Goal: Information Seeking & Learning: Learn about a topic

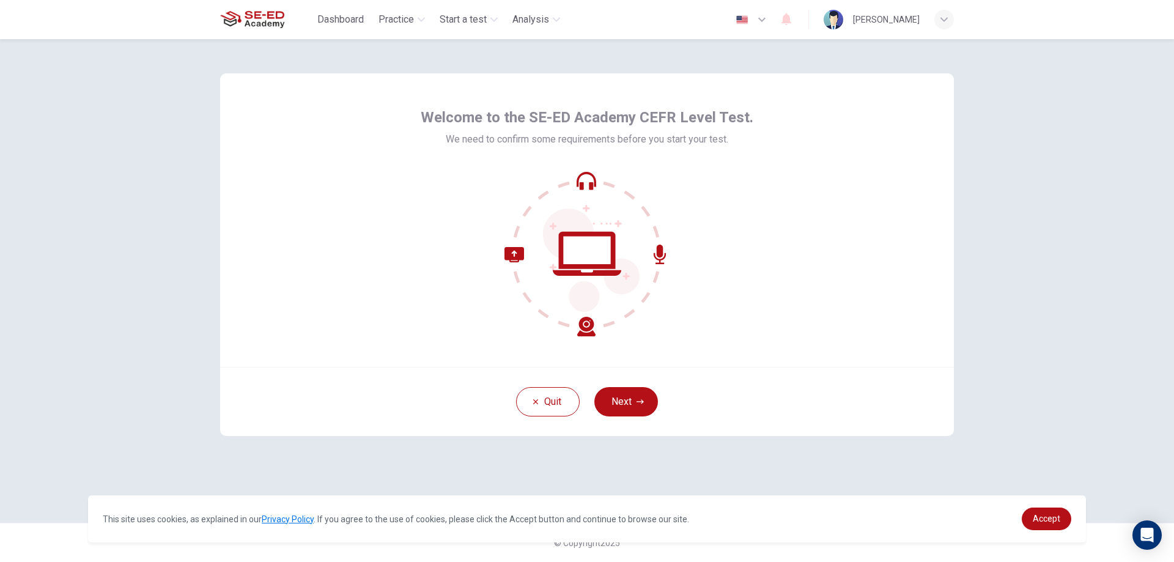
click at [585, 184] on icon at bounding box center [587, 253] width 165 height 165
click at [593, 260] on icon at bounding box center [587, 253] width 165 height 165
click at [644, 399] on icon "button" at bounding box center [640, 401] width 7 height 7
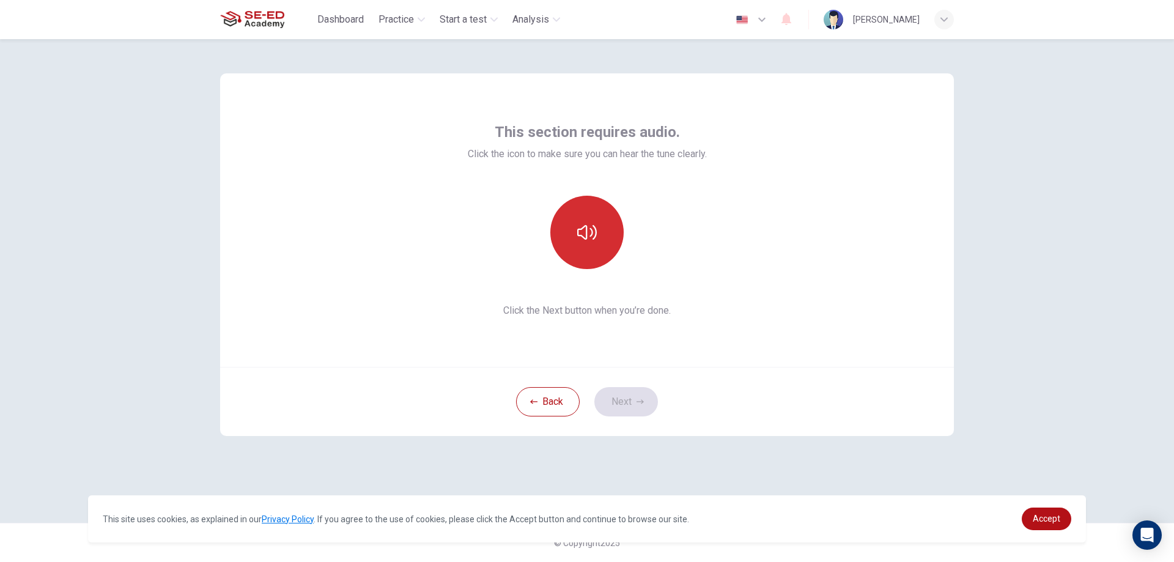
click at [577, 223] on icon "button" at bounding box center [587, 233] width 20 height 20
click at [627, 398] on button "Next" at bounding box center [627, 401] width 64 height 29
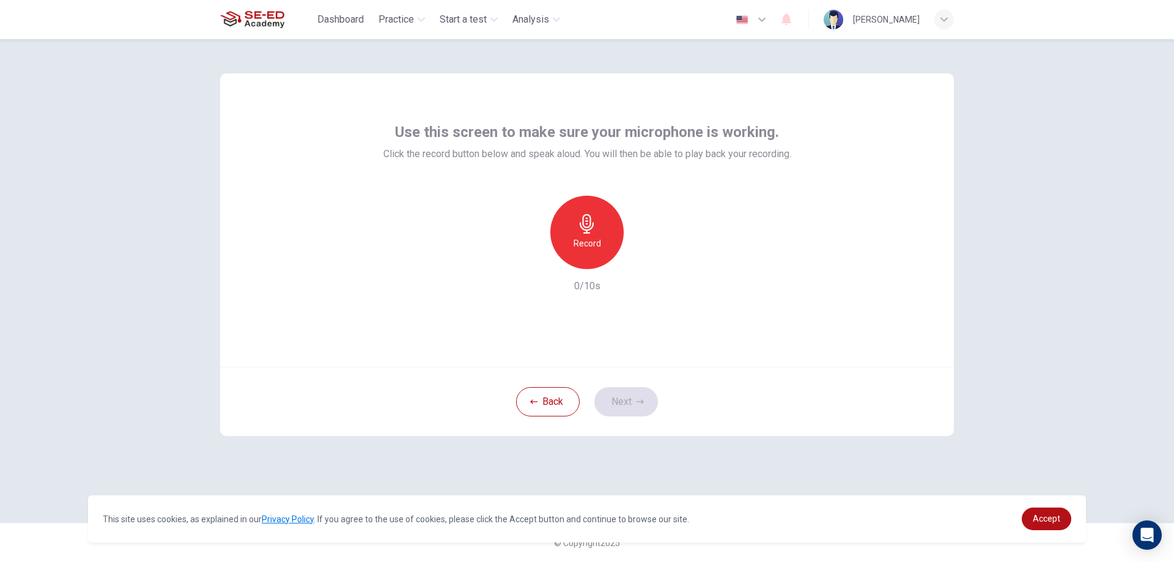
click at [596, 237] on h6 "Record" at bounding box center [588, 243] width 28 height 15
click at [642, 266] on div "button" at bounding box center [644, 260] width 20 height 20
click at [642, 261] on icon "button" at bounding box center [643, 259] width 9 height 9
click at [631, 391] on button "Next" at bounding box center [627, 401] width 64 height 29
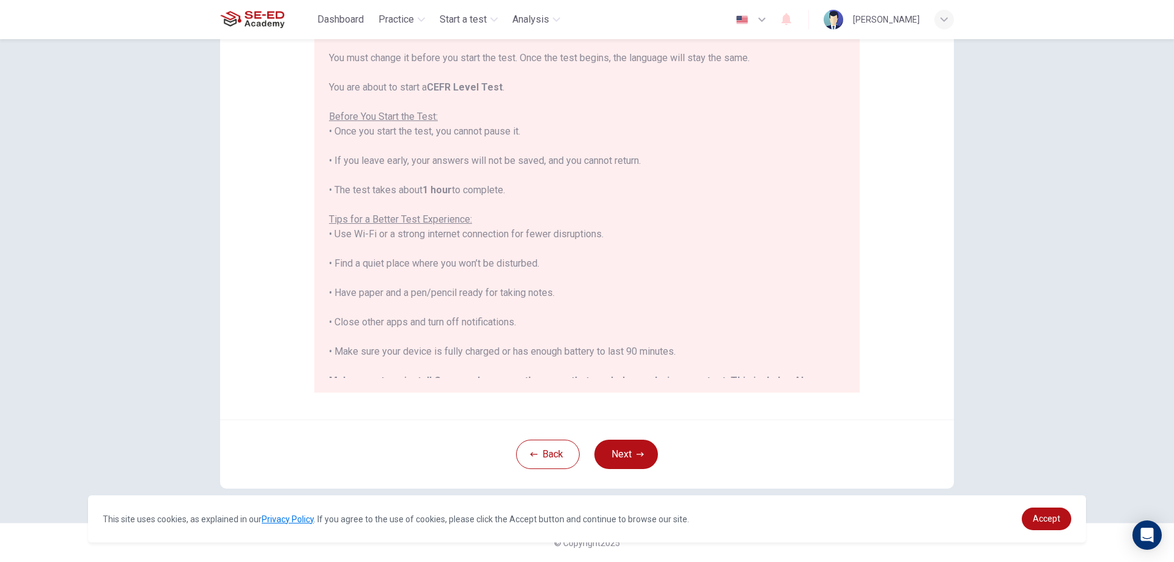
scroll to position [117, 0]
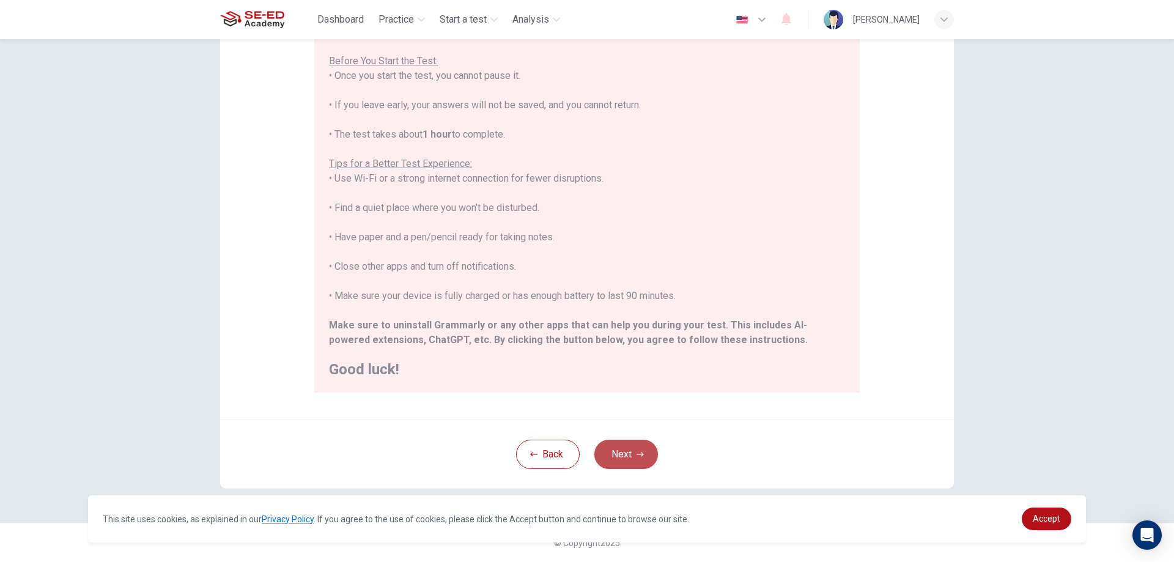
click at [632, 450] on button "Next" at bounding box center [627, 454] width 64 height 29
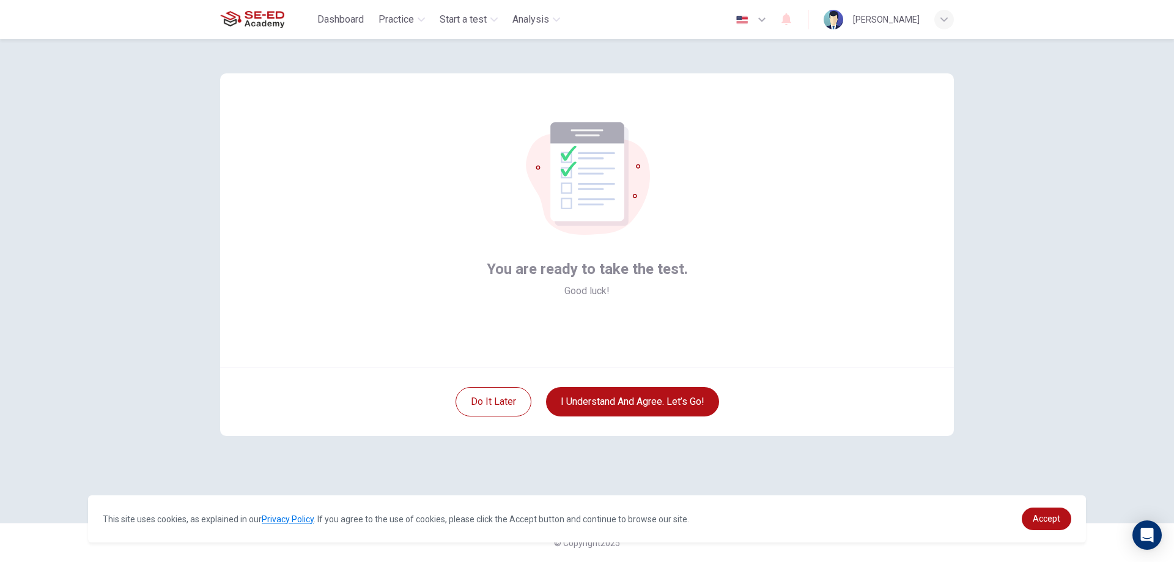
drag, startPoint x: 655, startPoint y: 395, endPoint x: 676, endPoint y: 462, distance: 70.4
click at [685, 492] on div "You are ready to take the test. Good luck! Do it later I understand and agree. …" at bounding box center [587, 281] width 773 height 484
click at [678, 412] on button "I understand and agree. Let’s go!" at bounding box center [632, 401] width 173 height 29
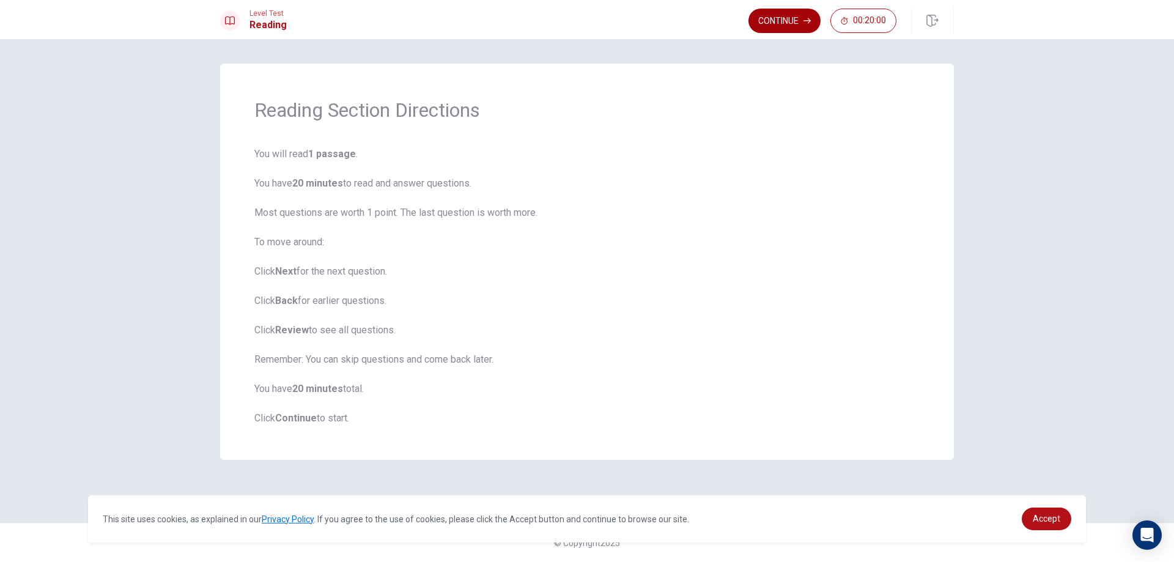
click at [777, 21] on button "Continue" at bounding box center [785, 21] width 72 height 24
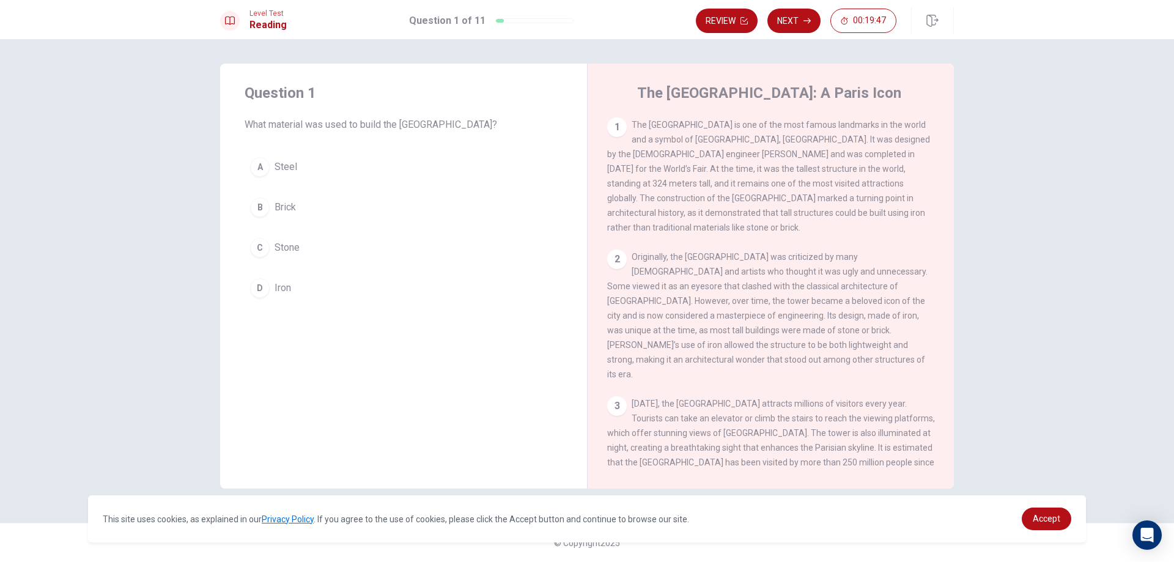
drag, startPoint x: 637, startPoint y: 118, endPoint x: 766, endPoint y: 150, distance: 132.9
click at [760, 148] on div "1 The [GEOGRAPHIC_DATA] is one of the most famous landmarks in the world and a …" at bounding box center [771, 175] width 328 height 117
click at [254, 163] on div "A" at bounding box center [260, 167] width 20 height 20
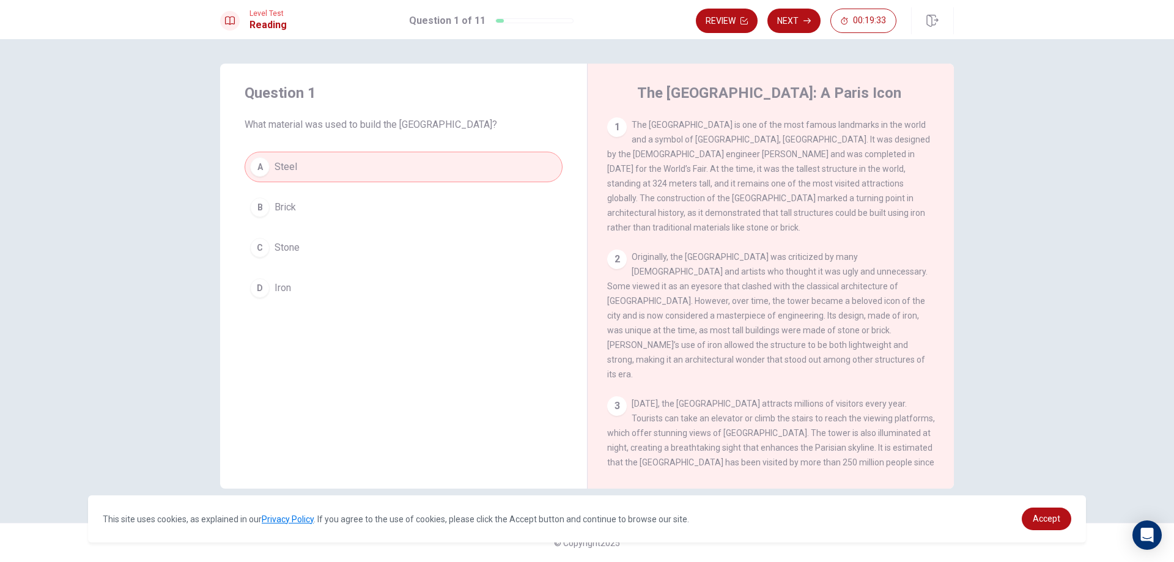
click at [270, 210] on button "B Brick" at bounding box center [404, 207] width 318 height 31
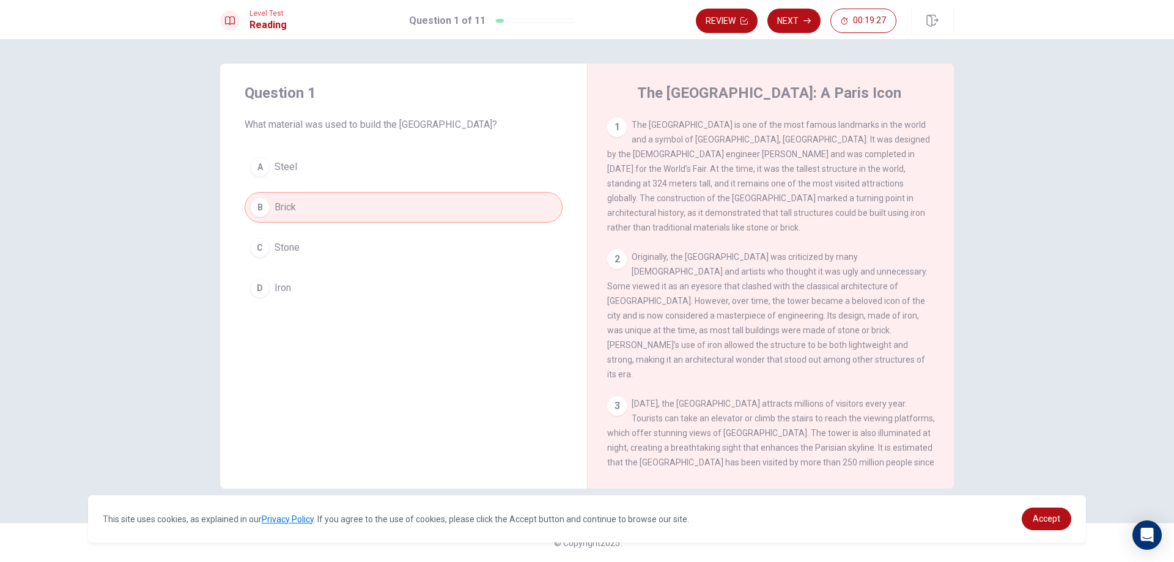
click at [666, 122] on span "The [GEOGRAPHIC_DATA] is one of the most famous landmarks in the world and a sy…" at bounding box center [768, 176] width 323 height 113
click at [793, 20] on button "Next" at bounding box center [794, 21] width 53 height 24
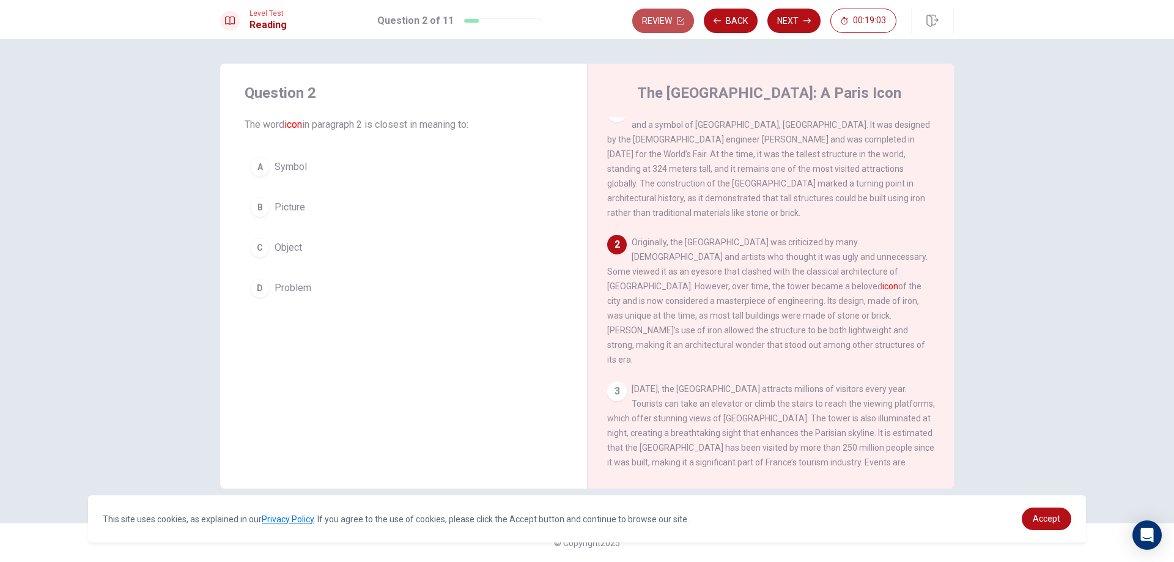
click at [676, 18] on button "Review" at bounding box center [663, 21] width 62 height 24
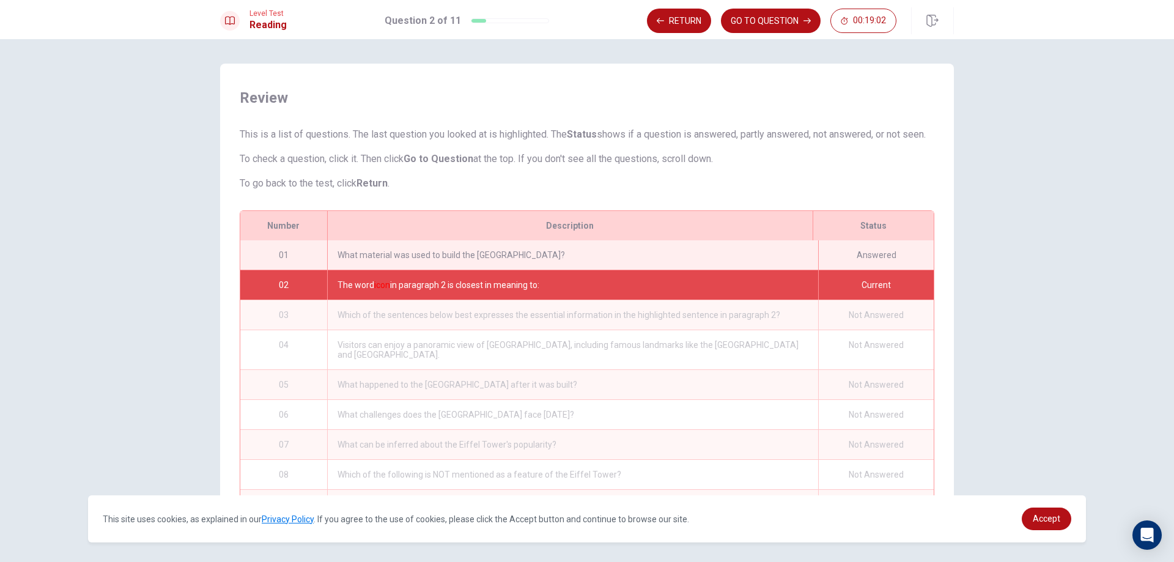
scroll to position [29, 0]
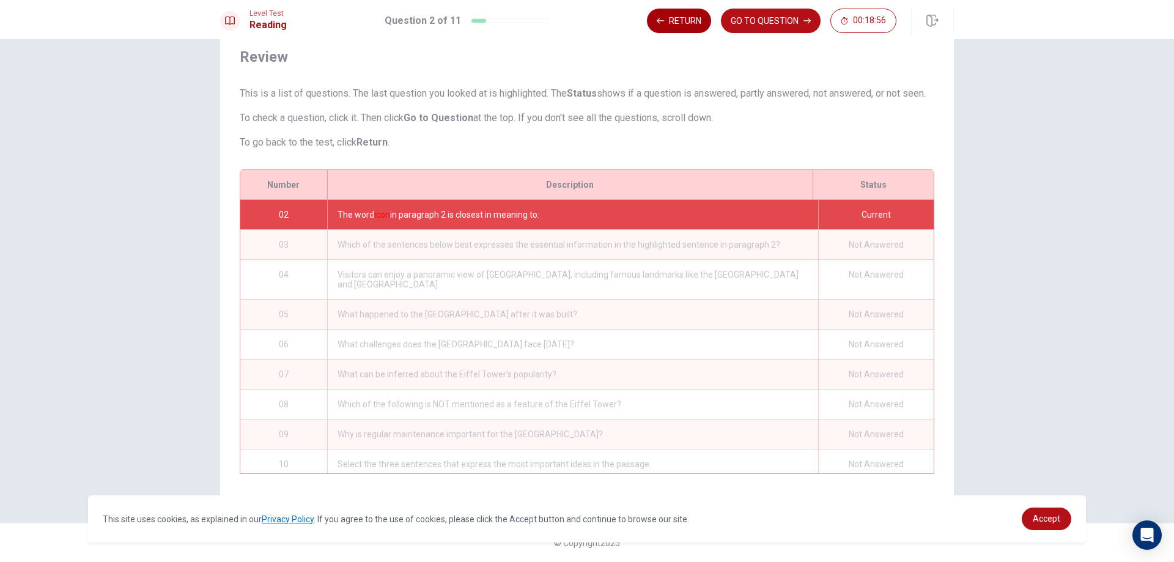
click at [681, 26] on button "Return" at bounding box center [679, 21] width 64 height 24
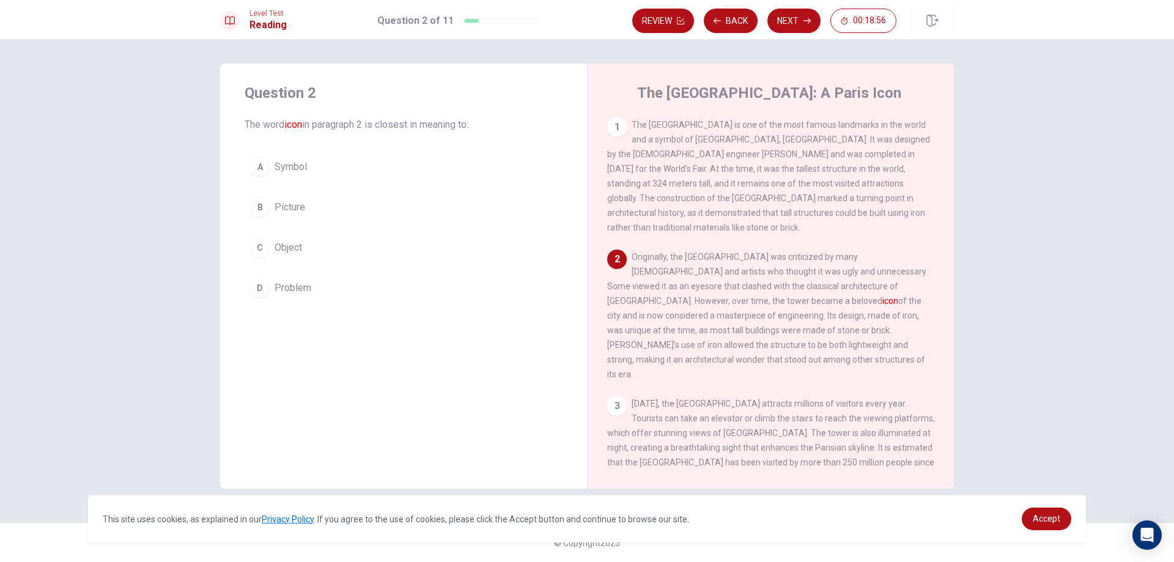
scroll to position [0, 0]
click at [262, 236] on button "C Object" at bounding box center [404, 247] width 318 height 31
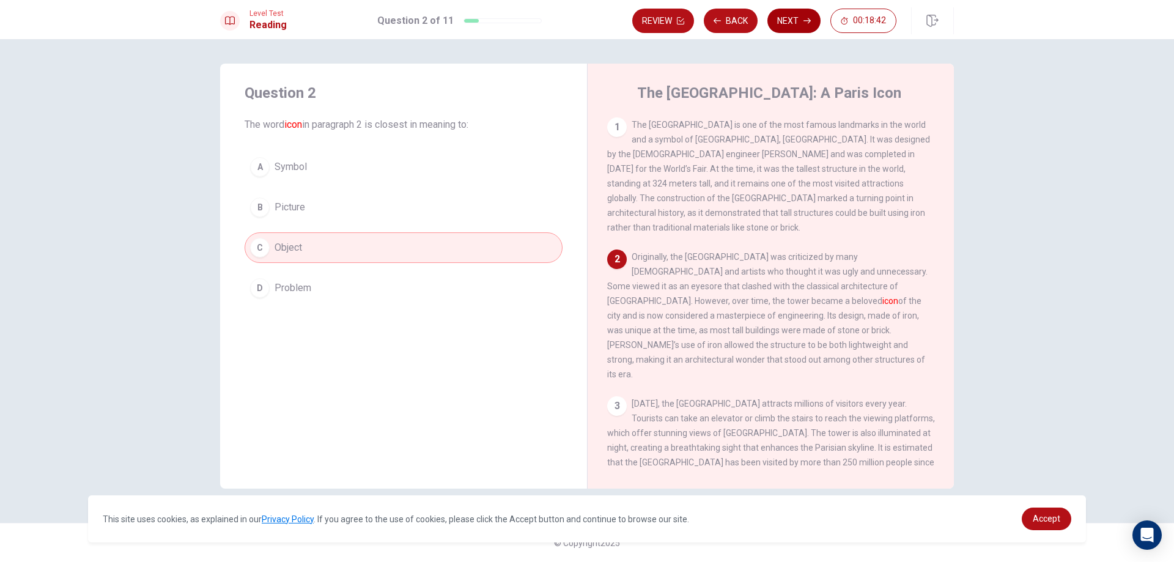
click at [787, 23] on button "Next" at bounding box center [794, 21] width 53 height 24
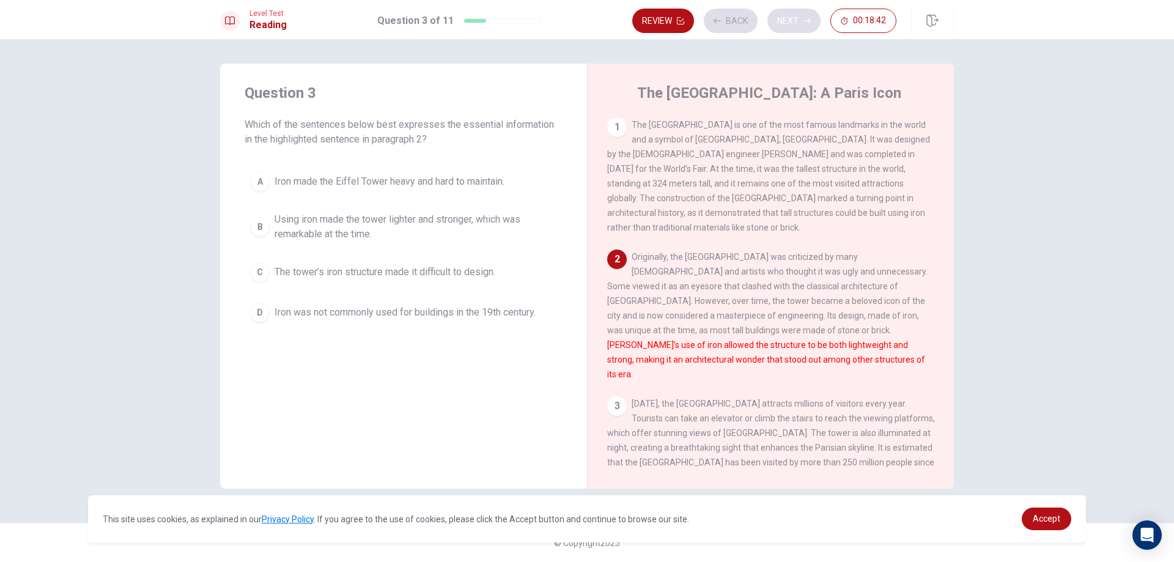
scroll to position [15, 0]
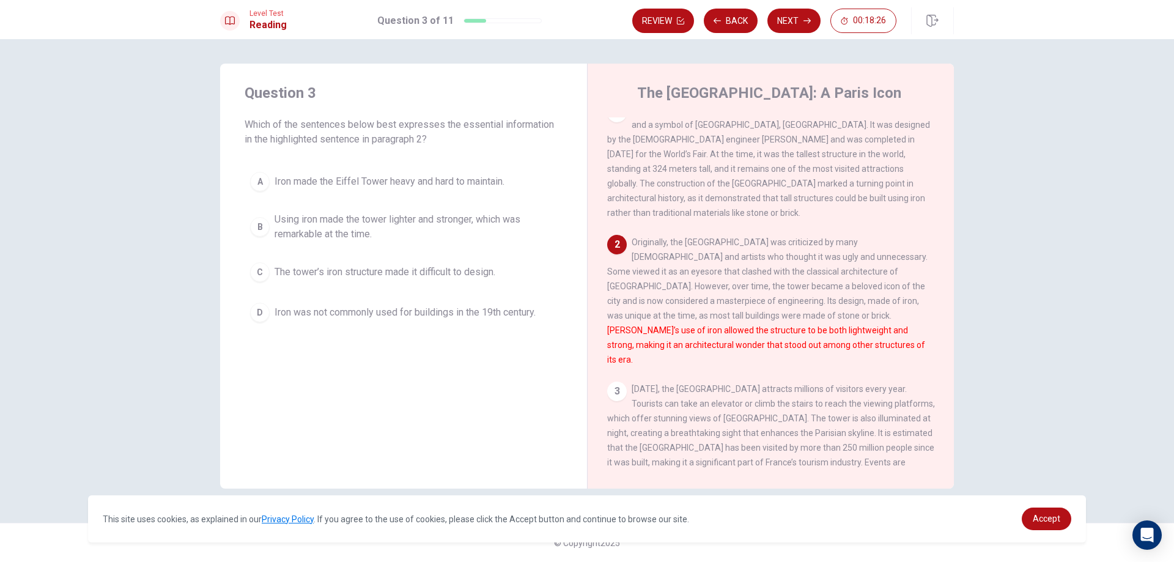
click at [268, 319] on button "D Iron was not commonly used for buildings in the 19th century." at bounding box center [404, 312] width 318 height 31
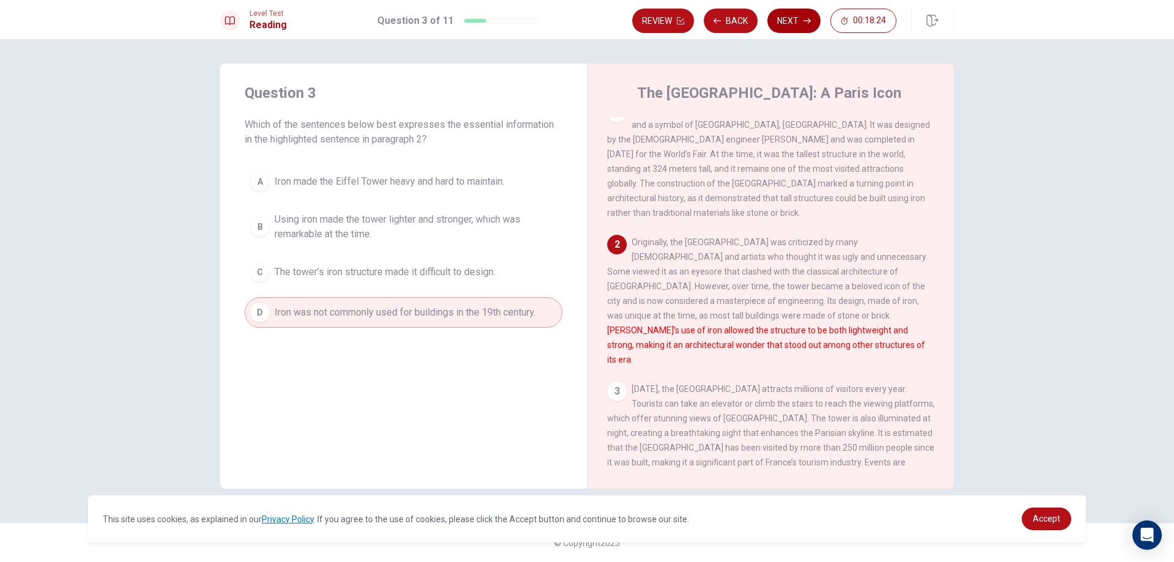
click at [803, 21] on button "Next" at bounding box center [794, 21] width 53 height 24
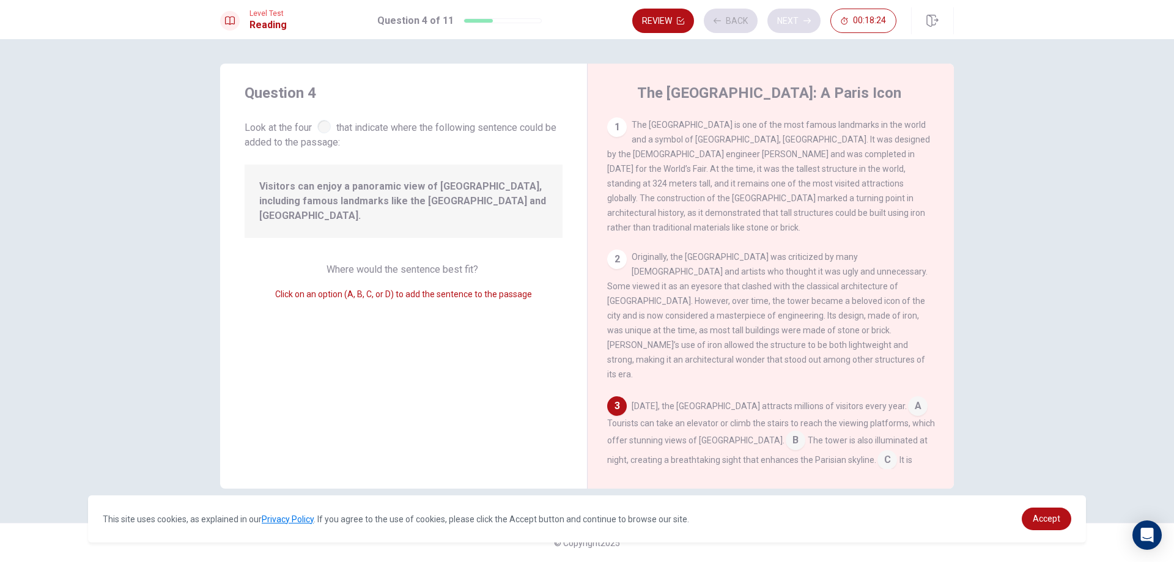
scroll to position [166, 0]
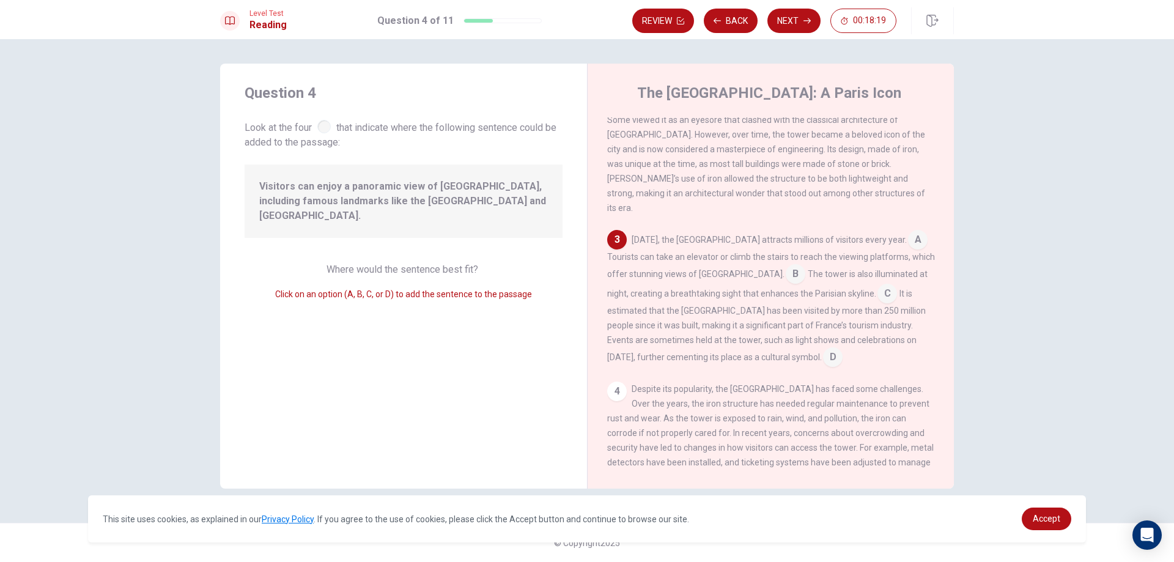
click at [324, 125] on div at bounding box center [323, 126] width 13 height 13
click at [401, 289] on span "Click on an option (A, B, C, or D) to add the sentence to the passage" at bounding box center [403, 294] width 257 height 10
click at [786, 265] on input at bounding box center [796, 275] width 20 height 20
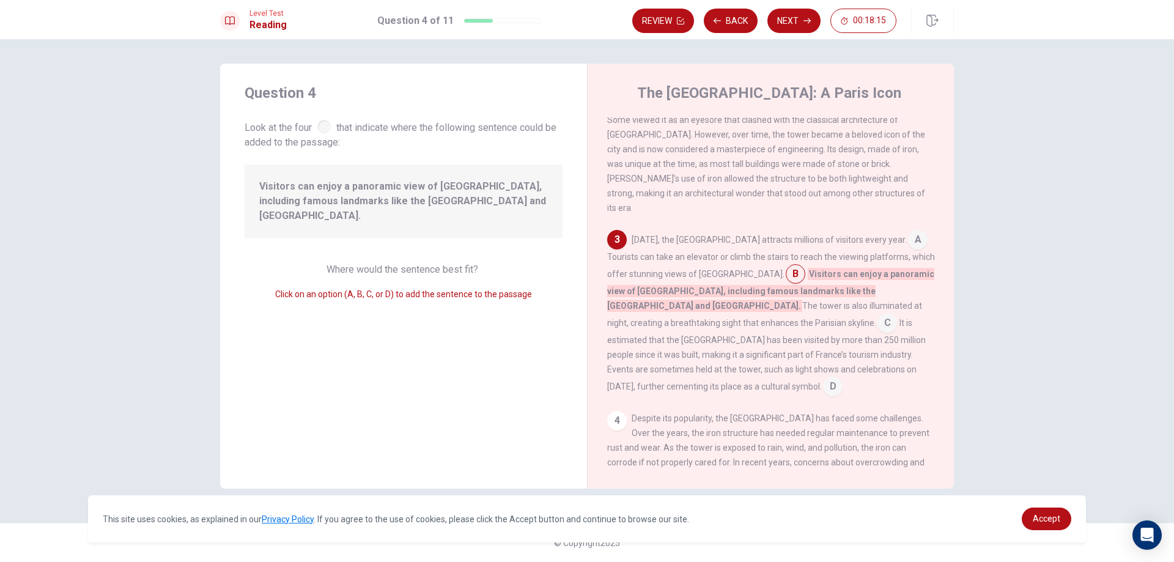
click at [908, 231] on input at bounding box center [918, 241] width 20 height 20
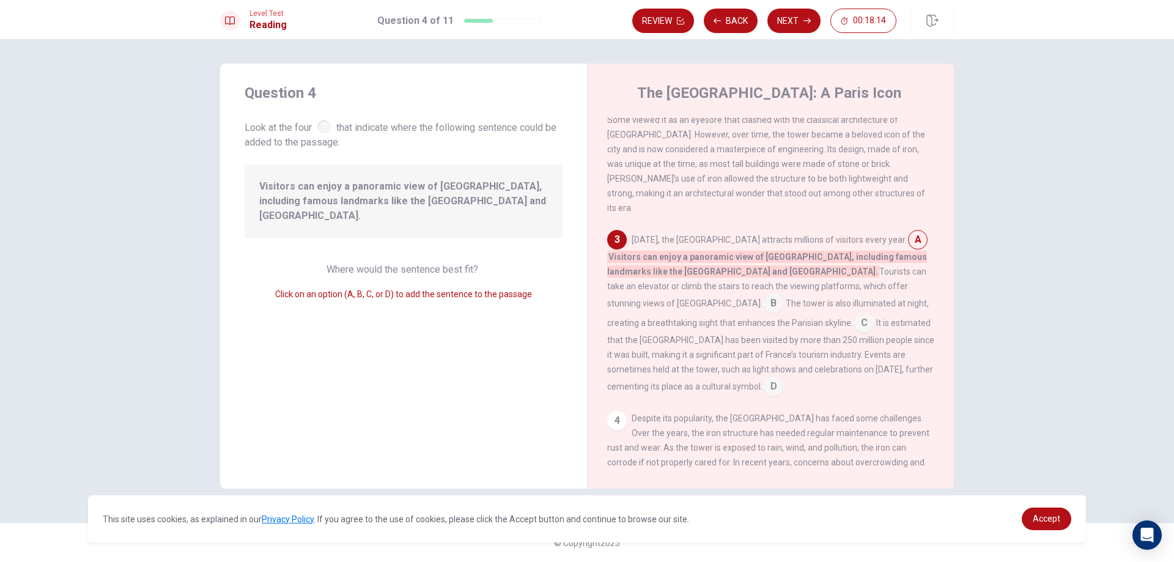
click at [908, 231] on input at bounding box center [918, 241] width 20 height 20
click at [784, 295] on input at bounding box center [774, 305] width 20 height 20
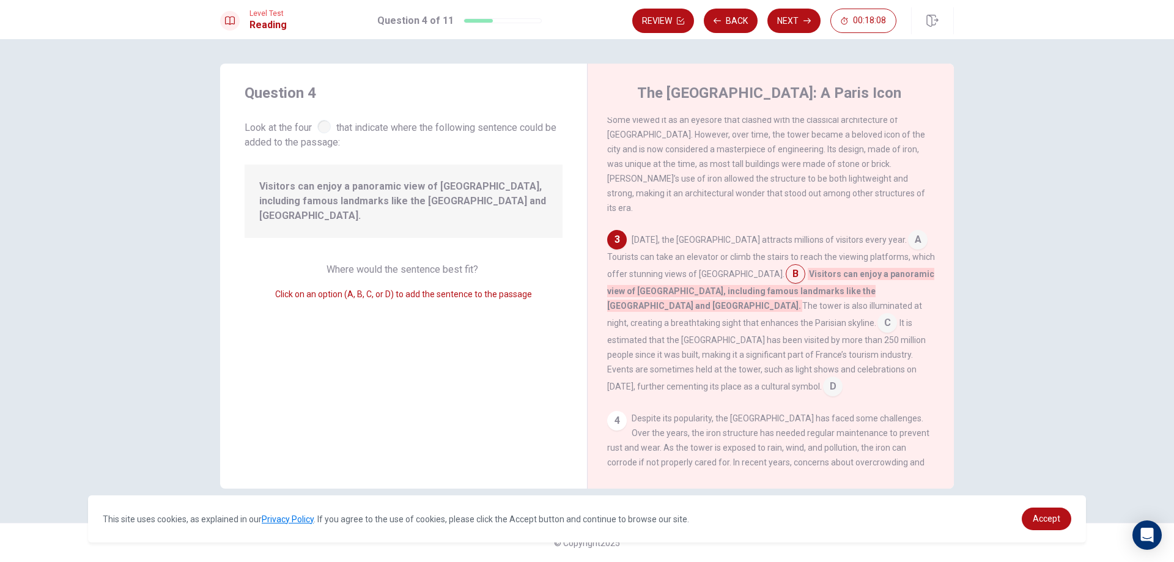
click at [331, 127] on div at bounding box center [323, 126] width 13 height 13
click at [843, 378] on input at bounding box center [833, 388] width 20 height 20
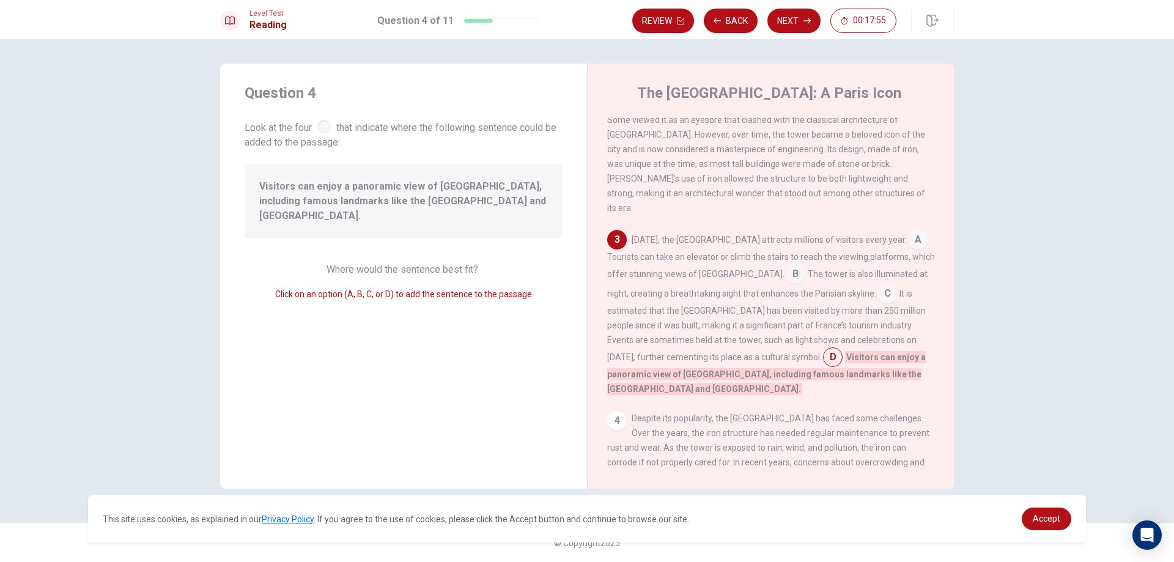
click at [786, 265] on input at bounding box center [796, 275] width 20 height 20
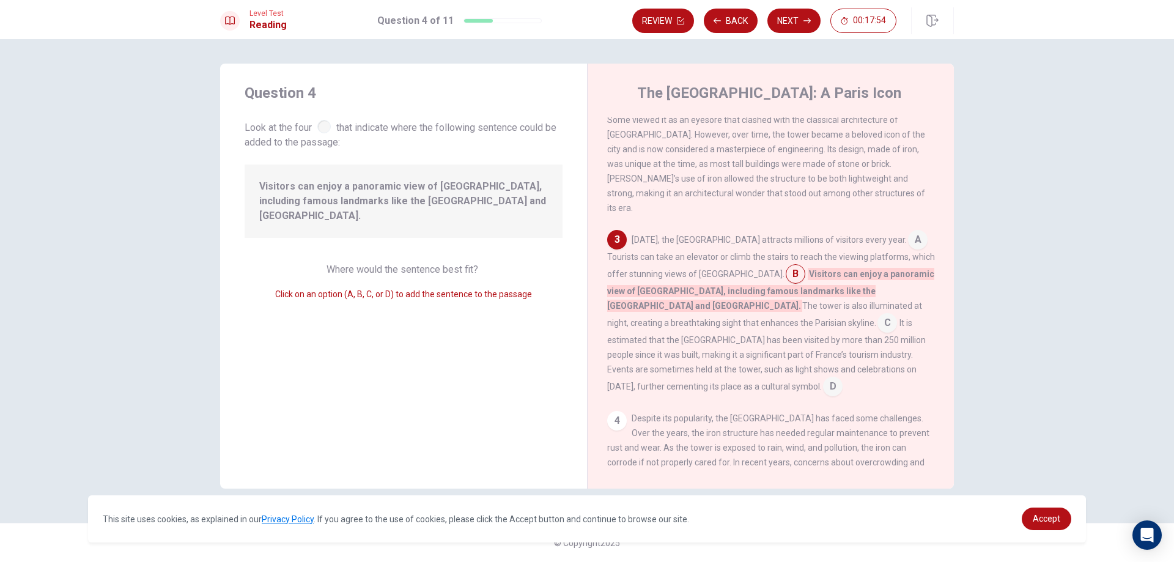
click at [786, 265] on input at bounding box center [796, 275] width 20 height 20
click at [908, 231] on input at bounding box center [918, 241] width 20 height 20
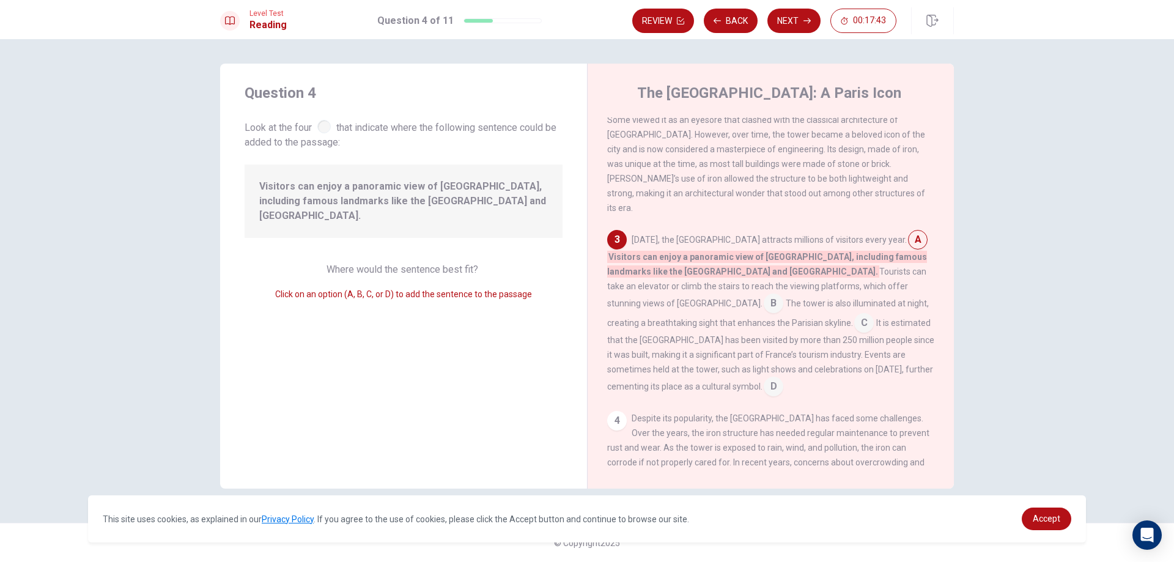
click at [614, 230] on div "3" at bounding box center [617, 240] width 20 height 20
click at [784, 295] on input at bounding box center [774, 305] width 20 height 20
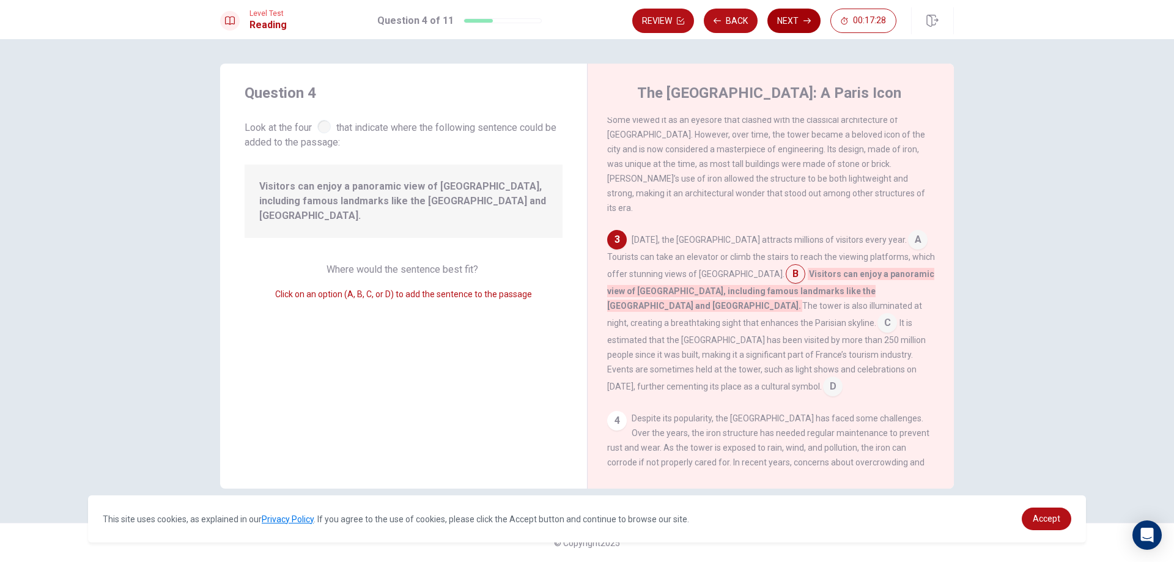
click at [796, 24] on button "Next" at bounding box center [794, 21] width 53 height 24
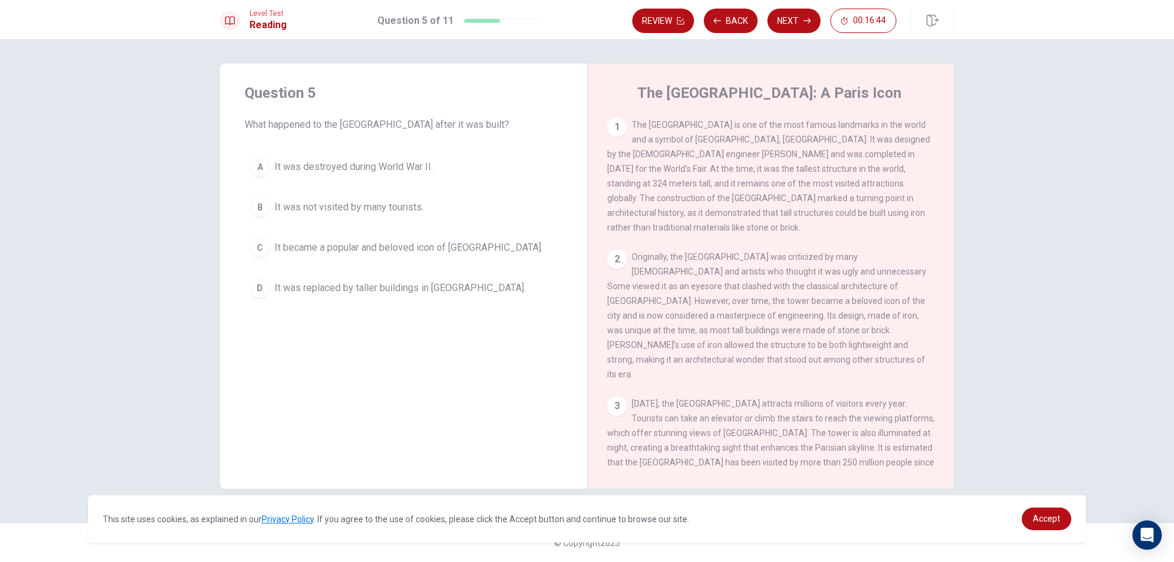
click at [254, 166] on div "A" at bounding box center [260, 167] width 20 height 20
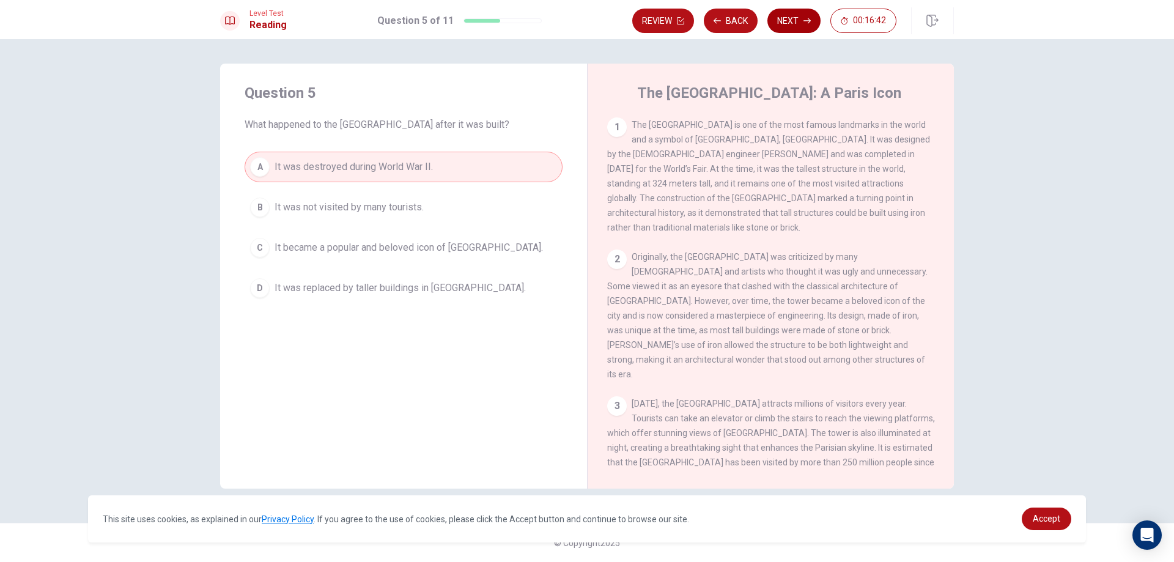
click at [782, 17] on button "Next" at bounding box center [794, 21] width 53 height 24
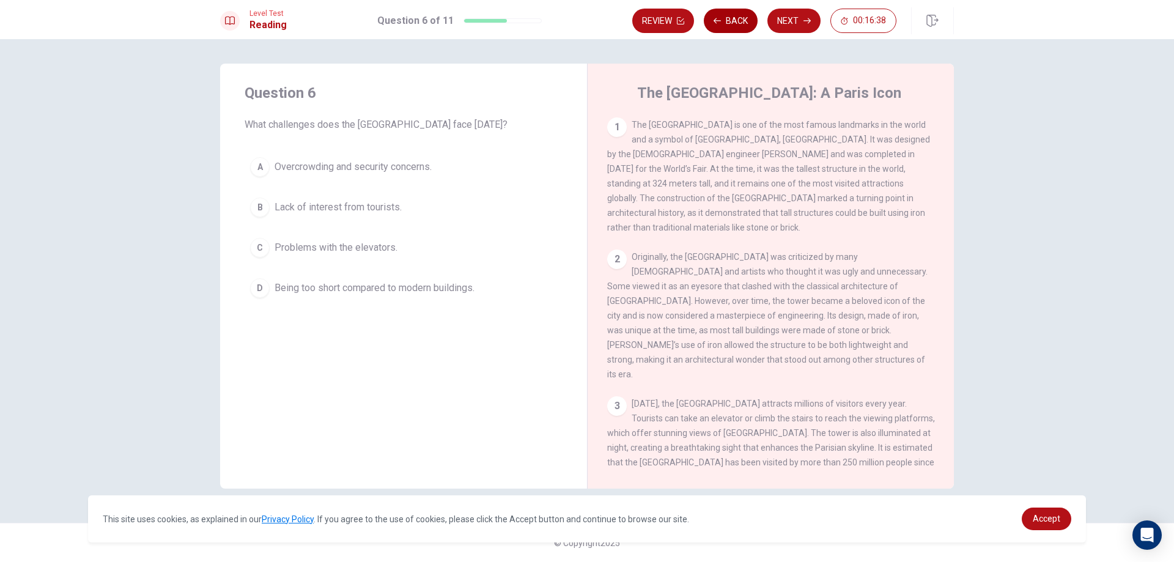
click at [727, 17] on button "Back" at bounding box center [731, 21] width 54 height 24
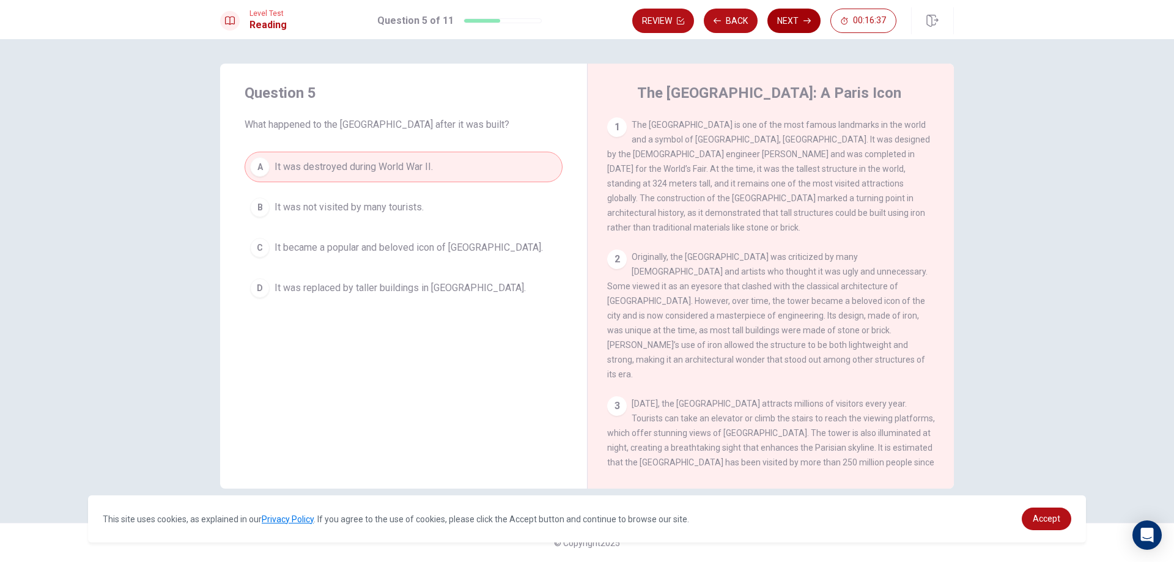
click at [768, 15] on button "Next" at bounding box center [794, 21] width 53 height 24
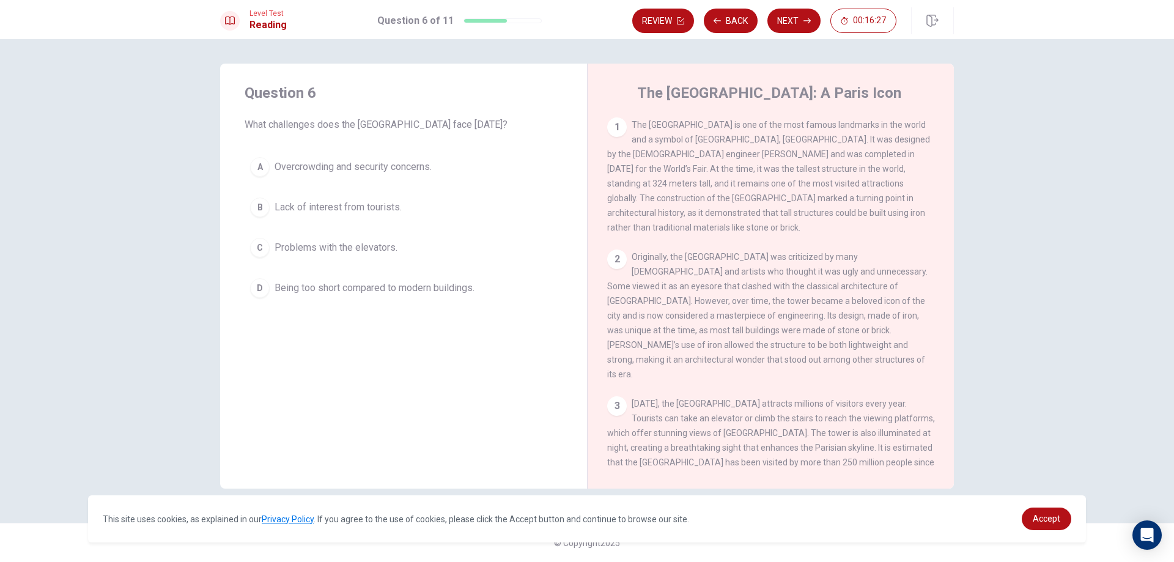
click at [269, 210] on div "B" at bounding box center [260, 208] width 20 height 20
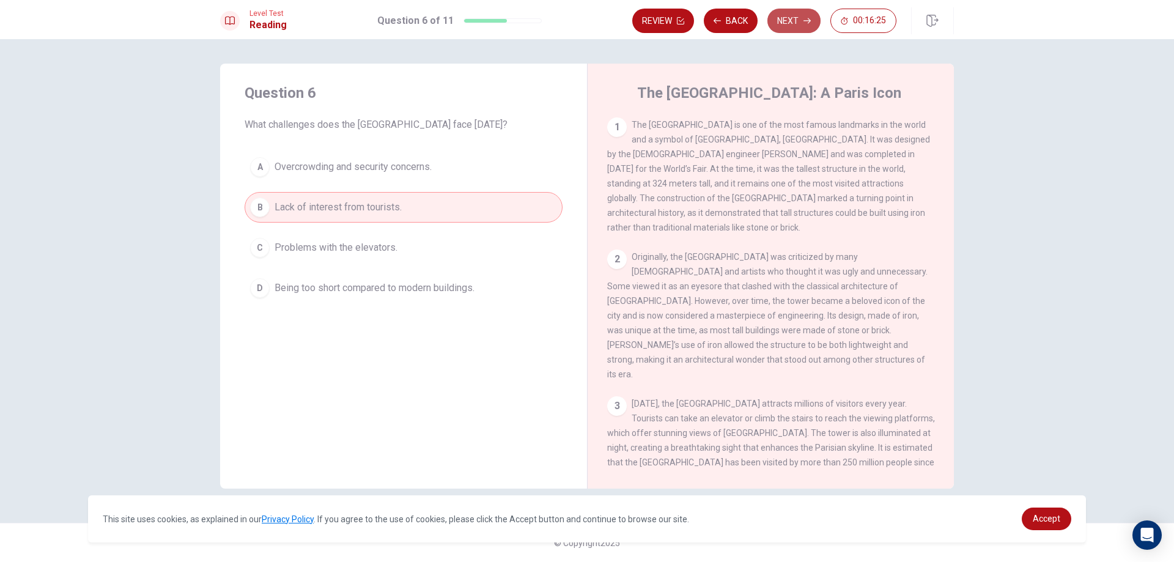
click at [799, 24] on button "Next" at bounding box center [794, 21] width 53 height 24
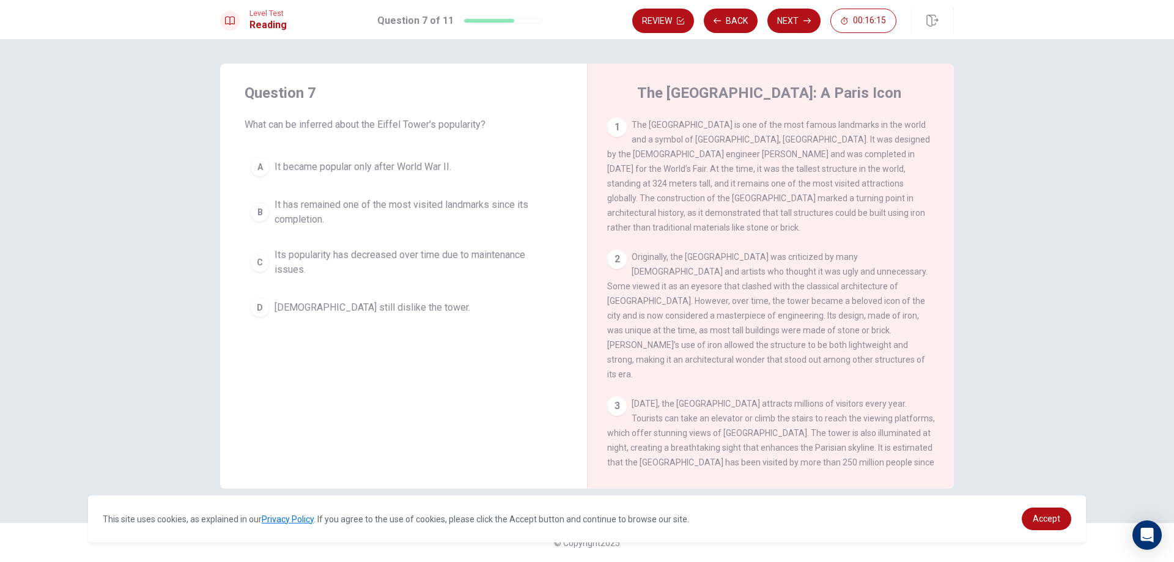
click at [263, 214] on div "B" at bounding box center [260, 212] width 20 height 20
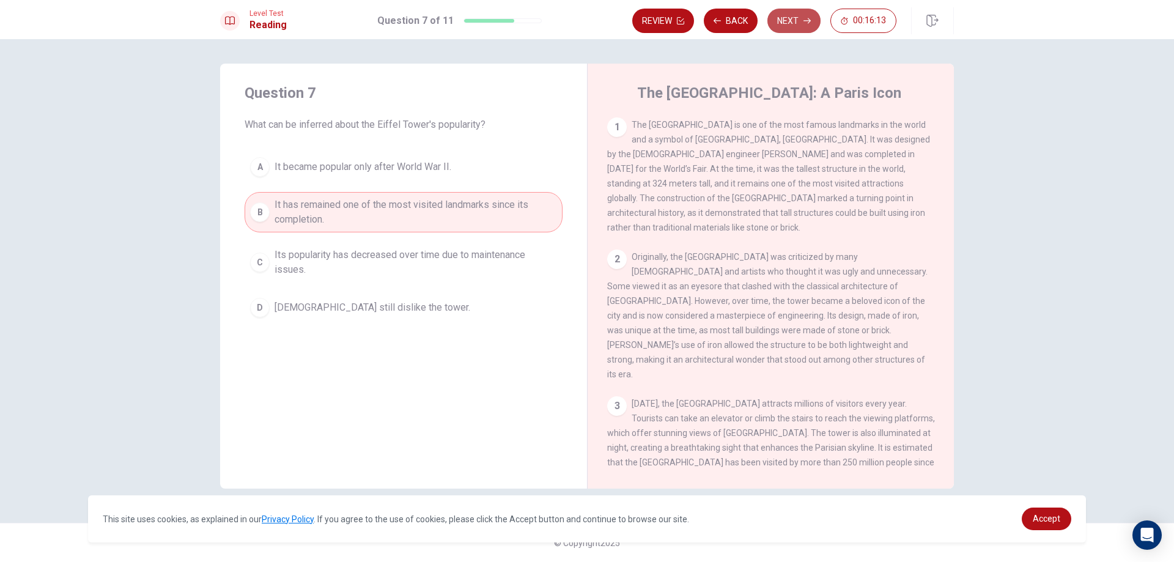
click at [802, 21] on button "Next" at bounding box center [794, 21] width 53 height 24
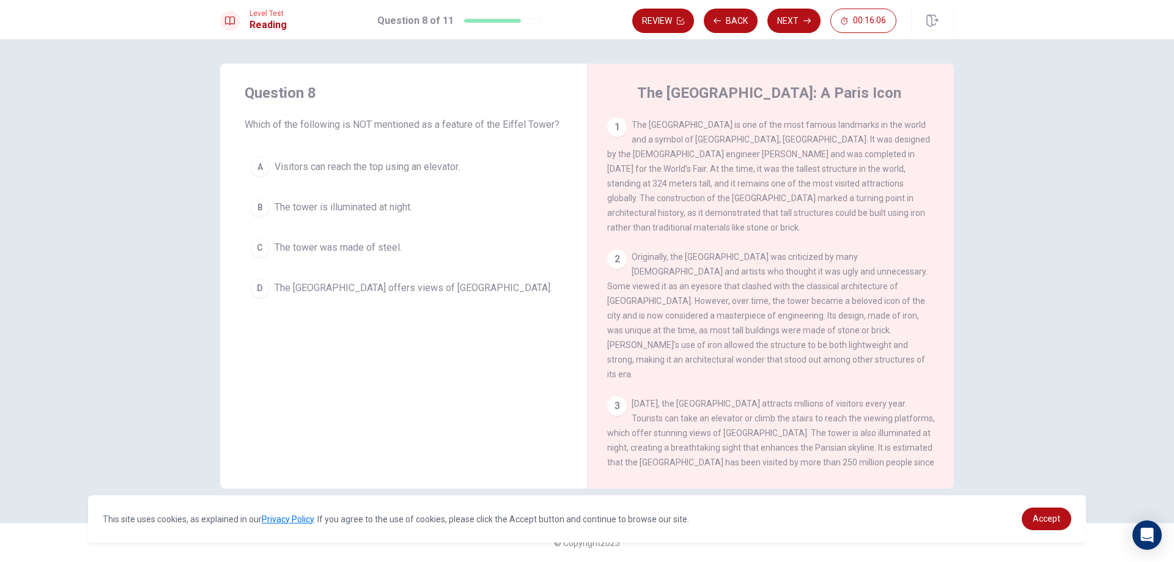
click at [346, 285] on span "The [GEOGRAPHIC_DATA] offers views of [GEOGRAPHIC_DATA]." at bounding box center [414, 288] width 278 height 15
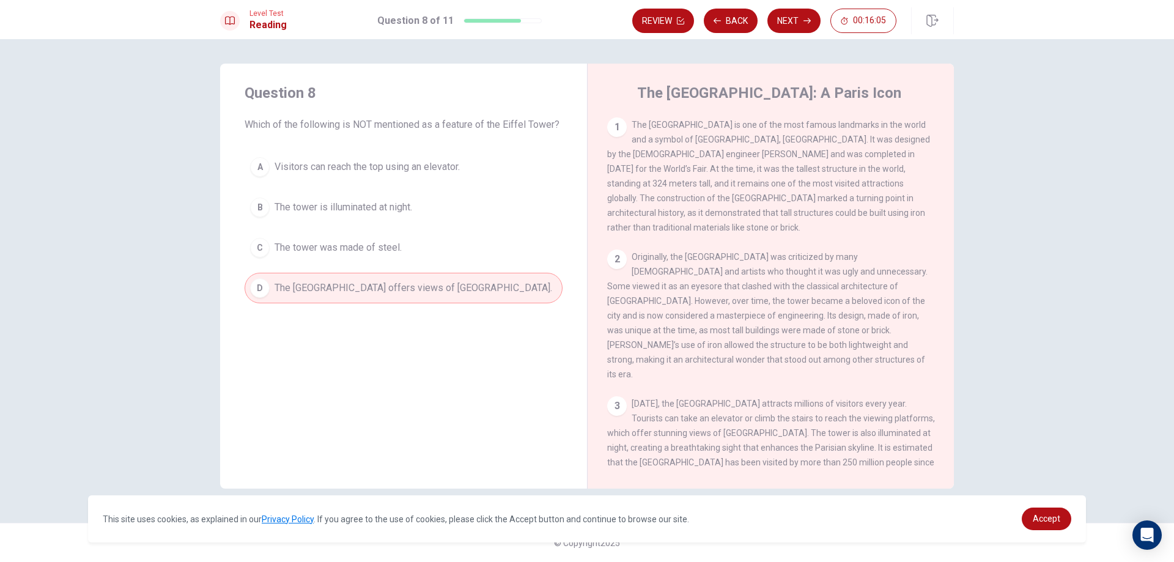
click at [429, 243] on button "C The tower was made of steel." at bounding box center [404, 247] width 318 height 31
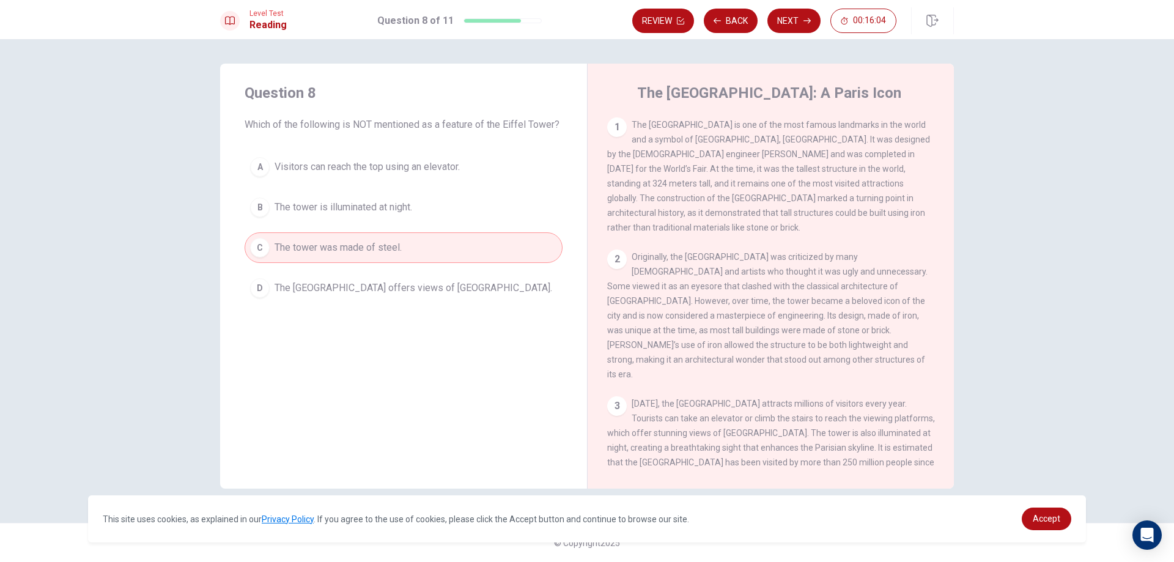
click at [414, 185] on div "A Visitors can reach the top using an elevator. B The tower is illuminated at n…" at bounding box center [404, 228] width 318 height 152
click at [416, 156] on button "A Visitors can reach the top using an elevator." at bounding box center [404, 167] width 318 height 31
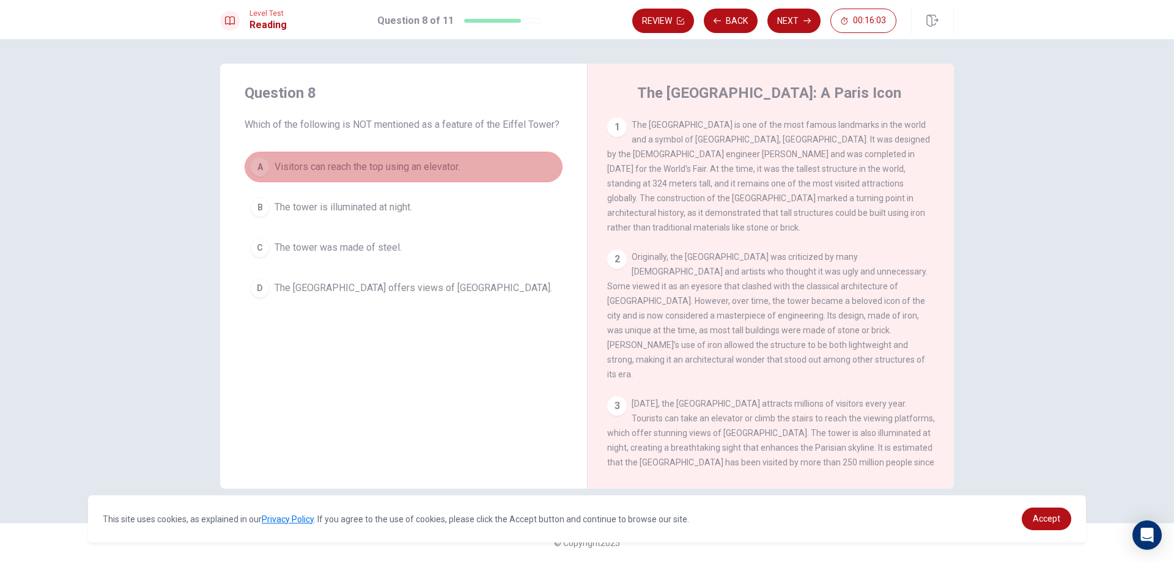
click at [414, 160] on span "Visitors can reach the top using an elevator." at bounding box center [367, 167] width 185 height 15
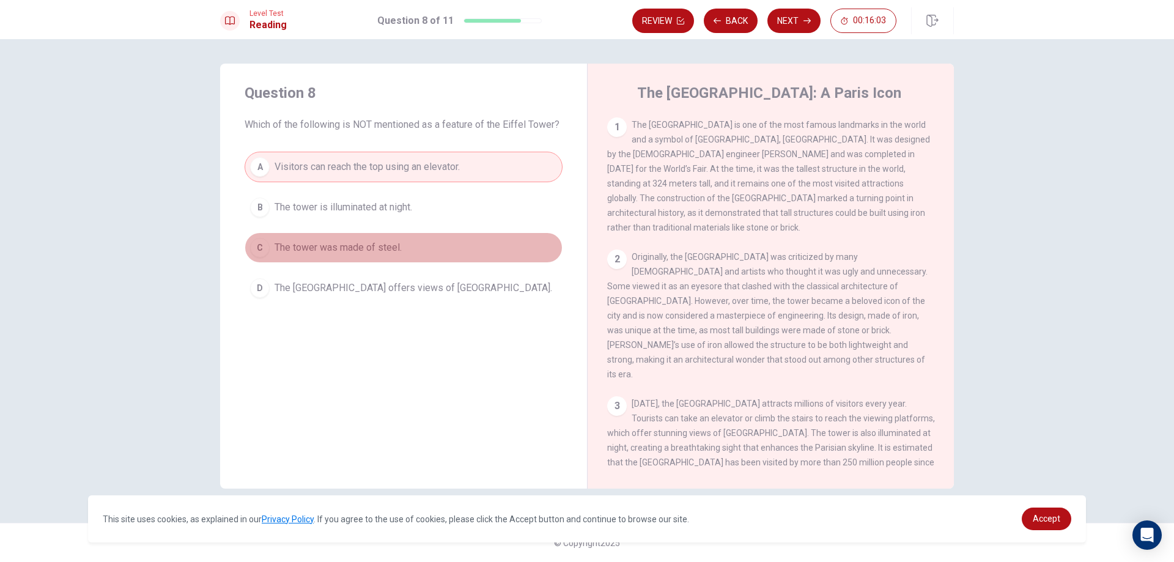
click at [402, 245] on span "The tower was made of steel." at bounding box center [338, 247] width 127 height 15
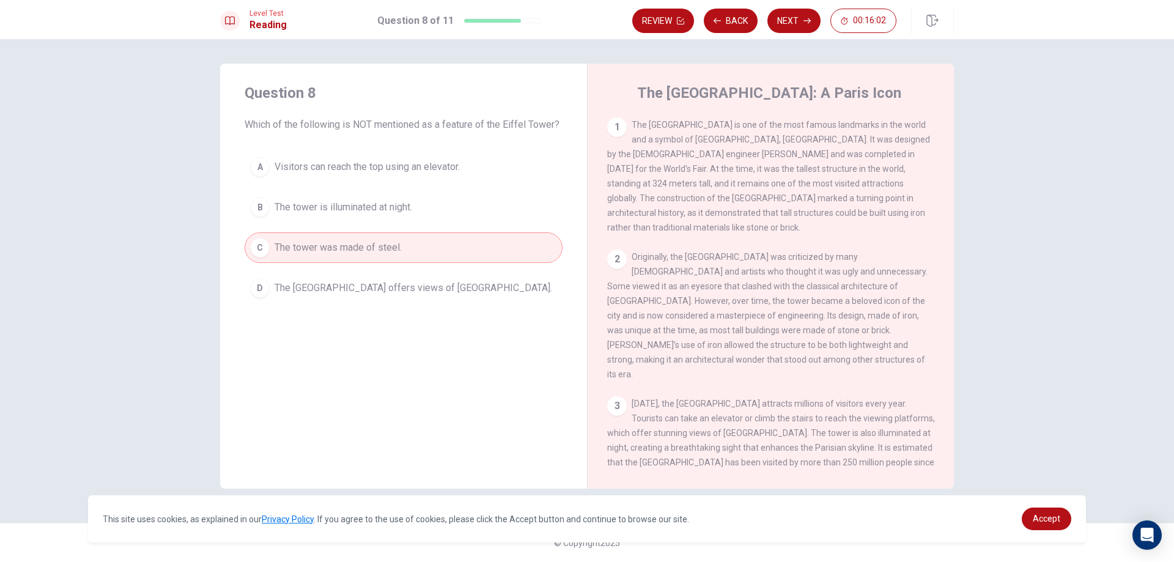
click at [410, 206] on span "The tower is illuminated at night." at bounding box center [344, 207] width 138 height 15
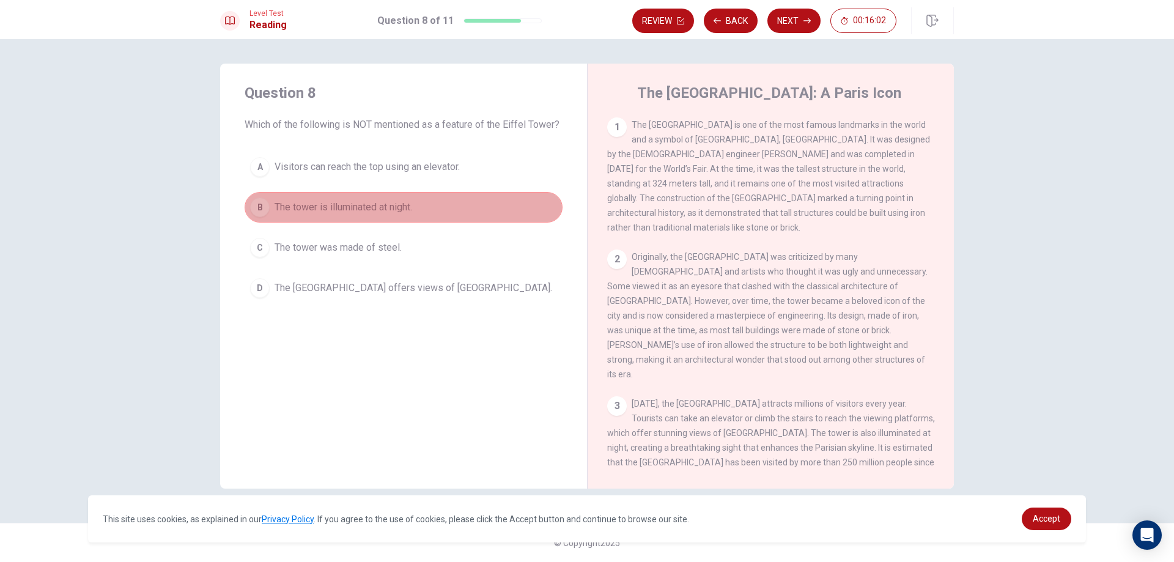
click at [410, 206] on span "The tower is illuminated at night." at bounding box center [344, 207] width 138 height 15
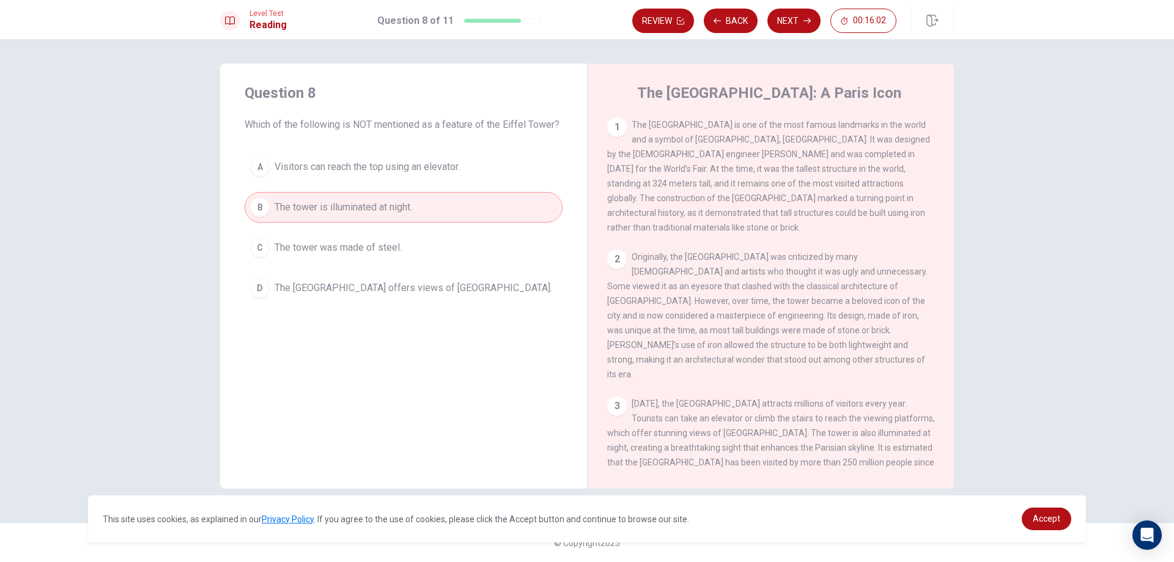
click at [410, 180] on button "A Visitors can reach the top using an elevator." at bounding box center [404, 167] width 318 height 31
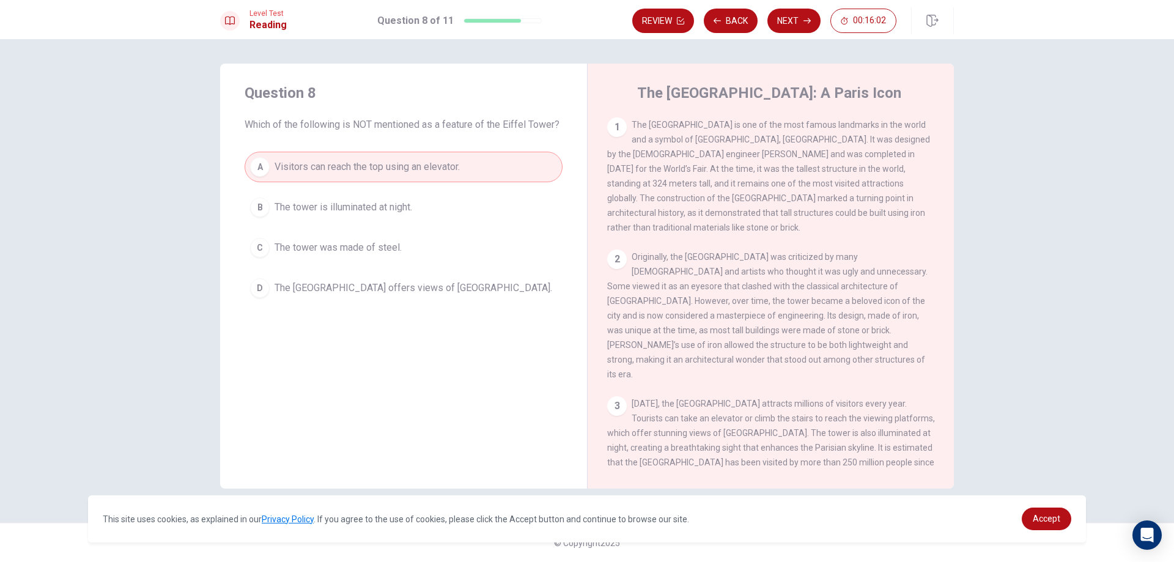
click at [410, 180] on button "A Visitors can reach the top using an elevator." at bounding box center [404, 167] width 318 height 31
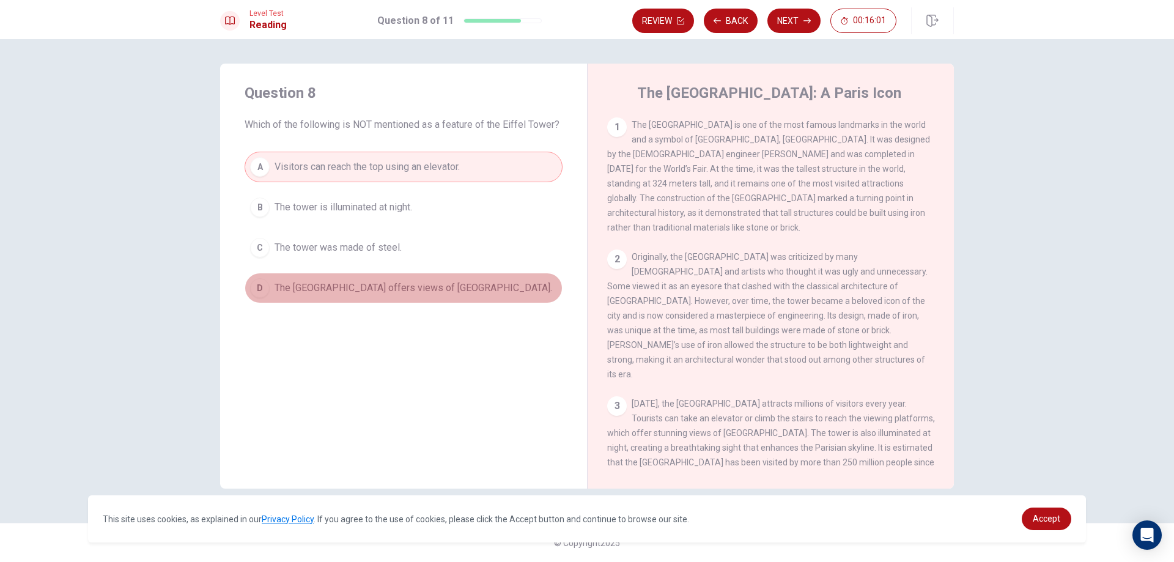
click at [398, 284] on span "The [GEOGRAPHIC_DATA] offers views of [GEOGRAPHIC_DATA]." at bounding box center [414, 288] width 278 height 15
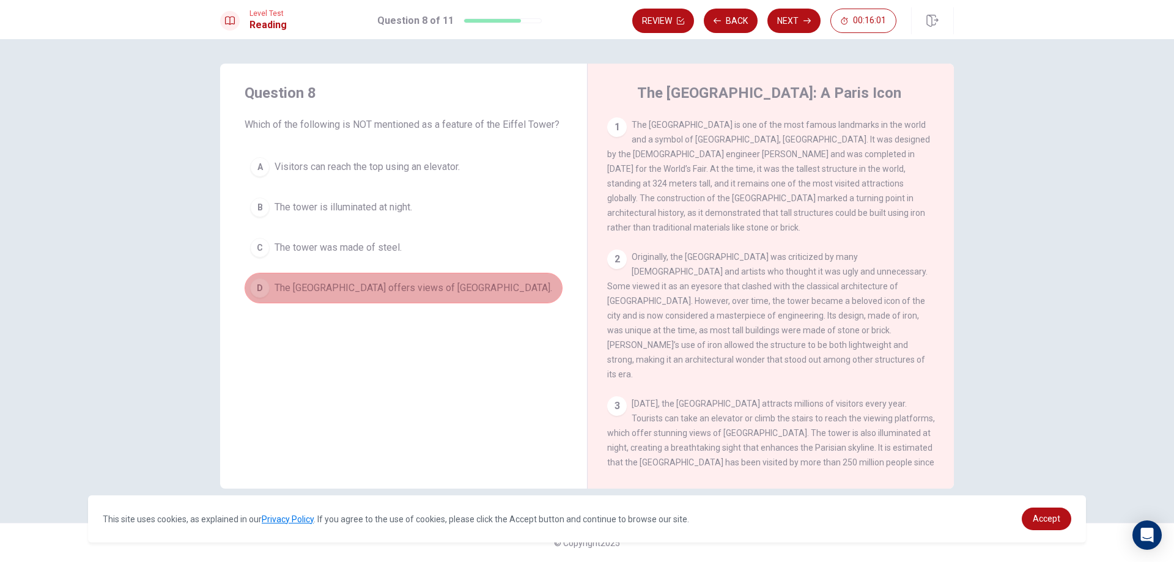
click at [398, 284] on span "The [GEOGRAPHIC_DATA] offers views of [GEOGRAPHIC_DATA]." at bounding box center [414, 288] width 278 height 15
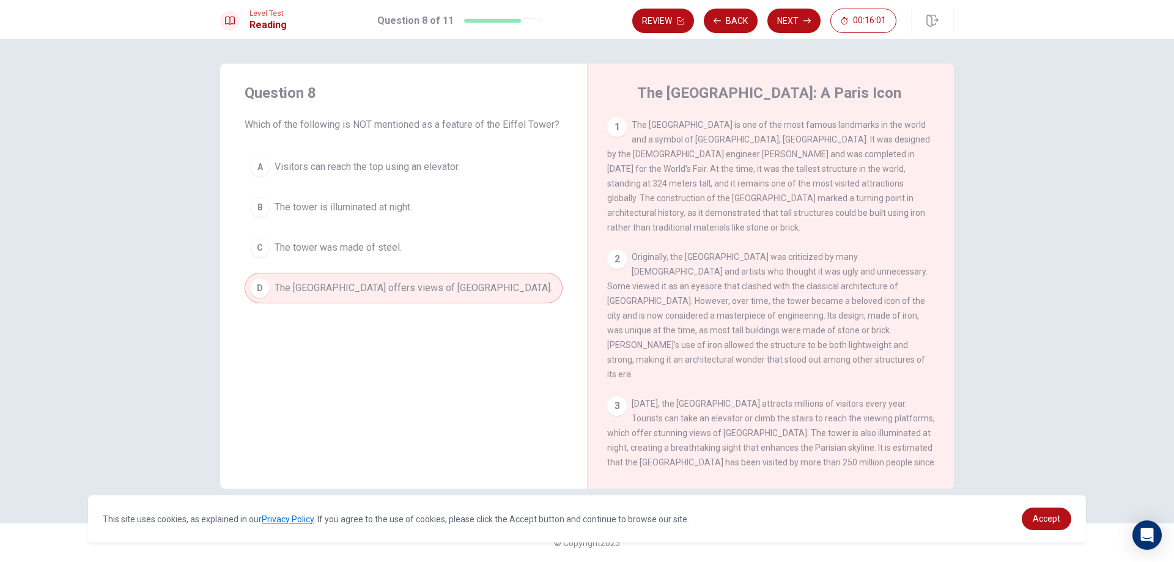
click at [406, 251] on button "C The tower was made of steel." at bounding box center [404, 247] width 318 height 31
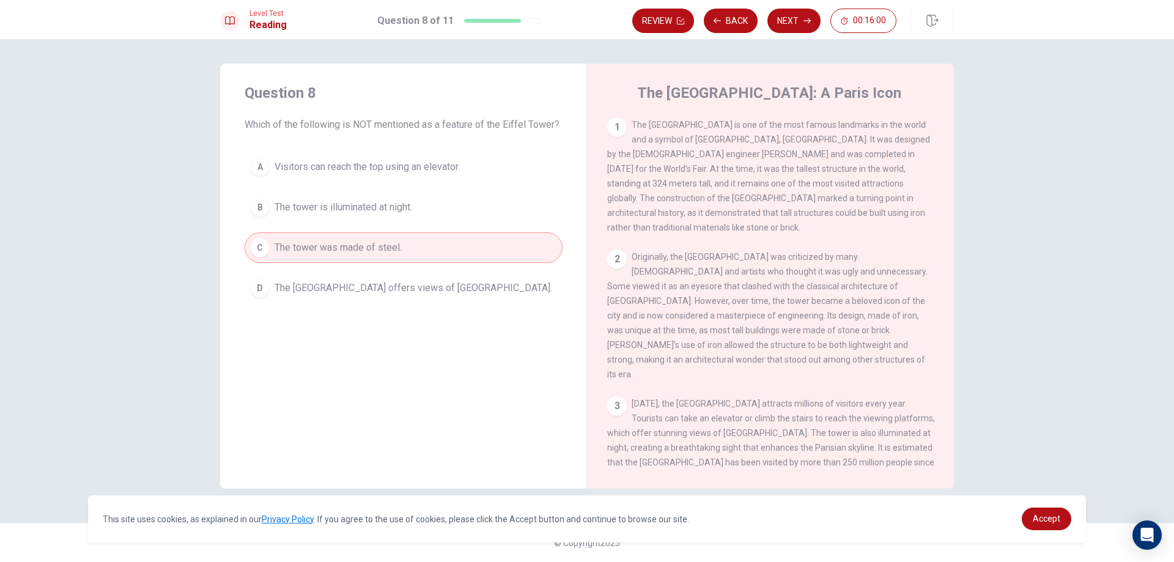
click at [406, 251] on button "C The tower was made of steel." at bounding box center [404, 247] width 318 height 31
click at [411, 218] on button "B The tower is illuminated at night." at bounding box center [404, 207] width 318 height 31
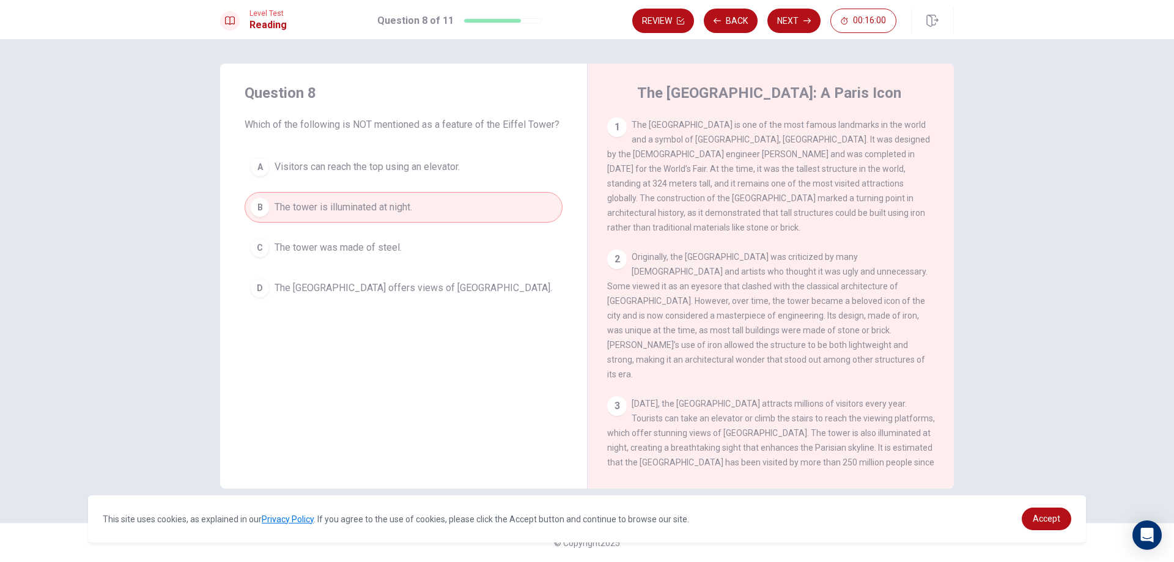
click at [424, 178] on button "A Visitors can reach the top using an elevator." at bounding box center [404, 167] width 318 height 31
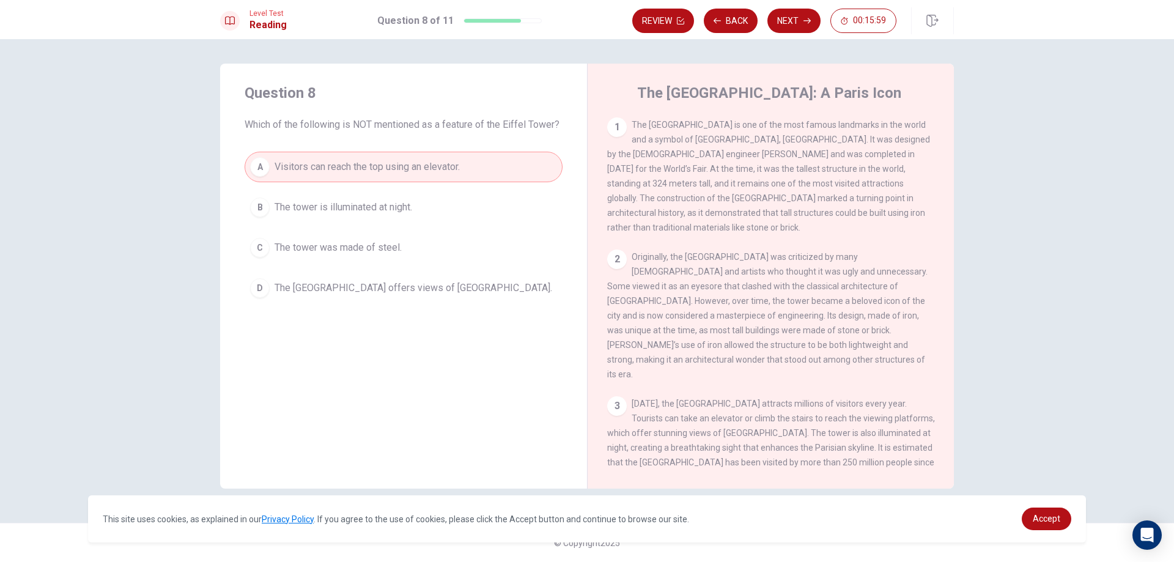
drag, startPoint x: 421, startPoint y: 221, endPoint x: 418, endPoint y: 232, distance: 10.8
click at [421, 222] on button "B The tower is illuminated at night." at bounding box center [404, 207] width 318 height 31
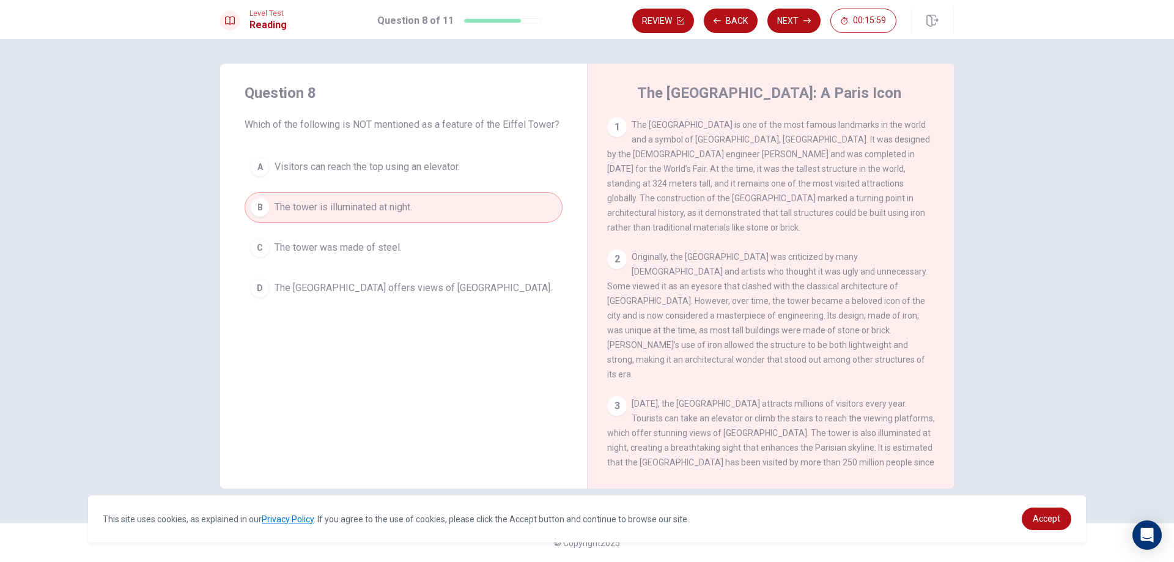
click at [417, 263] on div "A Visitors can reach the top using an elevator. B The tower is illuminated at n…" at bounding box center [404, 228] width 318 height 152
click at [417, 272] on div "A Visitors can reach the top using an elevator. B The tower is illuminated at n…" at bounding box center [404, 228] width 318 height 152
click at [415, 272] on div "A Visitors can reach the top using an elevator. B The tower is illuminated at n…" at bounding box center [404, 228] width 318 height 152
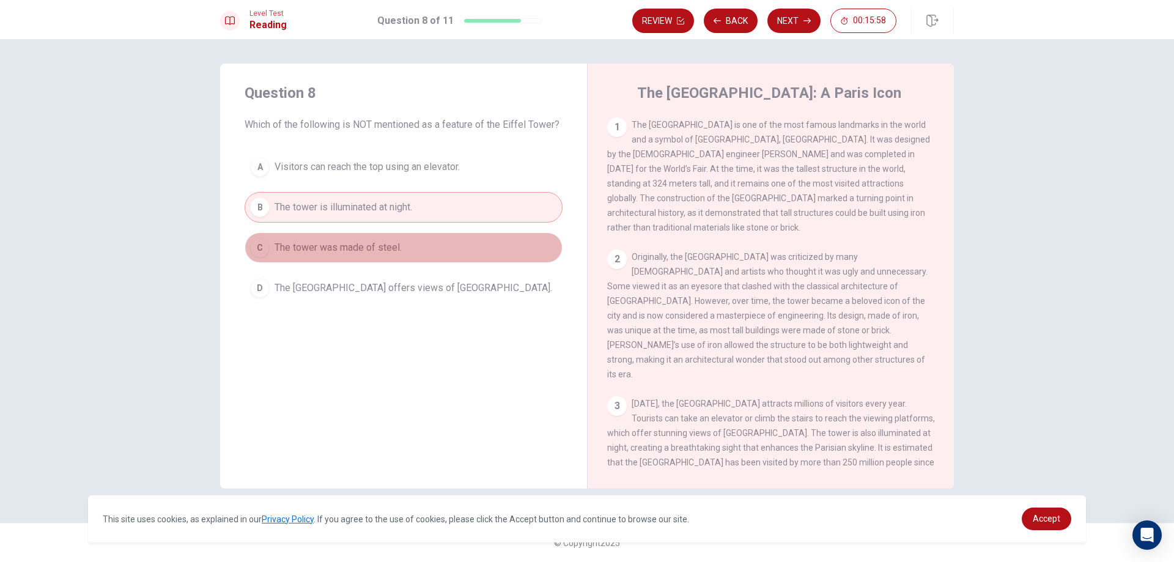
click at [413, 261] on button "C The tower was made of steel." at bounding box center [404, 247] width 318 height 31
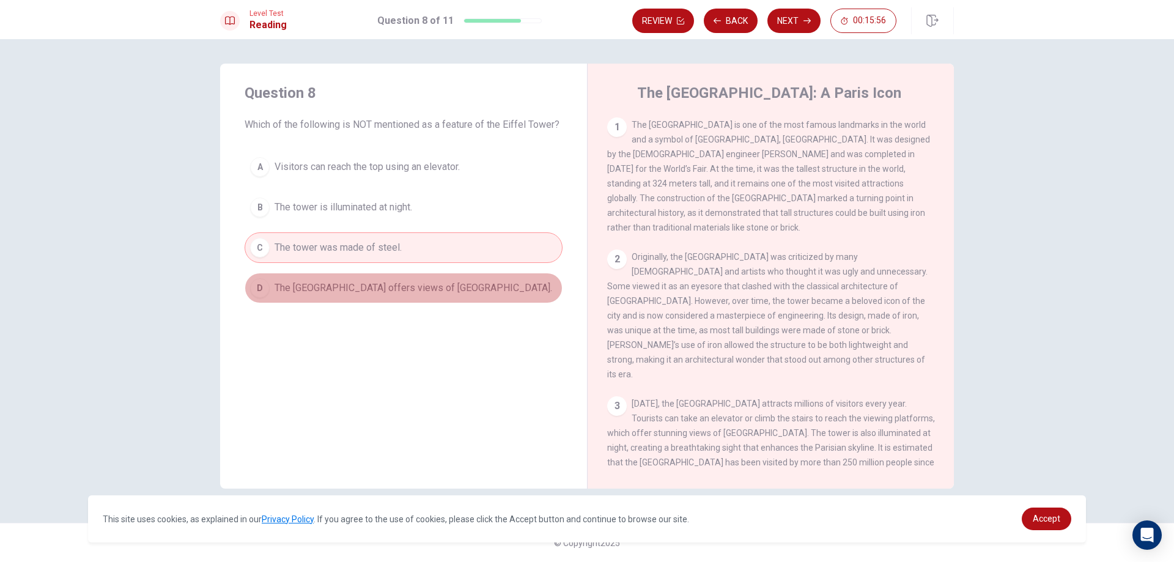
click at [408, 280] on button "D The [GEOGRAPHIC_DATA] offers views of [GEOGRAPHIC_DATA]." at bounding box center [404, 288] width 318 height 31
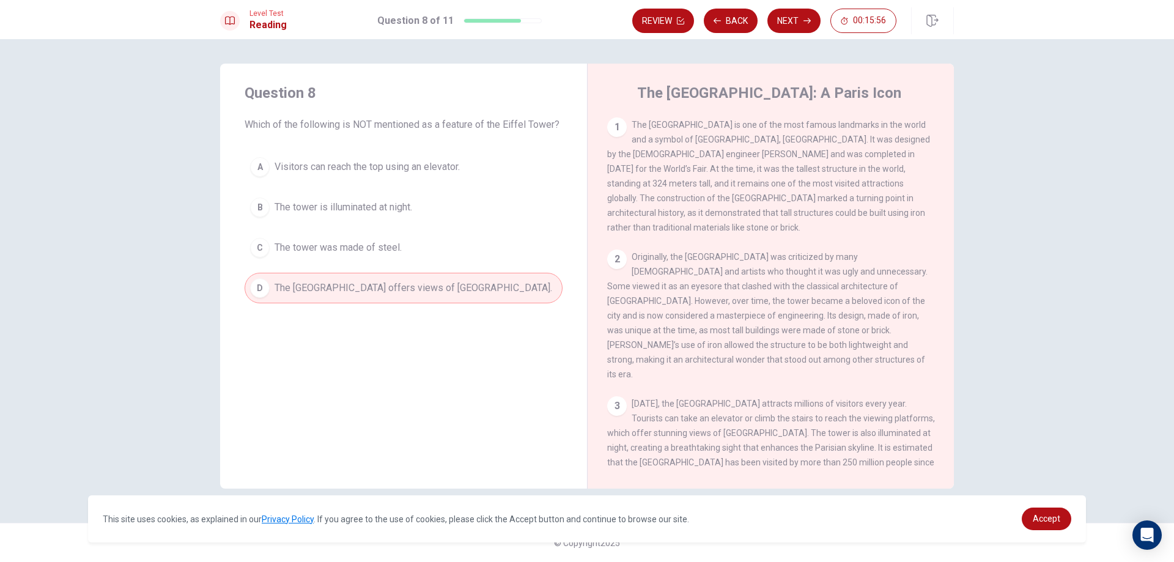
click at [436, 180] on button "A Visitors can reach the top using an elevator." at bounding box center [404, 167] width 318 height 31
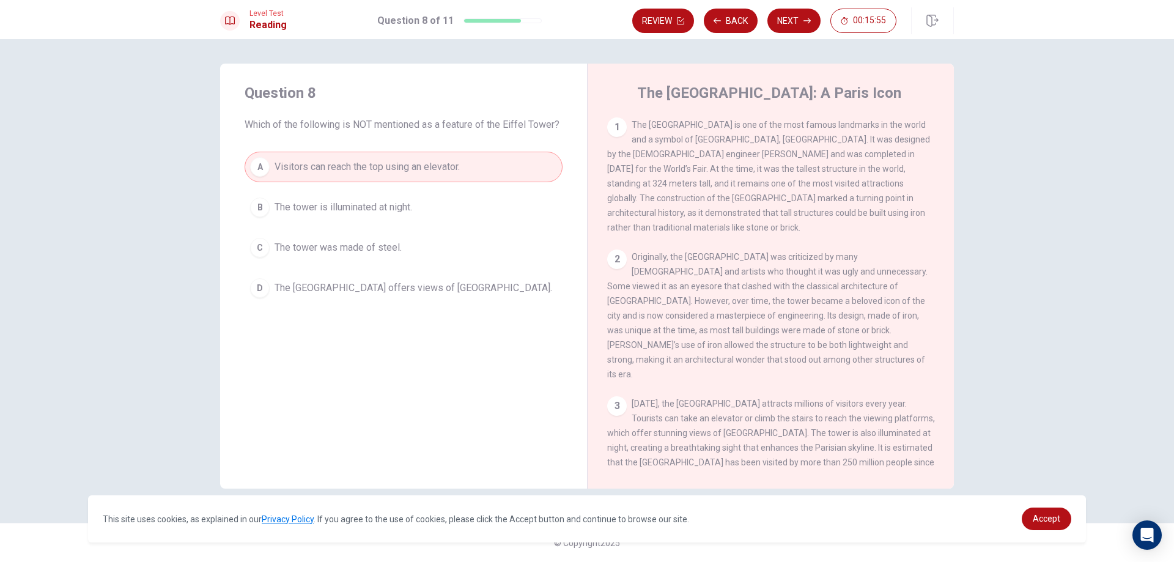
click at [408, 240] on button "C The tower was made of steel." at bounding box center [404, 247] width 318 height 31
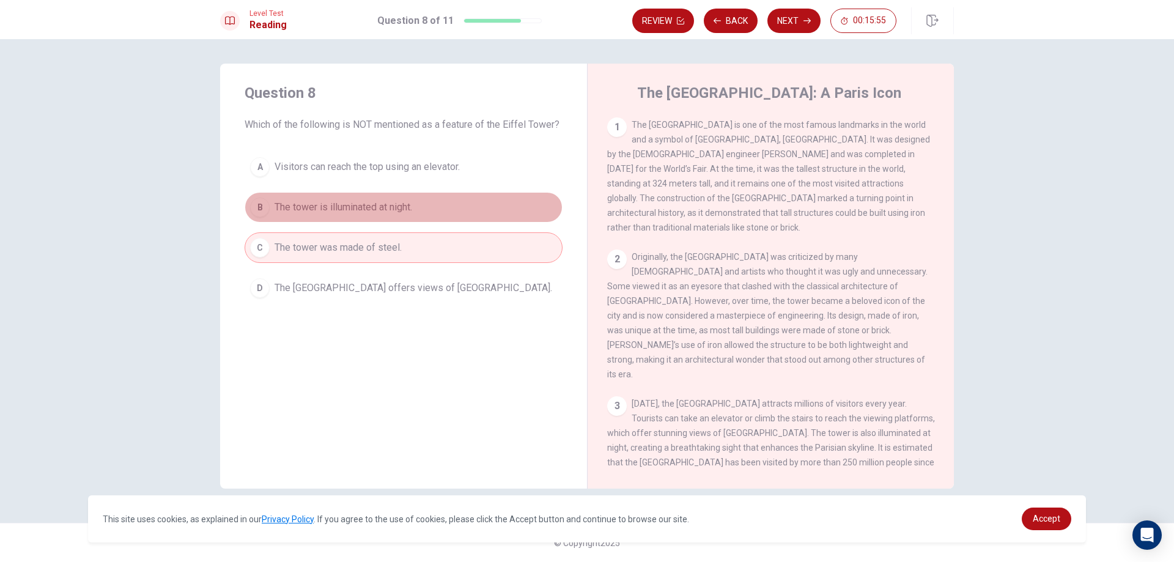
click at [418, 206] on button "B The tower is illuminated at night." at bounding box center [404, 207] width 318 height 31
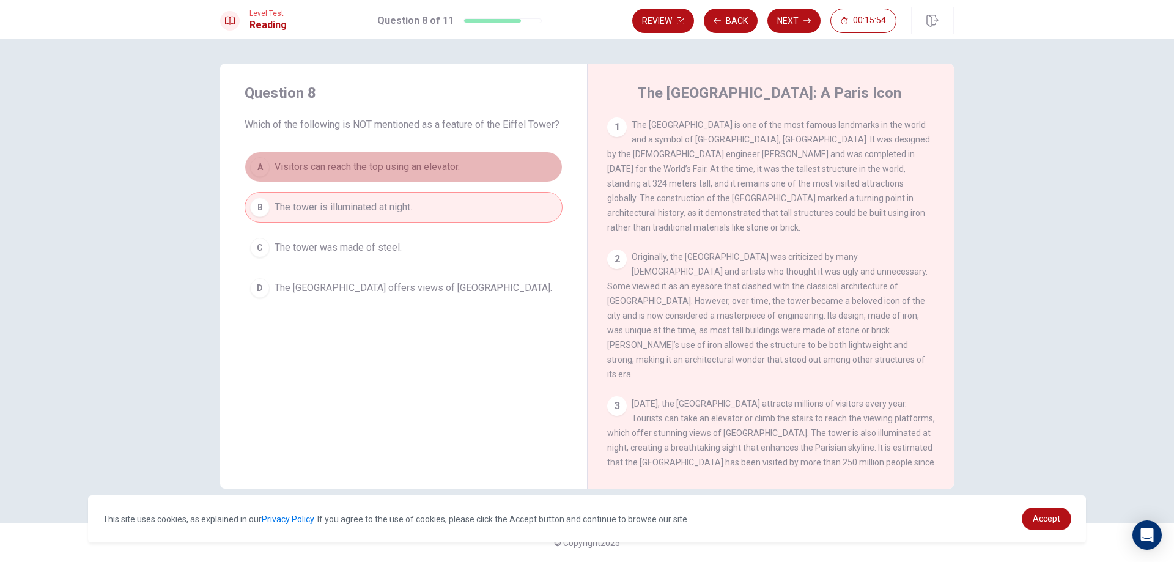
click at [431, 163] on span "Visitors can reach the top using an elevator." at bounding box center [367, 167] width 185 height 15
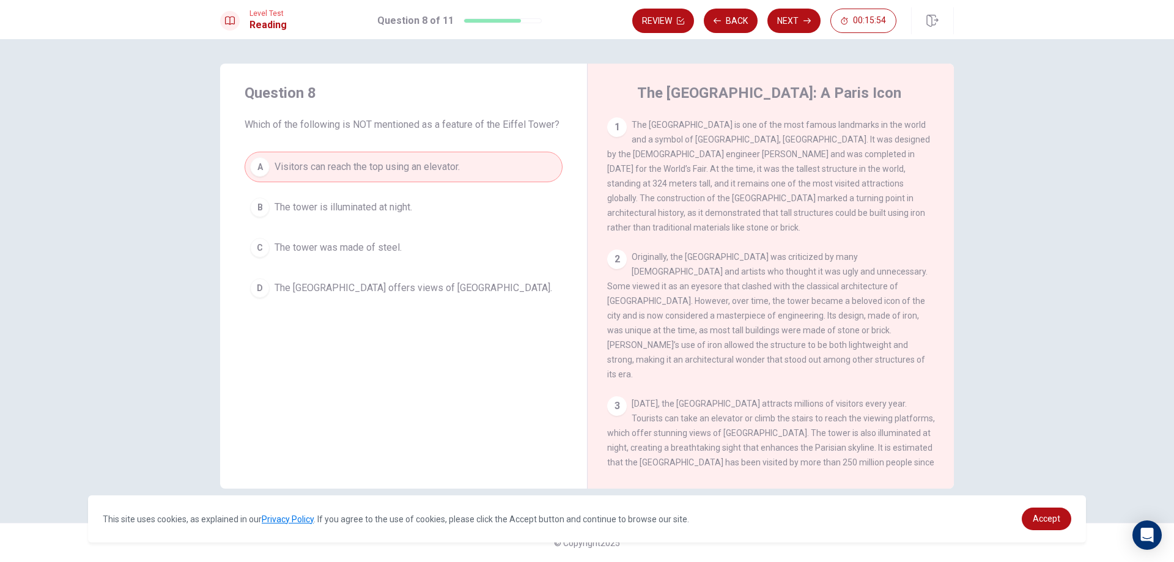
click at [419, 207] on button "B The tower is illuminated at night." at bounding box center [404, 207] width 318 height 31
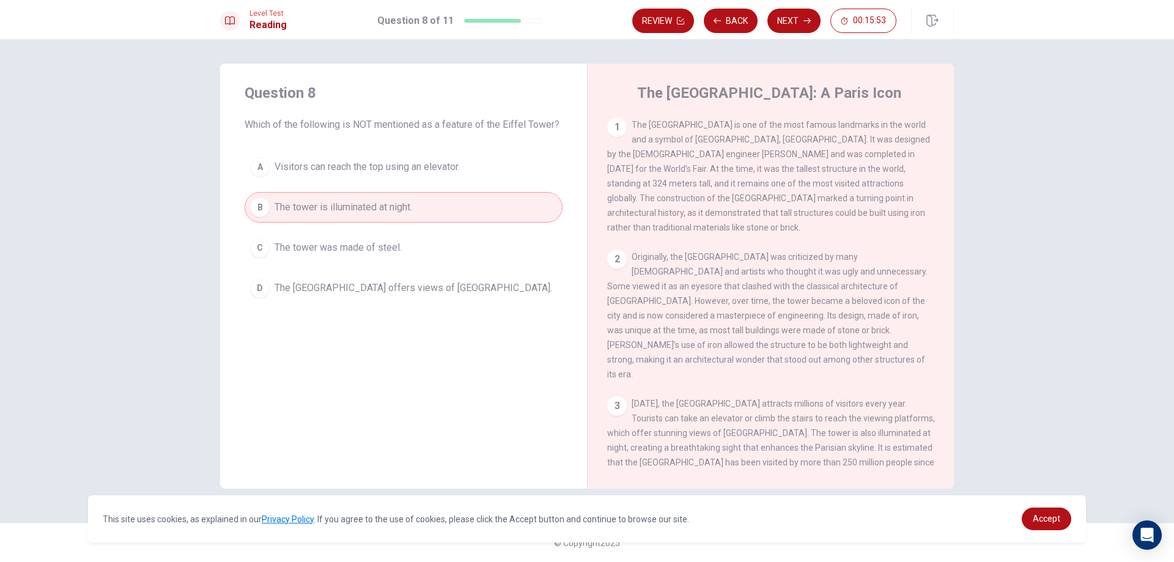
click at [412, 237] on button "C The tower was made of steel." at bounding box center [404, 247] width 318 height 31
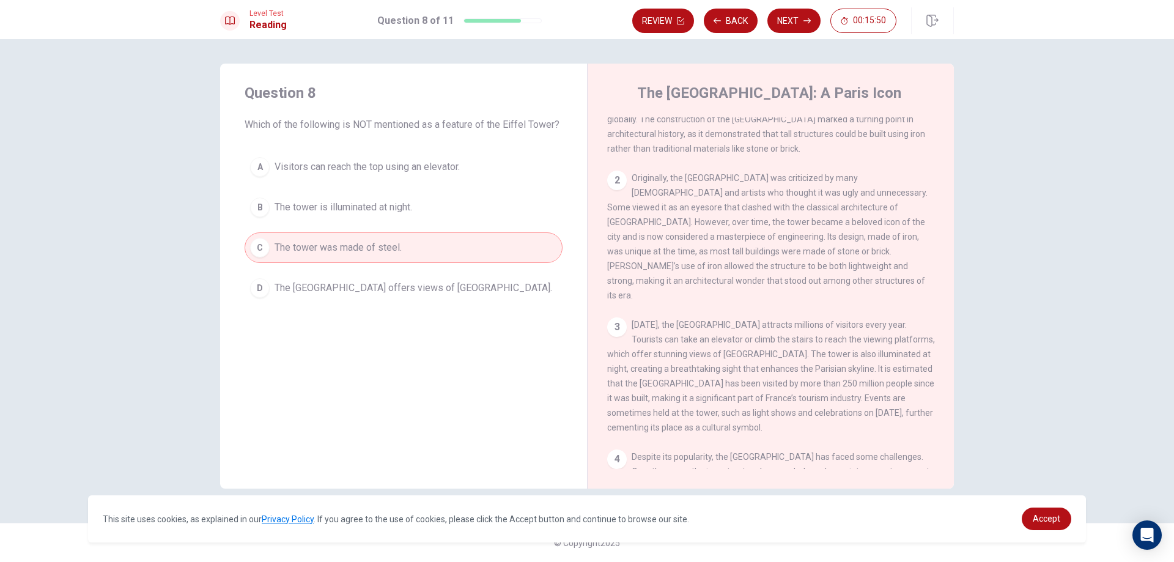
scroll to position [0, 0]
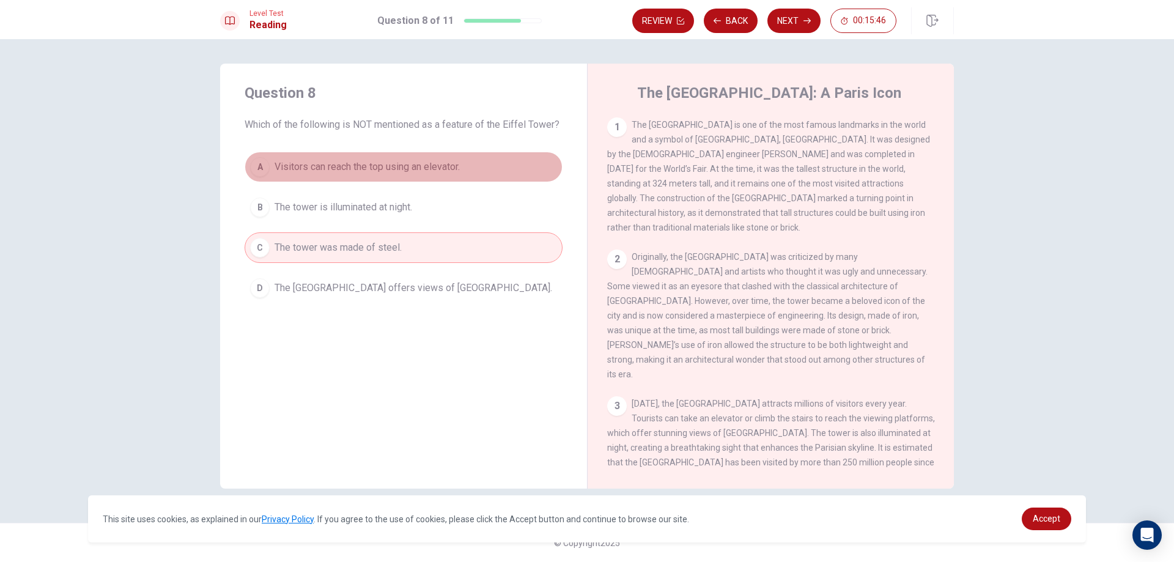
click at [453, 172] on span "Visitors can reach the top using an elevator." at bounding box center [367, 167] width 185 height 15
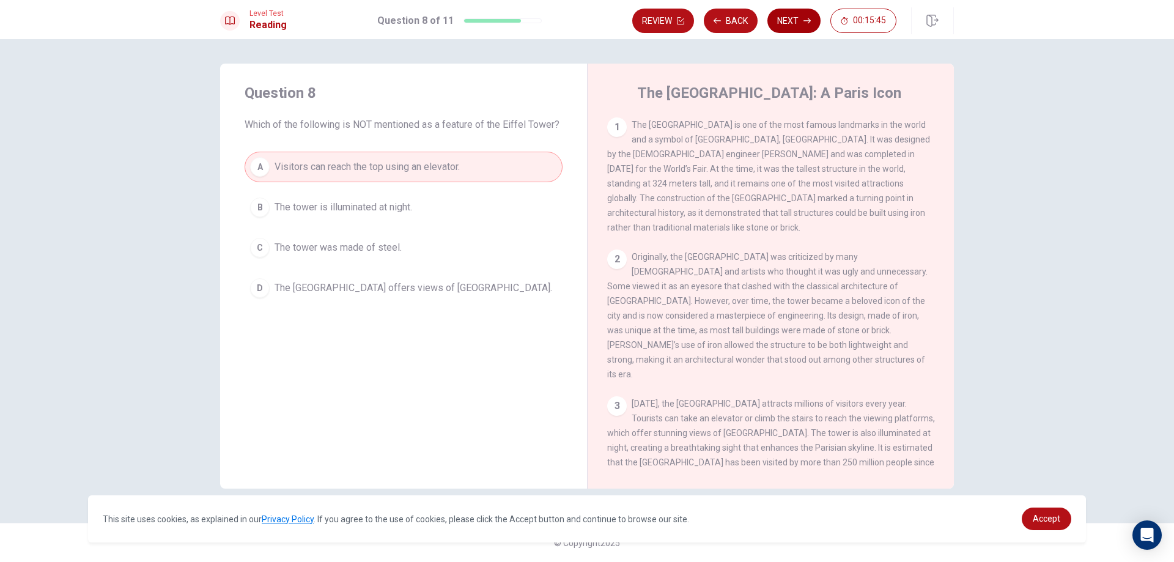
click at [786, 24] on button "Next" at bounding box center [794, 21] width 53 height 24
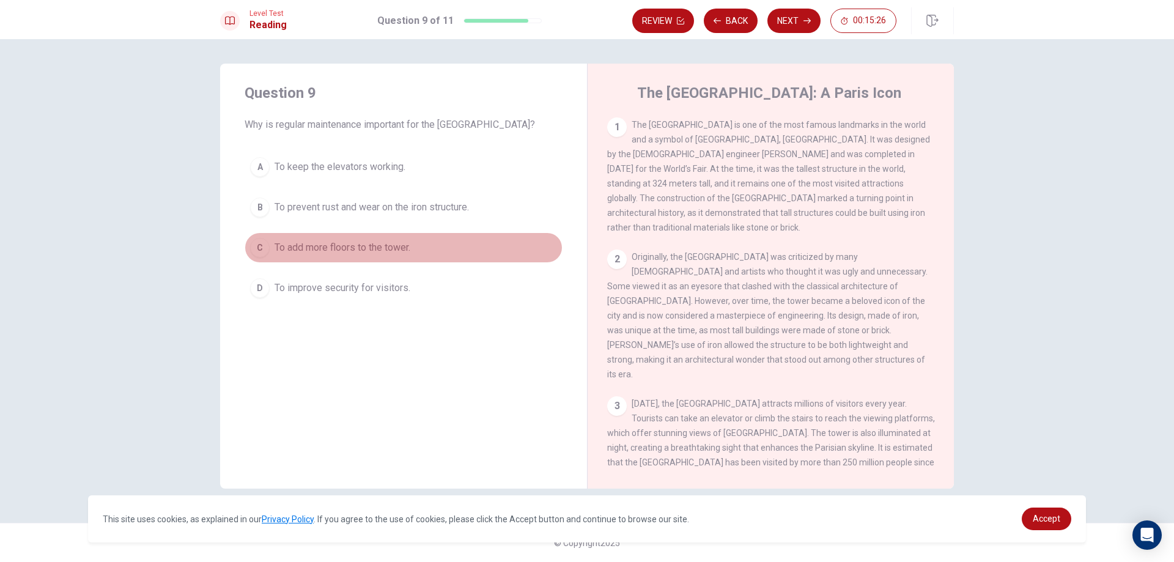
click at [363, 247] on span "To add more floors to the tower." at bounding box center [343, 247] width 136 height 15
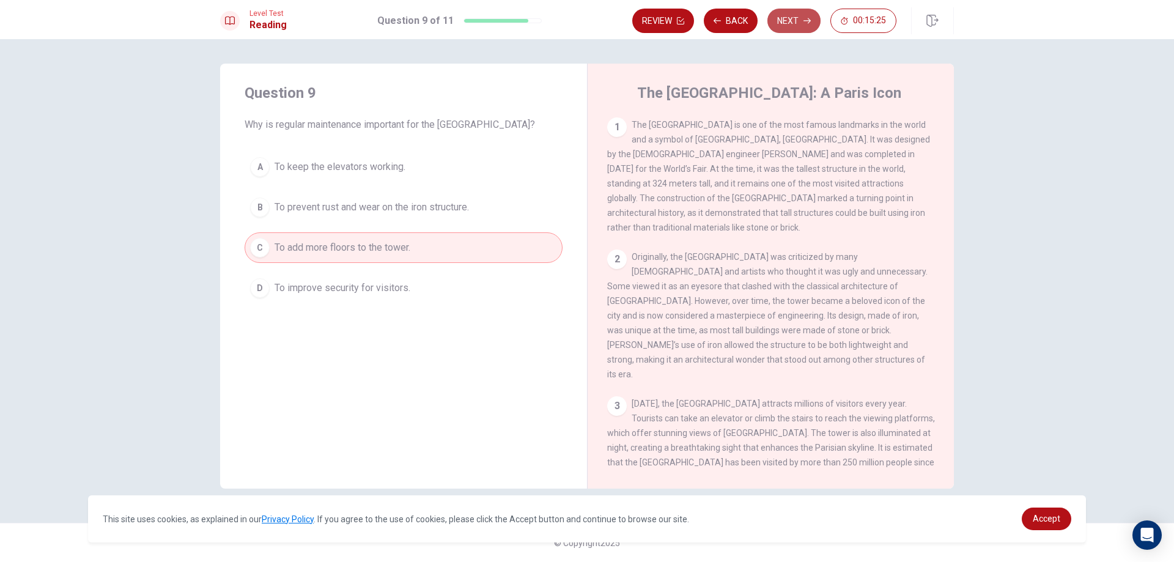
click at [803, 19] on button "Next" at bounding box center [794, 21] width 53 height 24
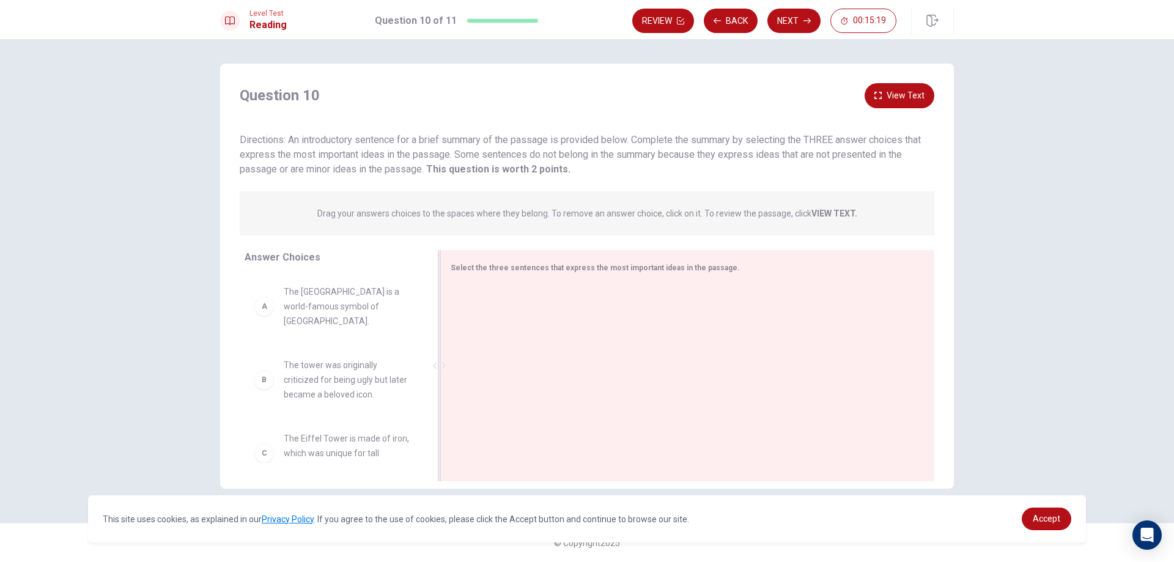
click at [583, 297] on div at bounding box center [683, 367] width 464 height 164
click at [829, 300] on div at bounding box center [683, 367] width 464 height 164
click at [885, 91] on button "View Text" at bounding box center [900, 95] width 70 height 25
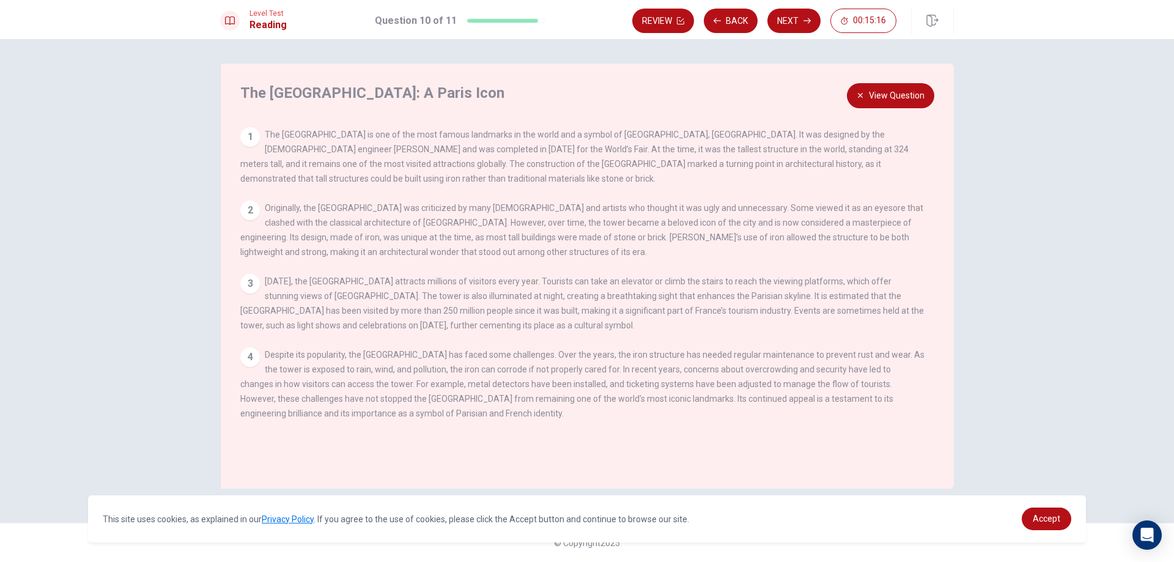
click at [885, 93] on button "View Question" at bounding box center [890, 95] width 87 height 25
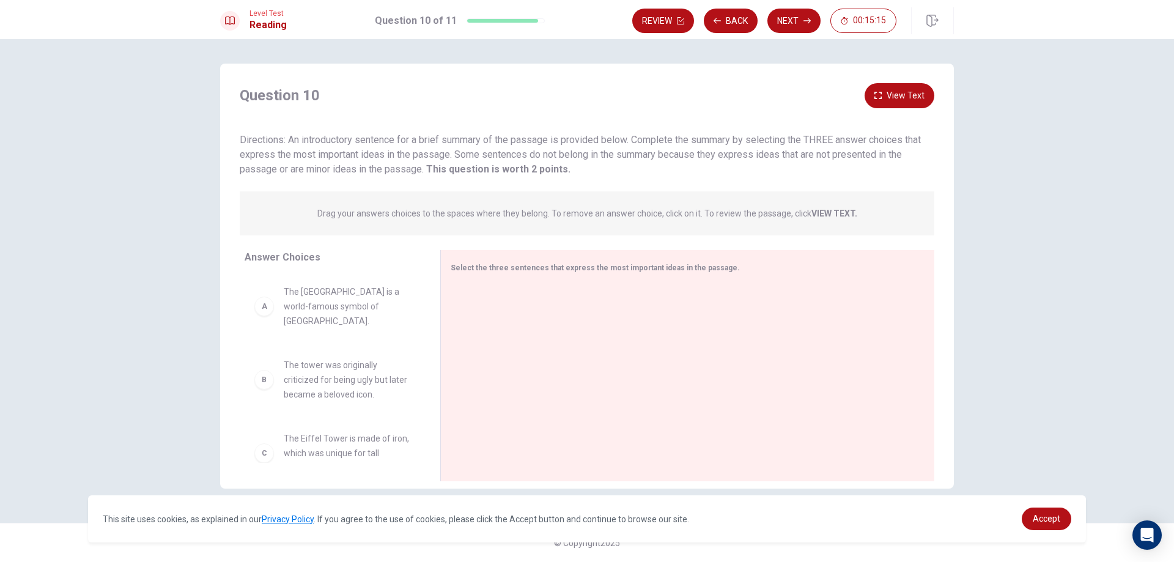
click at [461, 232] on div "Drag your answers choices to the spaces where they belong. To remove an answer …" at bounding box center [587, 213] width 695 height 44
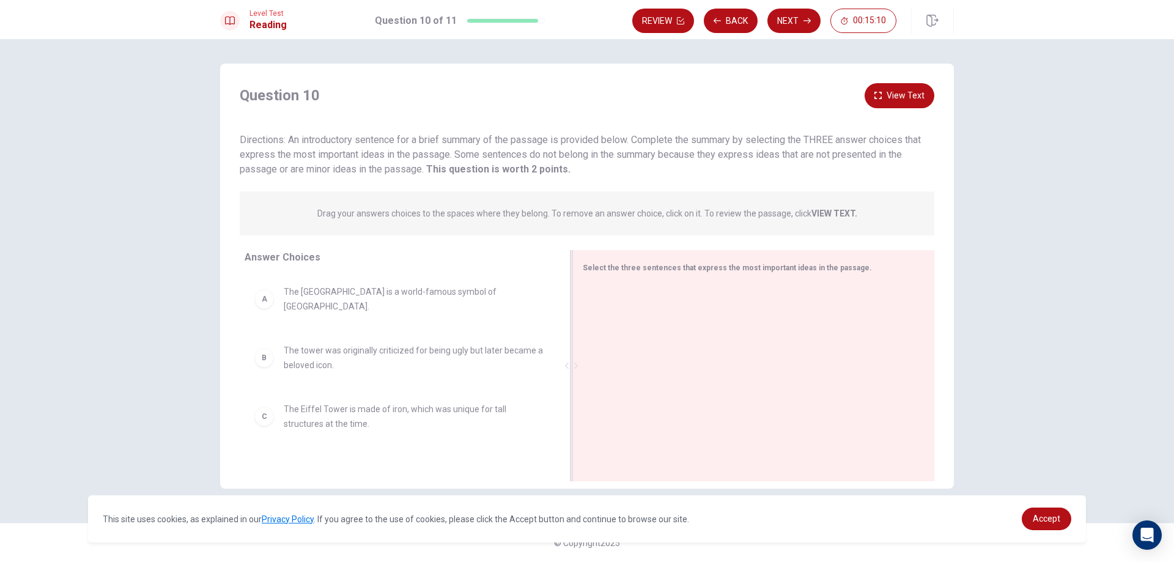
drag, startPoint x: 442, startPoint y: 365, endPoint x: 700, endPoint y: 399, distance: 259.8
click at [708, 402] on div "Select the three sentences that express the most important ideas in the passage." at bounding box center [754, 365] width 362 height 231
click at [888, 96] on button "View Text" at bounding box center [900, 95] width 70 height 25
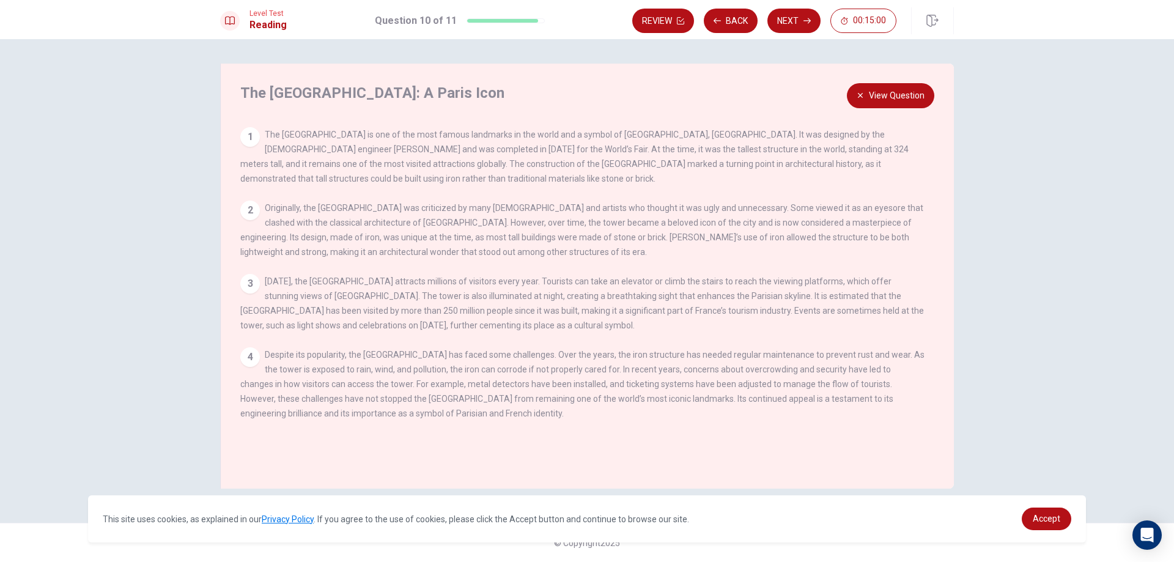
click at [858, 97] on icon "button" at bounding box center [860, 95] width 7 height 7
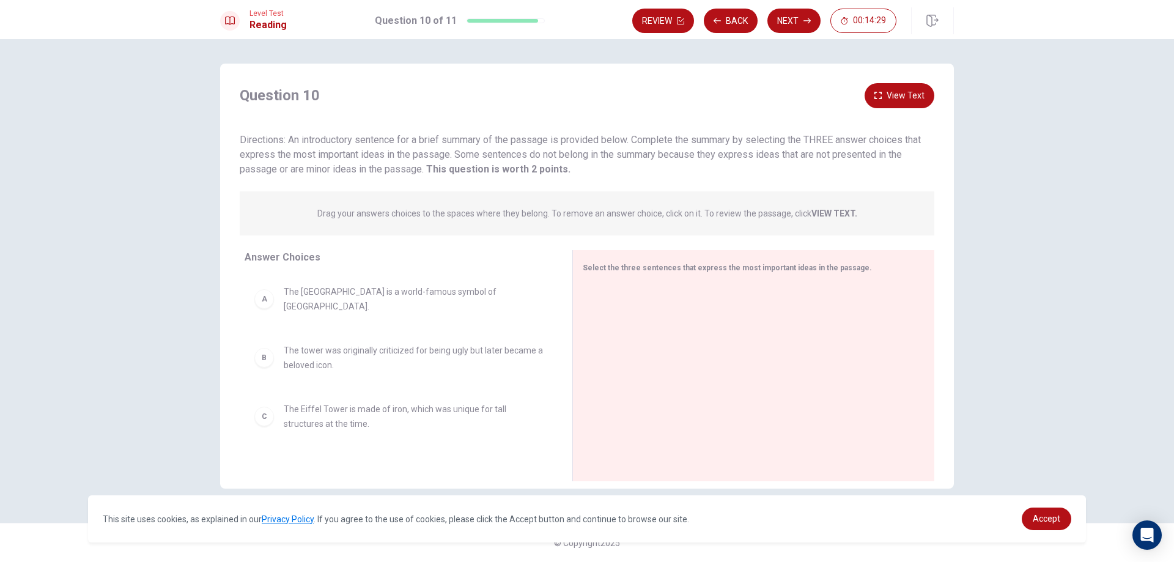
click at [262, 302] on div "A" at bounding box center [264, 299] width 20 height 20
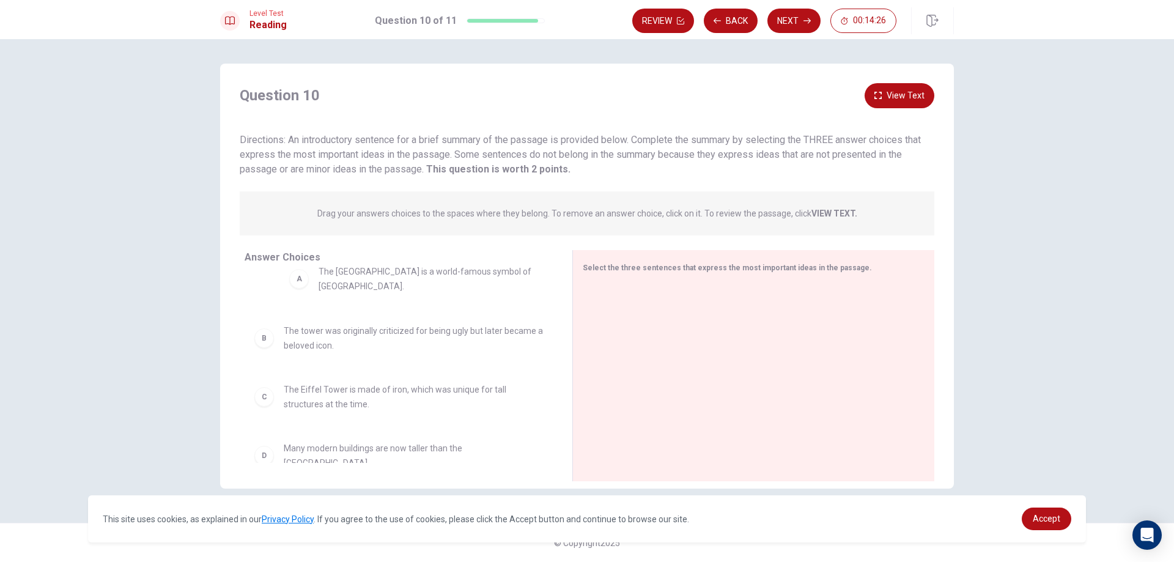
drag, startPoint x: 268, startPoint y: 301, endPoint x: 306, endPoint y: 280, distance: 43.3
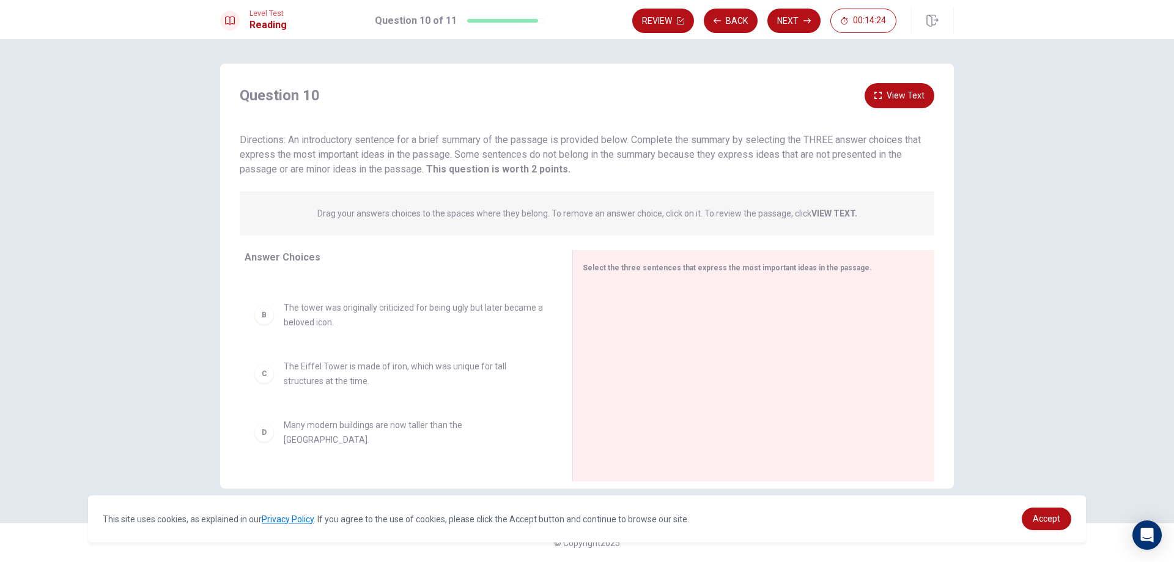
scroll to position [125, 0]
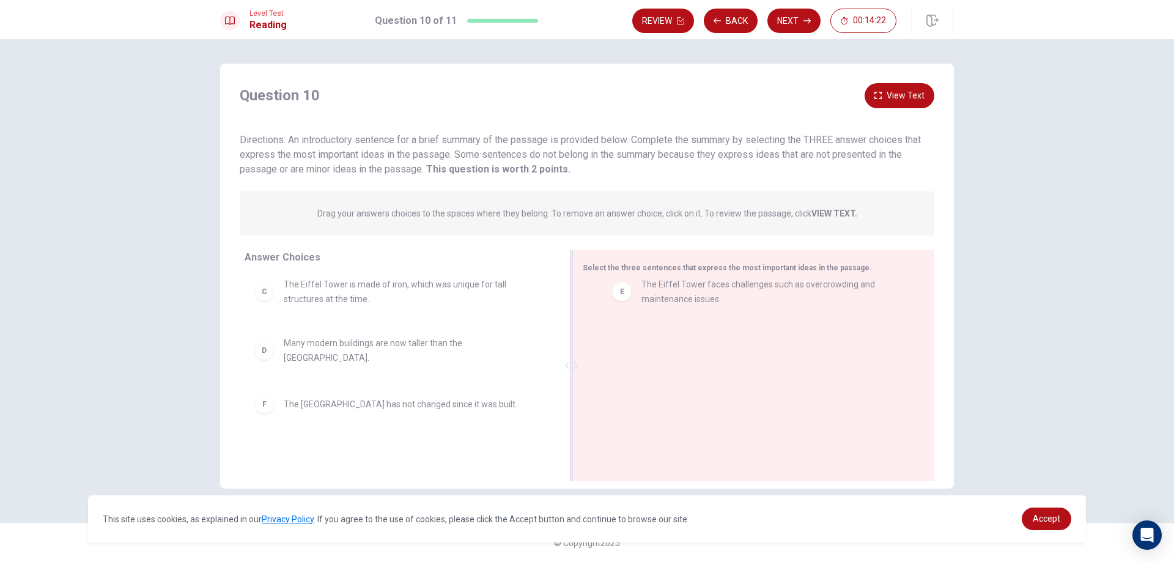
drag, startPoint x: 304, startPoint y: 393, endPoint x: 655, endPoint y: 292, distance: 365.5
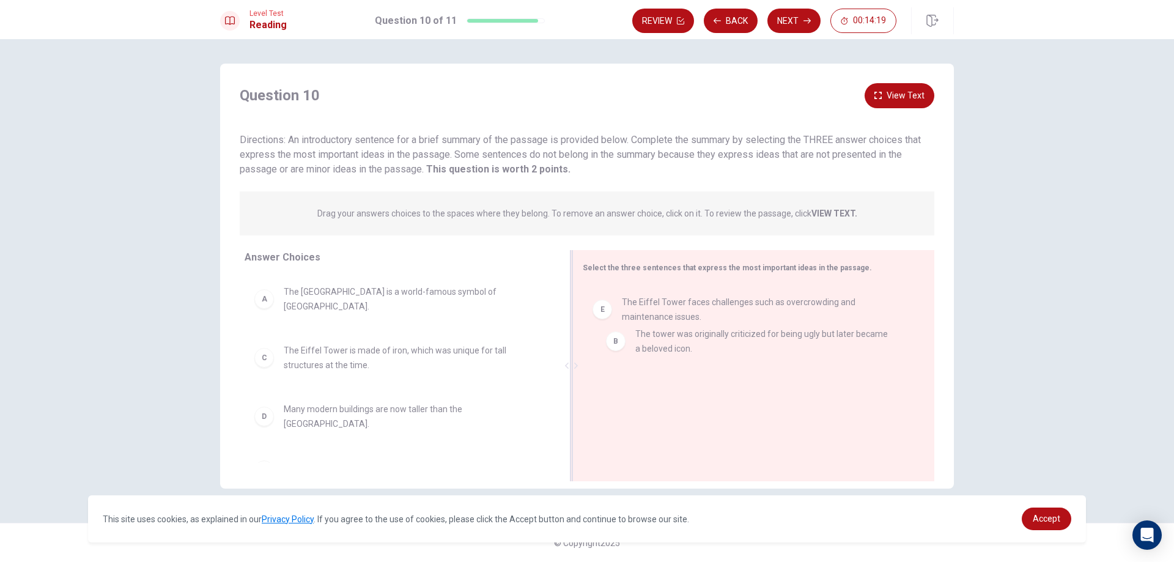
drag, startPoint x: 308, startPoint y: 358, endPoint x: 665, endPoint y: 351, distance: 356.7
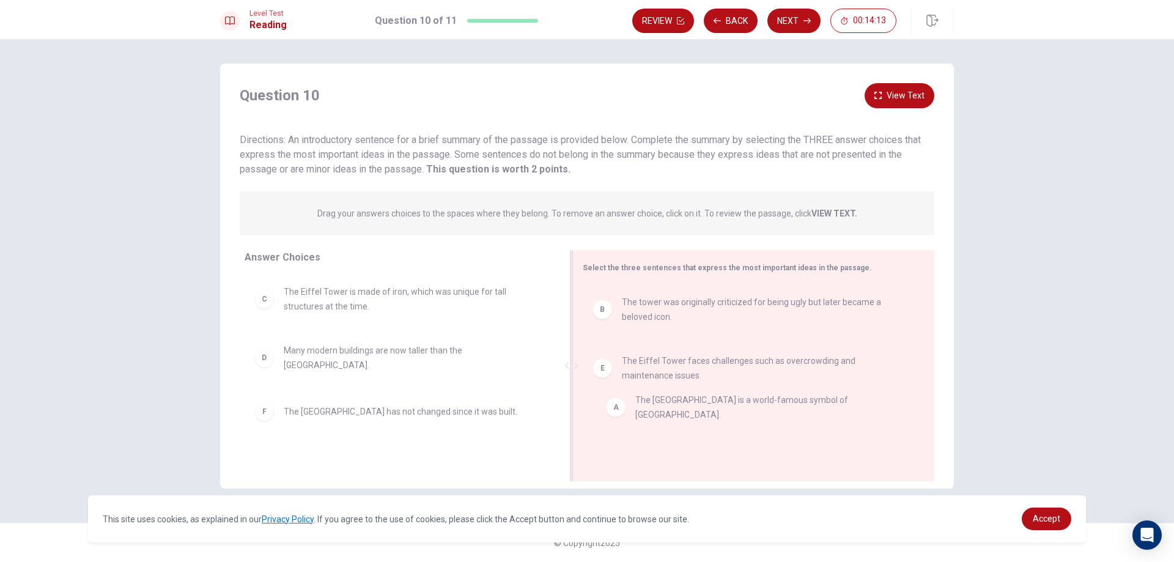
drag, startPoint x: 332, startPoint y: 312, endPoint x: 692, endPoint y: 420, distance: 376.2
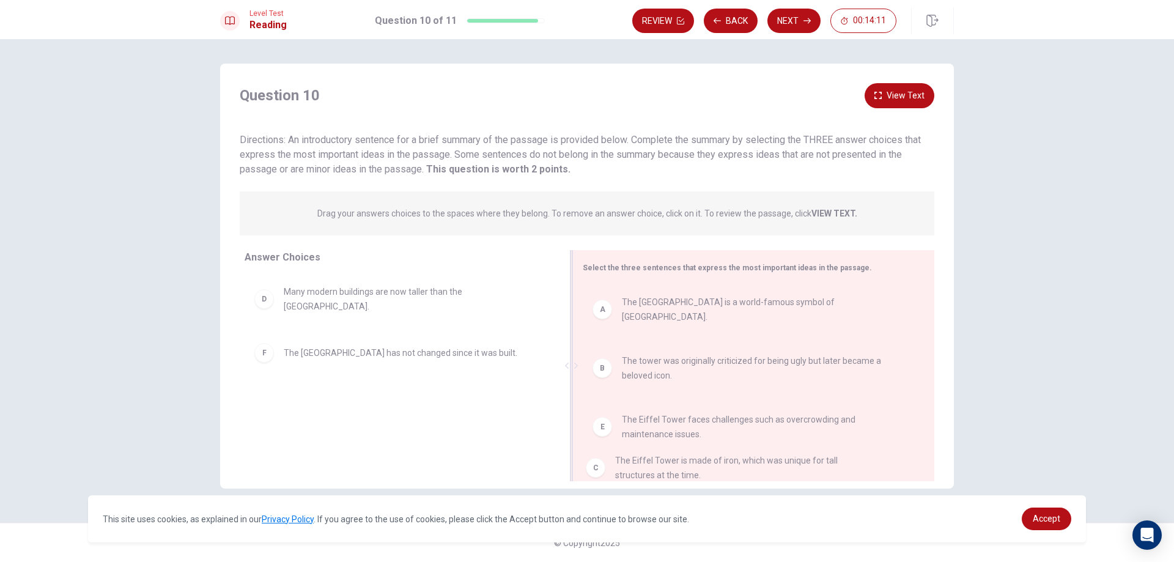
drag, startPoint x: 432, startPoint y: 306, endPoint x: 776, endPoint y: 469, distance: 379.8
drag, startPoint x: 380, startPoint y: 302, endPoint x: 689, endPoint y: 470, distance: 351.2
drag, startPoint x: 570, startPoint y: 367, endPoint x: 546, endPoint y: 362, distance: 25.0
click at [540, 364] on div "Answer Choices C The [GEOGRAPHIC_DATA] is made of iron, which was unique for ta…" at bounding box center [587, 365] width 734 height 231
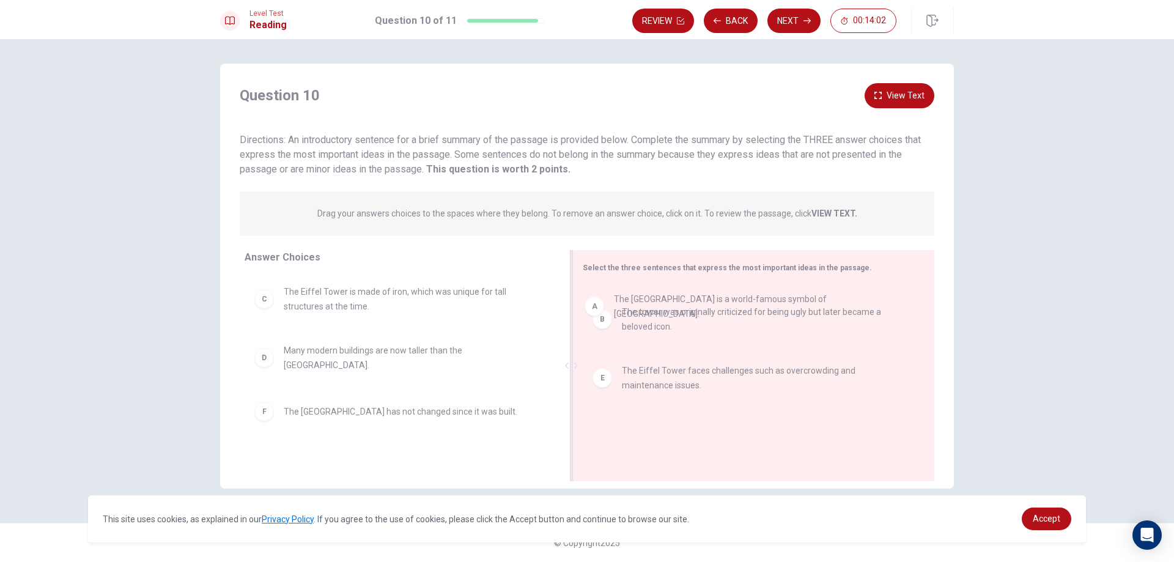
drag, startPoint x: 639, startPoint y: 308, endPoint x: 632, endPoint y: 306, distance: 7.6
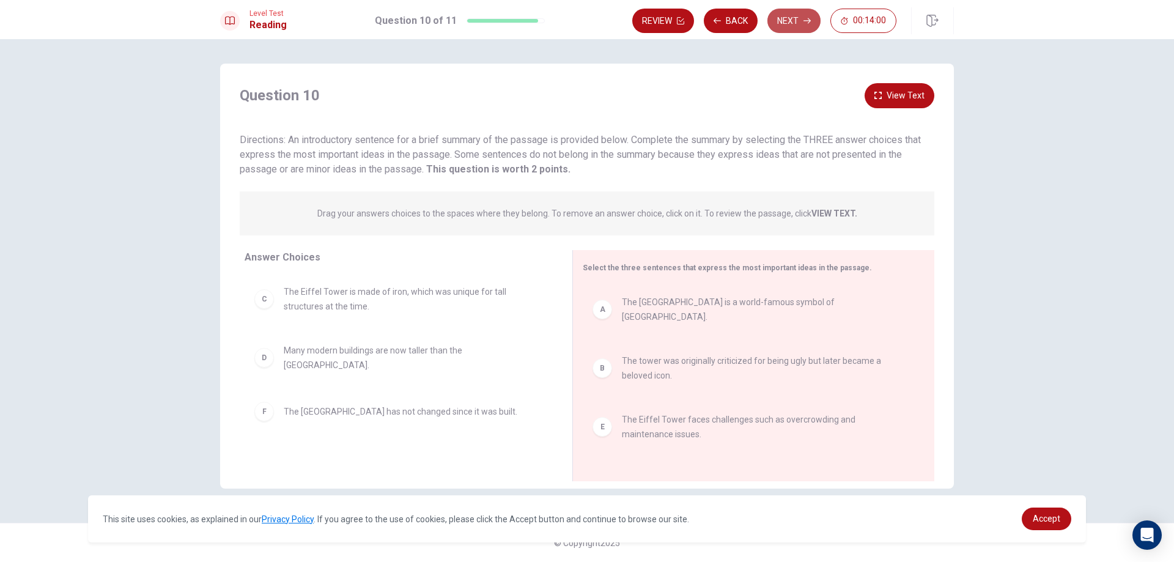
click at [807, 18] on icon "button" at bounding box center [807, 20] width 7 height 7
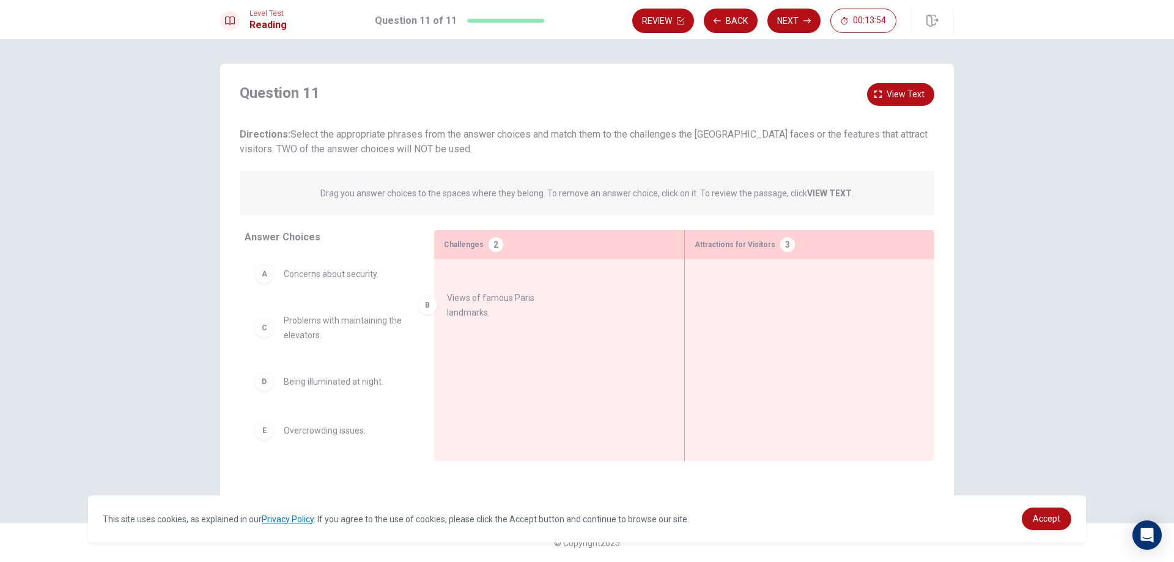
drag, startPoint x: 349, startPoint y: 333, endPoint x: 574, endPoint y: 310, distance: 226.8
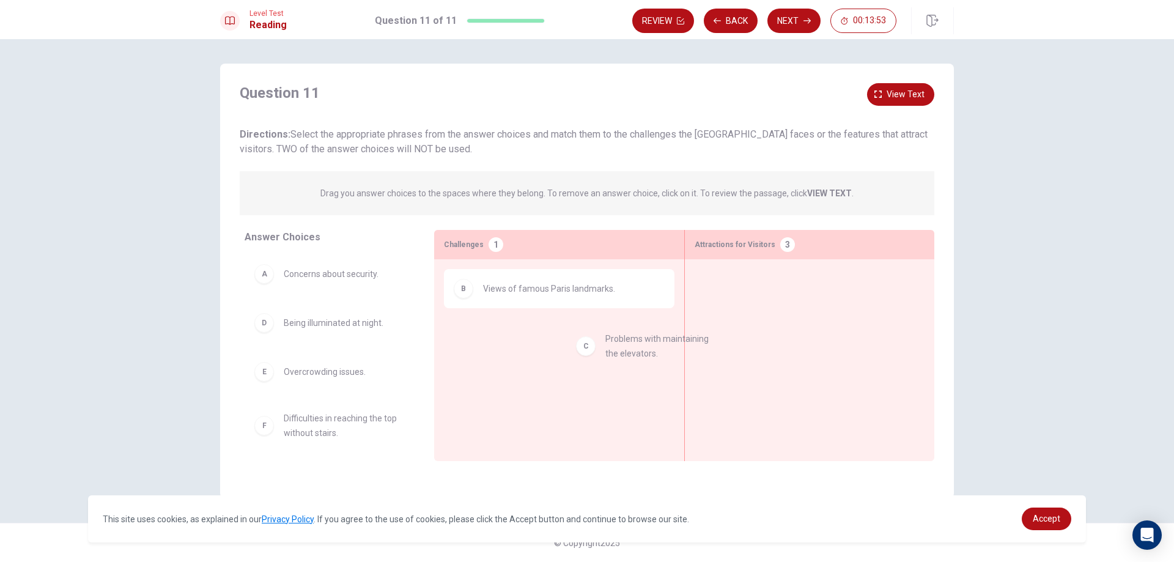
drag, startPoint x: 316, startPoint y: 339, endPoint x: 642, endPoint y: 357, distance: 326.5
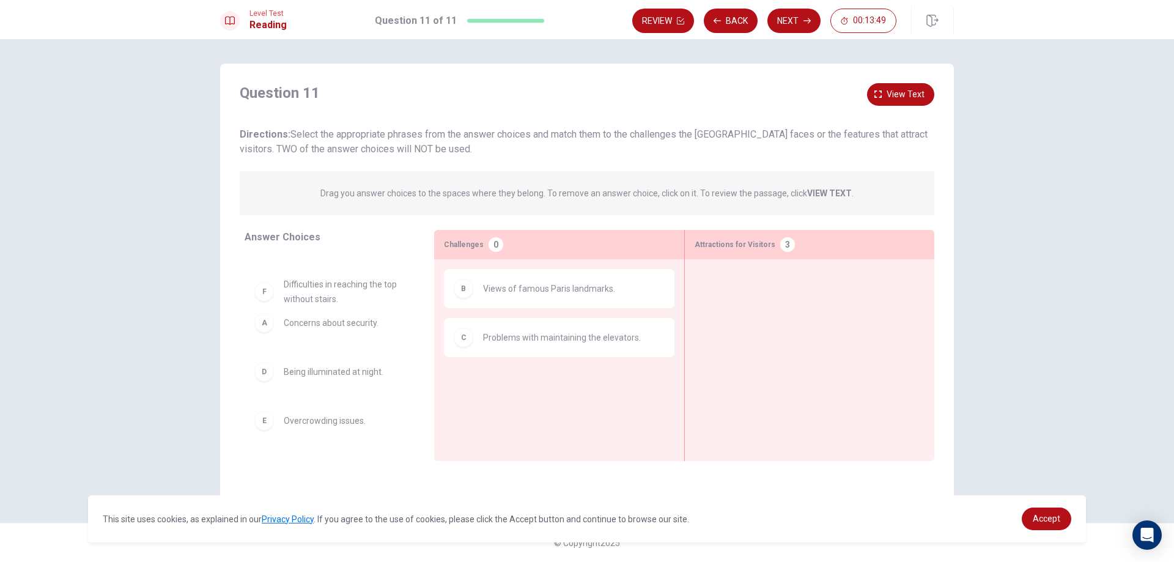
drag, startPoint x: 342, startPoint y: 417, endPoint x: 346, endPoint y: 283, distance: 134.6
drag, startPoint x: 347, startPoint y: 279, endPoint x: 808, endPoint y: 287, distance: 460.7
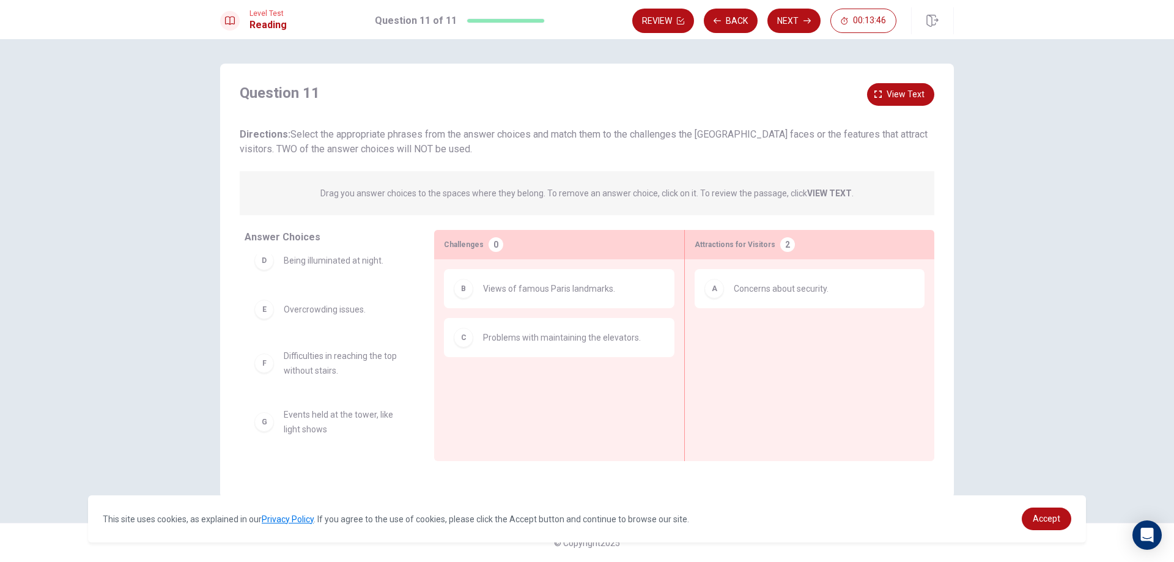
scroll to position [17, 0]
drag, startPoint x: 540, startPoint y: 380, endPoint x: 810, endPoint y: 336, distance: 274.6
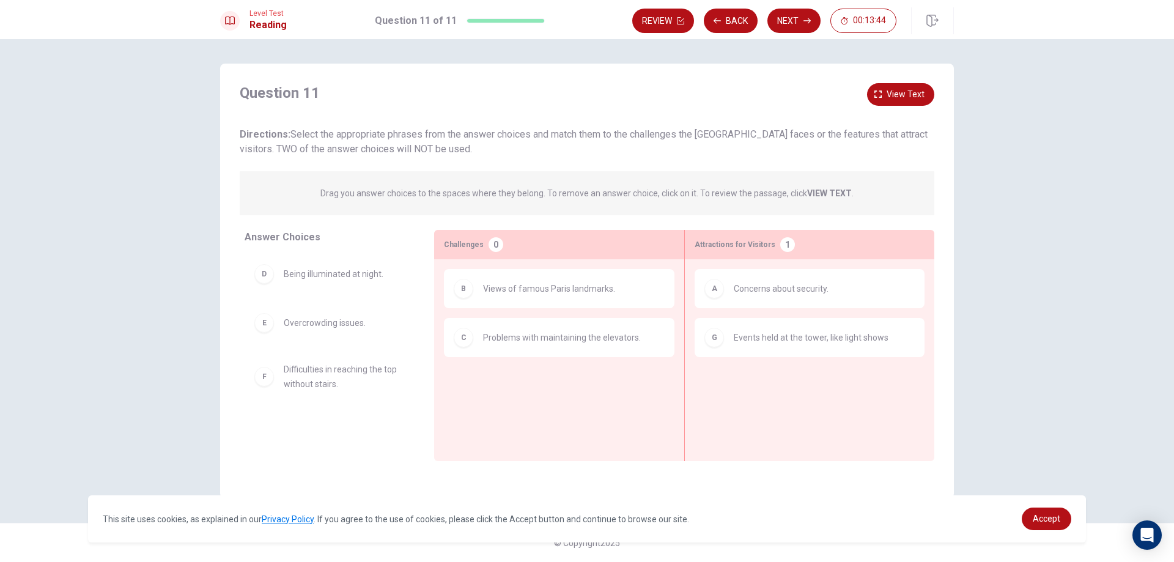
scroll to position [0, 0]
drag, startPoint x: 308, startPoint y: 330, endPoint x: 802, endPoint y: 402, distance: 499.5
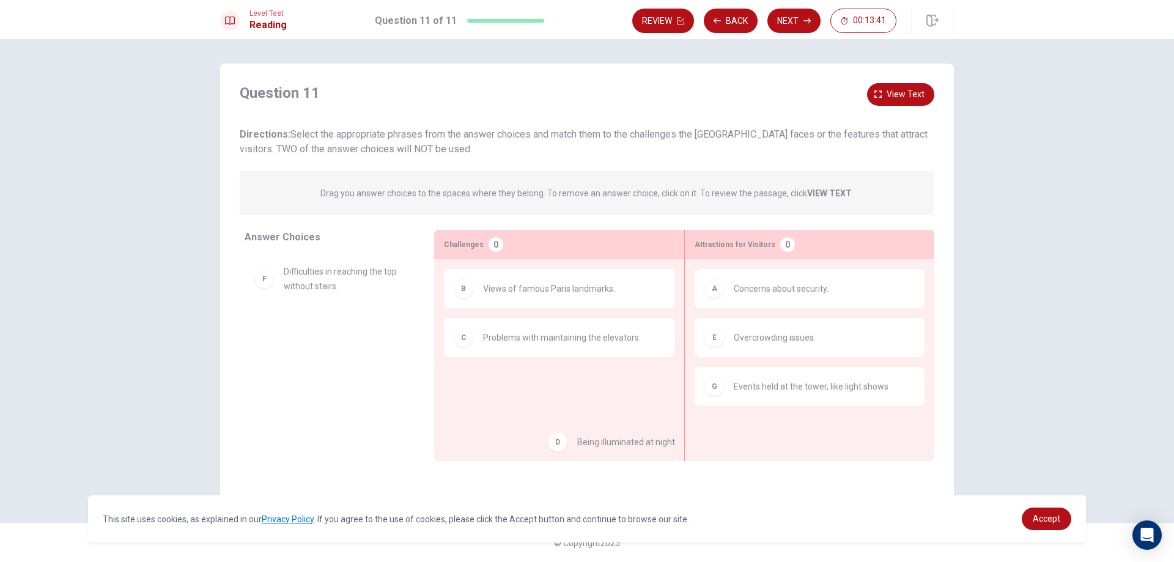
drag, startPoint x: 349, startPoint y: 277, endPoint x: 618, endPoint y: 443, distance: 316.4
drag, startPoint x: 338, startPoint y: 339, endPoint x: 532, endPoint y: 399, distance: 203.7
drag, startPoint x: 336, startPoint y: 264, endPoint x: 345, endPoint y: 273, distance: 13.0
click at [390, 292] on div "F Difficulties in reaching the top without stairs." at bounding box center [330, 348] width 170 height 188
drag, startPoint x: 350, startPoint y: 288, endPoint x: 567, endPoint y: 421, distance: 254.5
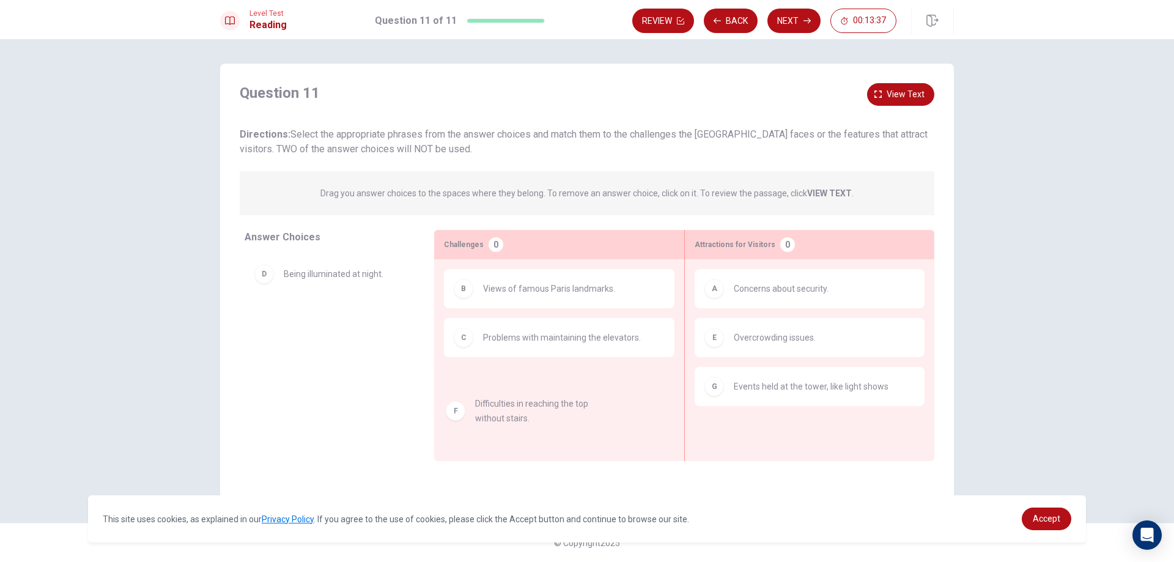
drag, startPoint x: 336, startPoint y: 317, endPoint x: 560, endPoint y: 398, distance: 237.8
click at [804, 24] on icon "button" at bounding box center [807, 20] width 7 height 7
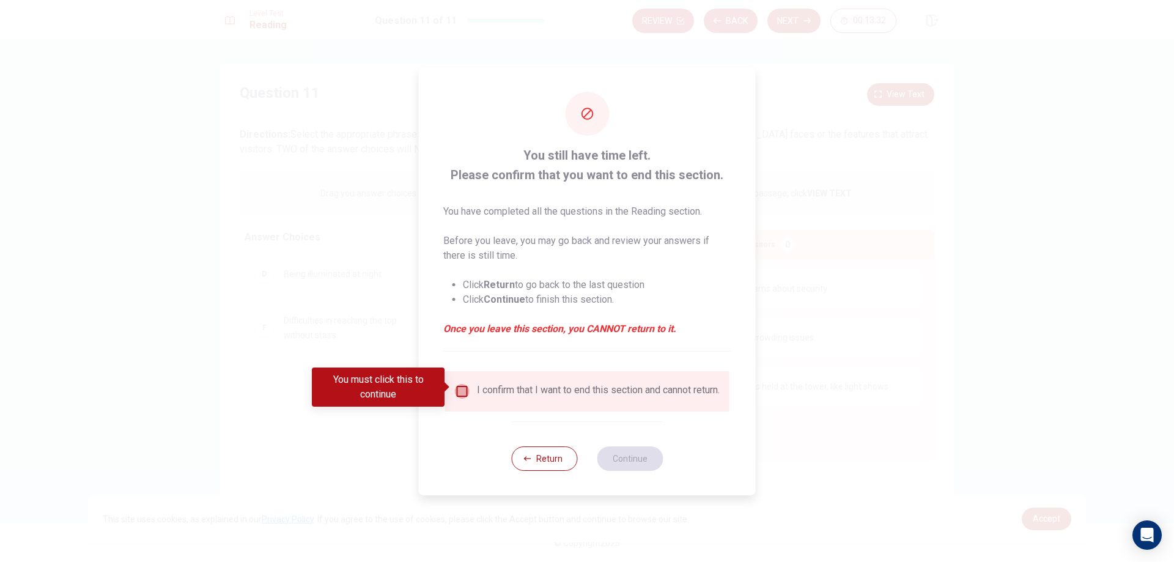
click at [455, 392] on input "You must click this to continue" at bounding box center [462, 391] width 15 height 15
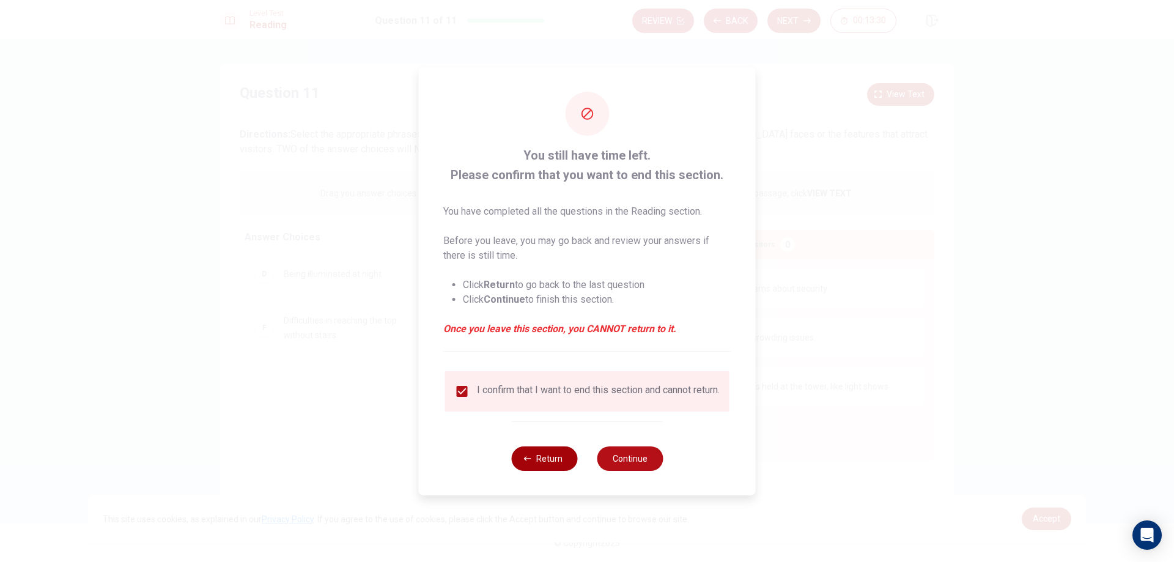
click at [569, 469] on button "Return" at bounding box center [544, 459] width 66 height 24
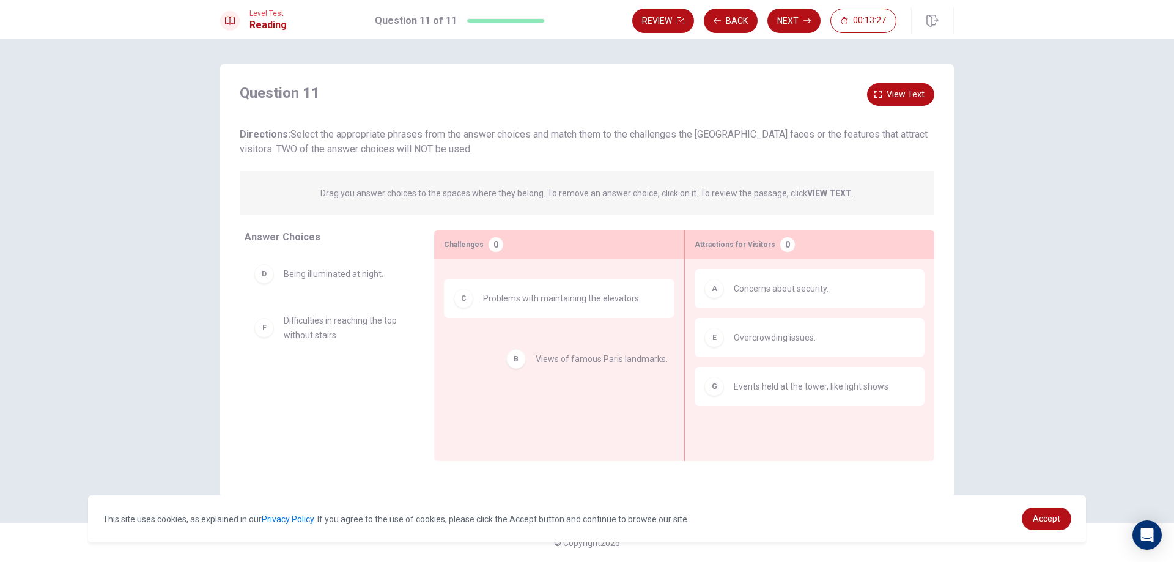
drag, startPoint x: 502, startPoint y: 300, endPoint x: 540, endPoint y: 368, distance: 78.6
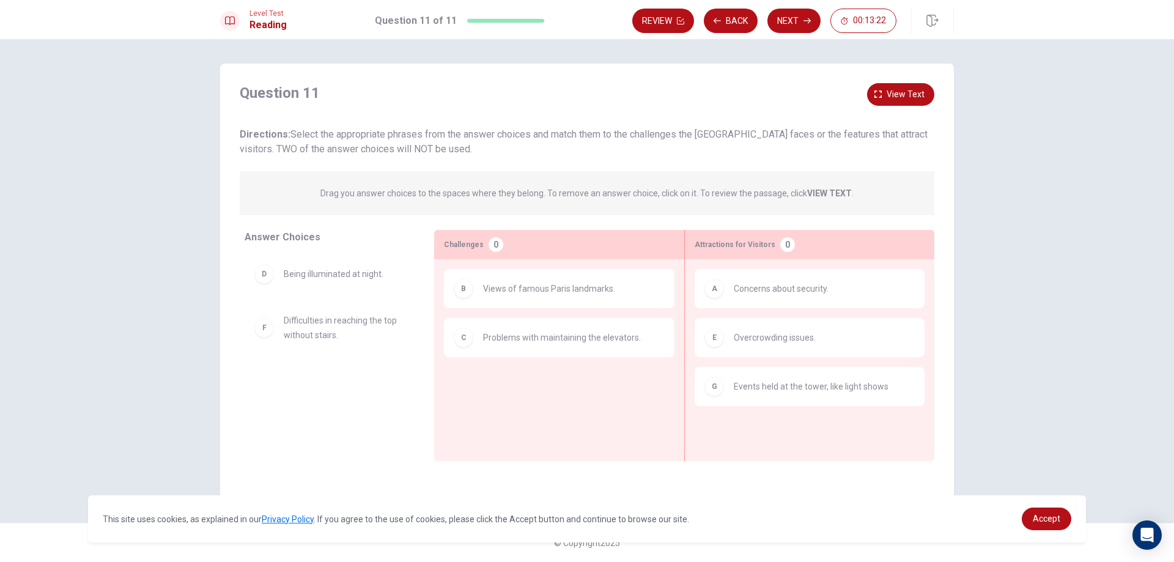
click at [798, 1] on div "Level Test Reading Question 11 of 11 Review Back Next 00:13:22" at bounding box center [587, 19] width 1174 height 39
click at [803, 13] on button "Next" at bounding box center [794, 21] width 53 height 24
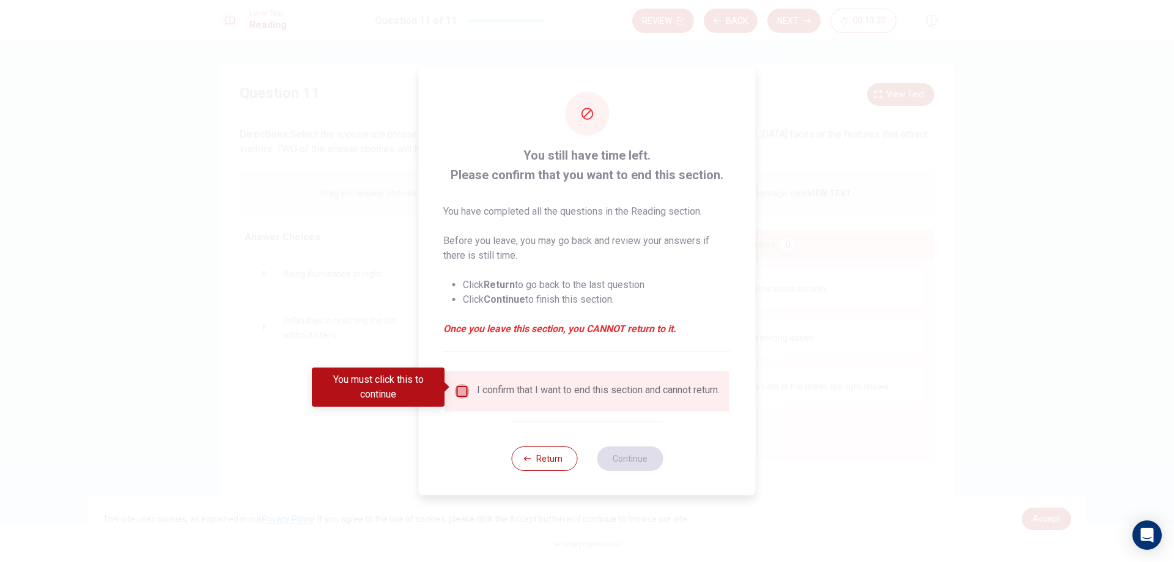
click at [461, 387] on input "You must click this to continue" at bounding box center [462, 391] width 15 height 15
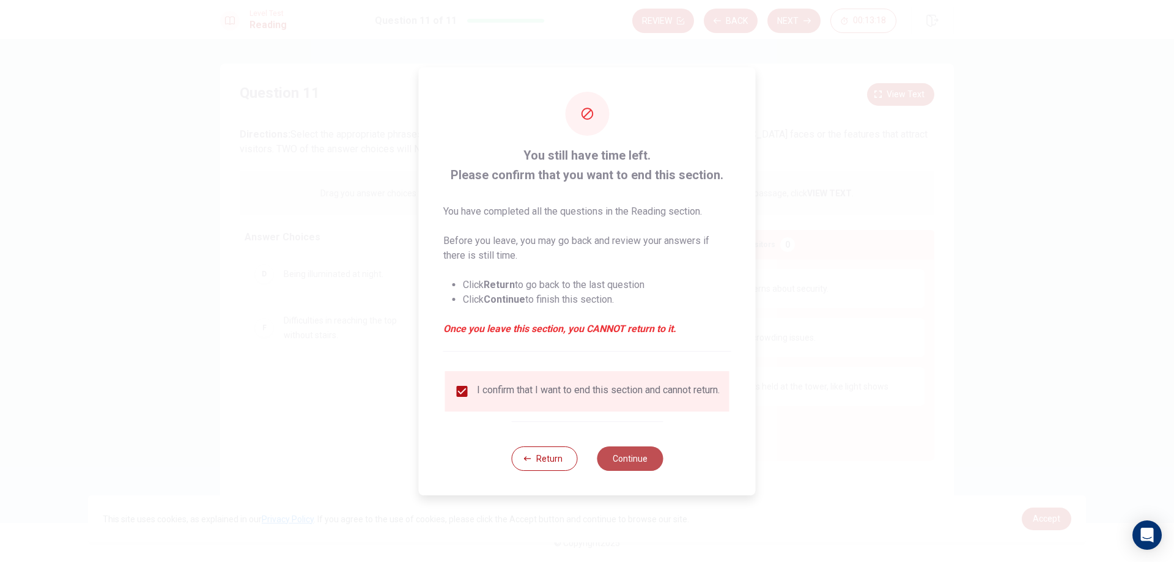
click at [621, 461] on button "Continue" at bounding box center [630, 459] width 66 height 24
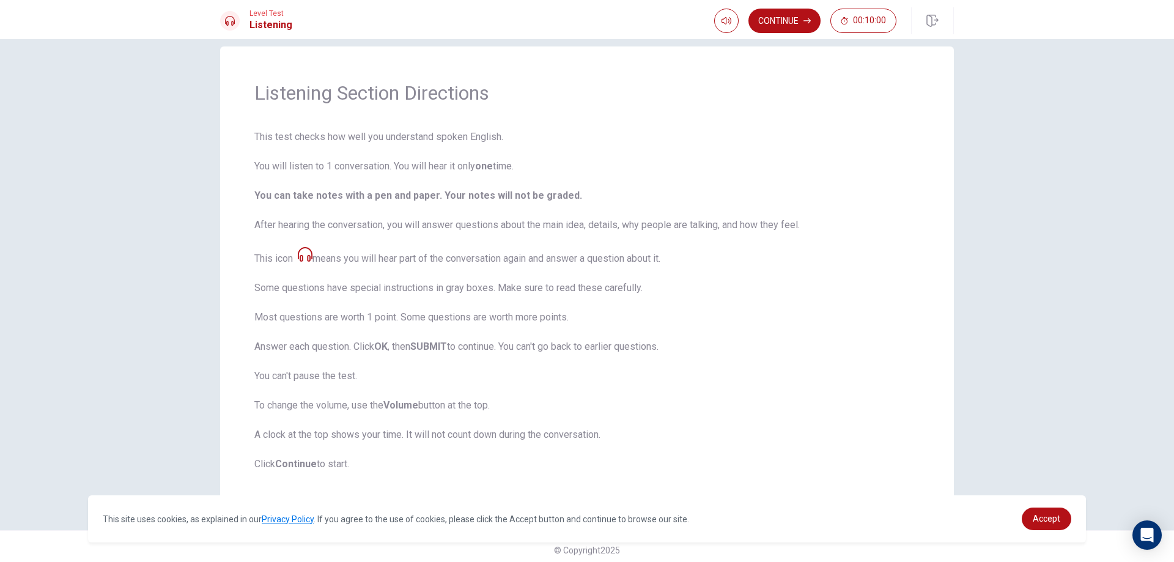
scroll to position [24, 0]
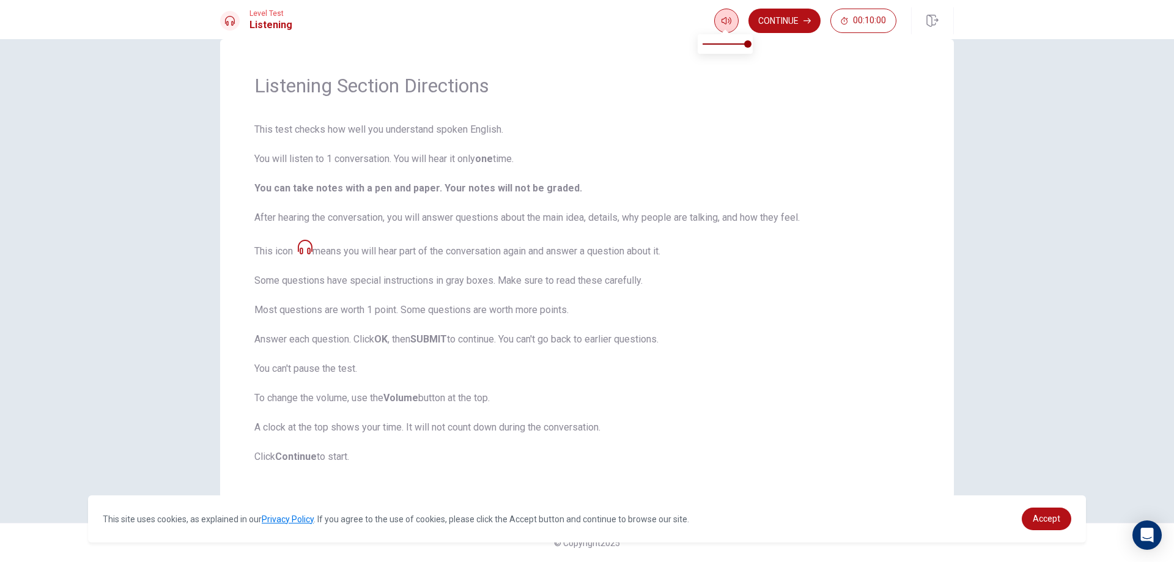
click at [727, 21] on icon "button" at bounding box center [727, 21] width 10 height 10
click at [774, 21] on button "Continue" at bounding box center [785, 21] width 72 height 24
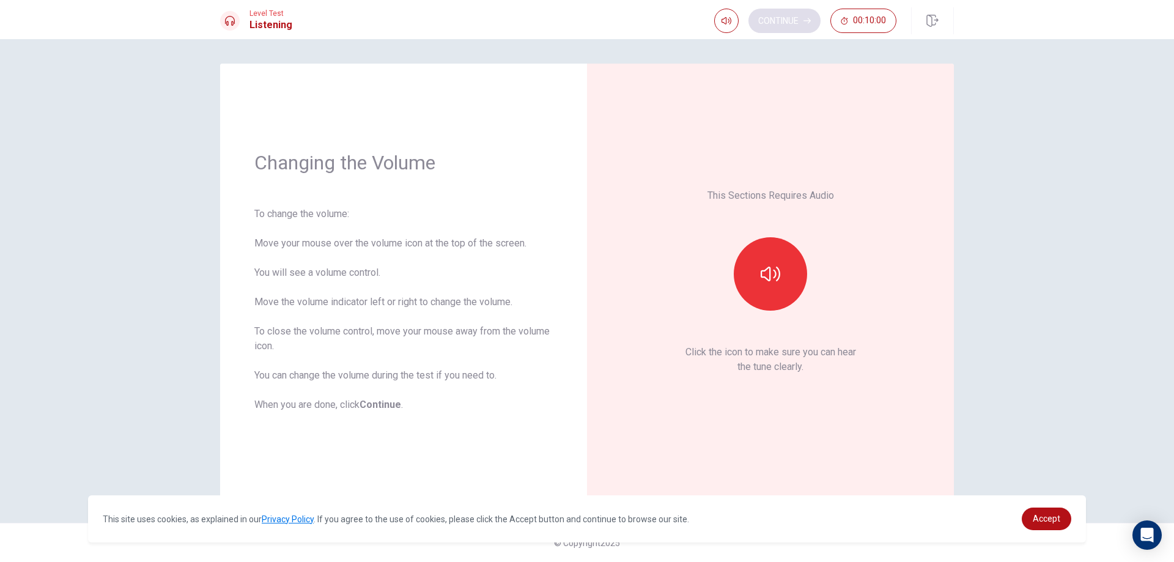
scroll to position [0, 0]
click at [780, 264] on icon "button" at bounding box center [771, 274] width 20 height 20
type input "0.6"
drag, startPoint x: 744, startPoint y: 45, endPoint x: 730, endPoint y: 50, distance: 14.9
click at [730, 48] on span at bounding box center [729, 43] width 7 height 7
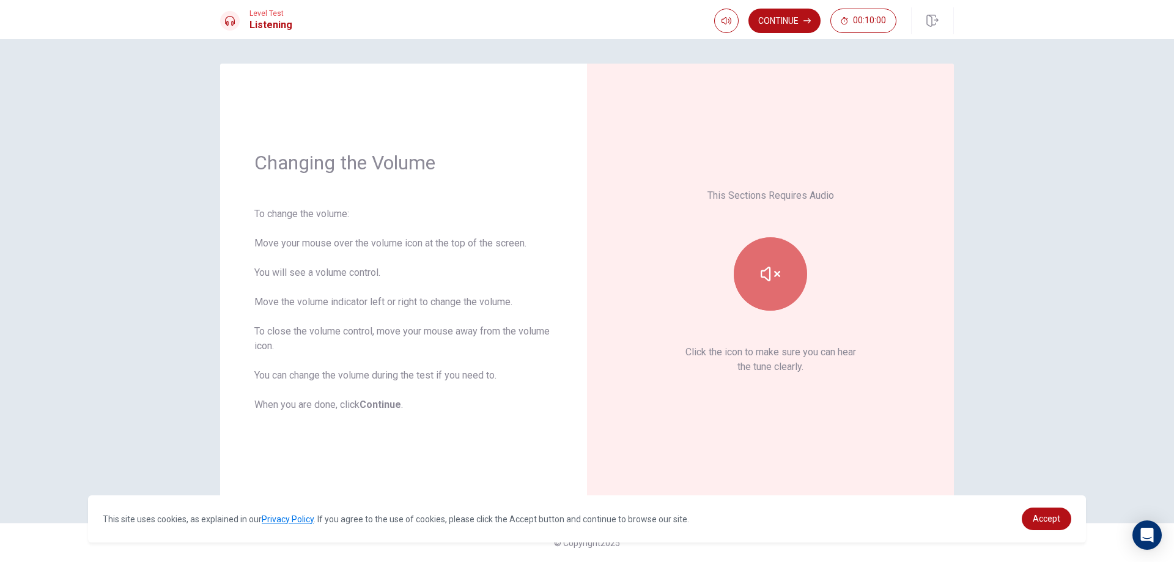
click at [773, 274] on icon "button" at bounding box center [771, 274] width 20 height 20
click at [721, 29] on span at bounding box center [726, 31] width 10 height 7
type input "0.7"
drag, startPoint x: 729, startPoint y: 43, endPoint x: 736, endPoint y: 50, distance: 10.4
click at [736, 48] on span at bounding box center [734, 43] width 7 height 7
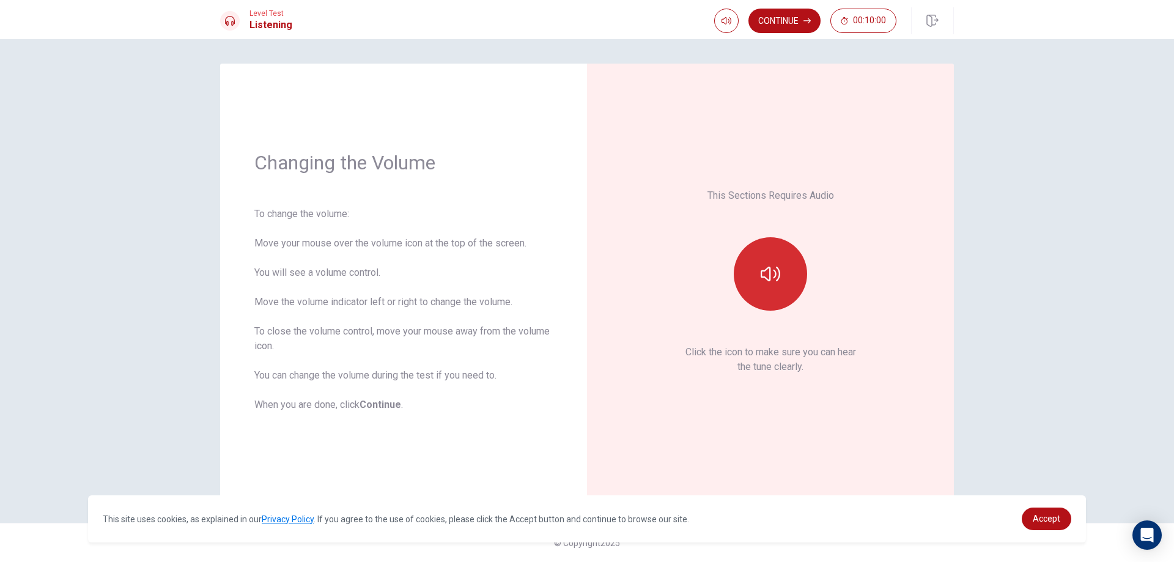
click at [782, 283] on button "button" at bounding box center [770, 273] width 73 height 73
click at [728, 26] on button "button" at bounding box center [726, 21] width 24 height 24
click at [782, 287] on button "button" at bounding box center [770, 273] width 73 height 73
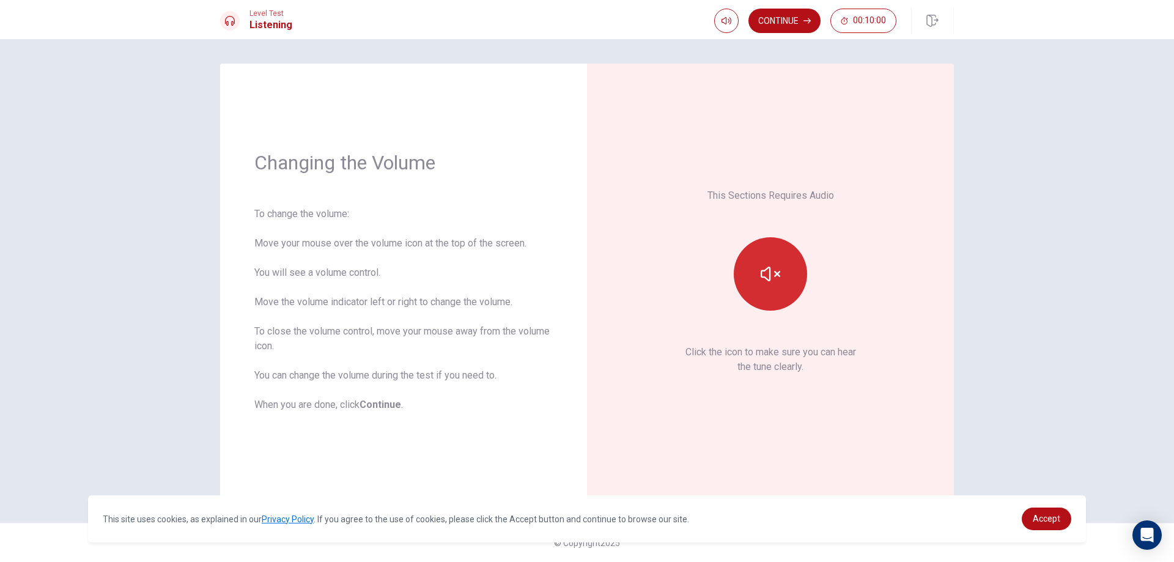
click at [782, 287] on button "button" at bounding box center [770, 273] width 73 height 73
click at [716, 21] on button "button" at bounding box center [726, 21] width 24 height 24
type input "0.5"
drag, startPoint x: 735, startPoint y: 45, endPoint x: 725, endPoint y: 53, distance: 12.7
click at [725, 48] on span at bounding box center [725, 43] width 7 height 7
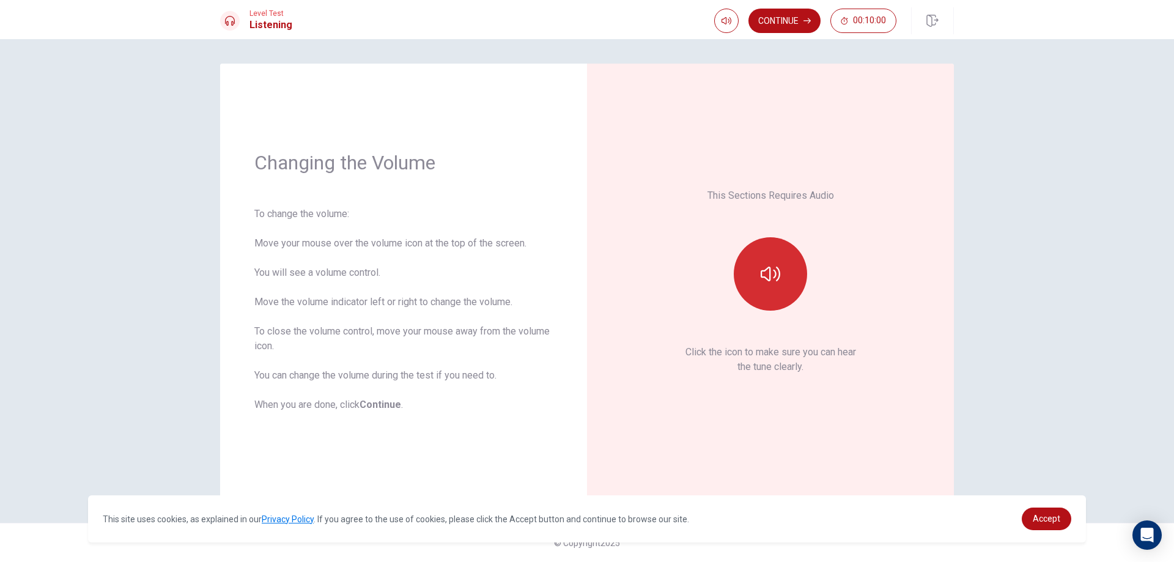
click at [784, 281] on button "button" at bounding box center [770, 273] width 73 height 73
click at [783, 282] on button "button" at bounding box center [770, 273] width 73 height 73
type input "1"
drag, startPoint x: 729, startPoint y: 43, endPoint x: 770, endPoint y: 43, distance: 40.4
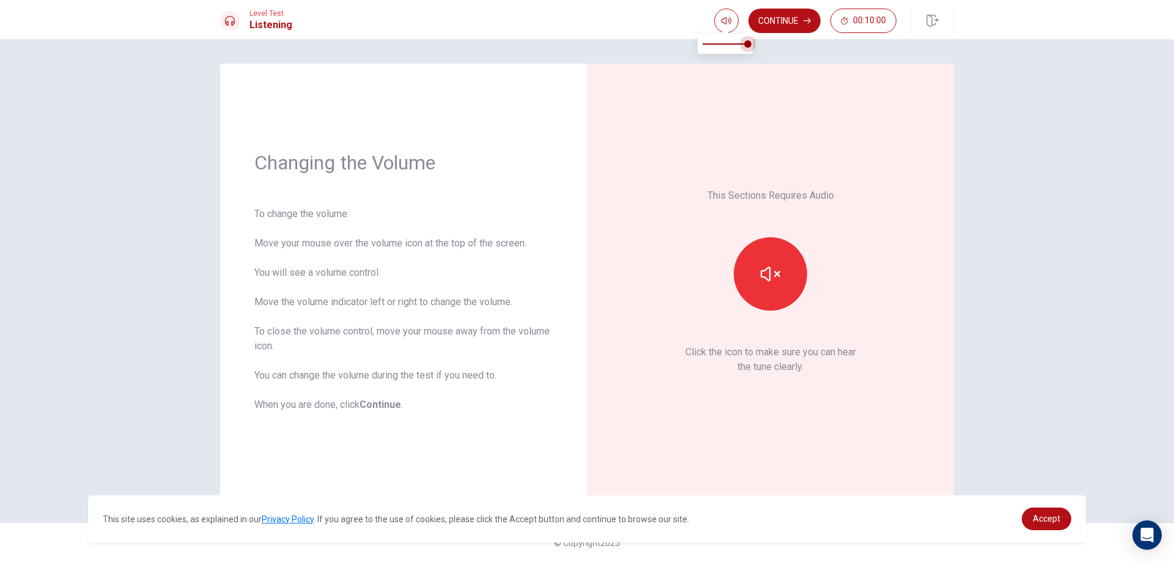
click at [770, 43] on body "This site uses cookies, as explained in our Privacy Policy . If you agree to th…" at bounding box center [587, 281] width 1174 height 562
type input "1"
drag, startPoint x: 747, startPoint y: 45, endPoint x: 730, endPoint y: 33, distance: 21.0
type input "0.6"
drag, startPoint x: 751, startPoint y: 47, endPoint x: 732, endPoint y: 47, distance: 19.0
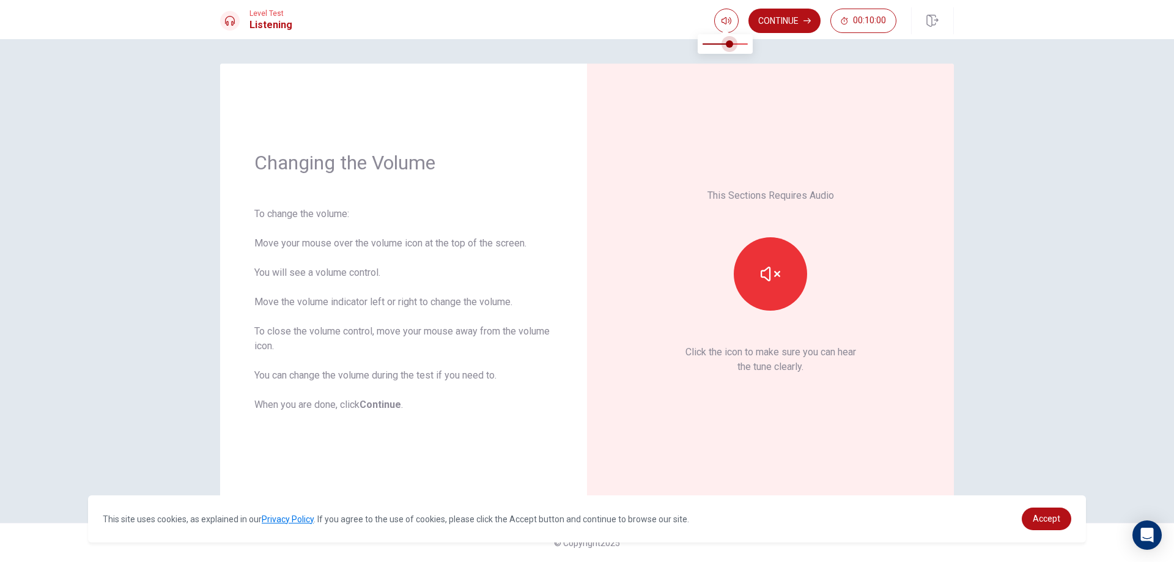
click at [732, 47] on span at bounding box center [729, 43] width 7 height 7
click at [765, 26] on button "Continue" at bounding box center [785, 21] width 72 height 24
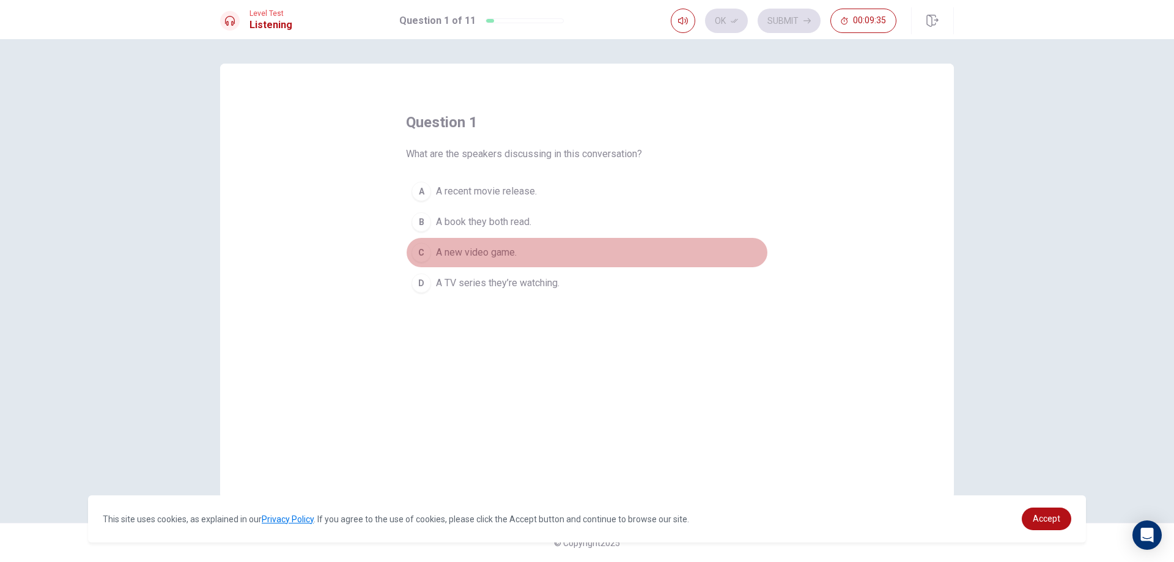
click at [443, 256] on span "A new video game." at bounding box center [476, 252] width 81 height 15
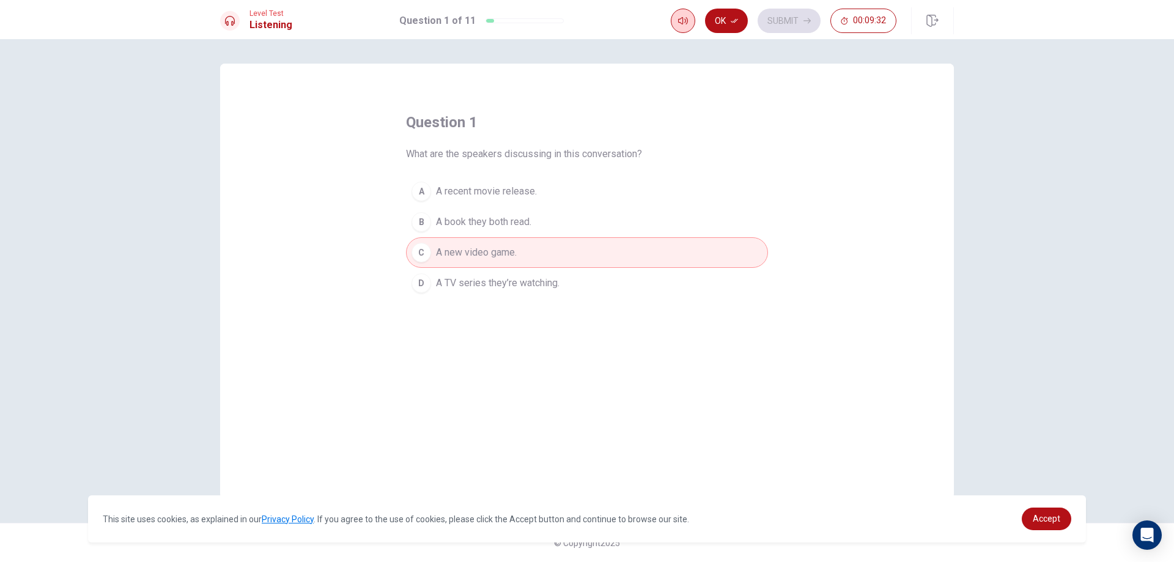
click at [685, 18] on icon "button" at bounding box center [683, 21] width 10 height 10
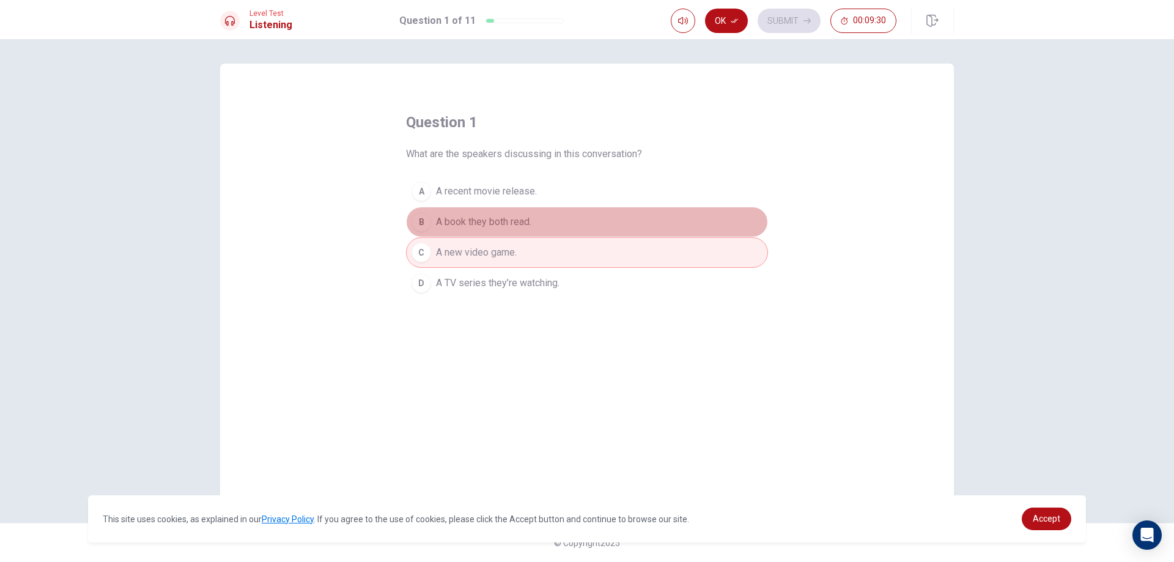
click at [495, 214] on button "B A book they both read." at bounding box center [587, 222] width 362 height 31
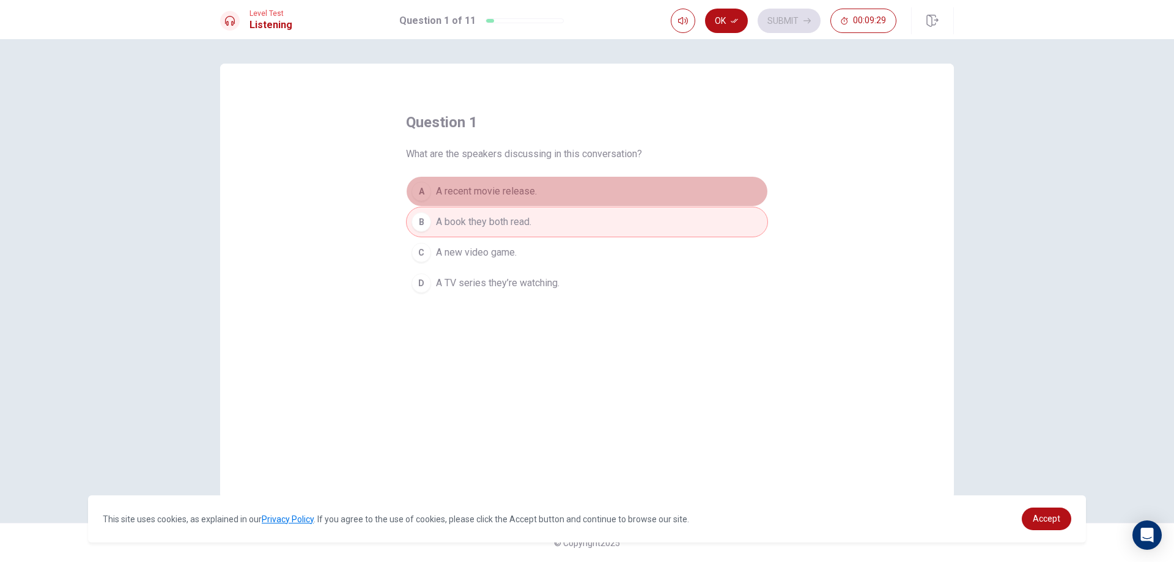
click at [485, 196] on span "A recent movie release." at bounding box center [486, 191] width 101 height 15
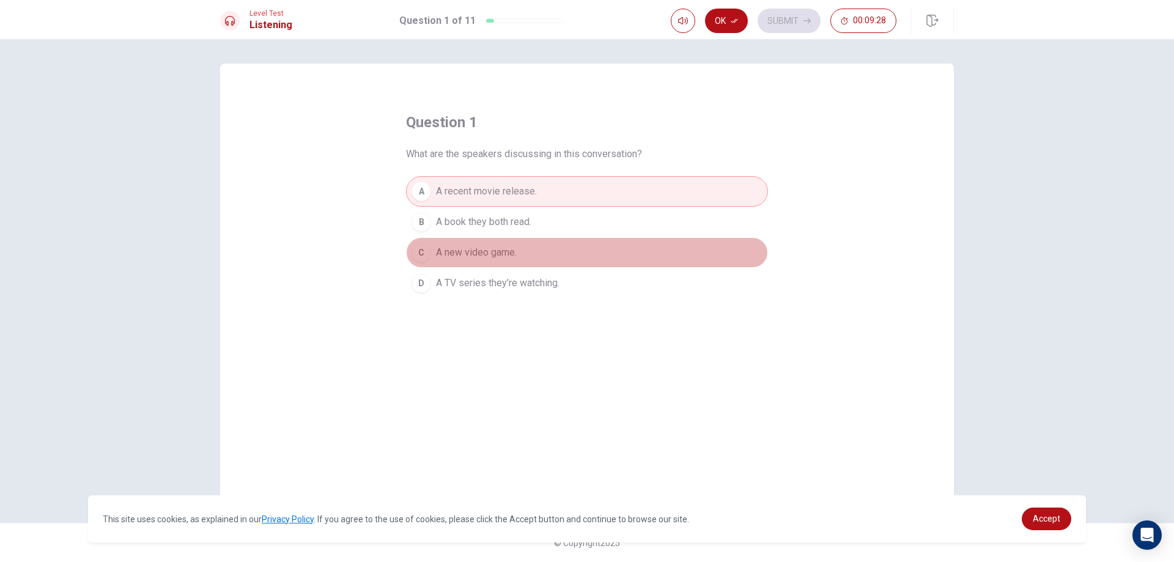
click at [517, 256] on span "A new video game." at bounding box center [476, 252] width 81 height 15
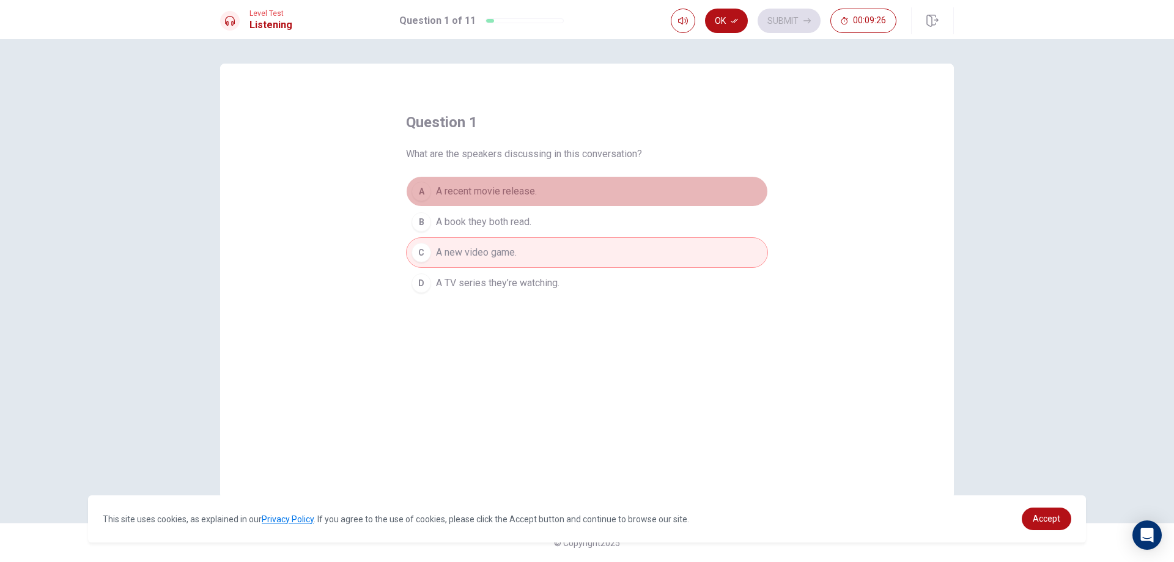
click at [525, 197] on span "A recent movie release." at bounding box center [486, 191] width 101 height 15
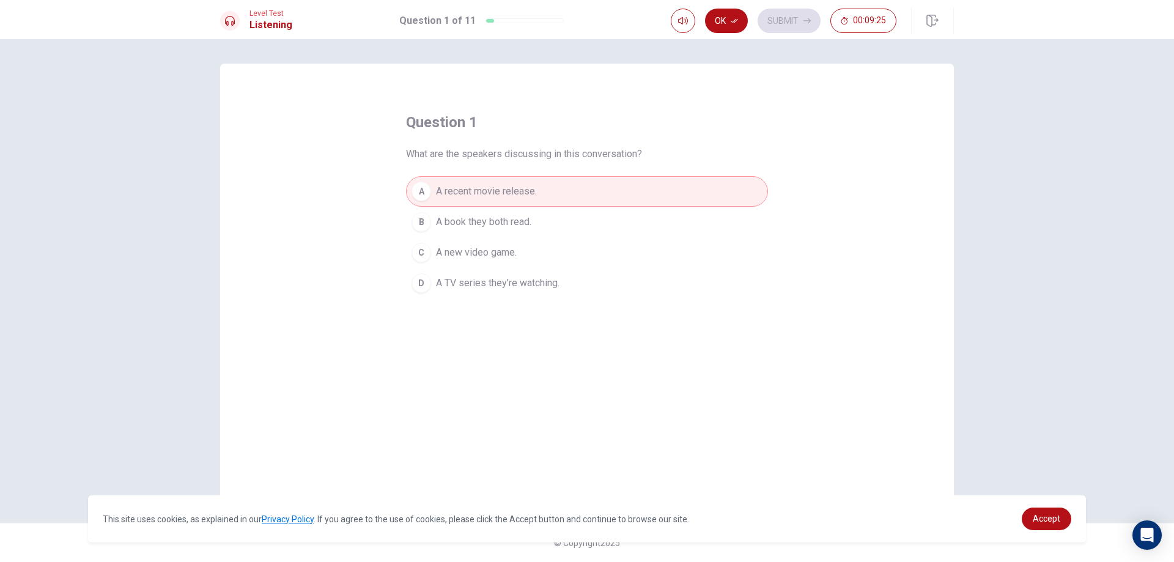
click at [517, 246] on span "A new video game." at bounding box center [476, 252] width 81 height 15
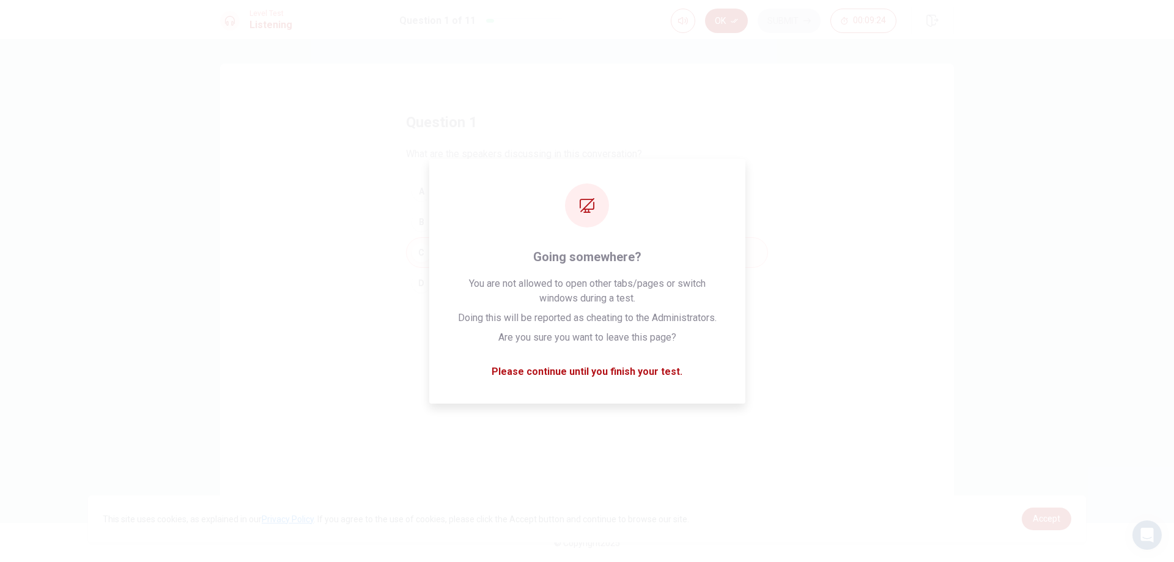
click at [743, 15] on button "Ok" at bounding box center [726, 21] width 43 height 24
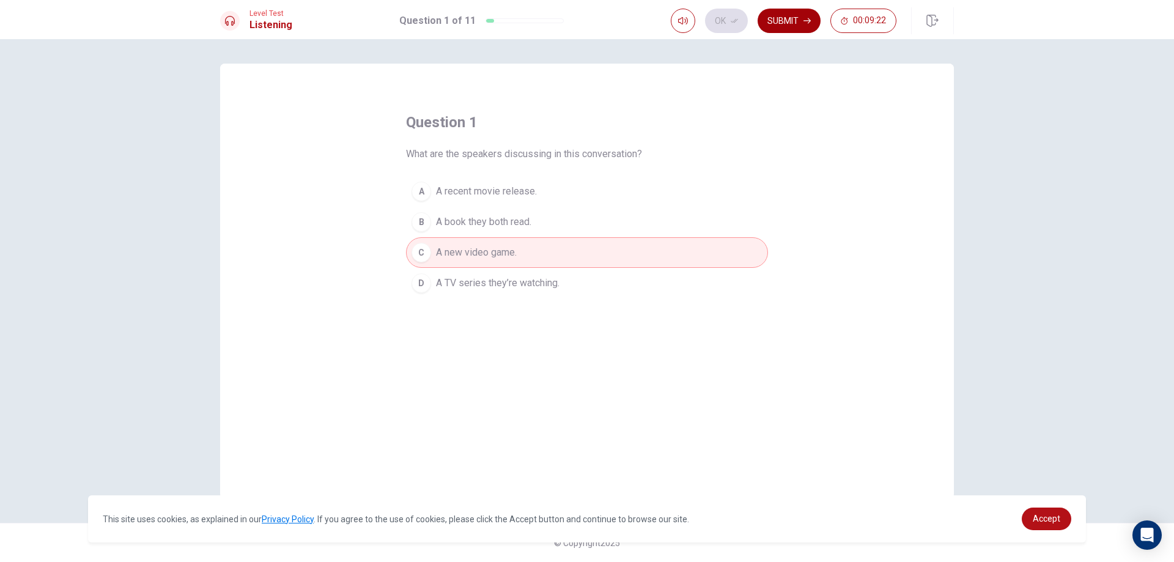
click at [777, 20] on button "Submit" at bounding box center [789, 21] width 63 height 24
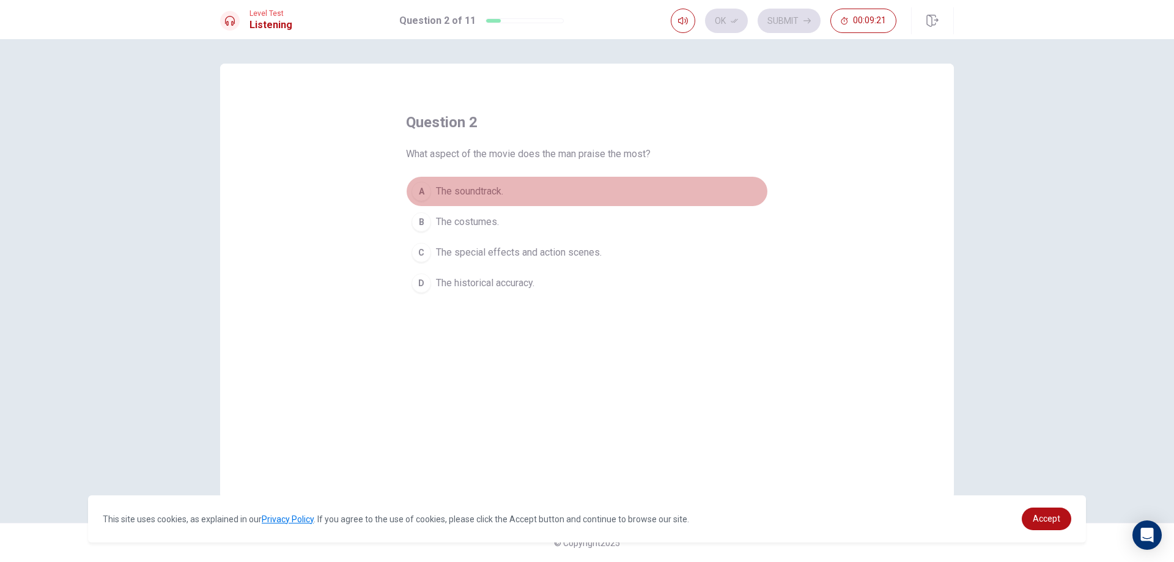
click at [474, 187] on span "The soundtrack." at bounding box center [469, 191] width 67 height 15
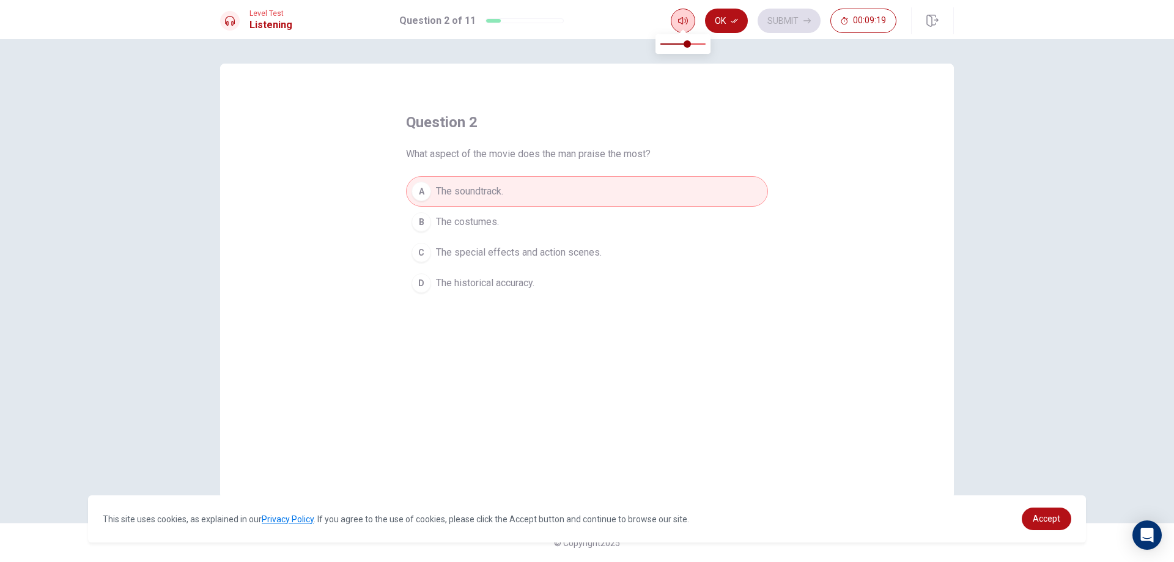
click at [674, 17] on button "button" at bounding box center [683, 21] width 24 height 24
click at [516, 210] on button "B The costumes." at bounding box center [587, 222] width 362 height 31
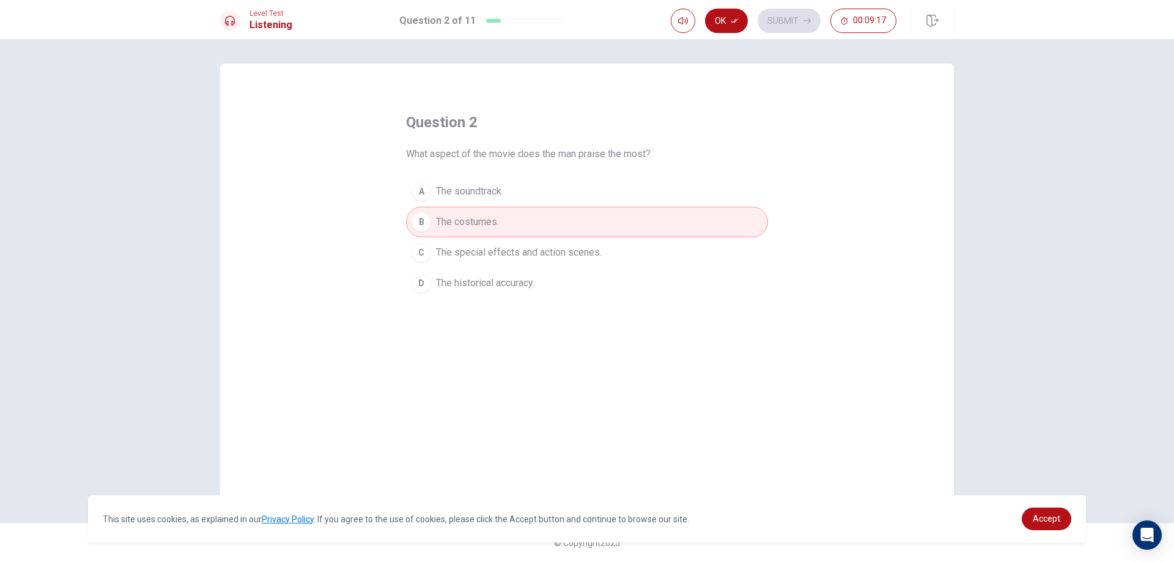
click at [499, 152] on span "What aspect of the movie does the man praise the most?" at bounding box center [528, 154] width 245 height 15
click at [232, 16] on icon at bounding box center [230, 21] width 10 height 10
click at [270, 13] on span "Level Test" at bounding box center [271, 13] width 43 height 9
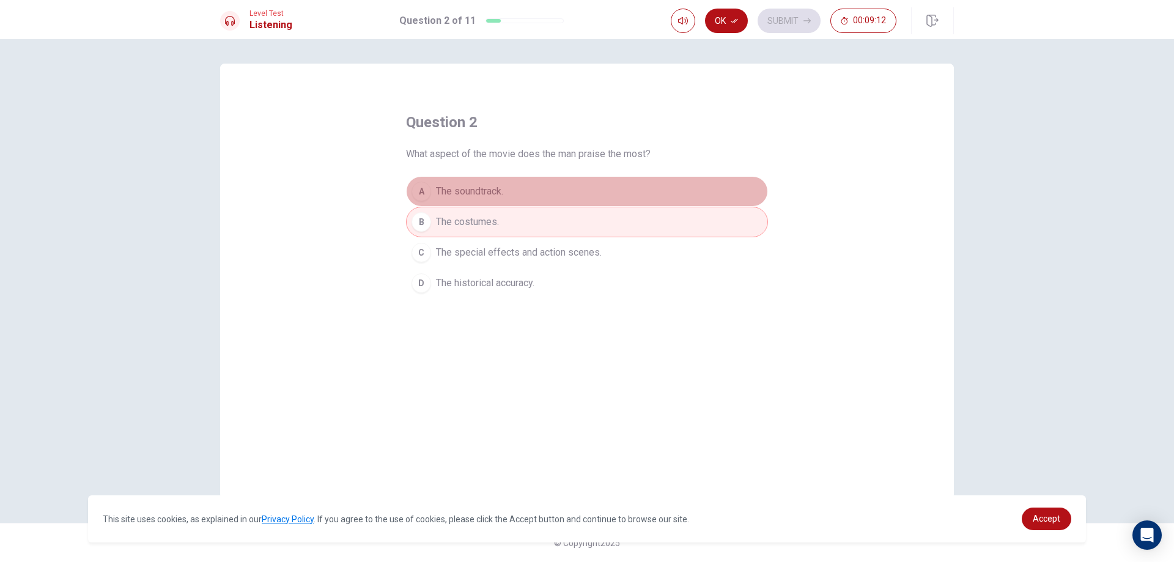
click at [503, 197] on span "The soundtrack." at bounding box center [469, 191] width 67 height 15
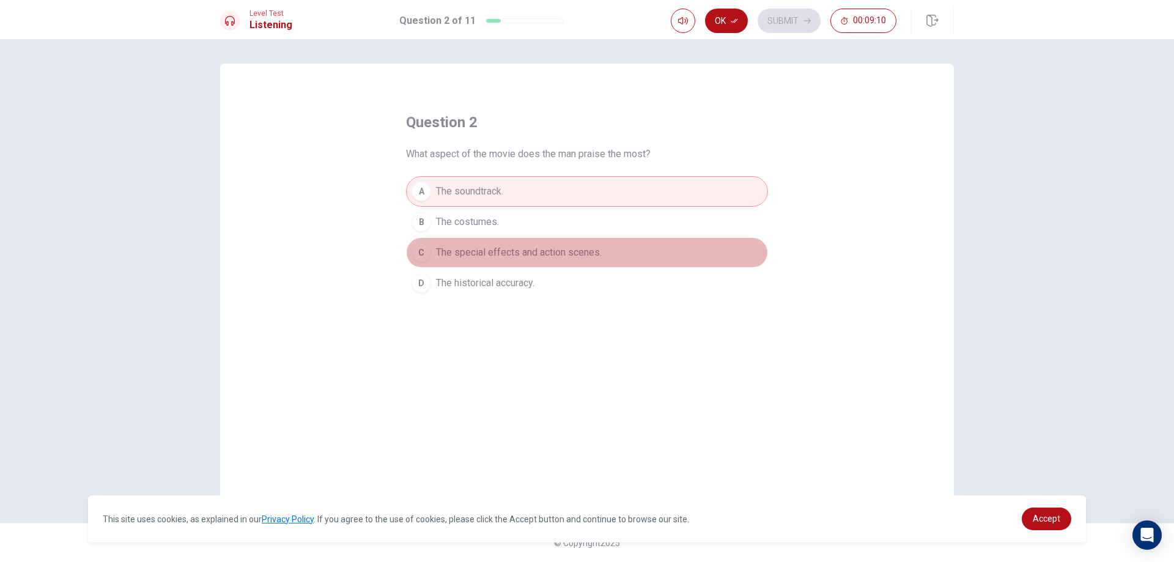
click at [507, 248] on span "The special effects and action scenes." at bounding box center [519, 252] width 166 height 15
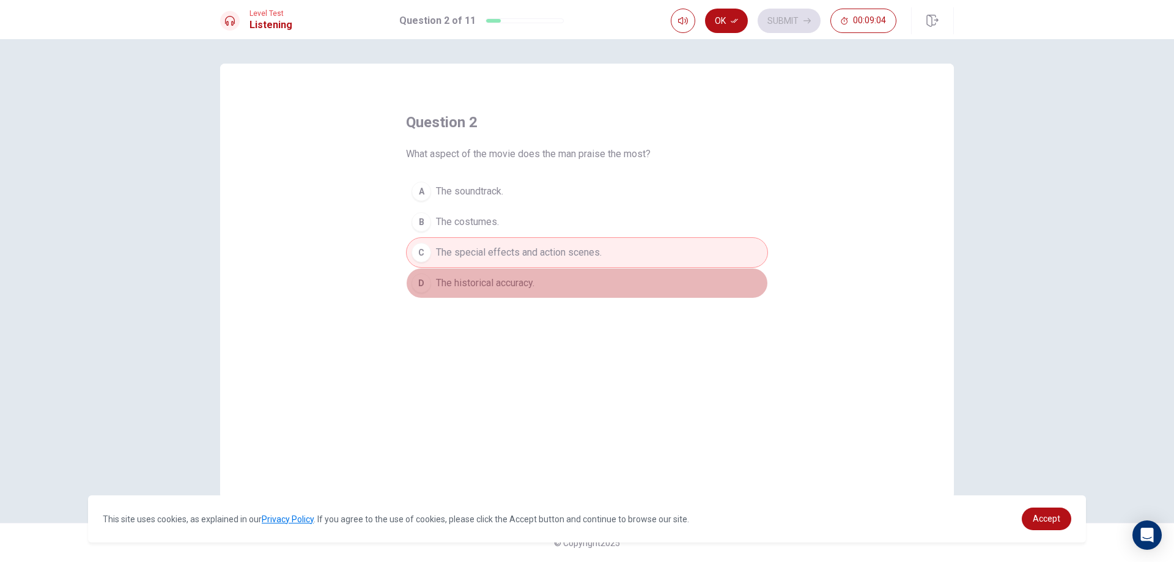
click at [481, 280] on span "The historical accuracy." at bounding box center [485, 283] width 98 height 15
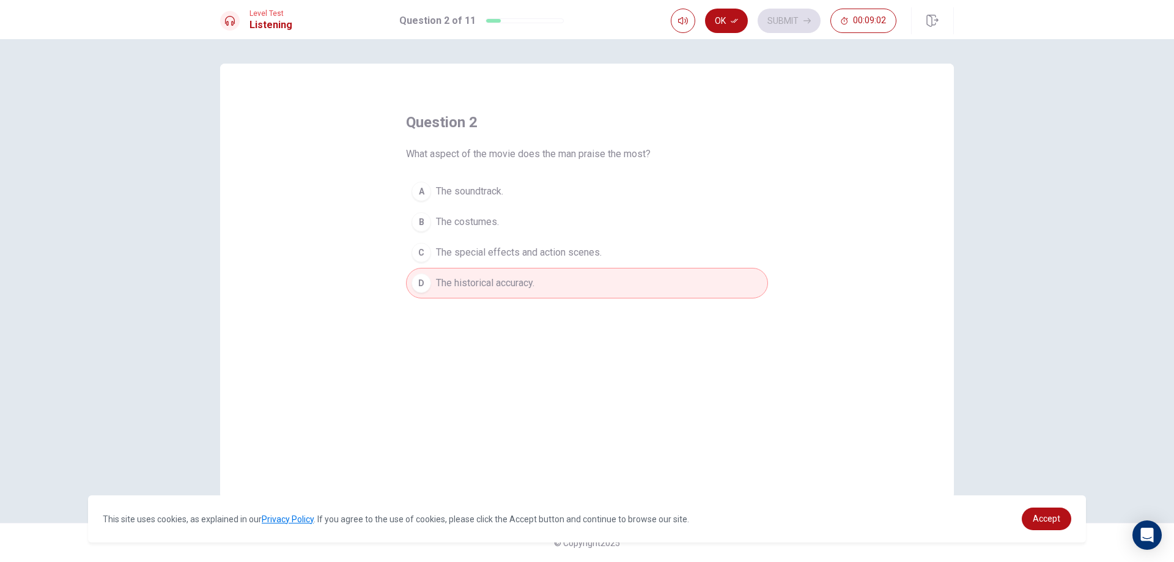
click at [580, 245] on button "C The special effects and action scenes." at bounding box center [587, 252] width 362 height 31
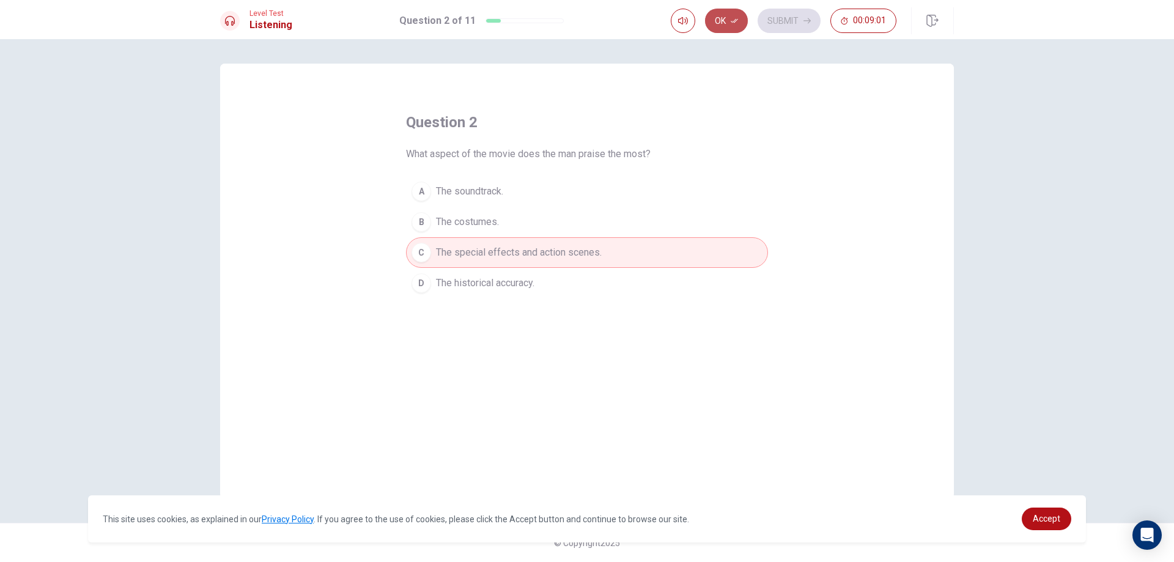
click at [733, 25] on button "Ok" at bounding box center [726, 21] width 43 height 24
click at [773, 17] on button "Submit" at bounding box center [789, 21] width 63 height 24
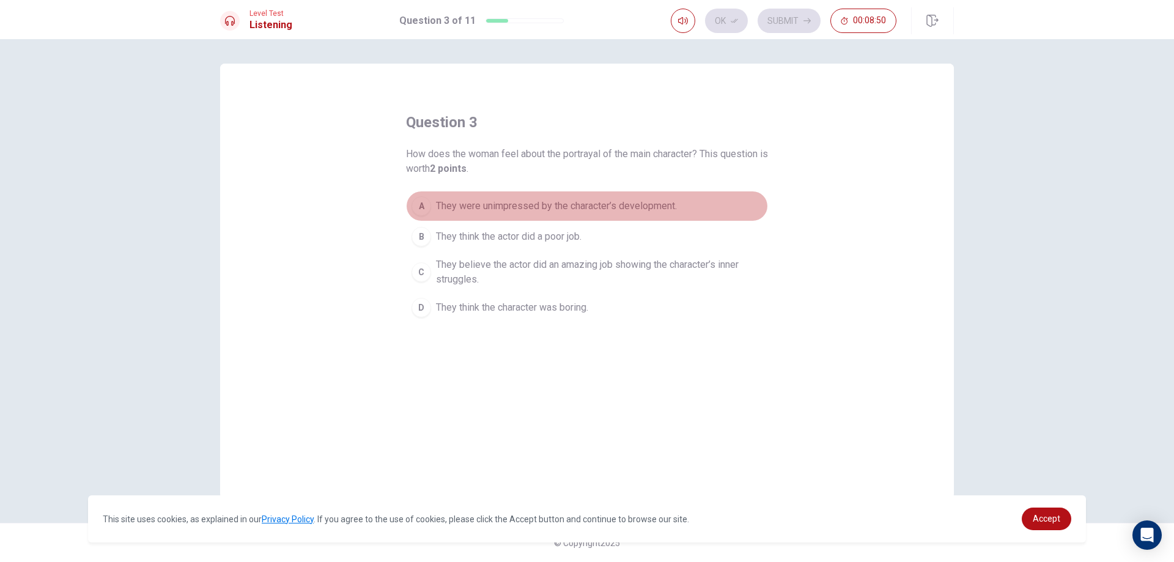
click at [478, 213] on span "They were unimpressed by the character’s development." at bounding box center [556, 206] width 241 height 15
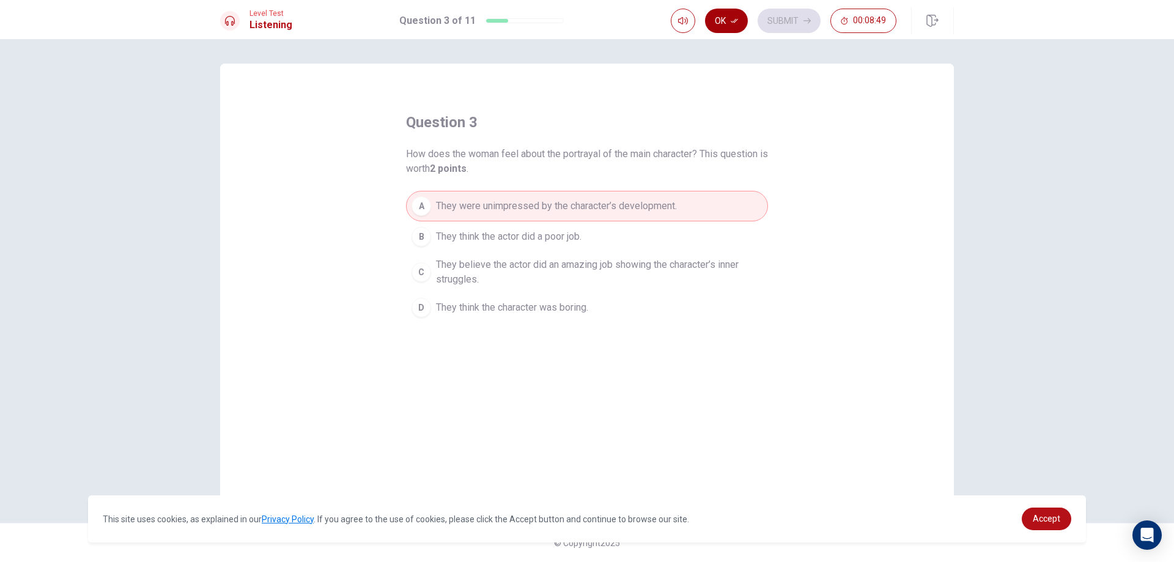
click at [747, 20] on button "Ok" at bounding box center [726, 21] width 43 height 24
click at [774, 24] on button "Submit" at bounding box center [789, 21] width 63 height 24
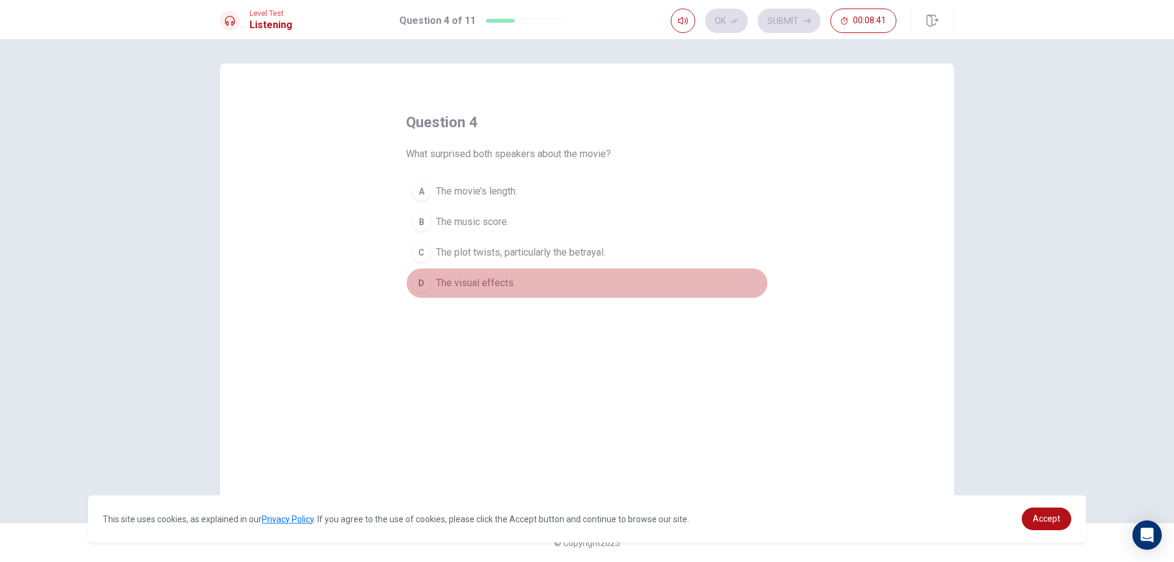
click at [439, 288] on span "The visual effects." at bounding box center [476, 283] width 80 height 15
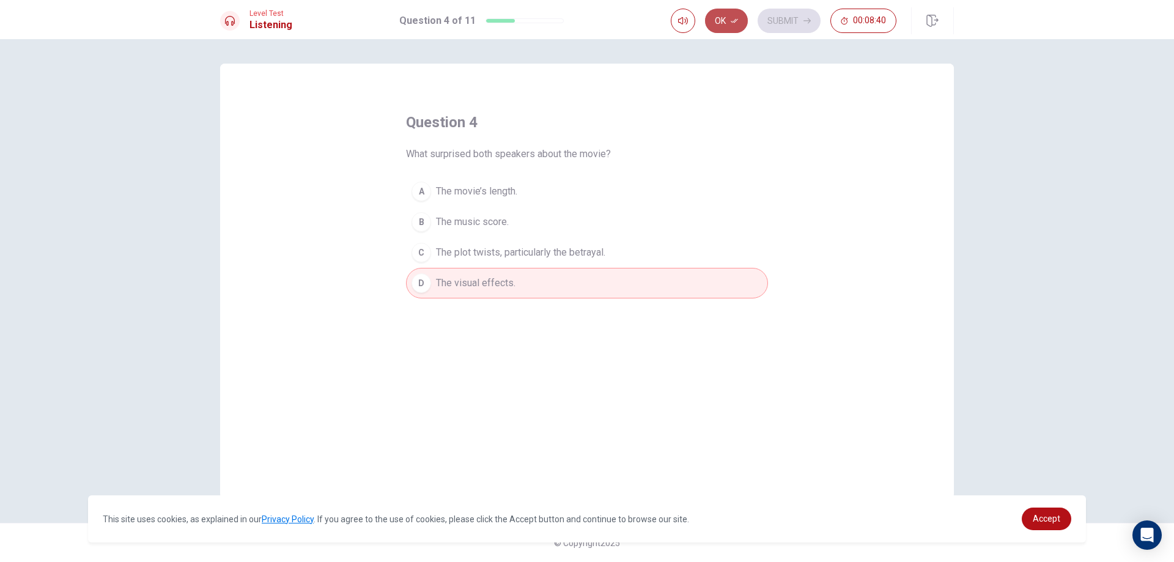
click at [737, 15] on button "Ok" at bounding box center [726, 21] width 43 height 24
click at [779, 13] on button "Submit" at bounding box center [789, 21] width 63 height 24
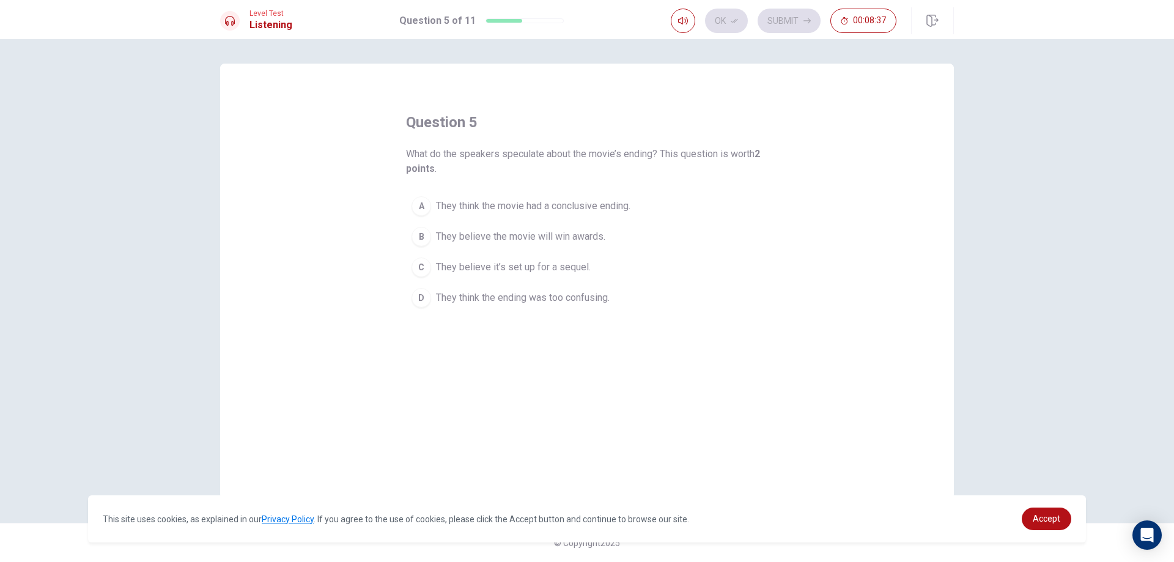
click at [470, 270] on span "They believe it’s set up for a sequel." at bounding box center [513, 267] width 155 height 15
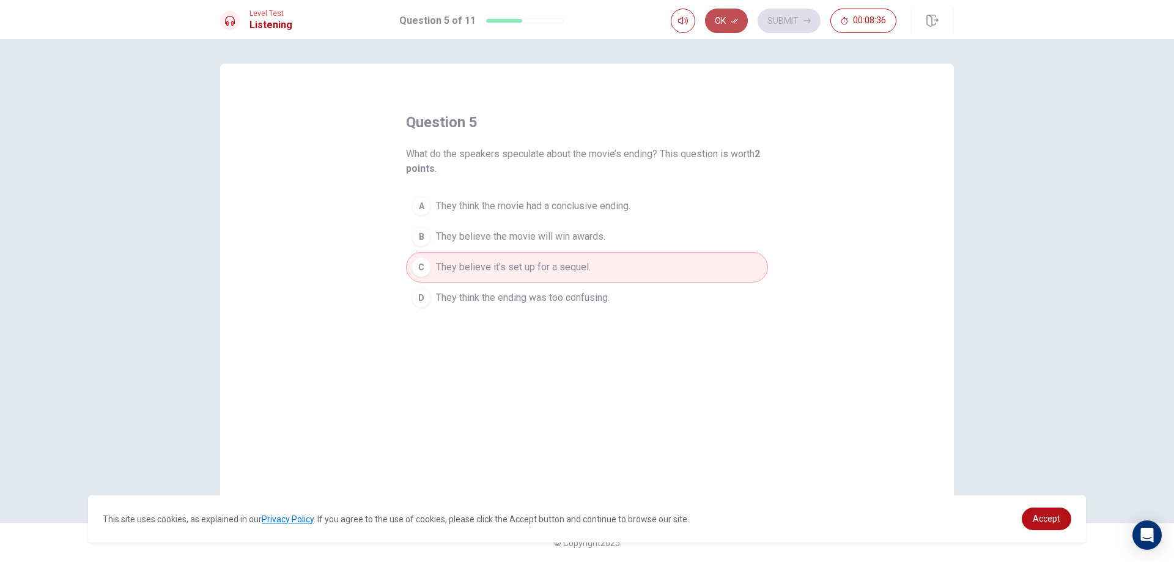
click at [741, 13] on button "Ok" at bounding box center [726, 21] width 43 height 24
click at [784, 8] on div "Ok Submit 00:08:36" at bounding box center [812, 20] width 283 height 27
click at [785, 18] on button "Submit" at bounding box center [789, 21] width 63 height 24
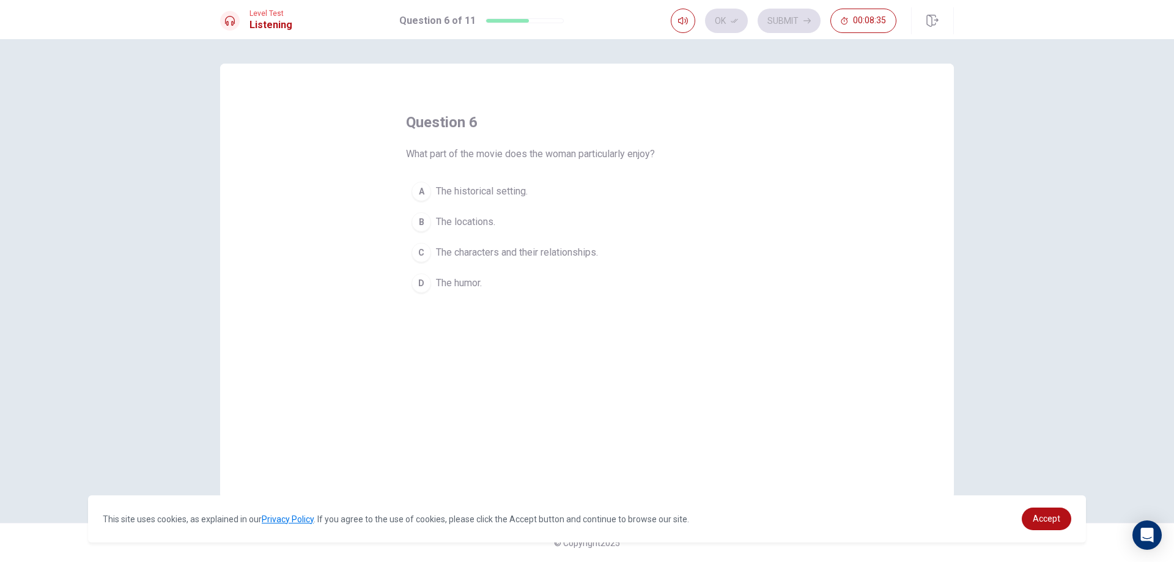
click at [496, 190] on span "The historical setting." at bounding box center [482, 191] width 92 height 15
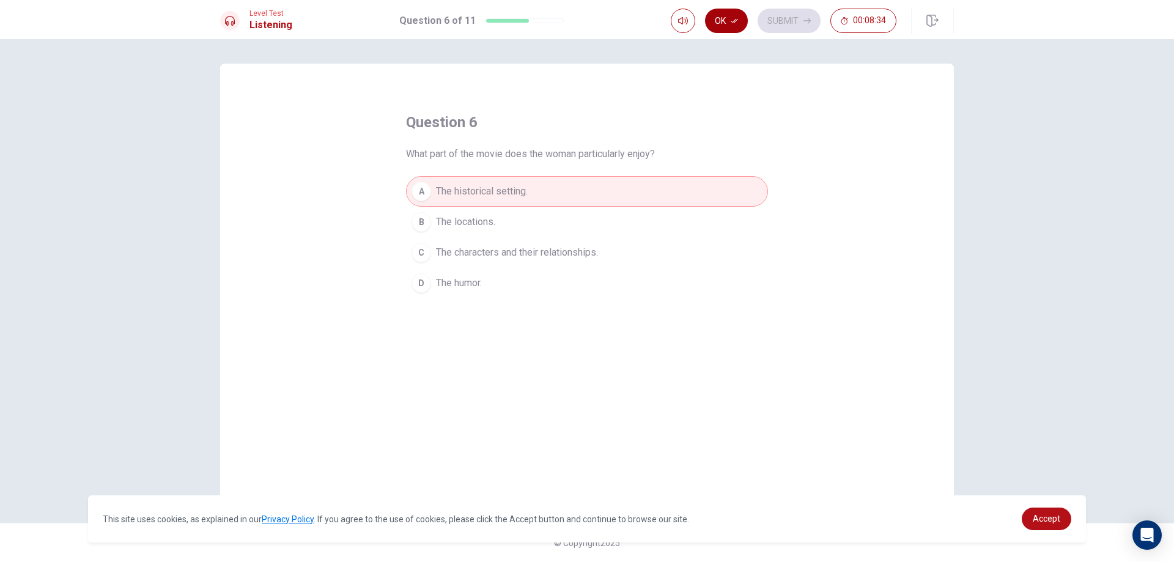
click at [736, 21] on icon "button" at bounding box center [734, 21] width 7 height 4
click at [776, 17] on button "Submit" at bounding box center [789, 21] width 63 height 24
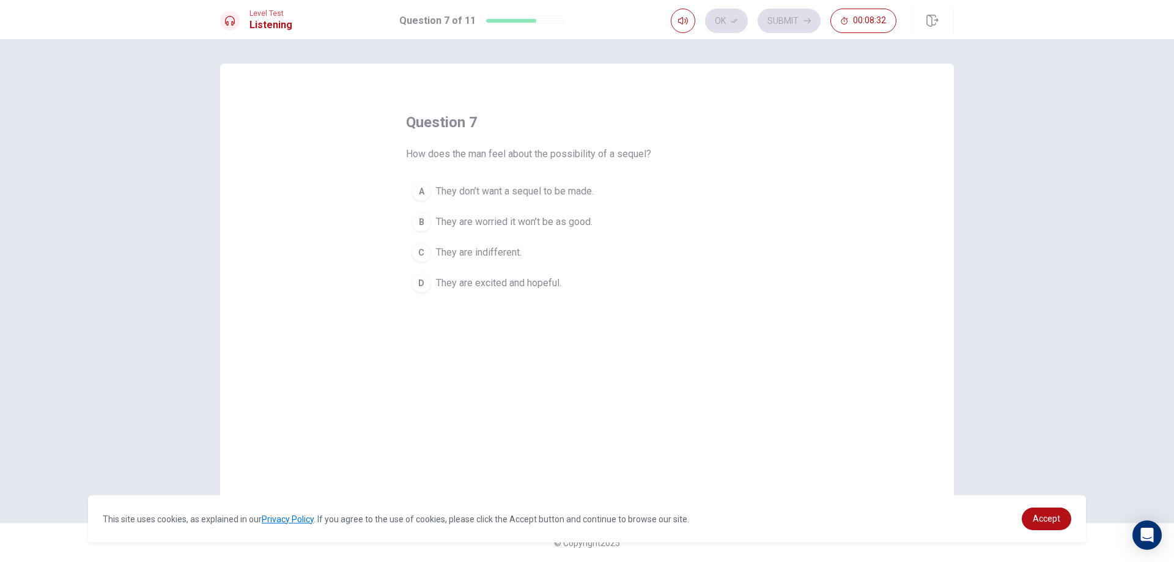
click at [542, 199] on button "A They don’t want a sequel to be made." at bounding box center [587, 191] width 362 height 31
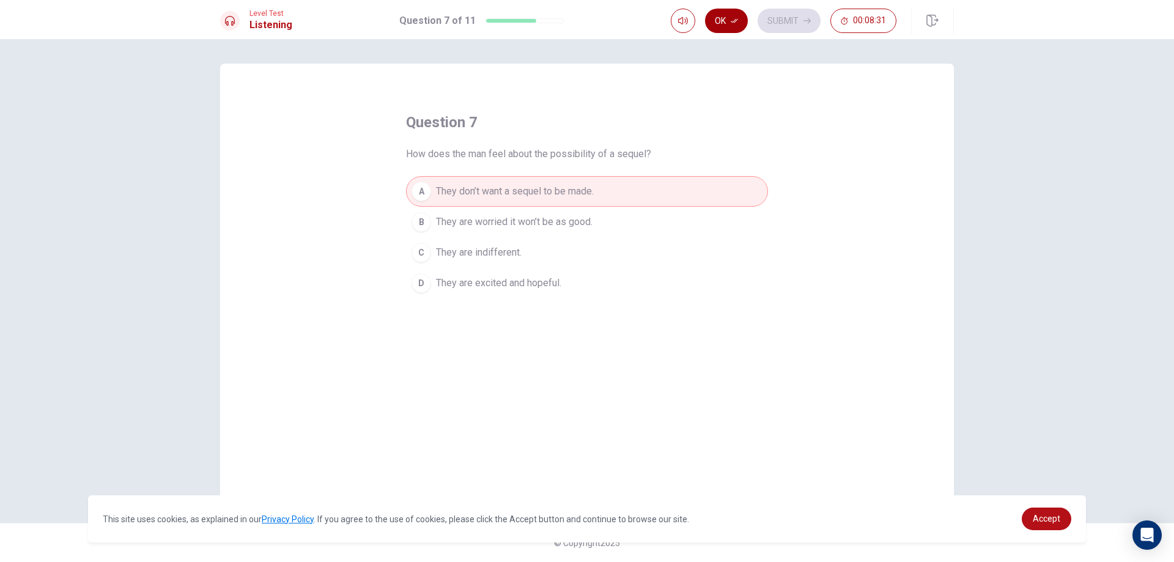
click at [733, 21] on icon "button" at bounding box center [734, 20] width 7 height 7
click at [782, 11] on button "Submit" at bounding box center [789, 21] width 63 height 24
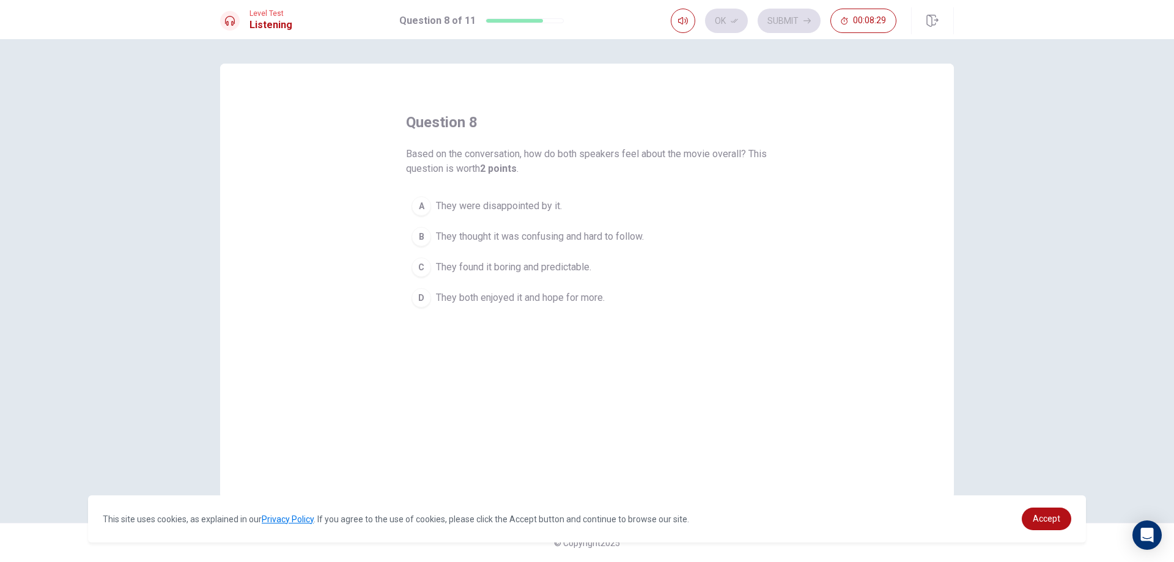
click at [489, 273] on span "They found it boring and predictable." at bounding box center [513, 267] width 155 height 15
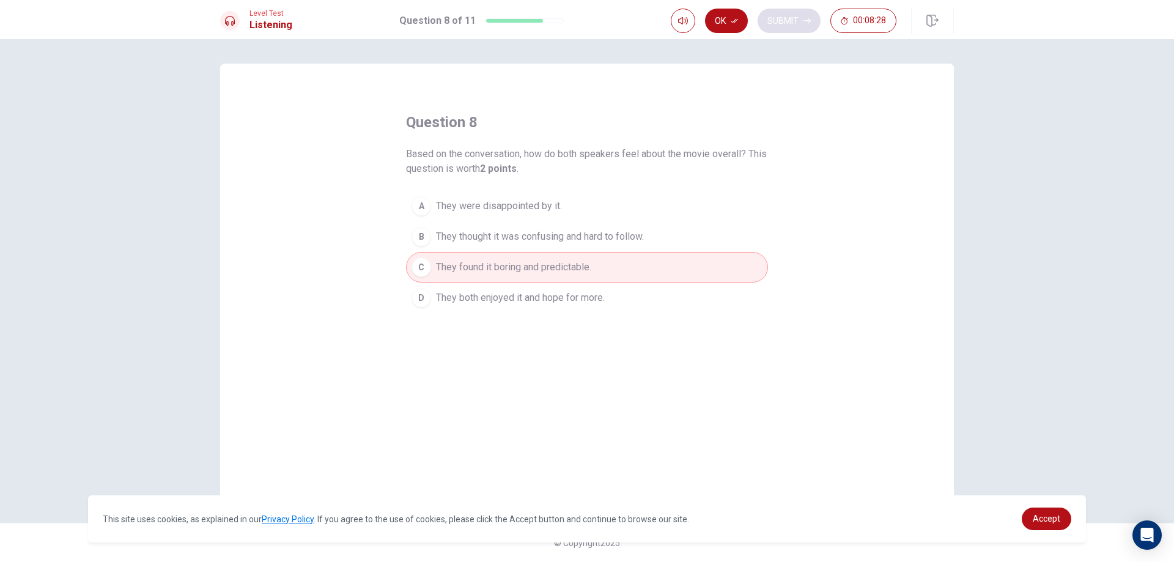
drag, startPoint x: 725, startPoint y: 13, endPoint x: 771, endPoint y: 10, distance: 46.0
click at [729, 12] on button "Ok" at bounding box center [726, 21] width 43 height 24
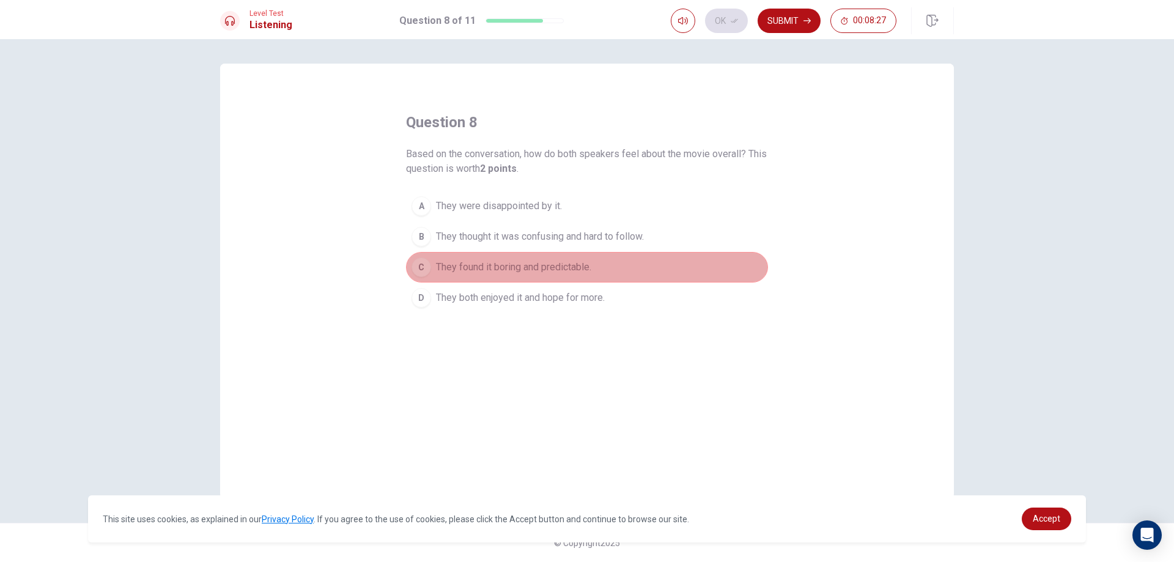
click at [453, 274] on span "They found it boring and predictable." at bounding box center [513, 267] width 155 height 15
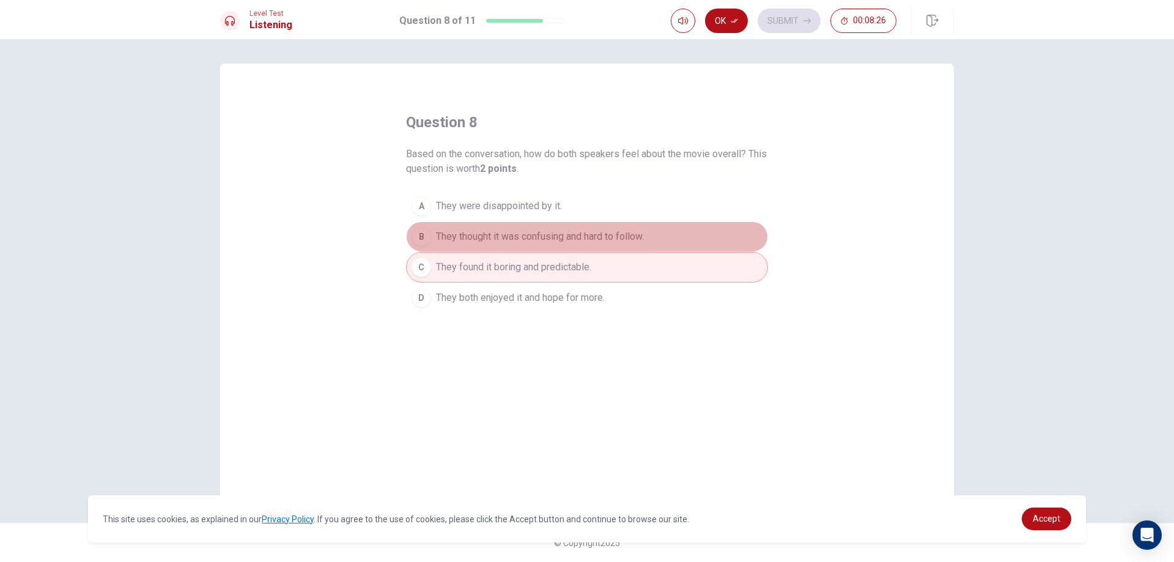
click at [480, 237] on span "They thought it was confusing and hard to follow." at bounding box center [540, 236] width 208 height 15
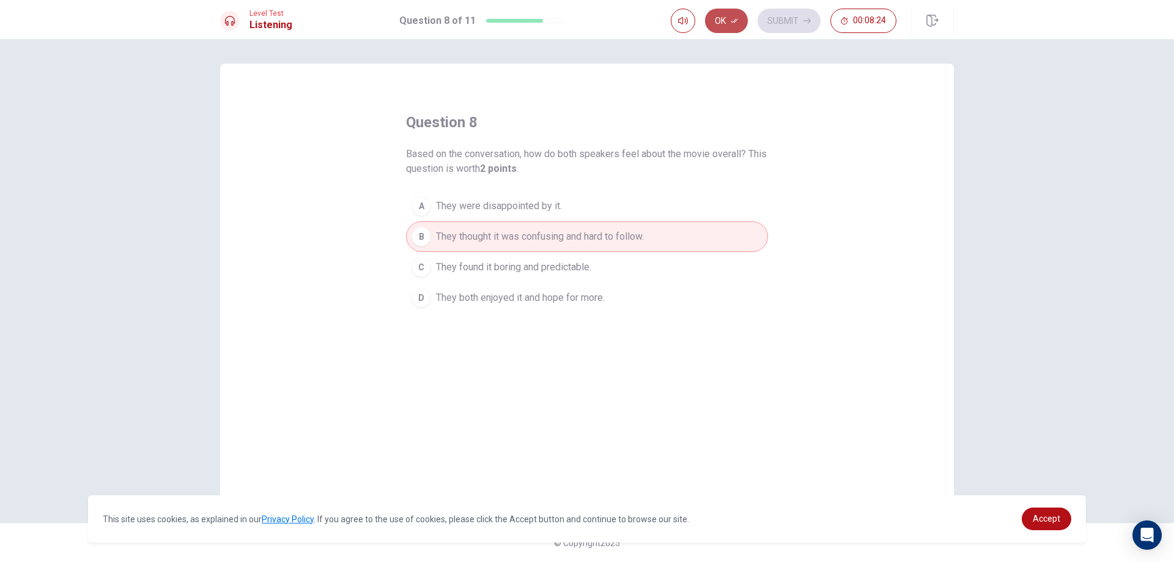
click at [739, 23] on button "Ok" at bounding box center [726, 21] width 43 height 24
click at [755, 18] on div "Ok Submit 00:08:24" at bounding box center [784, 21] width 226 height 24
click at [768, 18] on button "Submit" at bounding box center [789, 21] width 63 height 24
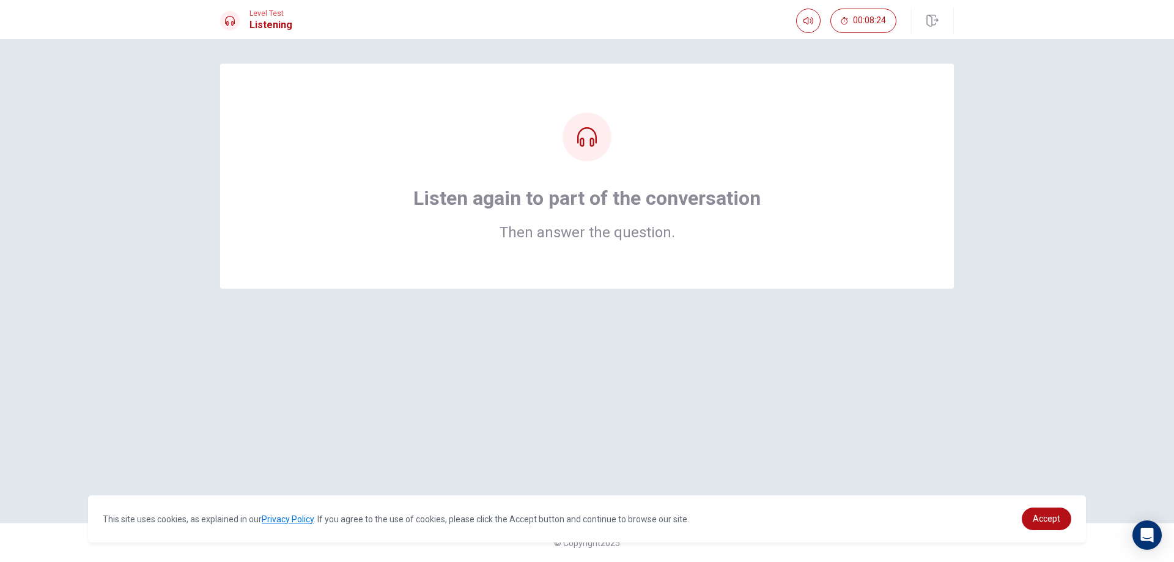
click at [588, 144] on icon at bounding box center [587, 137] width 20 height 20
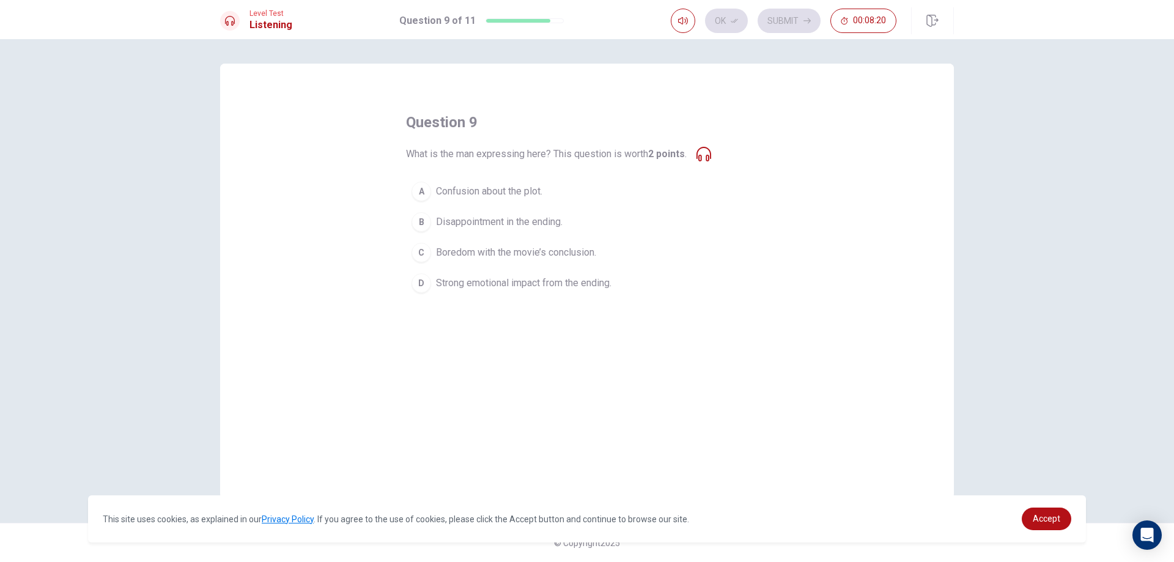
click at [709, 151] on icon at bounding box center [704, 154] width 15 height 15
click at [705, 159] on icon at bounding box center [704, 154] width 15 height 15
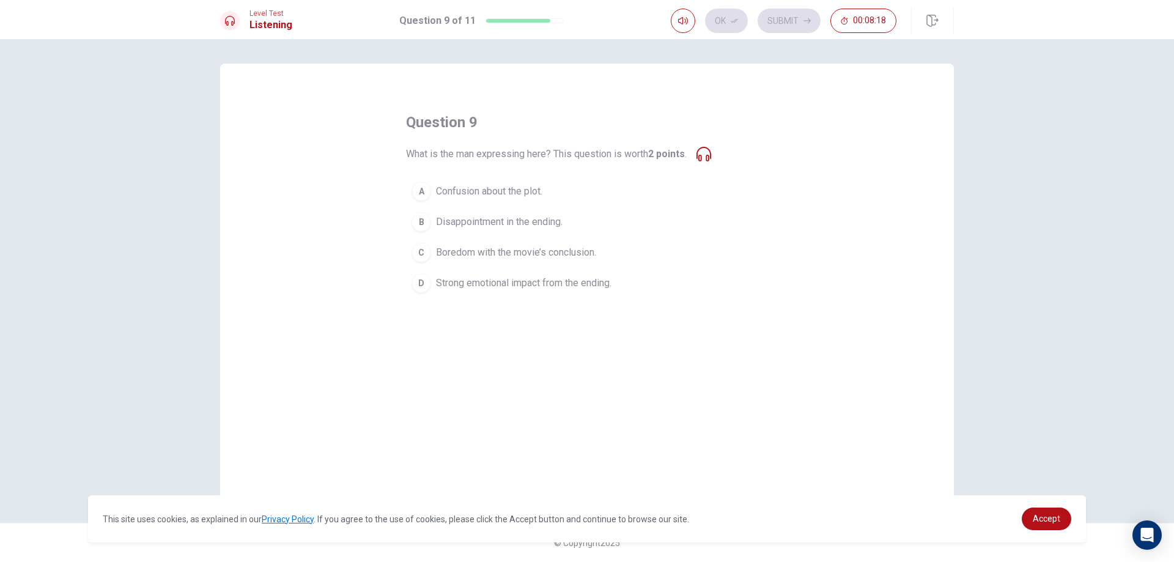
click at [709, 156] on icon at bounding box center [704, 154] width 15 height 15
click at [678, 21] on icon "button" at bounding box center [683, 21] width 10 height 10
click at [708, 165] on div "question 9 What is the man expressing here? This question is worth 2 points . A…" at bounding box center [587, 206] width 362 height 186
click at [708, 163] on div "question 9 What is the man expressing here? This question is worth 2 points . A…" at bounding box center [587, 206] width 362 height 186
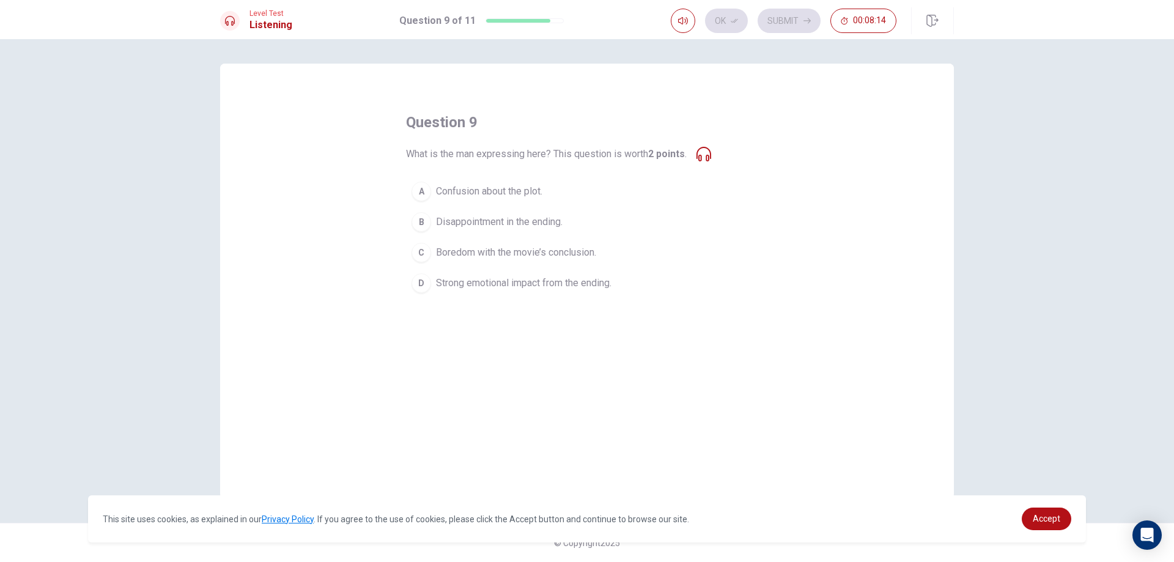
click at [554, 161] on span "What is the man expressing here? This question is worth 2 points ." at bounding box center [546, 154] width 281 height 15
drag, startPoint x: 708, startPoint y: 158, endPoint x: 717, endPoint y: 155, distance: 9.7
click at [717, 155] on div "question 9 What is the man expressing here? This question is worth 2 points . A…" at bounding box center [587, 206] width 362 height 186
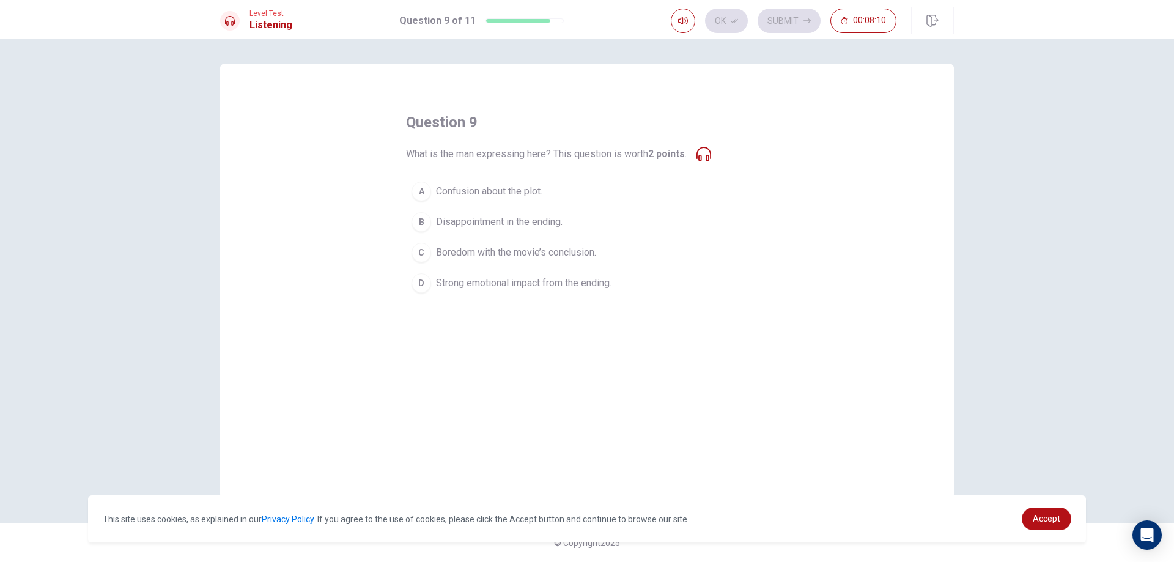
click at [717, 155] on div "question 9 What is the man expressing here? This question is worth 2 points . A…" at bounding box center [587, 206] width 362 height 186
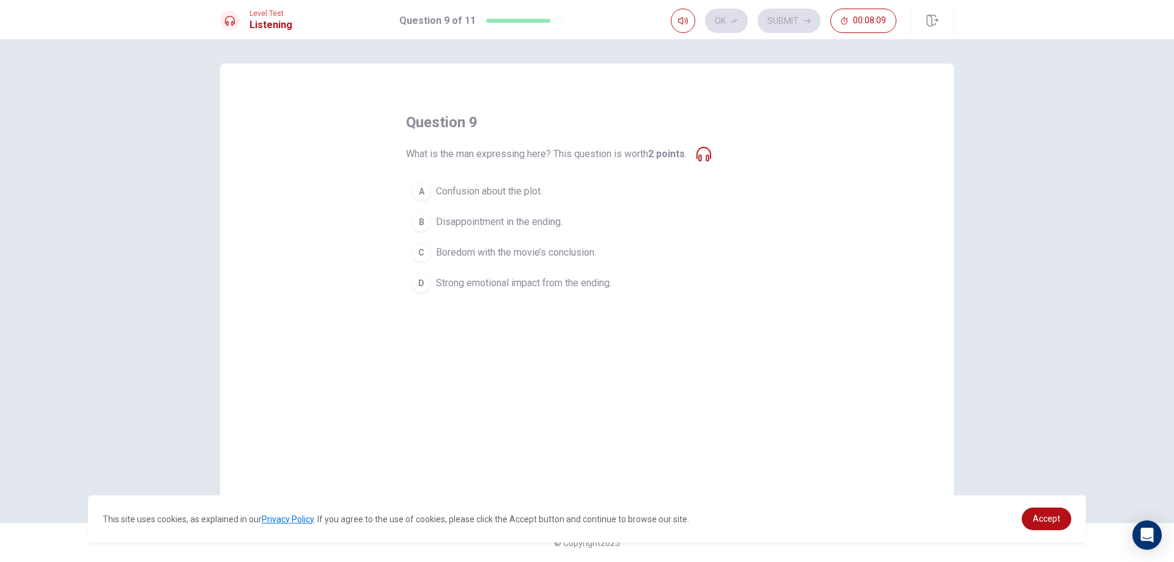
click at [711, 155] on icon at bounding box center [704, 154] width 15 height 15
click at [551, 262] on button "C Boredom with the movie’s conclusion." at bounding box center [587, 252] width 362 height 31
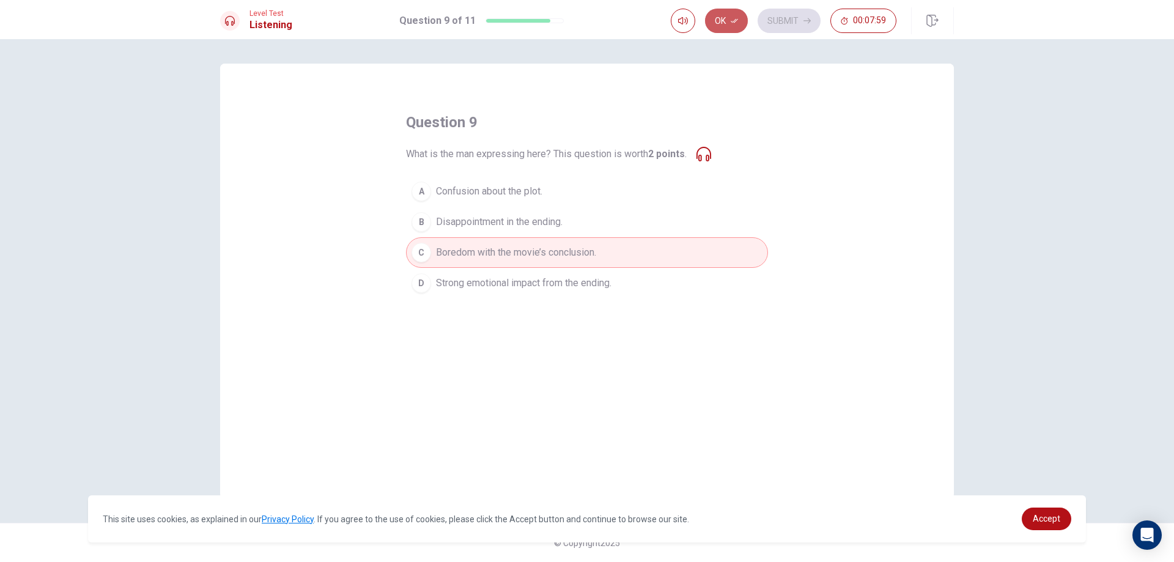
click at [741, 18] on button "Ok" at bounding box center [726, 21] width 43 height 24
click at [793, 15] on button "Submit" at bounding box center [789, 21] width 63 height 24
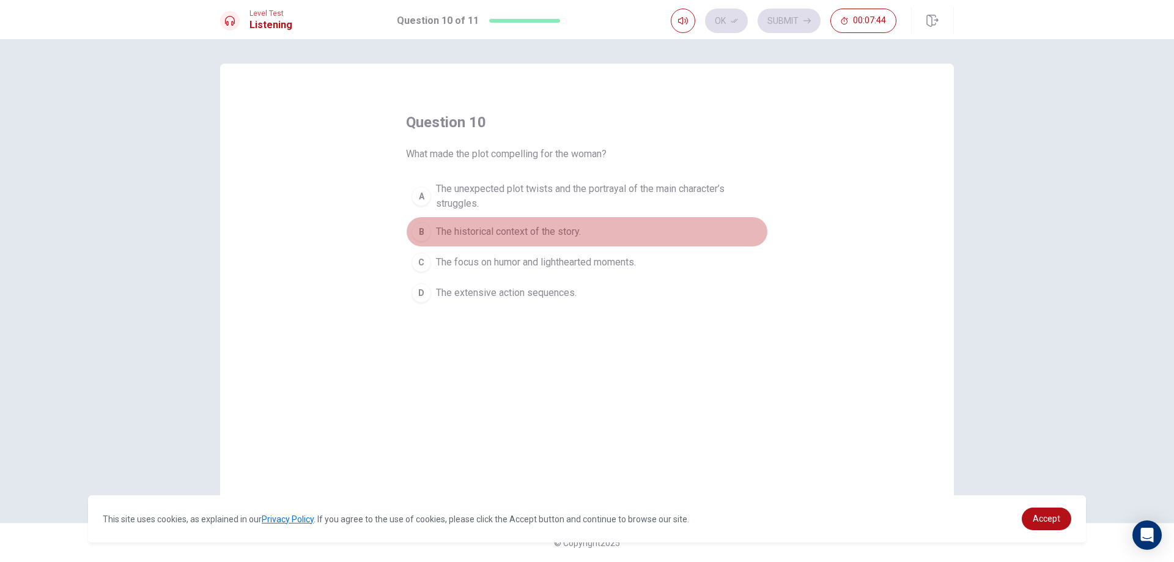
click at [554, 236] on span "The historical context of the story." at bounding box center [508, 231] width 145 height 15
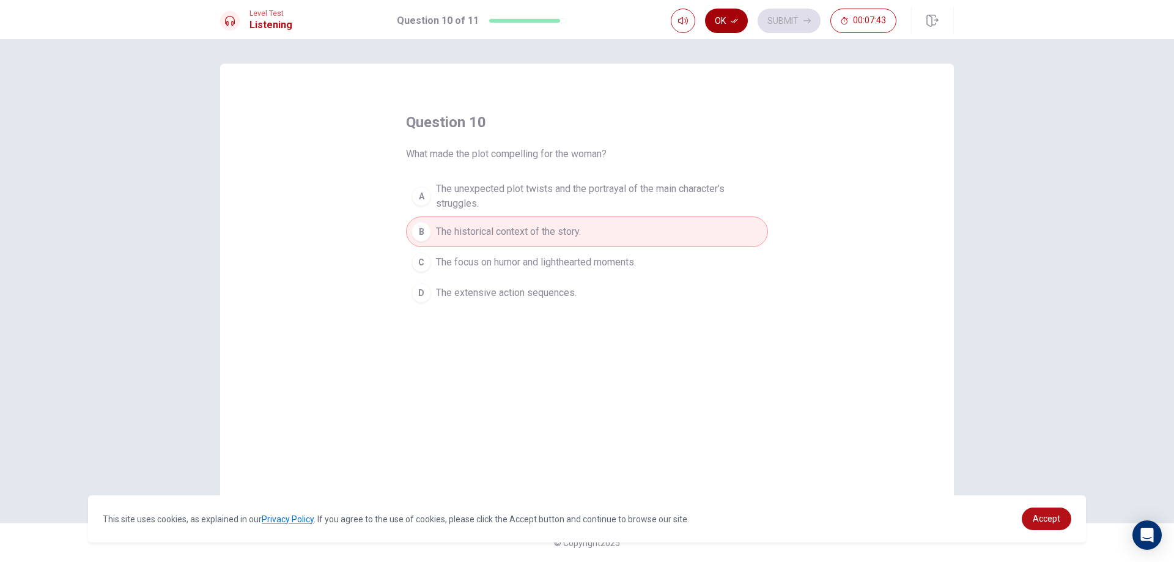
click at [725, 15] on button "Ok" at bounding box center [726, 21] width 43 height 24
click at [773, 15] on button "Submit" at bounding box center [789, 21] width 63 height 24
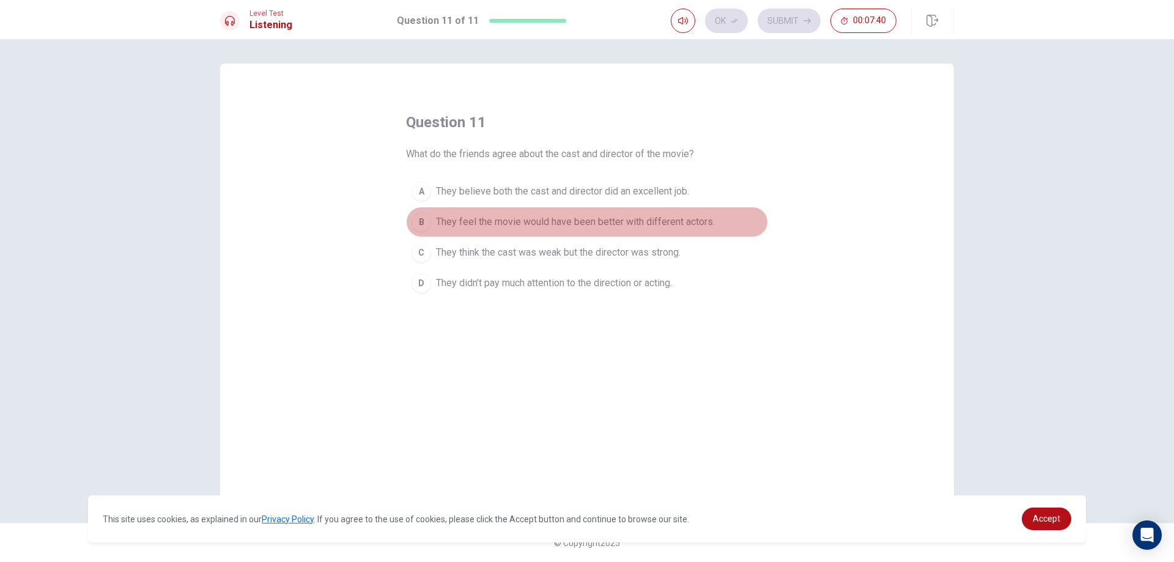
click at [516, 219] on span "They feel the movie would have been better with different actors." at bounding box center [575, 222] width 279 height 15
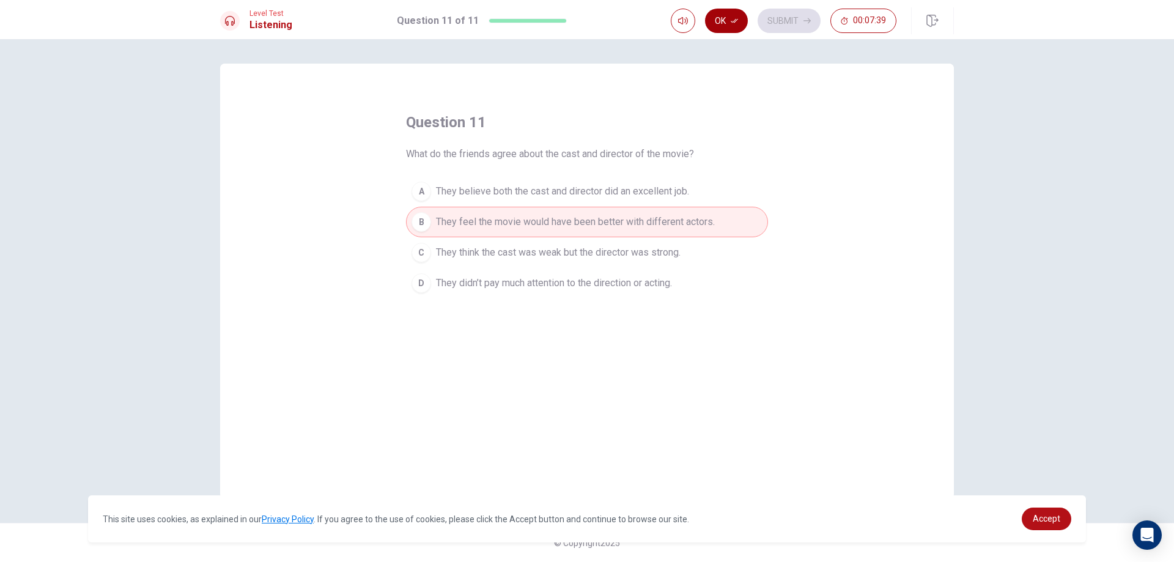
click at [735, 20] on icon "button" at bounding box center [734, 20] width 7 height 7
click at [777, 11] on button "Submit" at bounding box center [789, 21] width 63 height 24
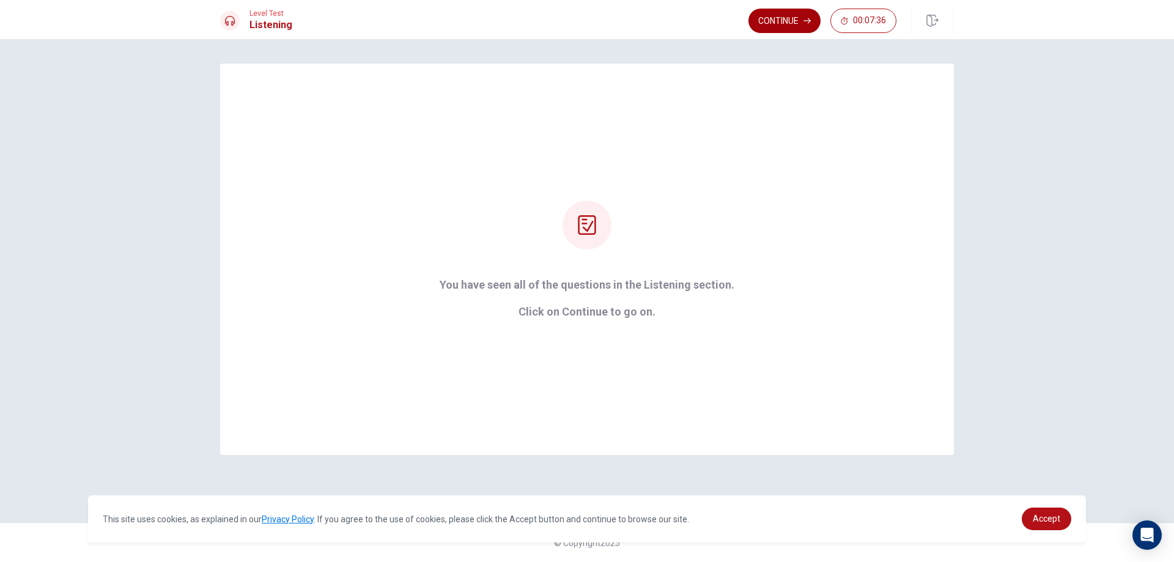
click at [803, 17] on button "Continue" at bounding box center [785, 21] width 72 height 24
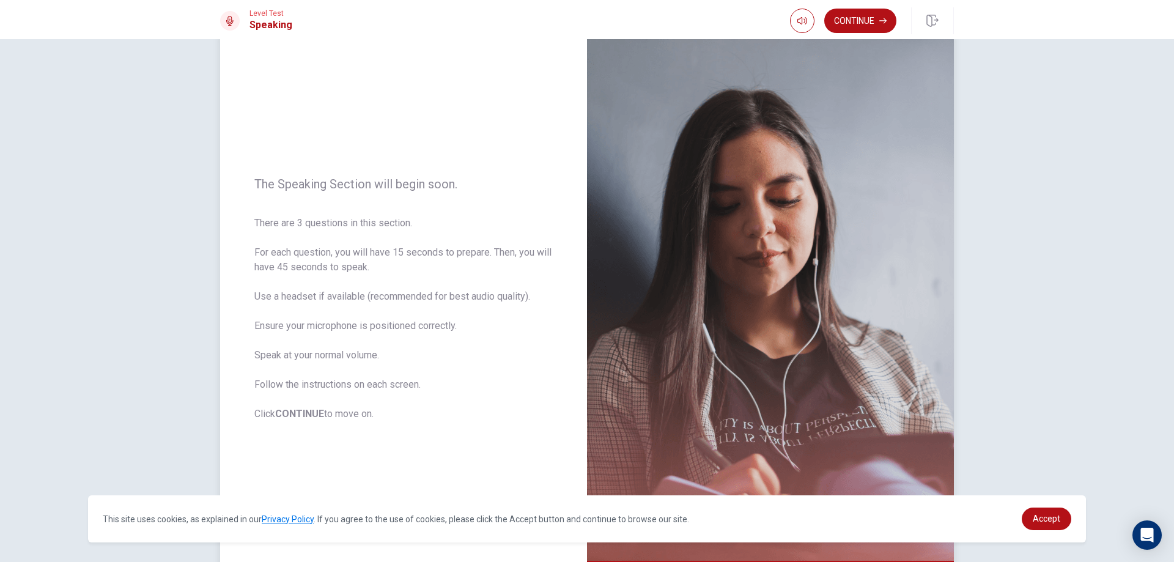
scroll to position [61, 0]
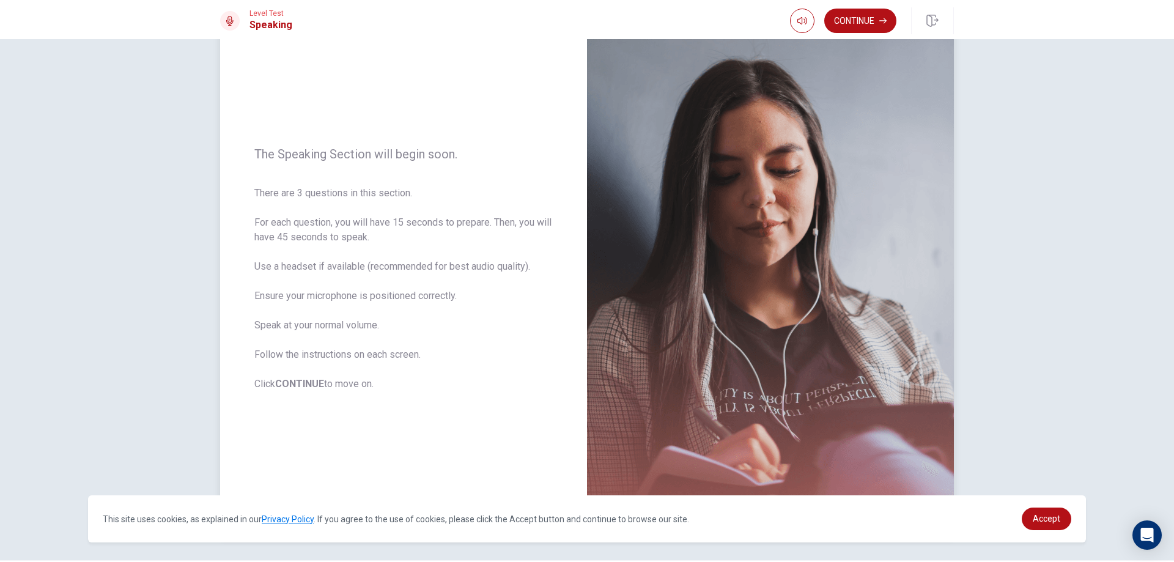
drag, startPoint x: 247, startPoint y: 149, endPoint x: 269, endPoint y: 149, distance: 22.6
click at [269, 149] on div "The Speaking Section will begin soon. There are 3 questions in this section. Fo…" at bounding box center [403, 268] width 367 height 533
drag, startPoint x: 259, startPoint y: 150, endPoint x: 405, endPoint y: 161, distance: 146.0
click at [405, 161] on div "The Speaking Section will begin soon. There are 3 questions in this section. Fo…" at bounding box center [403, 268] width 367 height 533
click at [852, 20] on button "Continue" at bounding box center [861, 21] width 72 height 24
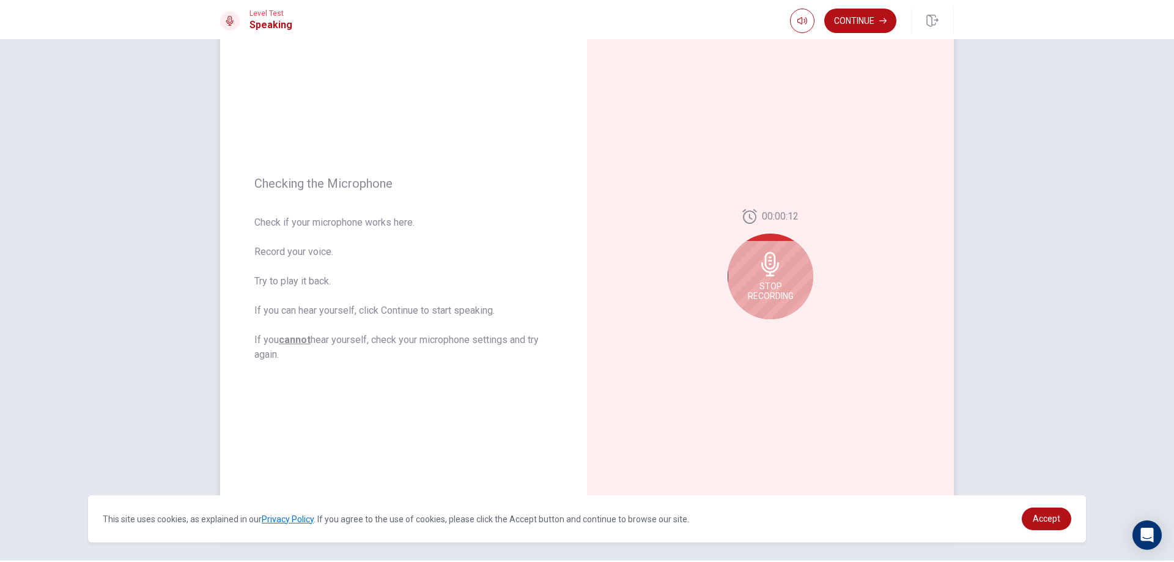
click at [765, 274] on icon at bounding box center [770, 264] width 24 height 24
click at [754, 329] on icon "Record Again" at bounding box center [757, 328] width 7 height 7
click at [764, 285] on span "Stop Recording" at bounding box center [771, 291] width 46 height 20
click at [775, 254] on div at bounding box center [771, 268] width 86 height 86
click at [768, 272] on icon at bounding box center [770, 268] width 18 height 24
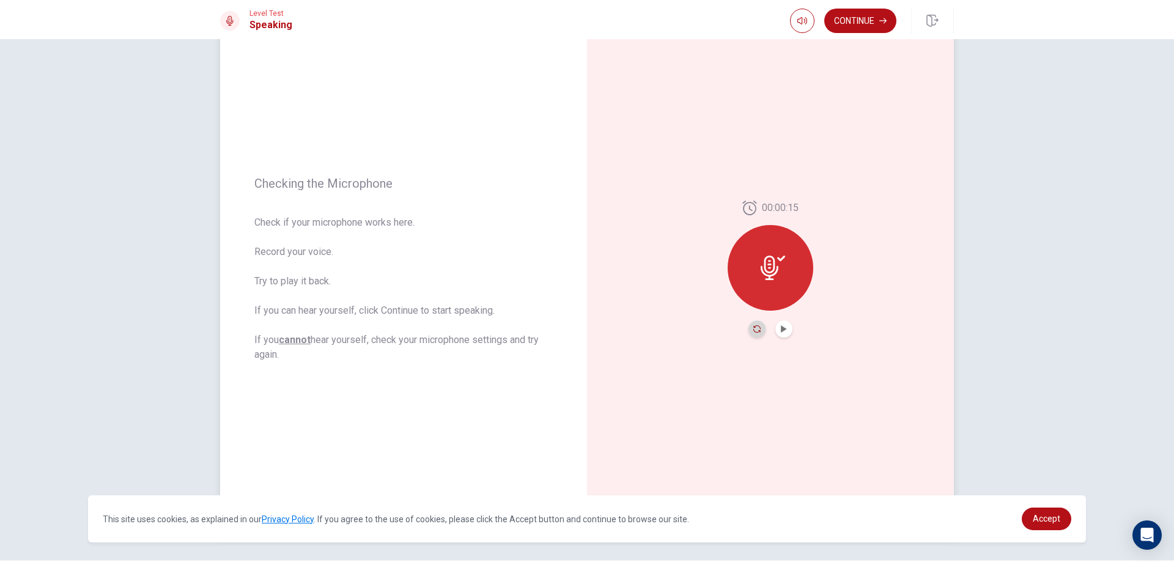
click at [757, 327] on icon "Record Again" at bounding box center [757, 328] width 7 height 7
click at [776, 327] on button "Play Audio" at bounding box center [784, 329] width 17 height 17
click at [852, 20] on button "Continue" at bounding box center [861, 21] width 72 height 24
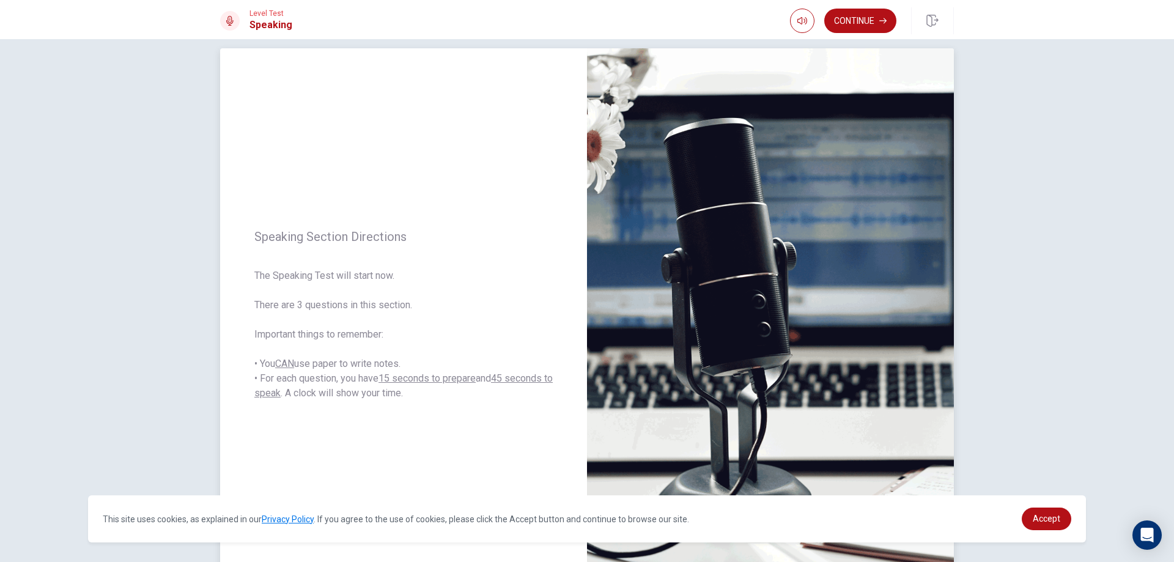
scroll to position [0, 0]
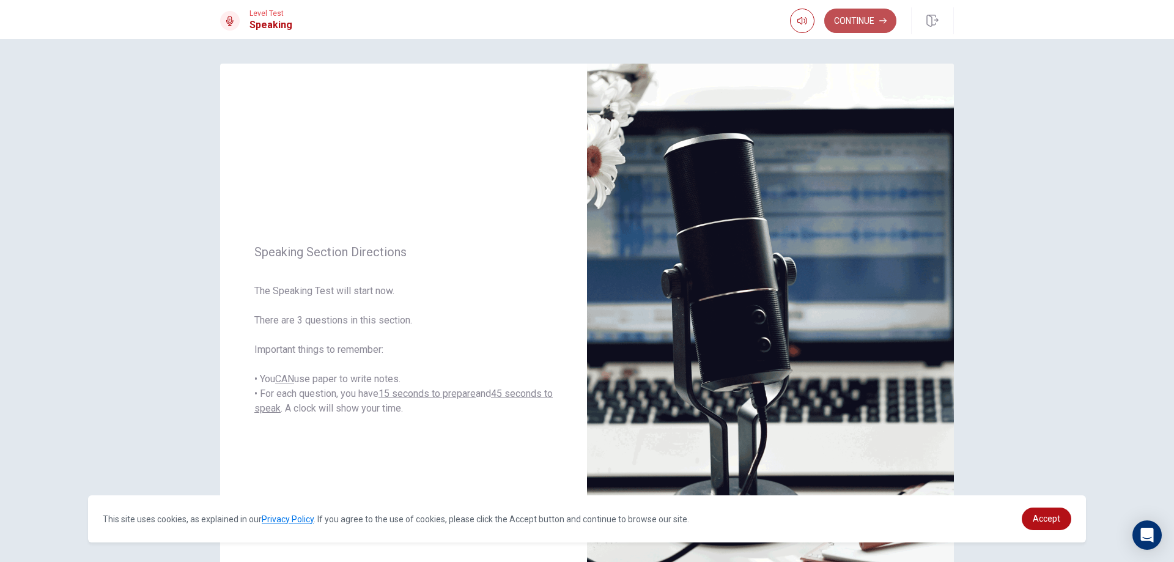
click at [861, 12] on button "Continue" at bounding box center [861, 21] width 72 height 24
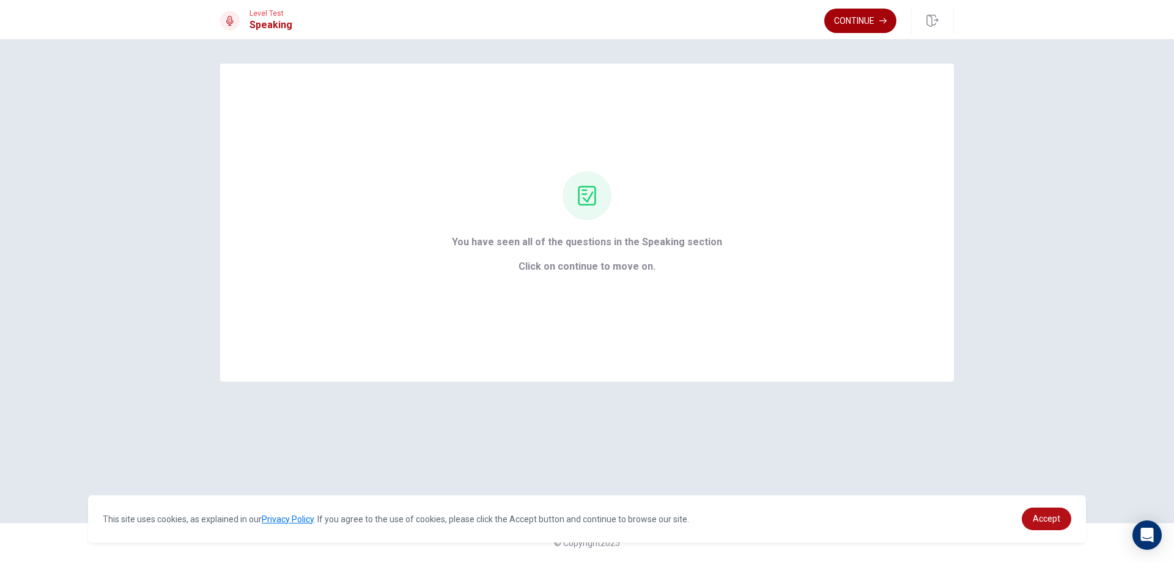
click at [857, 22] on button "Continue" at bounding box center [861, 21] width 72 height 24
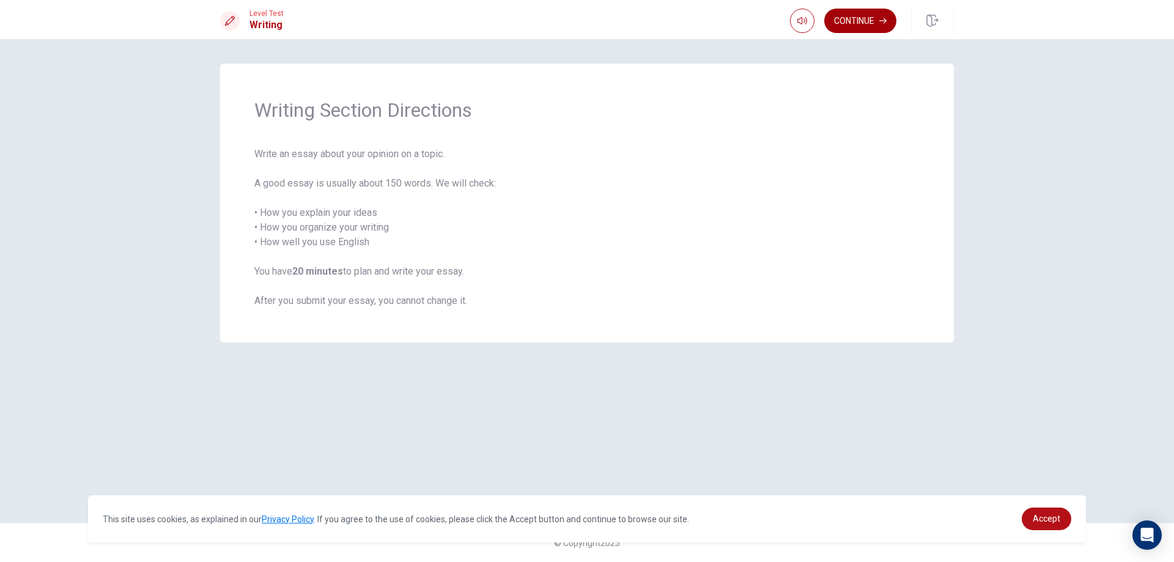
click at [851, 24] on button "Continue" at bounding box center [861, 21] width 72 height 24
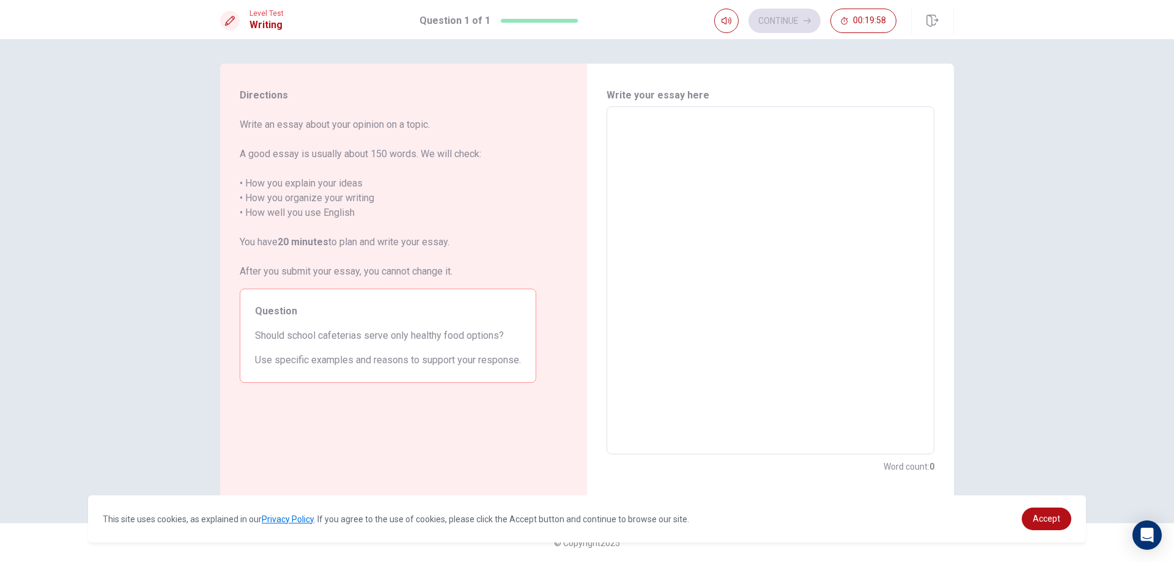
click at [706, 145] on textarea at bounding box center [770, 281] width 311 height 328
click at [647, 129] on textarea at bounding box center [770, 281] width 311 height 328
type textarea "i"
type textarea "x"
type textarea "i"
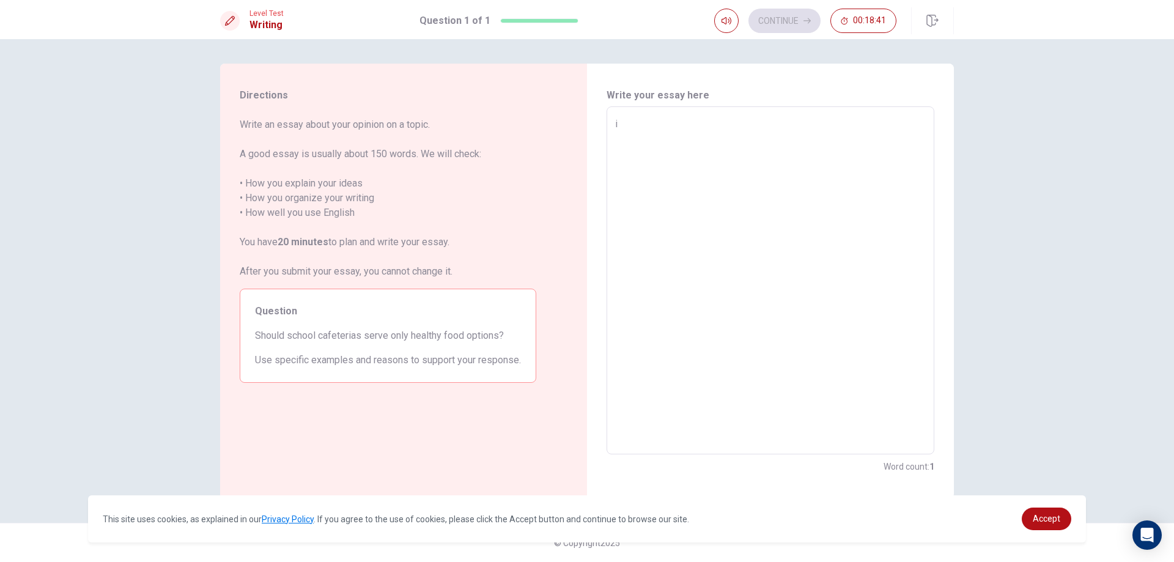
type textarea "x"
type textarea "i t"
type textarea "x"
type textarea "i th"
type textarea "x"
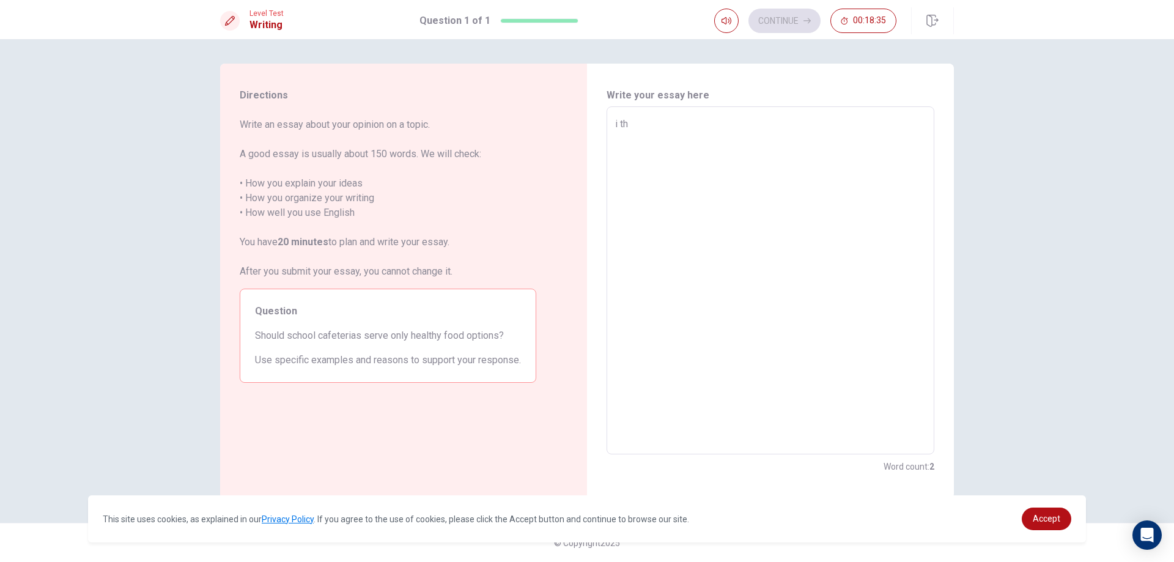
type textarea "i thi"
type textarea "x"
type textarea "i thin"
type textarea "x"
type textarea "i thing"
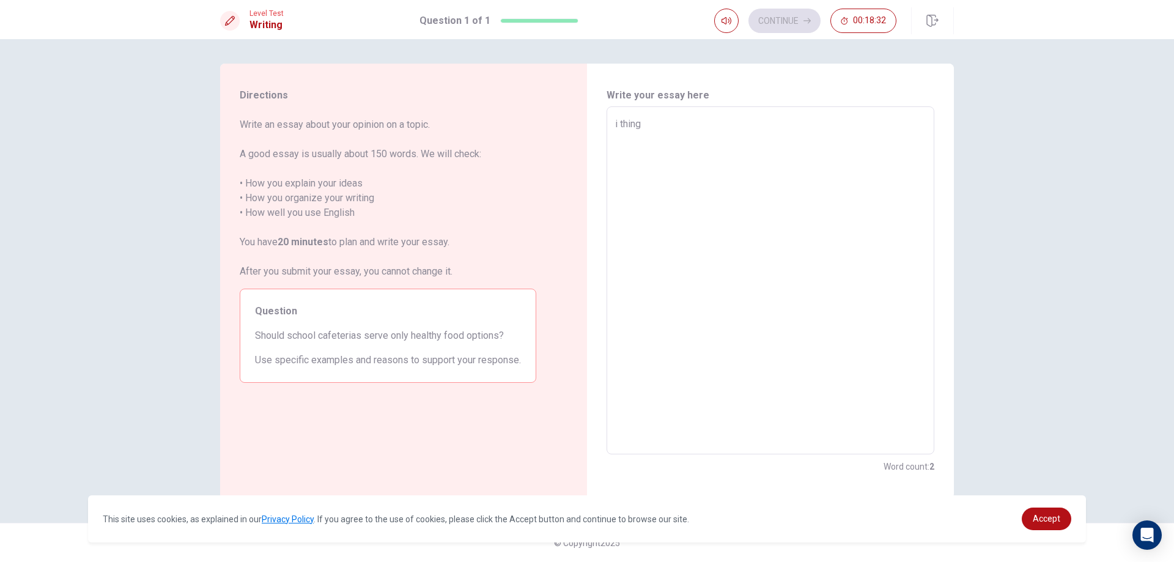
type textarea "x"
type textarea "i thin"
type textarea "x"
type textarea "i thi"
type textarea "x"
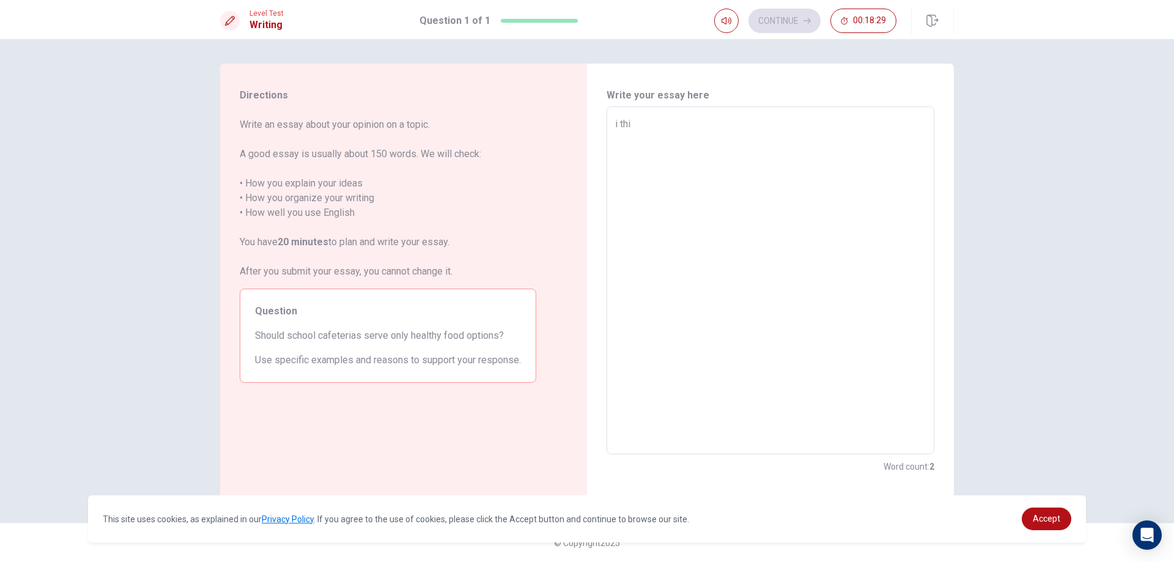
type textarea "i thin"
type textarea "x"
type textarea "i think"
type textarea "x"
type textarea "i think"
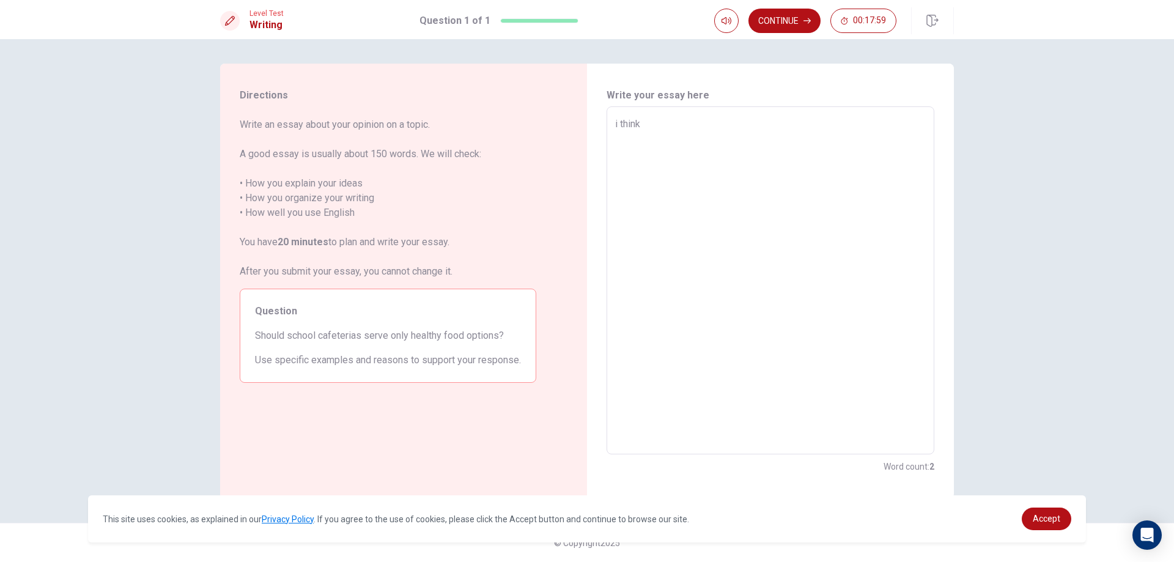
type textarea "x"
type textarea "i think i"
type textarea "x"
type textarea "i think it"
type textarea "x"
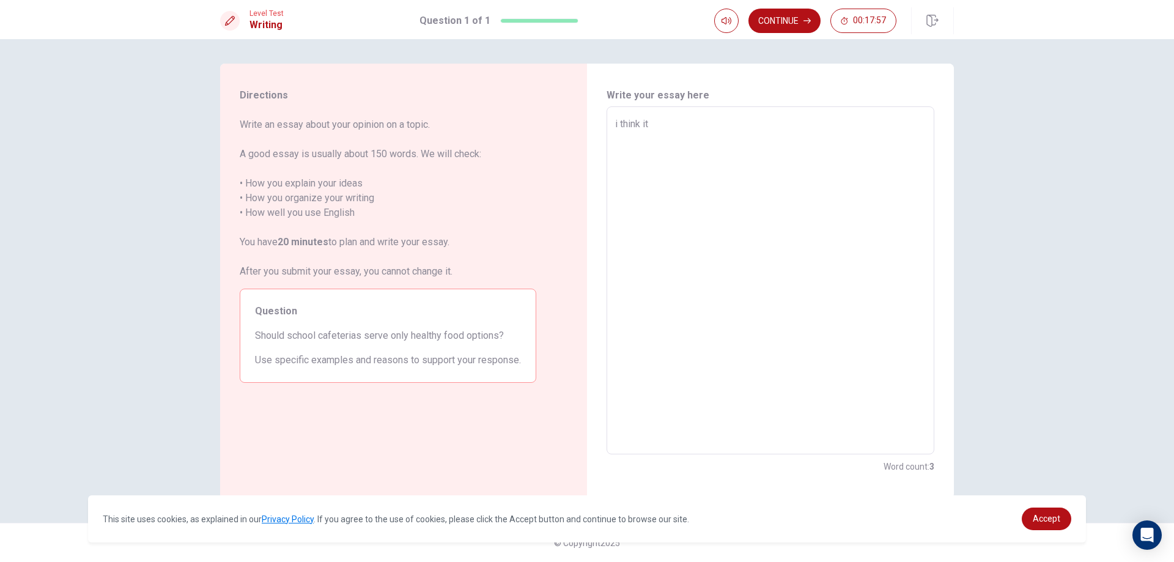
type textarea "i think it"
type textarea "x"
type textarea "i think it i"
type textarea "x"
type textarea "i think it is"
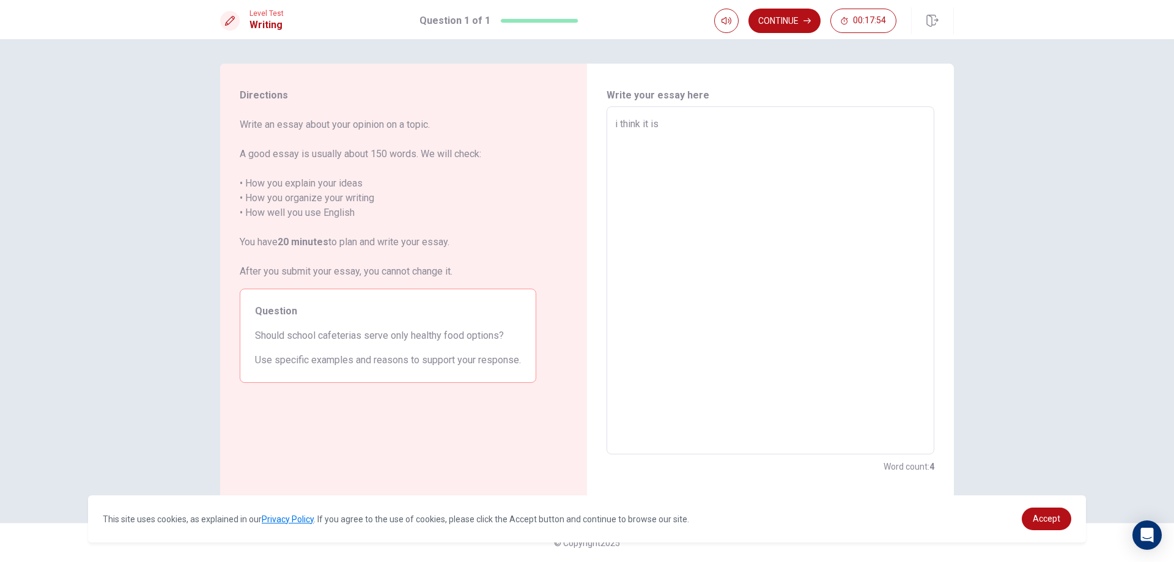
type textarea "x"
type textarea "i think it is"
type textarea "x"
type textarea "i think it is t"
type textarea "x"
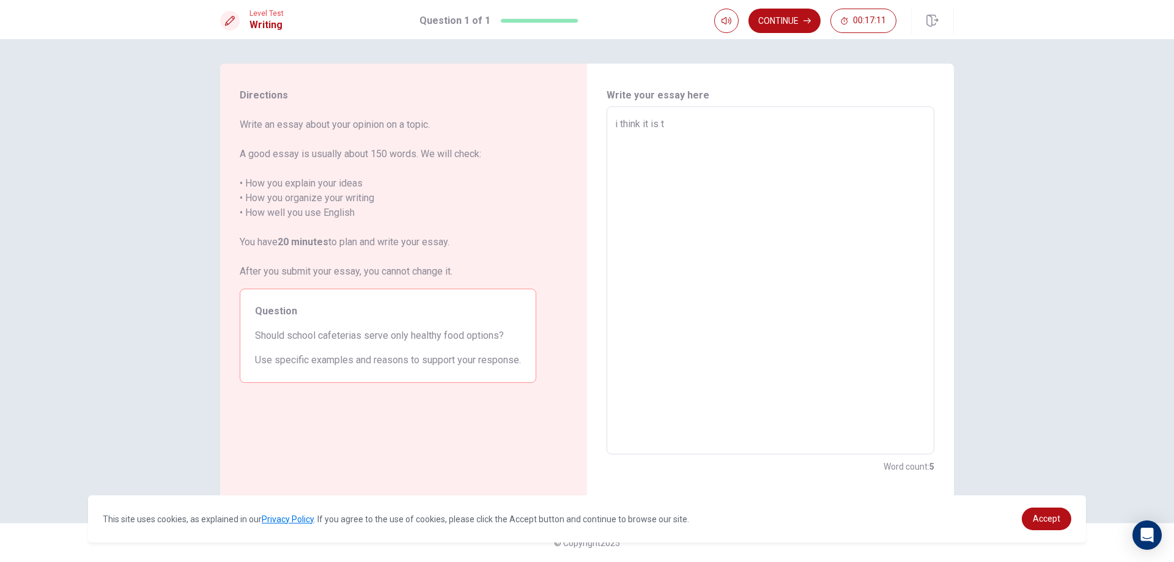
type textarea "i think it is te"
type textarea "x"
type textarea "i think it is [PERSON_NAME]"
type textarea "x"
type textarea "i think it is test"
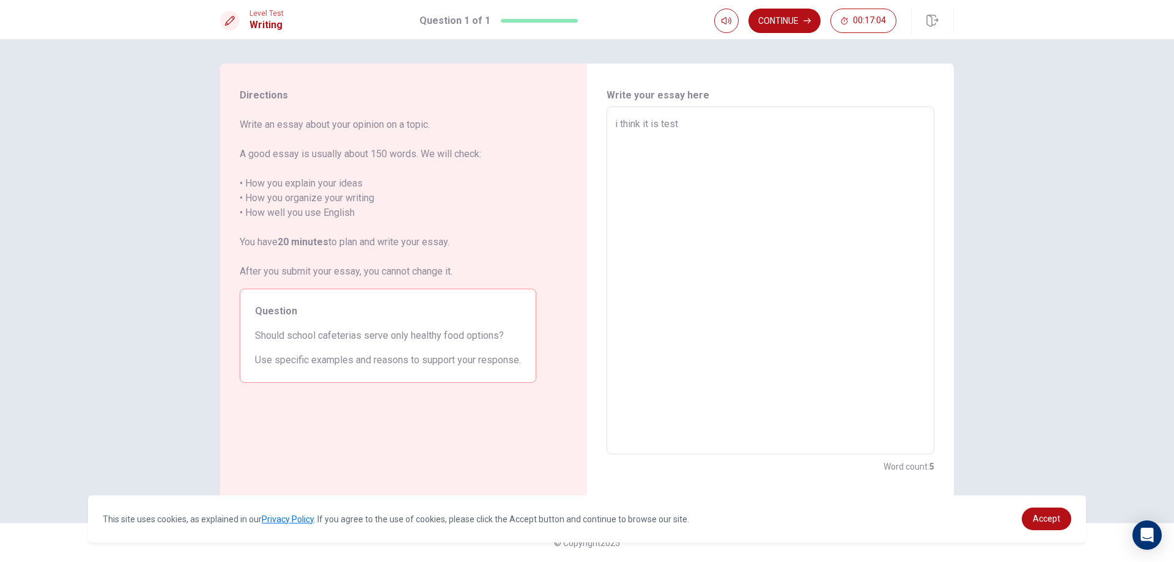
type textarea "x"
type textarea "i think it is test"
type textarea "x"
type textarea "i think it is test g"
type textarea "x"
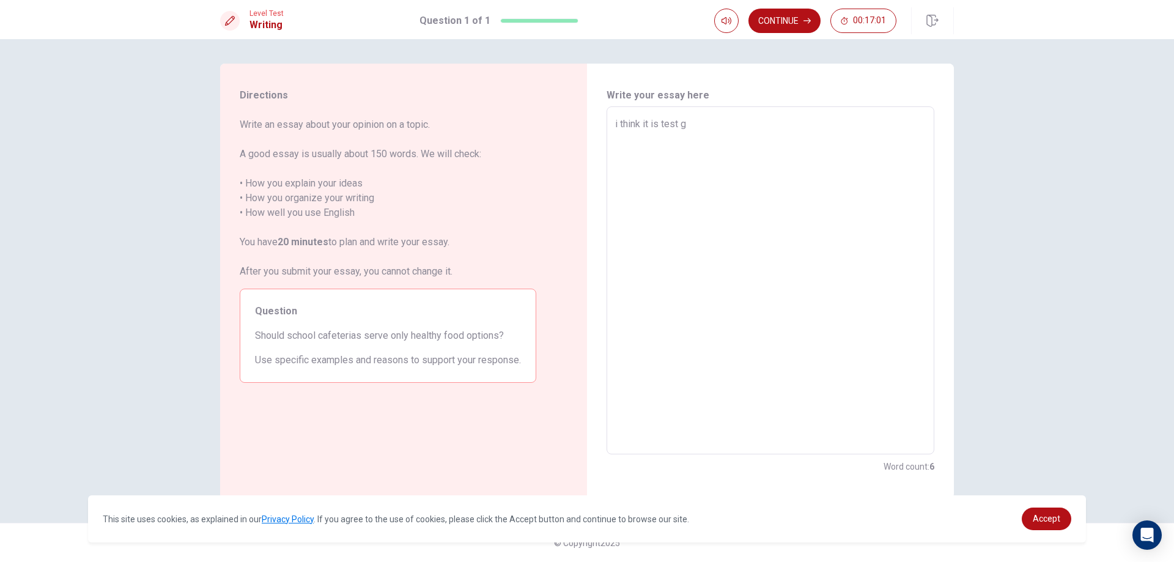
type textarea "i think it is test go"
type textarea "x"
type textarea "i think it is test goo"
type textarea "x"
type textarea "i think it is test goog"
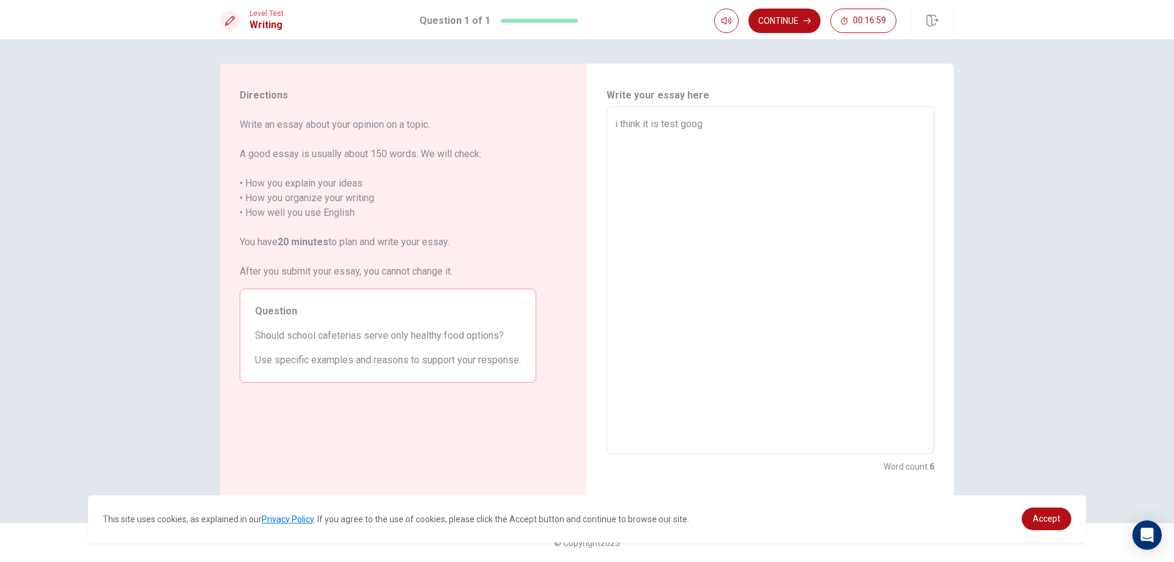
type textarea "x"
type textarea "i think it is test goog"
type textarea "x"
type textarea "i think it is test goog"
type textarea "x"
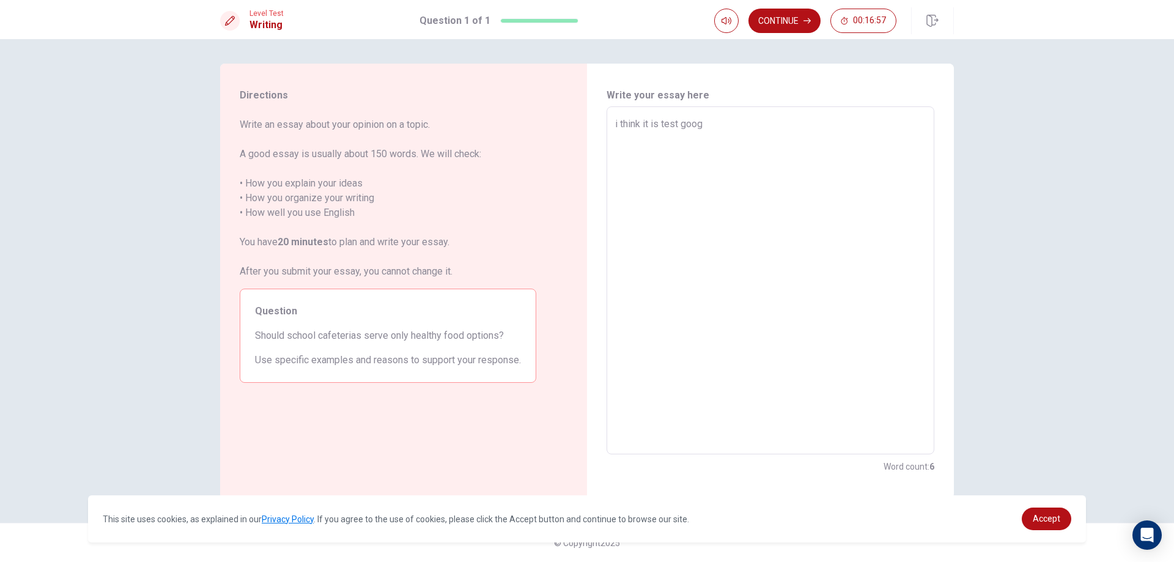
type textarea "i think it is test goo"
type textarea "x"
type textarea "i think it is test good"
type textarea "x"
type textarea "i think it is test good"
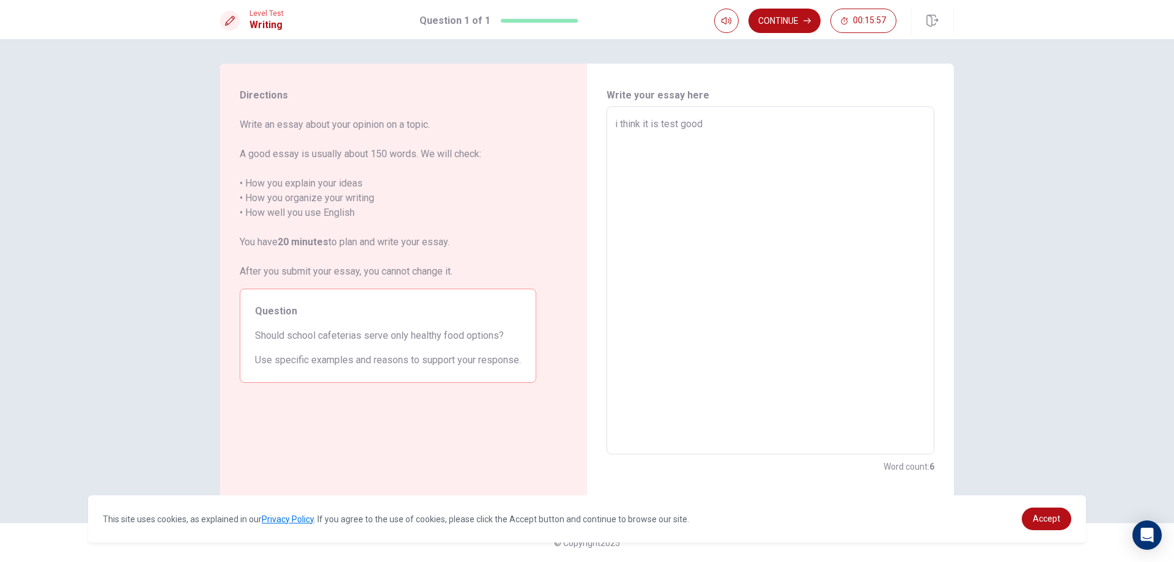
type textarea "x"
type textarea "i think it is test good b"
type textarea "x"
type textarea "i think it is test good bu"
type textarea "x"
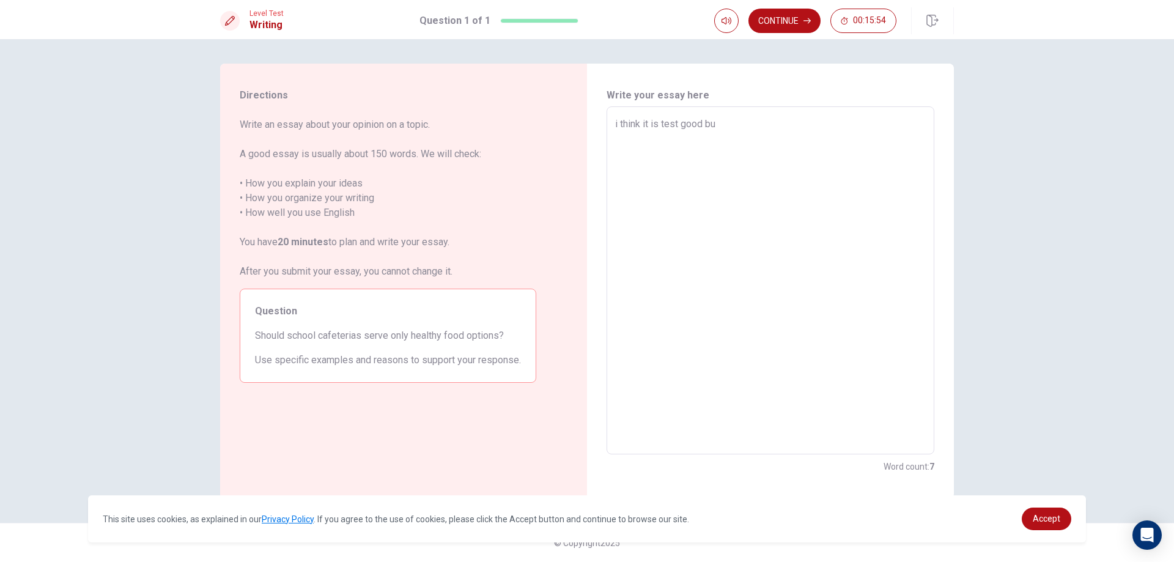
type textarea "i think it is test good but"
type textarea "x"
type textarea "i think it is test good but"
type textarea "x"
type textarea "i think it is test good but i"
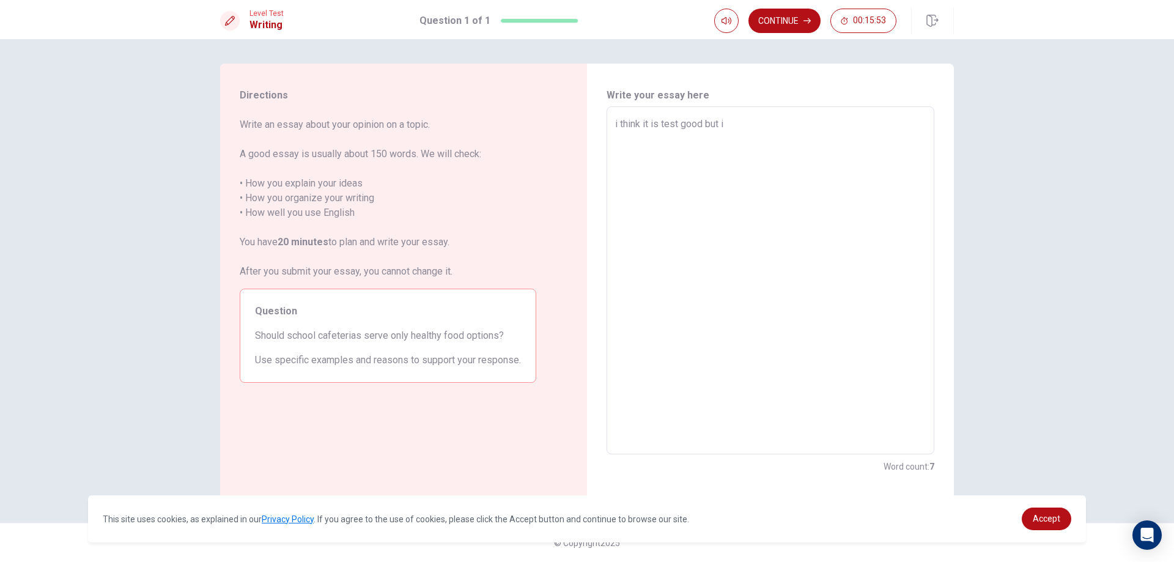
type textarea "x"
type textarea "i think it is test good but i"
type textarea "x"
type textarea "i think it is test good but i n"
type textarea "x"
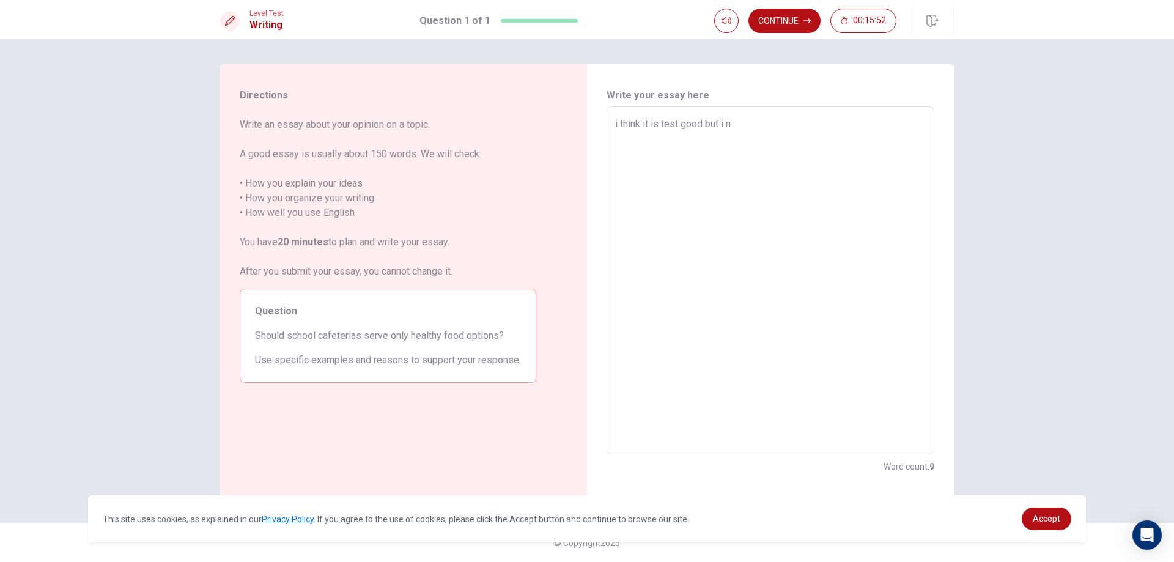
type textarea "i think it is test good but i no"
type textarea "x"
type textarea "i think it is test good but i n"
type textarea "x"
type textarea "i think it is test good but i"
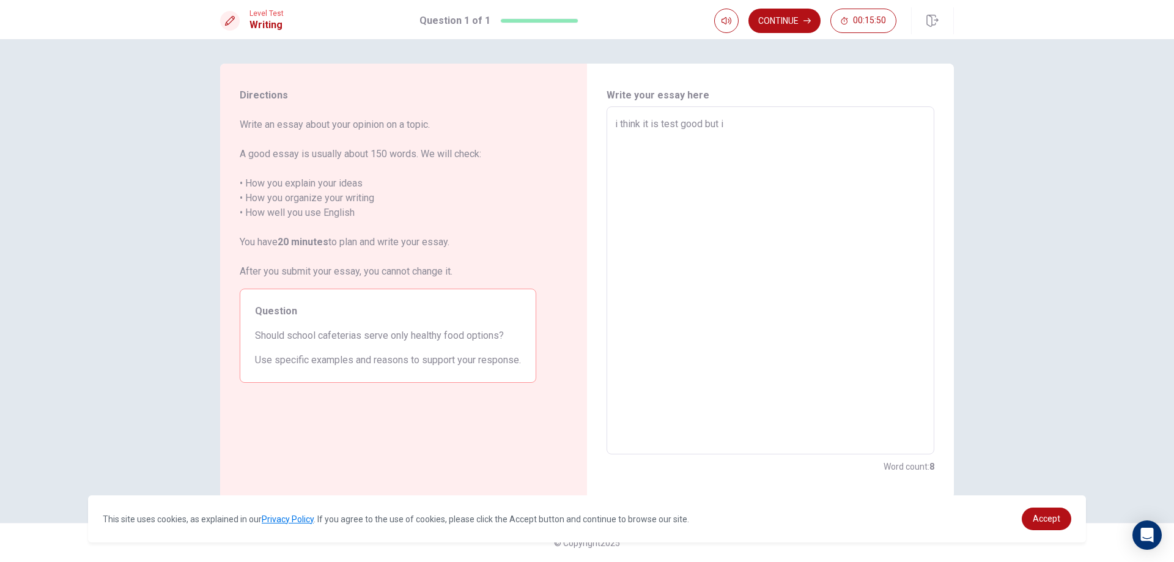
type textarea "x"
type textarea "i think it is test good but i c"
type textarea "x"
type textarea "i think it is test good but i ca"
type textarea "x"
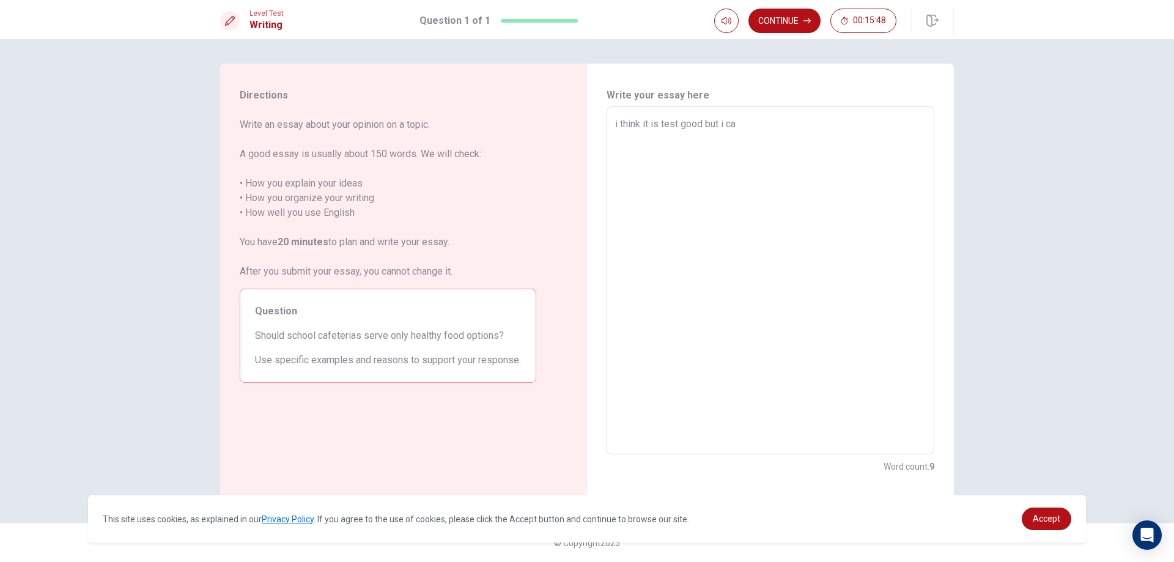
type textarea "i think it is test good but i can"
type textarea "x"
type textarea "i think it is test good but i can'"
type textarea "x"
type textarea "i think it is test good but i can't"
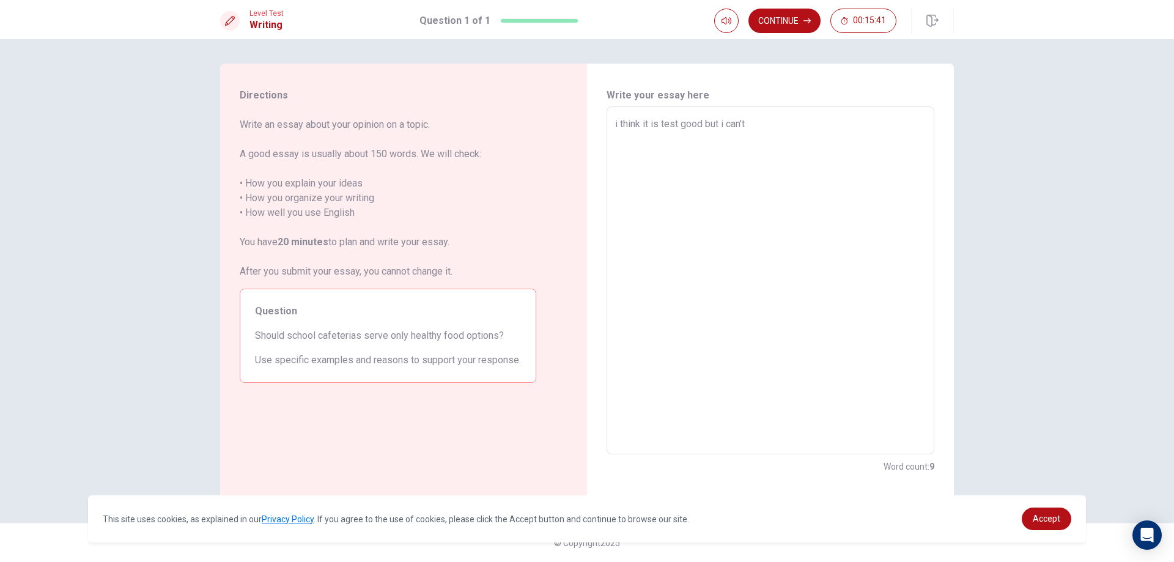
type textarea "x"
type textarea "i think it is test good but i can't"
type textarea "x"
type textarea "i think it is test good but i can't u"
type textarea "x"
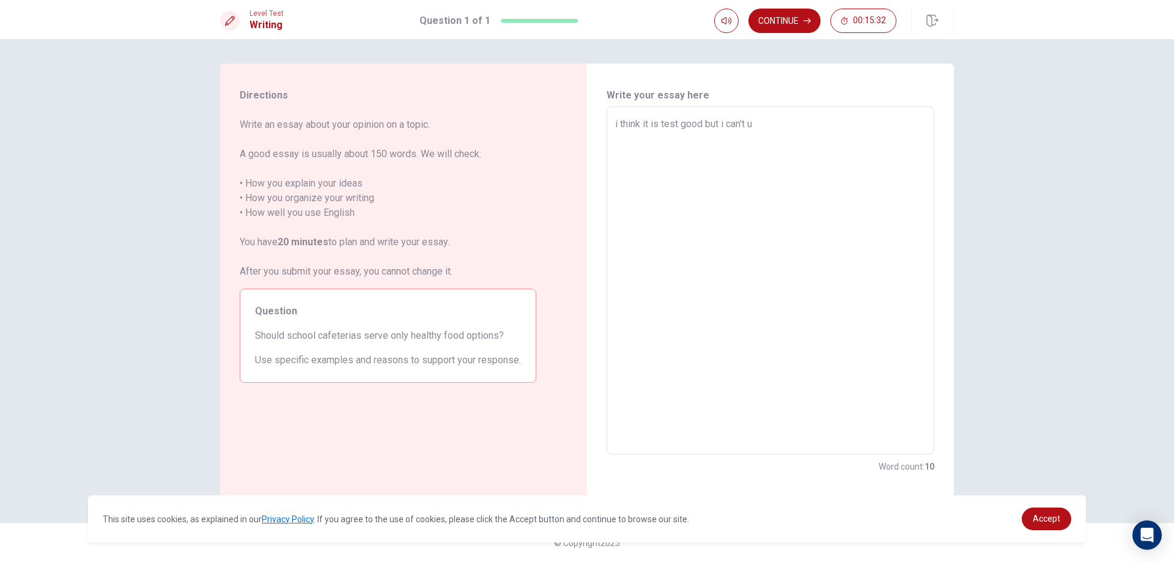
type textarea "i think it is test good but i can't un"
type textarea "x"
type textarea "i think it is test good but i can't unt"
type textarea "x"
type textarea "i think it is test good but i can't untr"
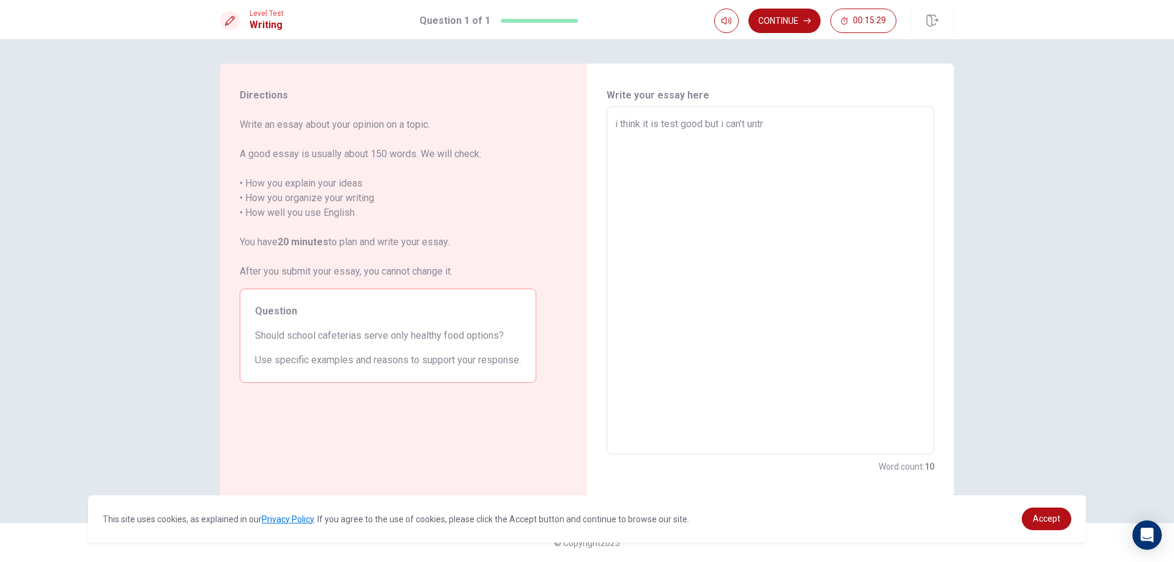
type textarea "x"
type textarea "i think it is test good but i can't unt"
type textarea "x"
type textarea "i think it is test good but i can't unte"
type textarea "x"
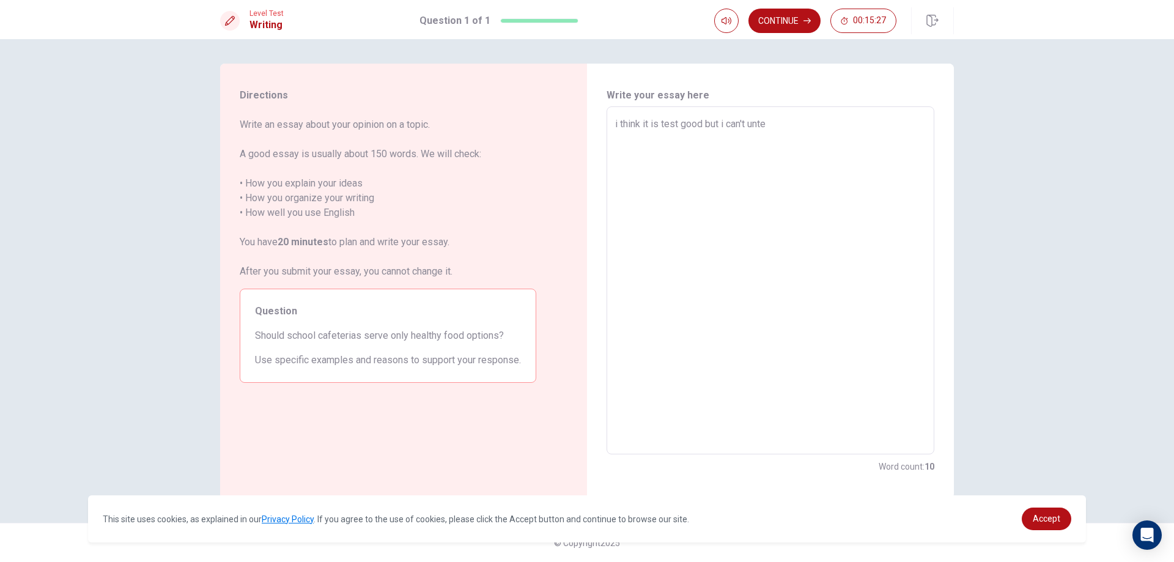
type textarea "i think it is test good but i can't unter"
type textarea "x"
type textarea "i think it is test good but i can't unters"
type textarea "x"
type textarea "i think it is test good but i can't unterst"
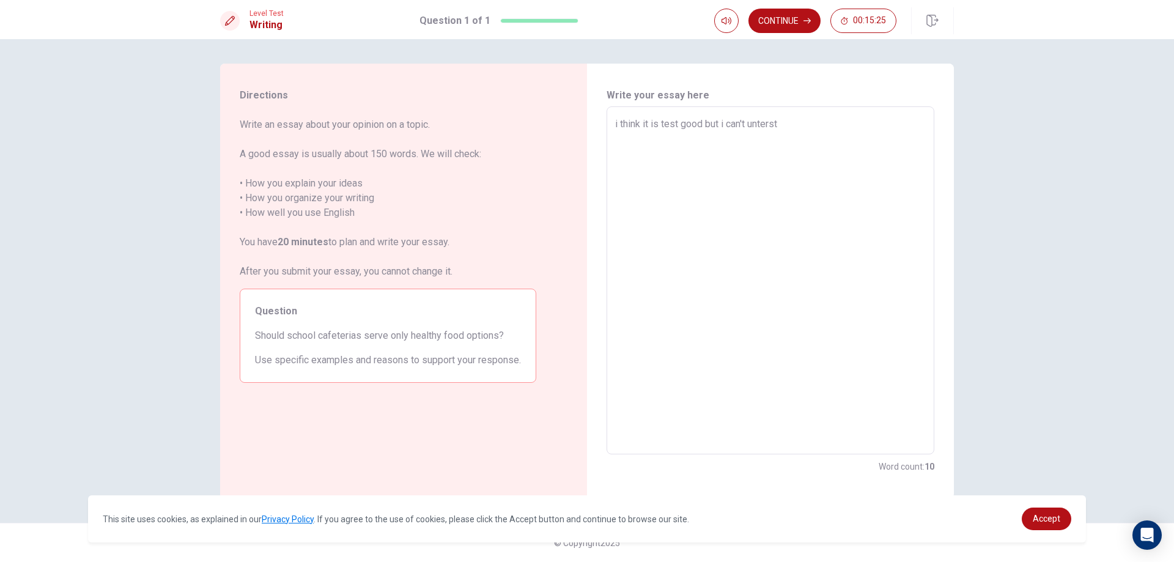
type textarea "x"
type textarea "i think it is test good but i can't untersta"
type textarea "x"
type textarea "i think it is test good but i can't unterstan"
type textarea "x"
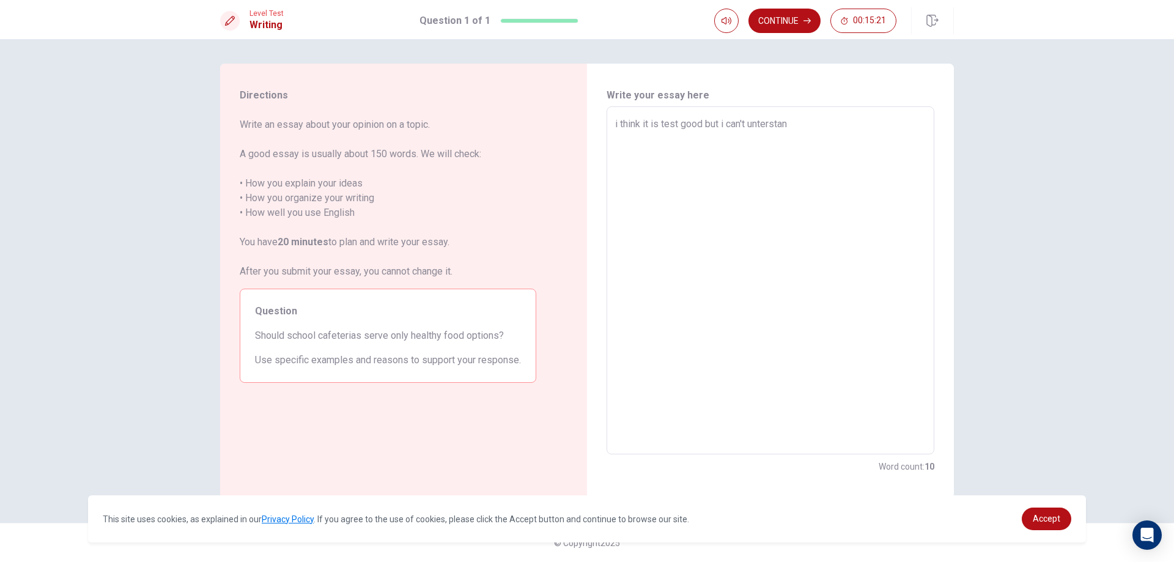
type textarea "i think it is test good but i can't unterstand"
type textarea "x"
type textarea "i think it is test good but i can't unterstand"
type textarea "x"
type textarea "i think it is test good but i can't unterstand b"
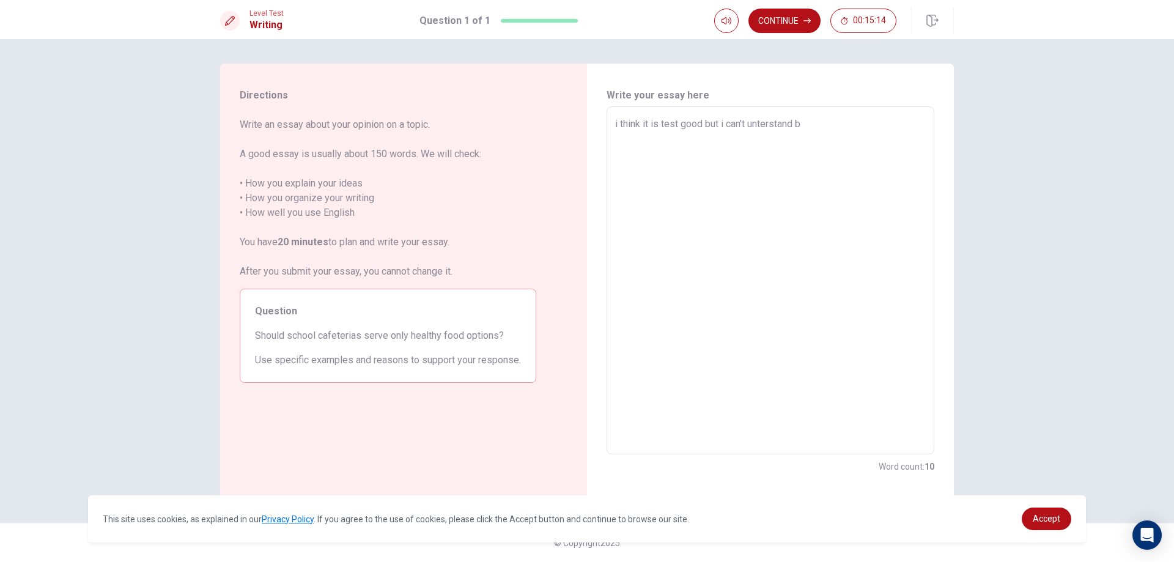
type textarea "x"
type textarea "i think it is test good but i can't unterstand bc"
type textarea "x"
type textarea "i think it is test good but i can't unterstand bco"
type textarea "x"
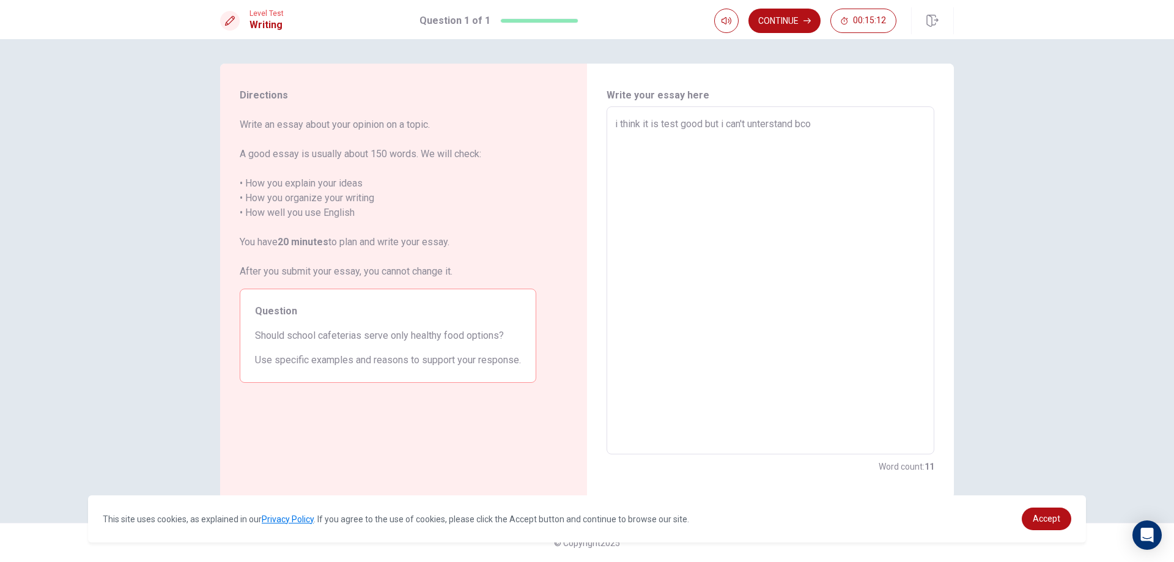
type textarea "i think it is test good but i can't unterstand bcos"
type textarea "x"
type textarea "i think it is test good but i can't unterstand bcose"
type textarea "x"
type textarea "i think it is test good but i can't unterstand bcos"
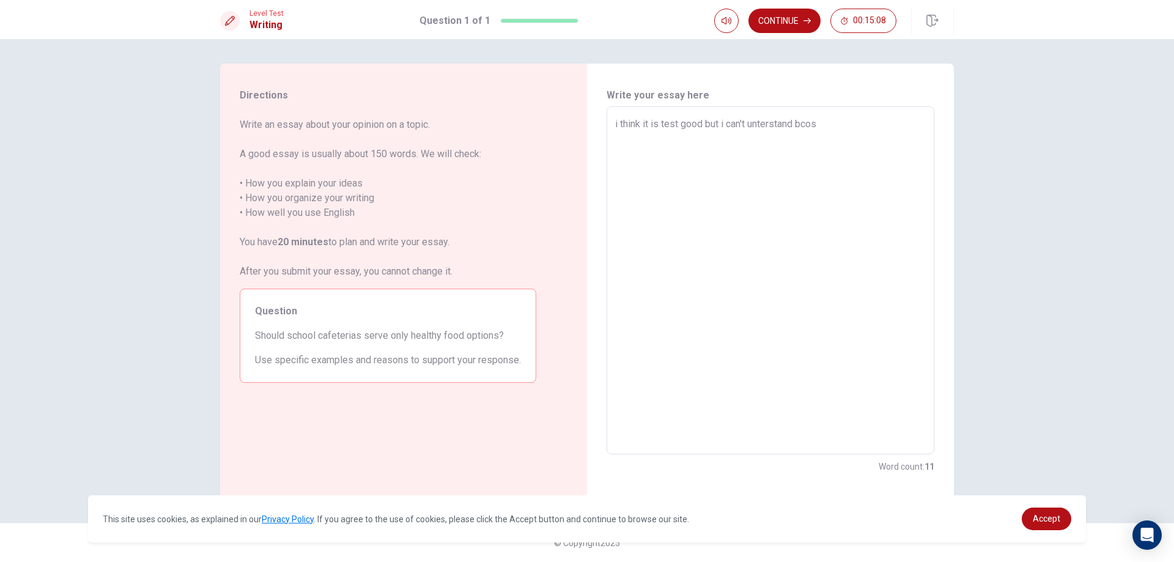
type textarea "x"
type textarea "i think it is test good but i can't unterstand bco"
type textarea "x"
type textarea "i think it is test good but i can't unterstand bc"
type textarea "x"
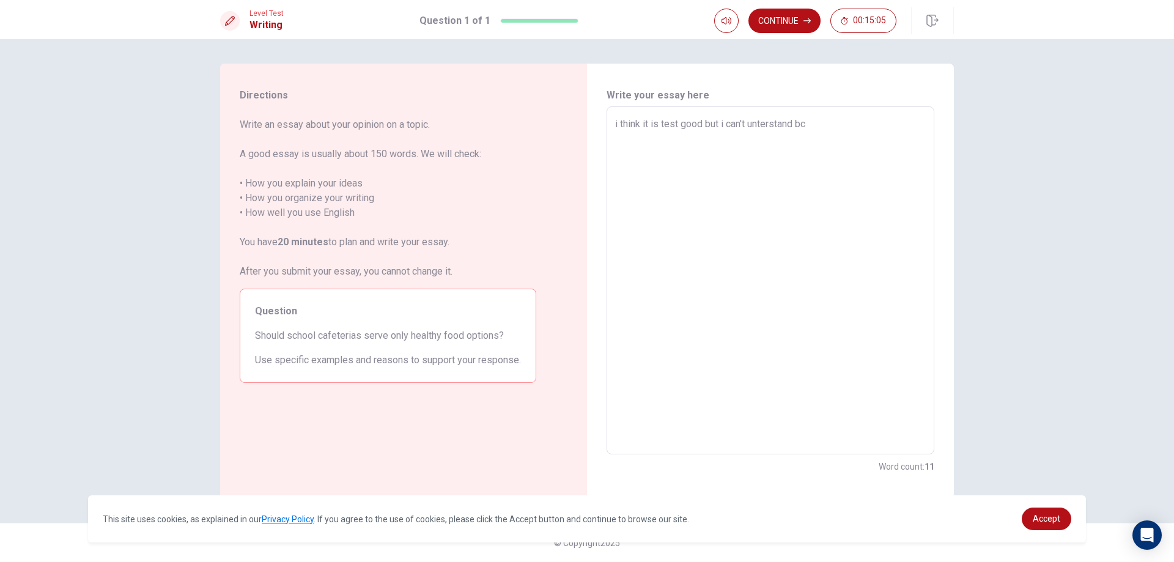
type textarea "i think it is test good but i can't unterstand bcs"
type textarea "x"
type textarea "i think it is test good but i can't unterstand bcso"
type textarea "x"
type textarea "i think it is test good but i can't unterstand bcs"
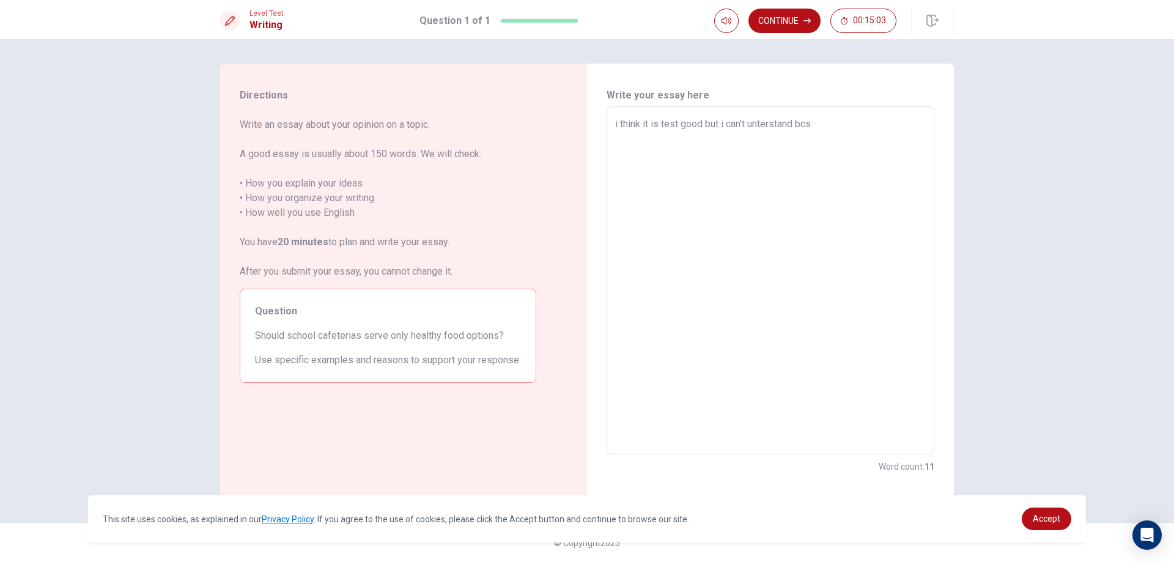
type textarea "x"
type textarea "i think it is test good but i can't unterstand bc"
type textarea "x"
type textarea "i think it is test good but i can't unterstand b"
type textarea "x"
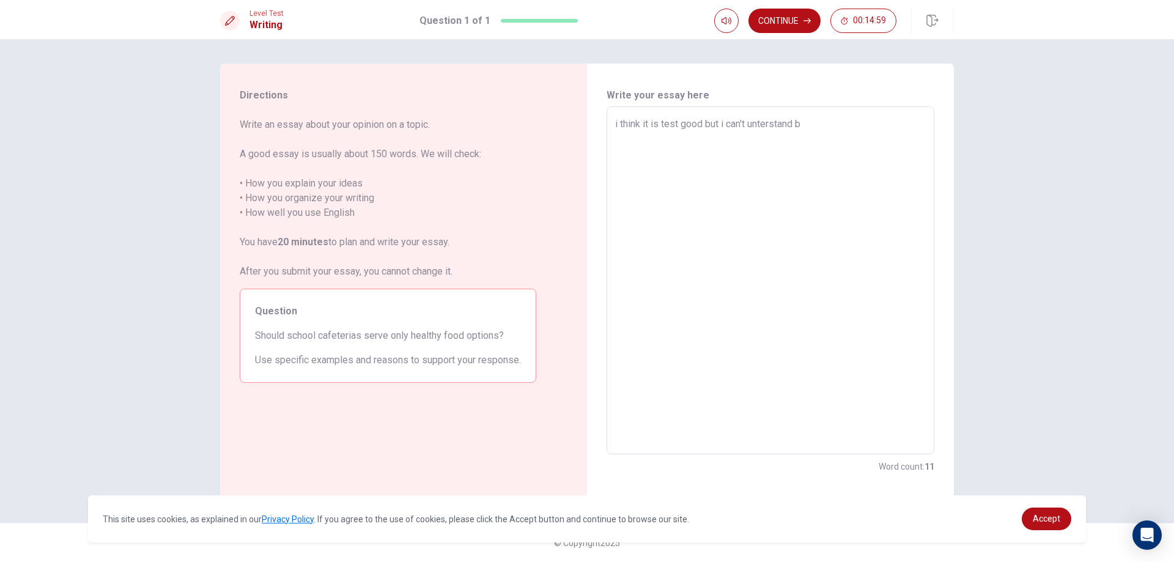
type textarea "i think it is test good but i can't unterstand bc"
type textarea "x"
type textarea "i think it is test good but i can't unterstand bco"
type textarea "x"
type textarea "i think it is test good but i can't unterstand bcos"
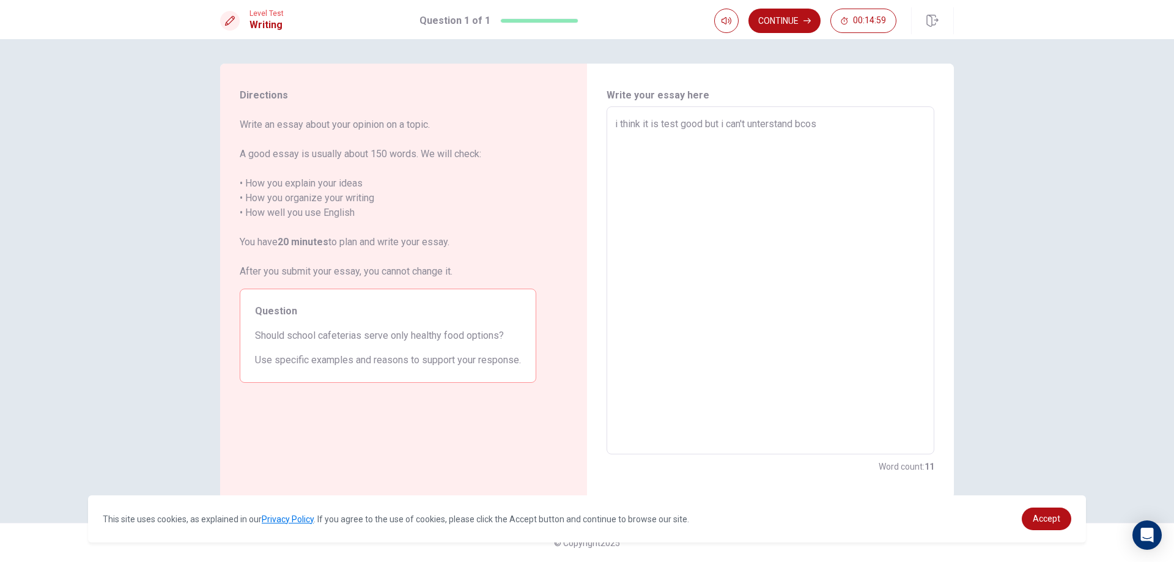
type textarea "x"
type textarea "i think it is test good but i can't unterstand bcose"
type textarea "x"
type textarea "i think it is test good but i can't unterstand bcose"
type textarea "x"
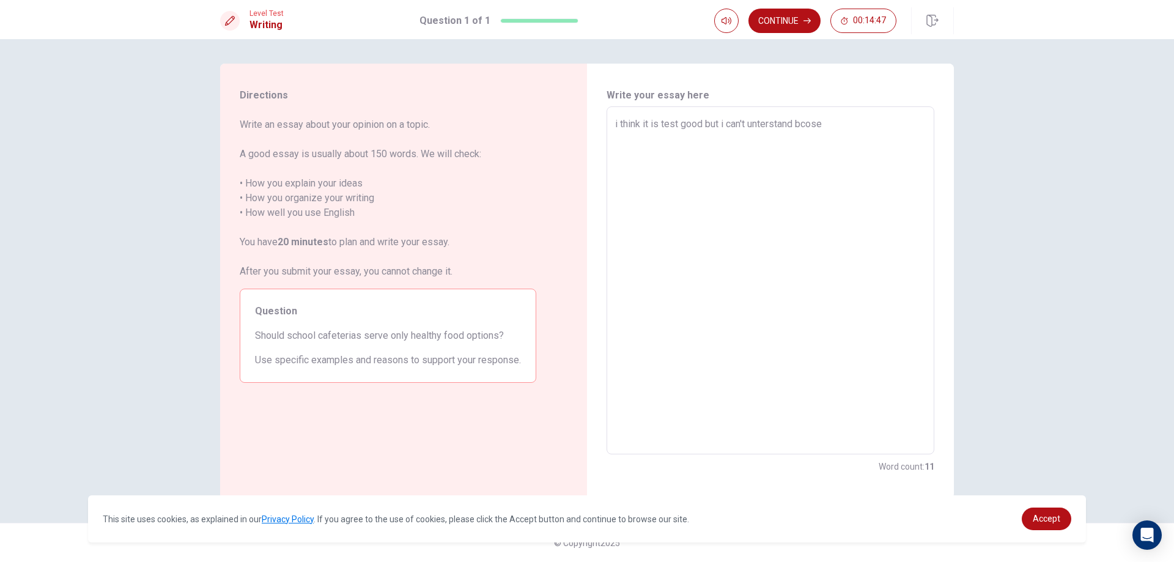
type textarea "i think it is test good but i can't unterstand bcose i"
type textarea "x"
type textarea "i think it is test good but i can't unterstand bcose i"
type textarea "x"
type textarea "i think it is test good but i can't unterstand bcose i d"
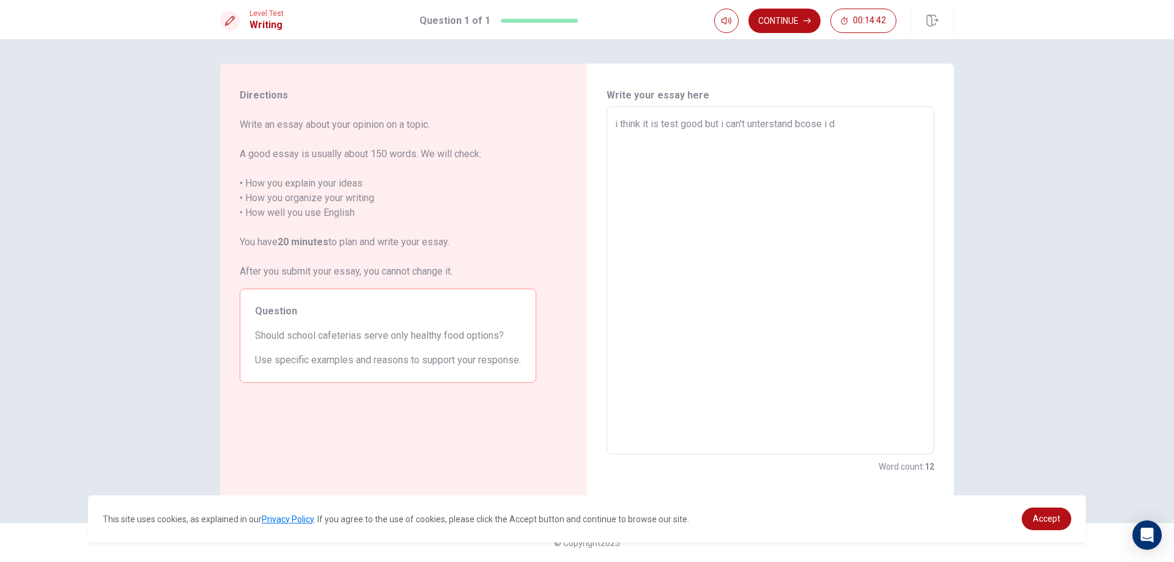
type textarea "x"
type textarea "i think it is test good but i can't unterstand bcose i do"
type textarea "x"
type textarea "i think it is test good but i can't unterstand bcose i don"
type textarea "x"
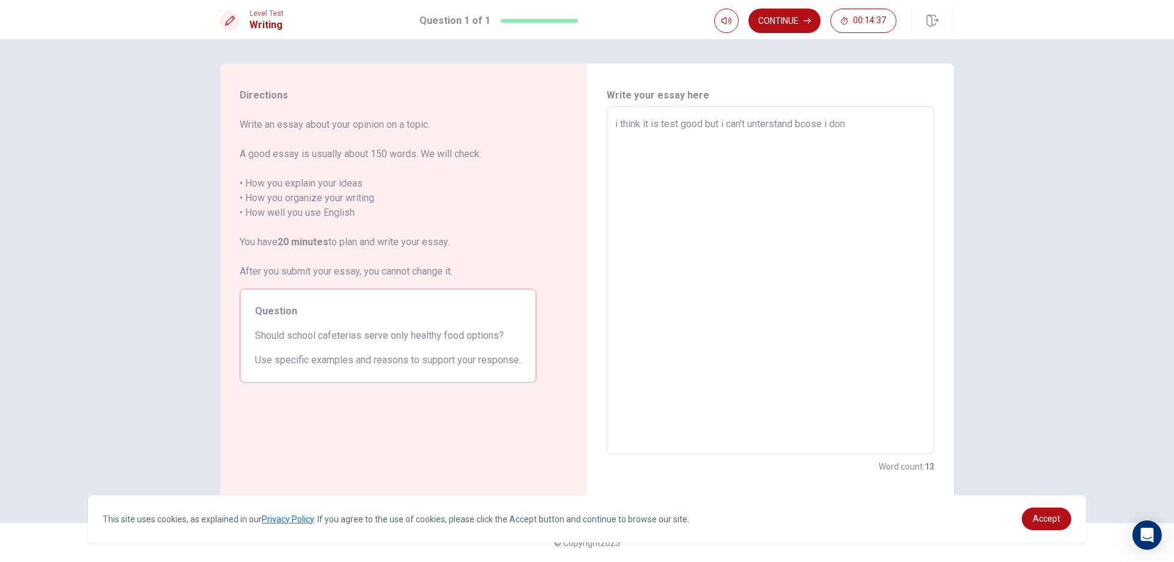
type textarea "i think it is test good but i can't unterstand bcose i don'"
type textarea "x"
type textarea "i think it is test good but i can't unterstand bcose i don't"
type textarea "x"
type textarea "i think it is test good but i can't unterstand bcose i don't"
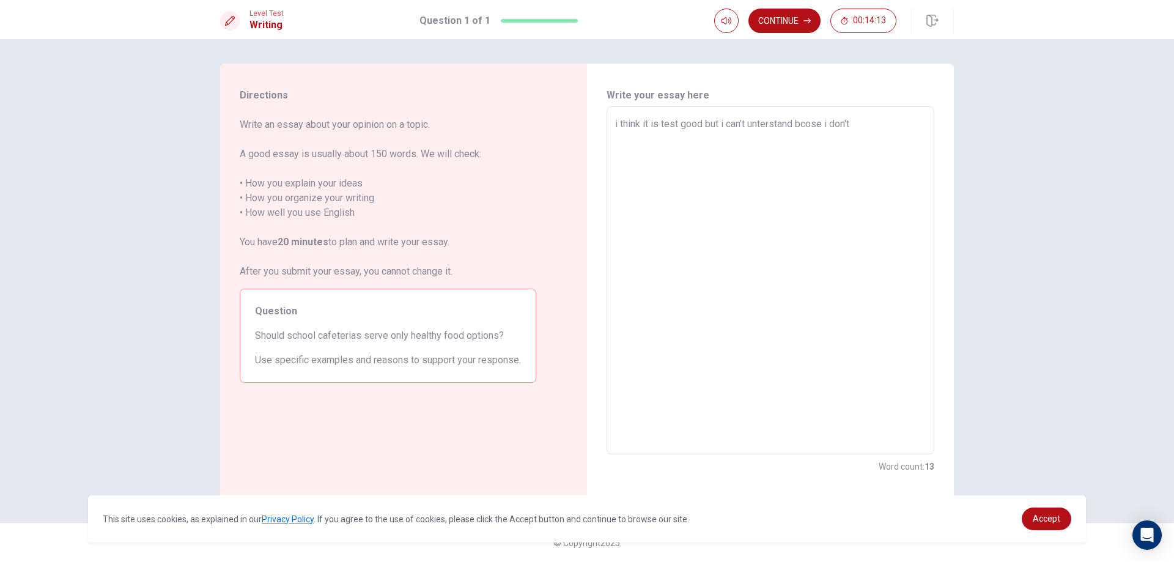
type textarea "x"
type textarea "i think it is test good but i can't unterstand bcose i don't y"
type textarea "x"
type textarea "i think it is test good but i can't unterstand bcose i don't yo"
type textarea "x"
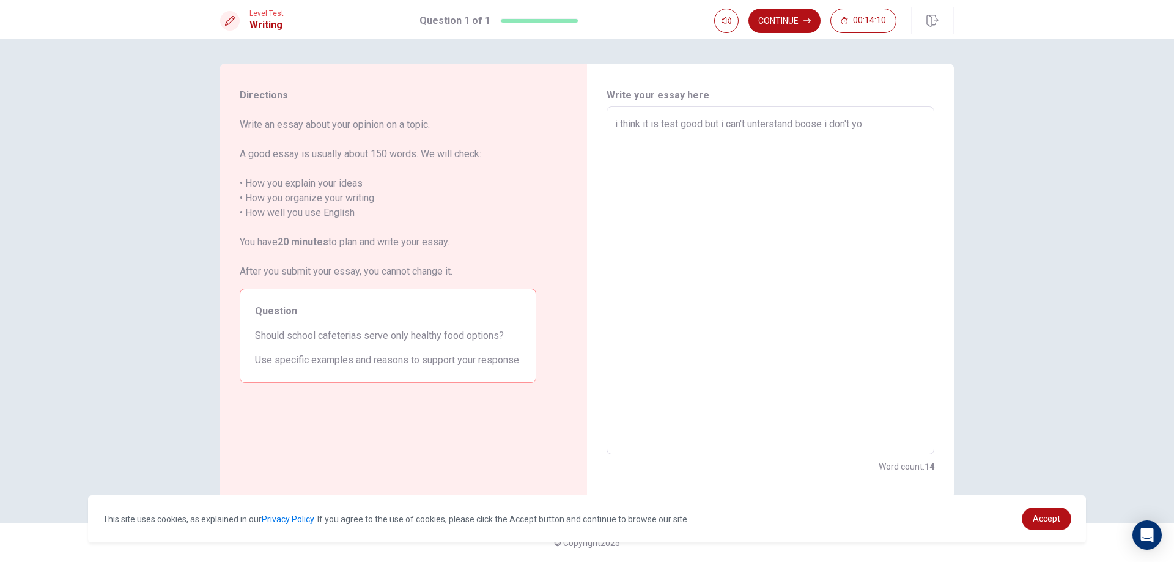
type textarea "i think it is test good but i can't unterstand bcose i don't you"
type textarea "x"
type textarea "i think it is test good but i can't unterstand bcose i don't you"
type textarea "x"
type textarea "i think it is test good but i can't unterstand bcose i don't you w"
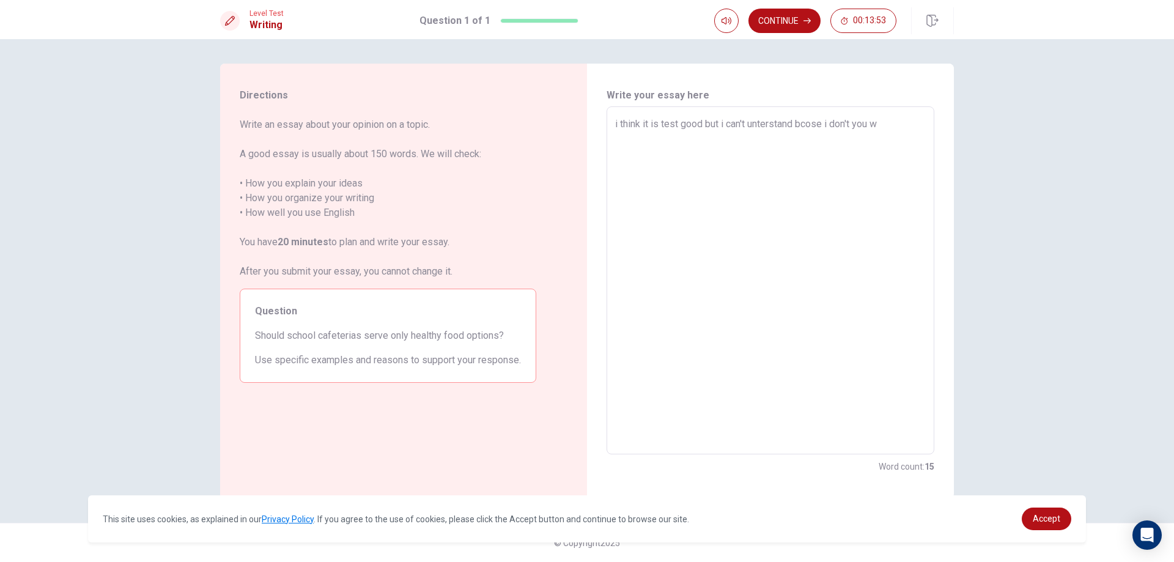
type textarea "x"
type textarea "i think it is test good but i can't unterstand bcose i don't you wi"
type textarea "x"
type textarea "i think it is test good but i can't unterstand bcose i don't you wil"
type textarea "x"
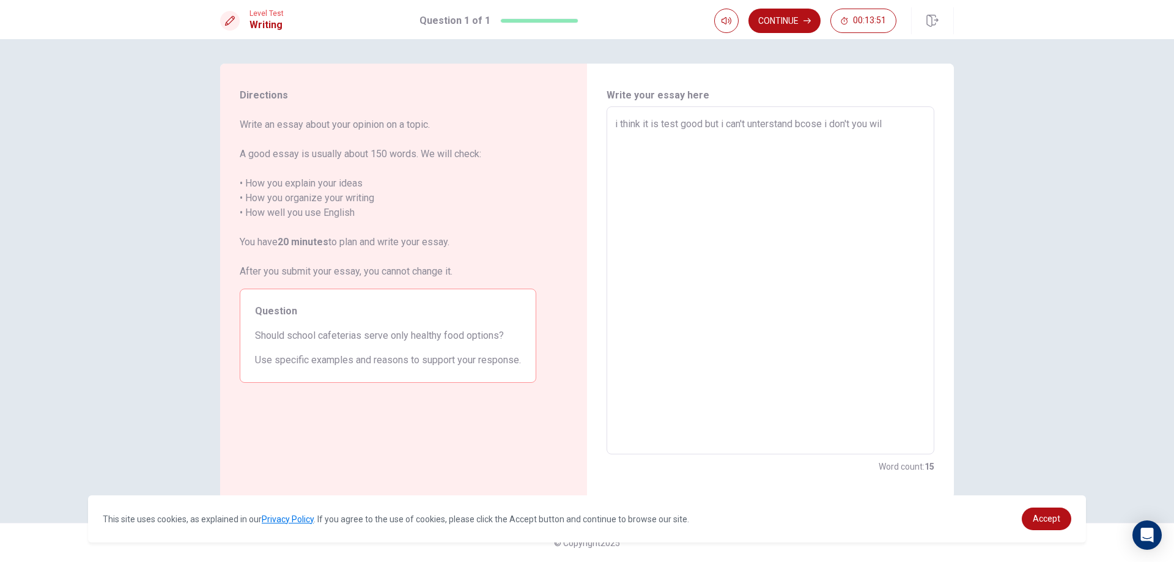
type textarea "i think it is test good but i can't unterstand bcose i don't you will"
type textarea "x"
type textarea "i think it is test good but i can't unterstand bcose i don't you will"
type textarea "x"
type textarea "i think it is test good but i can't unterstand bcose i don't you will v"
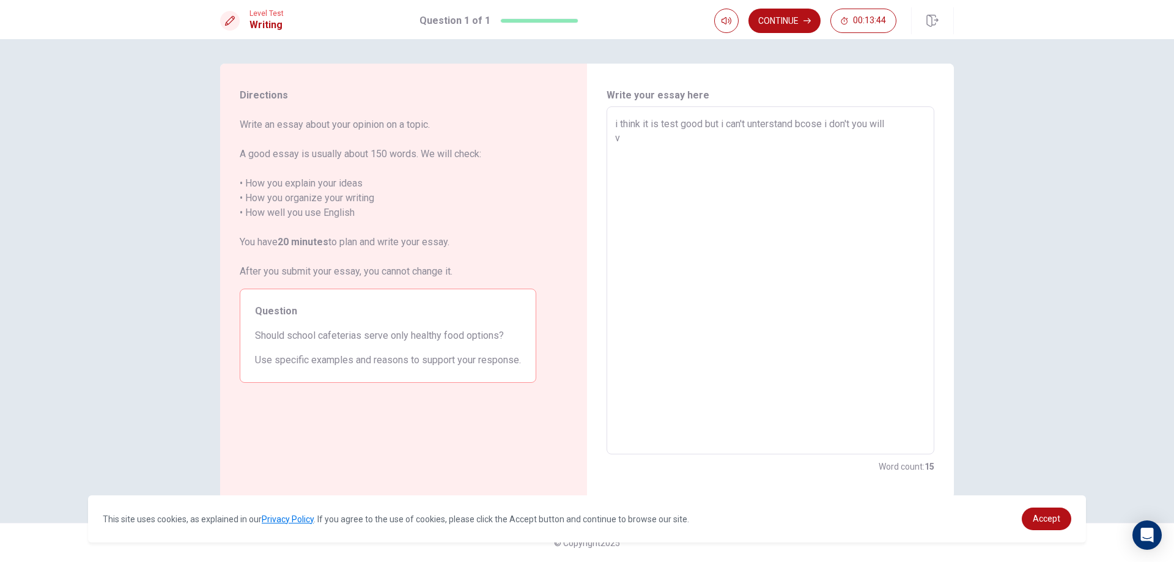
type textarea "x"
click at [677, 140] on textarea "i think it is test good but i can't unterstand bcose i don't you will [PERSON_N…" at bounding box center [770, 281] width 311 height 328
click at [670, 136] on textarea "i think it is test good but i can't unterstand bcose i don't you will [PERSON_N…" at bounding box center [770, 281] width 311 height 328
click at [675, 138] on textarea "i think it is test good but i can't unterstand bcose i don't you will [PERSON_N…" at bounding box center [770, 281] width 311 height 328
click at [707, 139] on textarea "i think it is test good but i can't unterstand bcose i don't you will [PERSON_N…" at bounding box center [770, 281] width 311 height 328
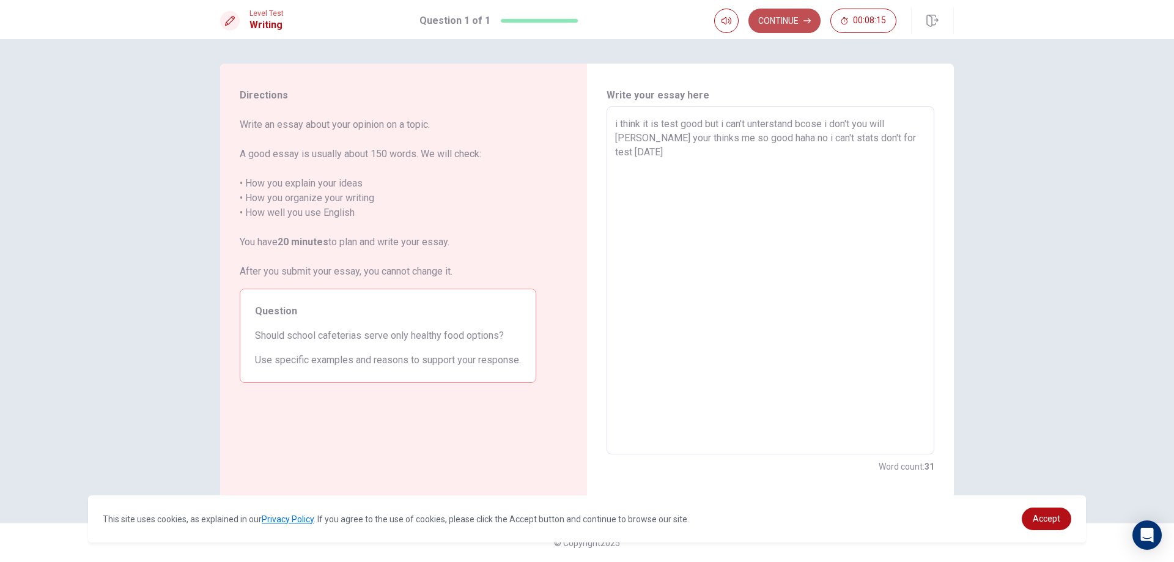
click at [799, 18] on button "Continue" at bounding box center [785, 21] width 72 height 24
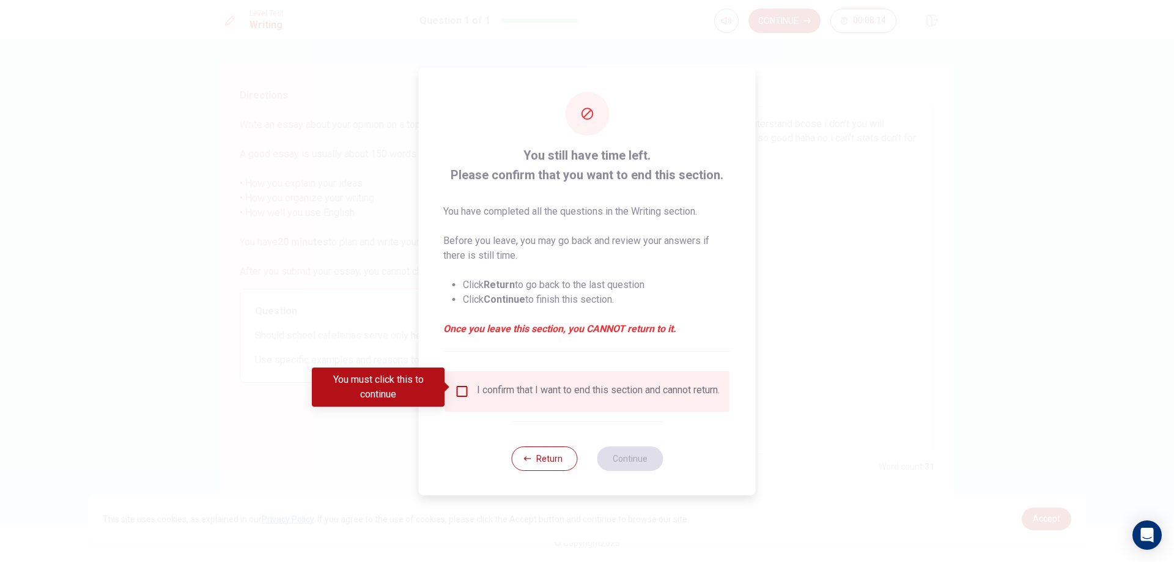
click at [451, 390] on span at bounding box center [448, 387] width 7 height 10
click at [472, 390] on div "I confirm that I want to end this section and cannot return." at bounding box center [587, 391] width 265 height 15
click at [465, 386] on input "You must click this to continue" at bounding box center [462, 391] width 15 height 15
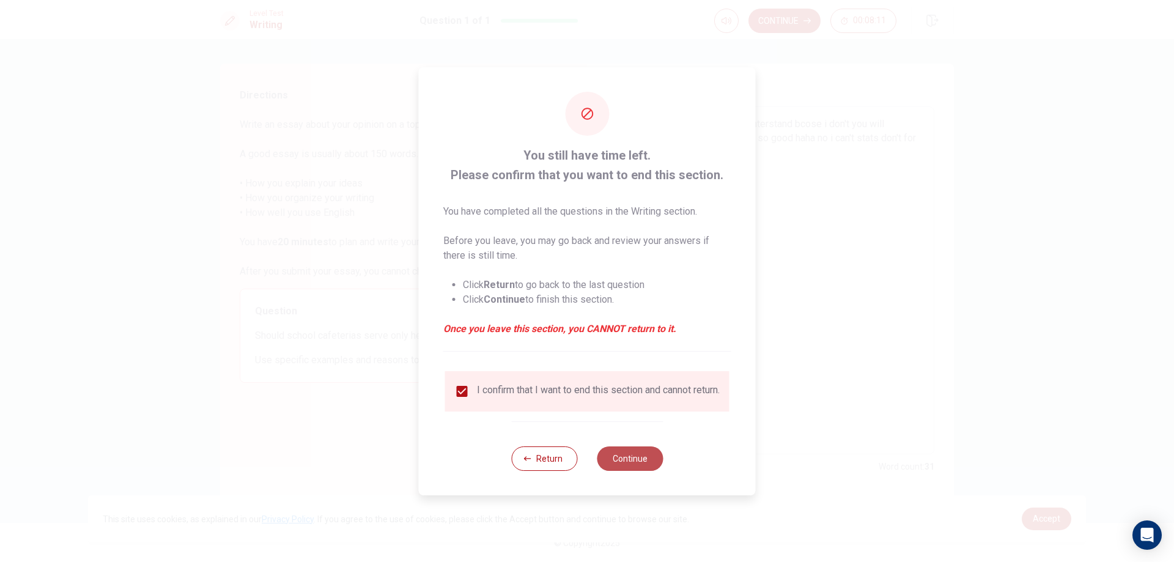
click at [656, 461] on button "Continue" at bounding box center [630, 459] width 66 height 24
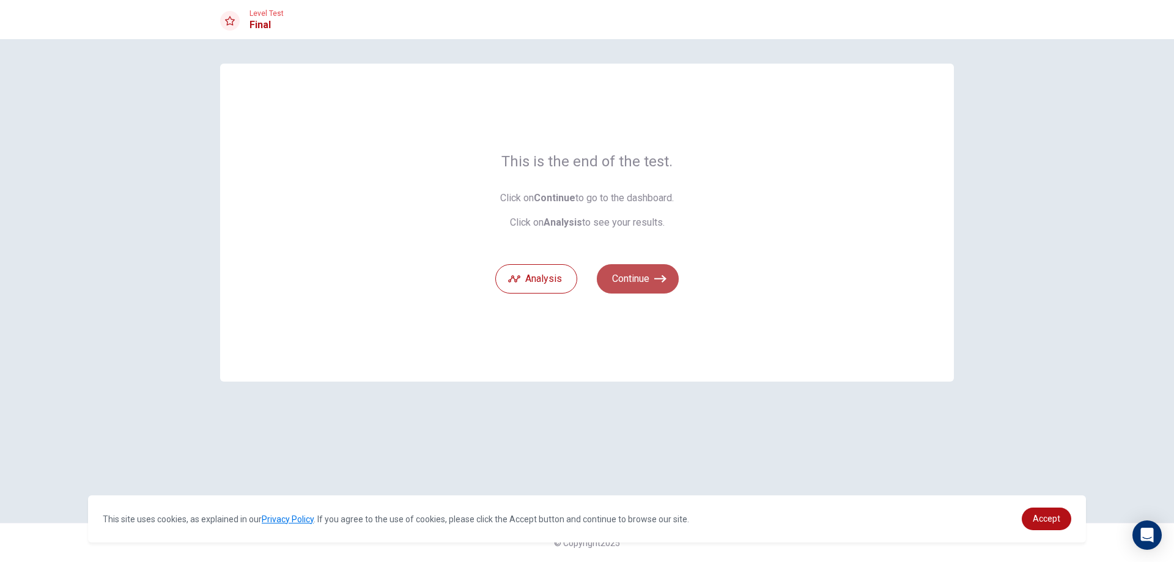
click at [645, 280] on button "Continue" at bounding box center [638, 278] width 82 height 29
